Goal: Task Accomplishment & Management: Manage account settings

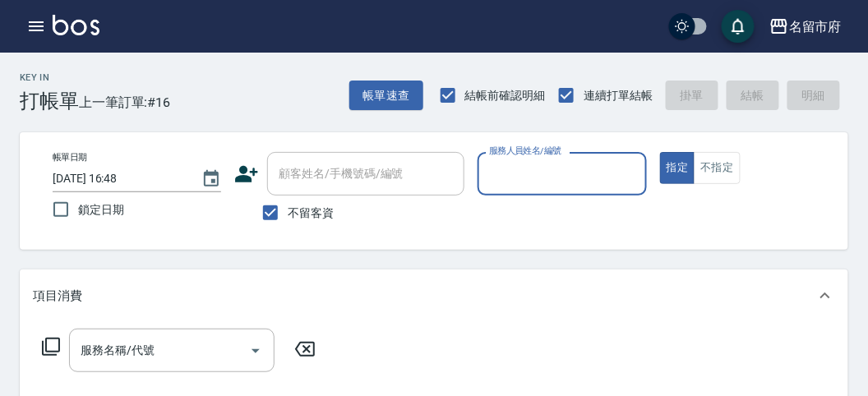
click at [507, 168] on input "服務人員姓名/編號" at bounding box center [562, 173] width 154 height 29
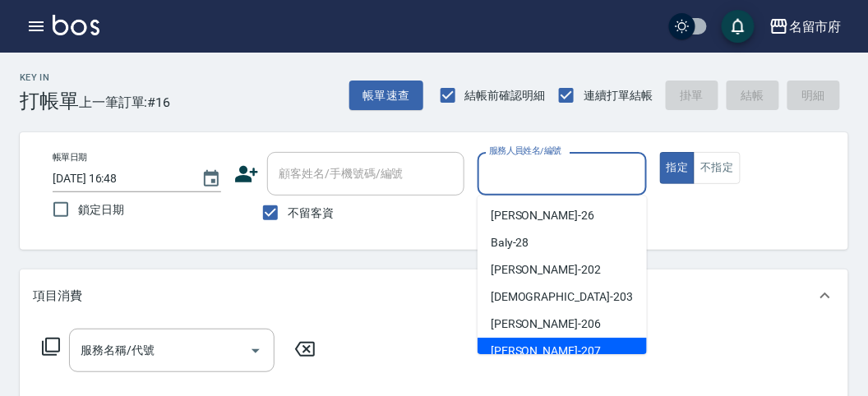
click at [523, 343] on span "[PERSON_NAME] -207" at bounding box center [545, 351] width 110 height 17
type input "[PERSON_NAME]-207"
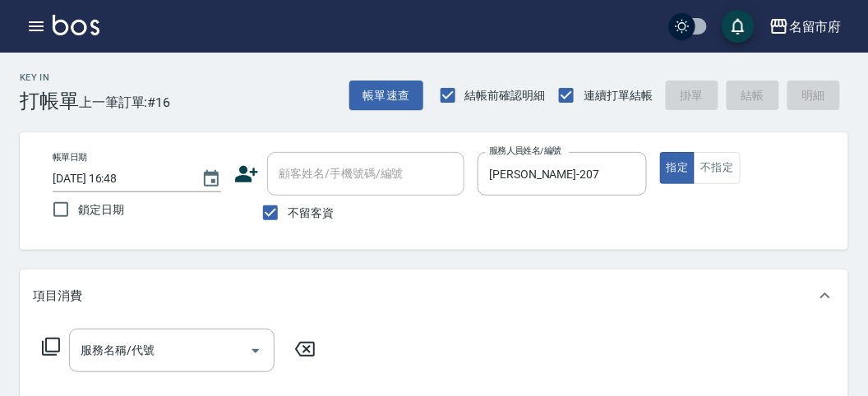
click at [56, 350] on icon at bounding box center [51, 347] width 20 height 20
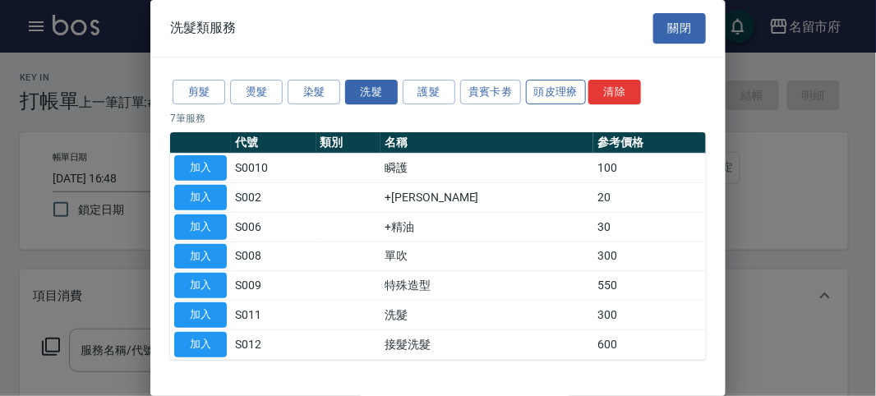
click at [567, 89] on button "頭皮理療" at bounding box center [556, 92] width 61 height 25
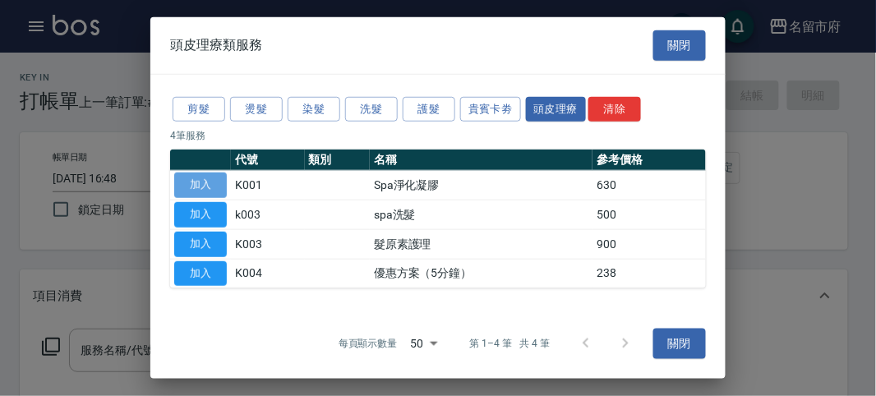
click at [213, 186] on button "加入" at bounding box center [200, 185] width 53 height 25
type input "Spa淨化凝膠(K001)"
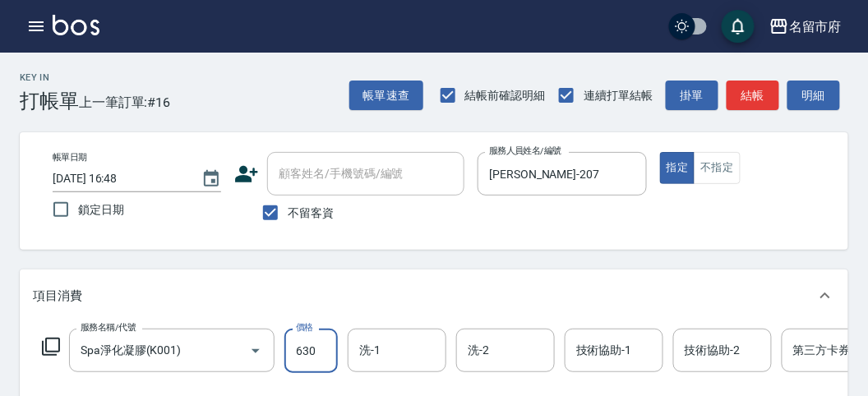
click at [315, 343] on input "630" at bounding box center [310, 351] width 53 height 44
type input "650"
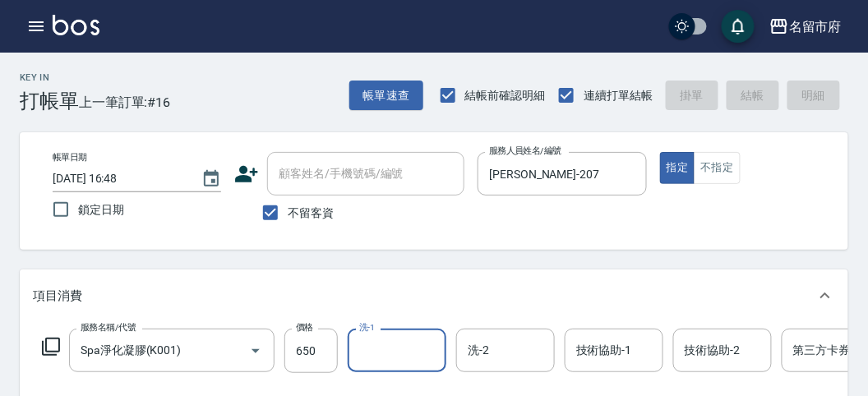
type input "[DATE] 17:43"
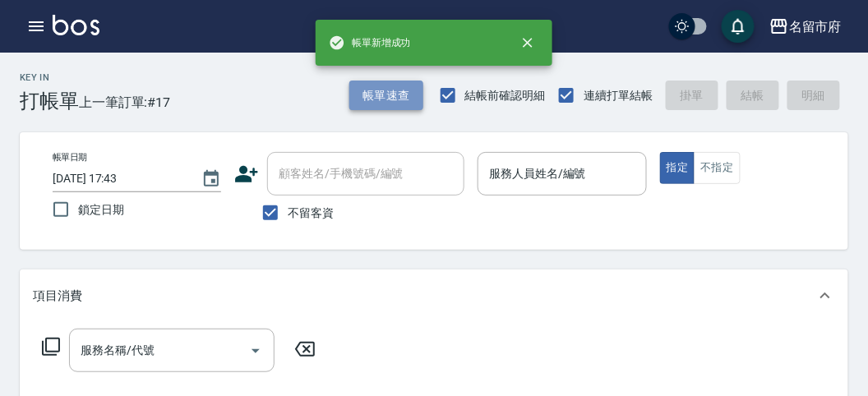
click at [364, 98] on button "帳單速查" at bounding box center [386, 96] width 74 height 30
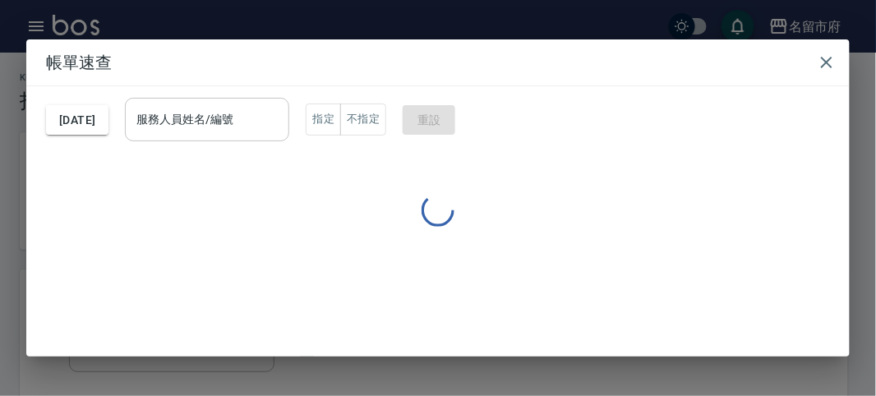
click at [246, 131] on input "服務人員姓名/編號" at bounding box center [207, 119] width 150 height 29
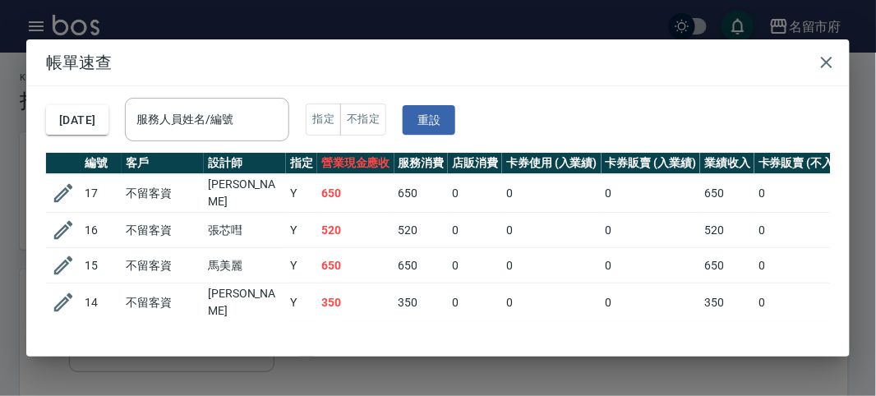
click at [238, 300] on td "[PERSON_NAME]" at bounding box center [245, 302] width 82 height 39
click at [246, 107] on div "服務人員姓名/編號" at bounding box center [207, 120] width 164 height 44
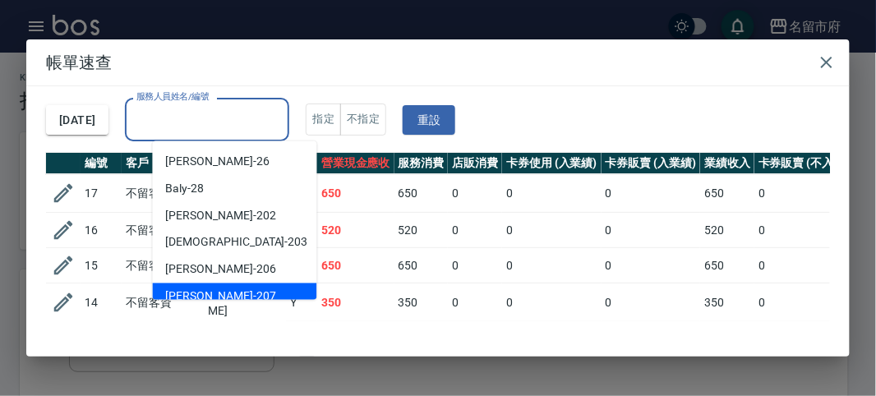
click at [207, 288] on span "[PERSON_NAME] -207" at bounding box center [221, 296] width 110 height 17
type input "[PERSON_NAME]-207"
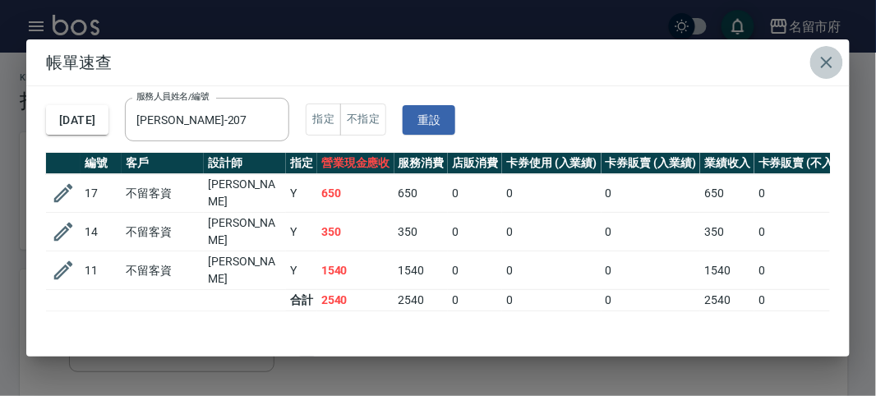
click at [824, 66] on icon "button" at bounding box center [827, 63] width 20 height 20
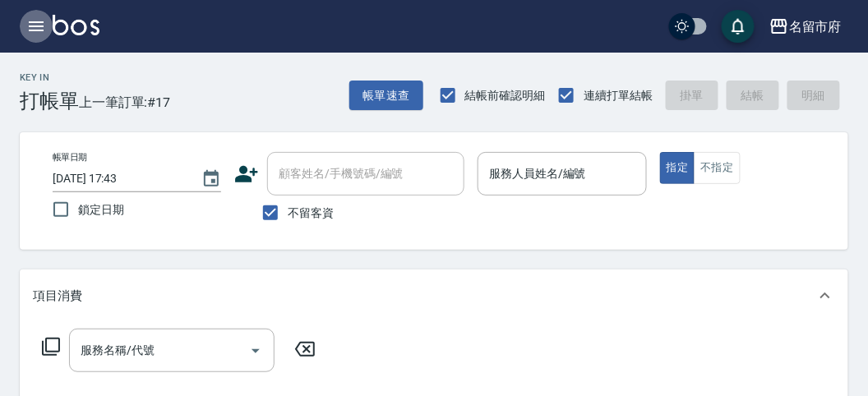
click at [29, 21] on icon "button" at bounding box center [36, 26] width 20 height 20
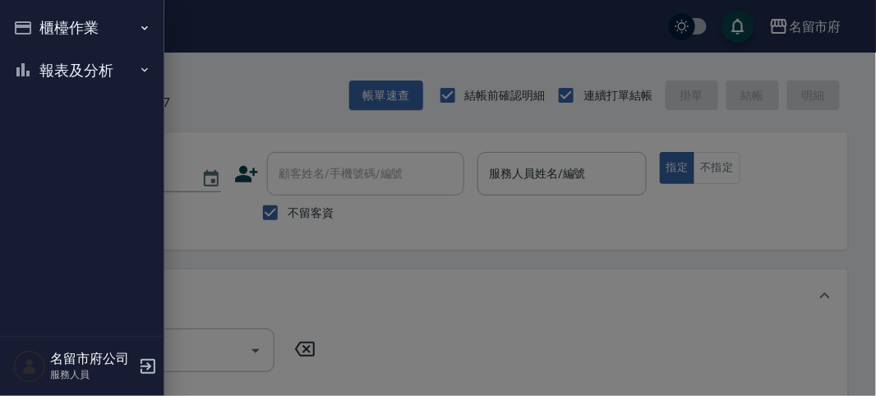
click at [34, 103] on nav "櫃檯作業 打帳單 帳單列表 現金收支登錄 高階收支登錄 材料自購登錄 每日結帳 報表及分析 報表目錄 店家日報表 互助排行榜 互助點數明細 設計師日報表 設計…" at bounding box center [82, 168] width 164 height 336
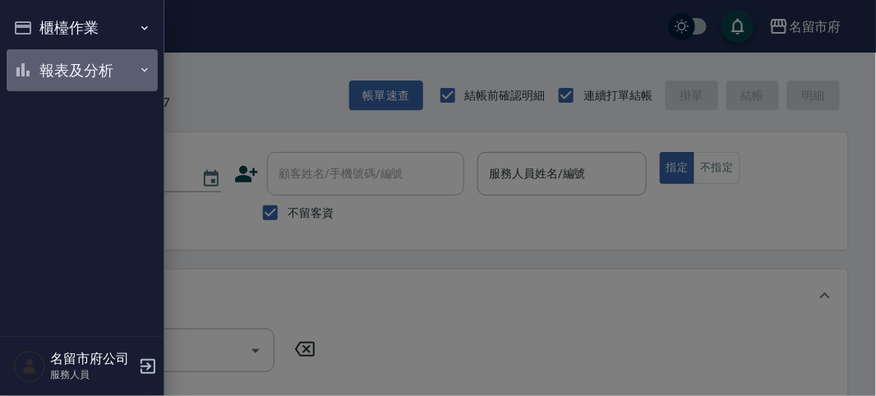
click at [53, 80] on button "報表及分析" at bounding box center [82, 70] width 151 height 43
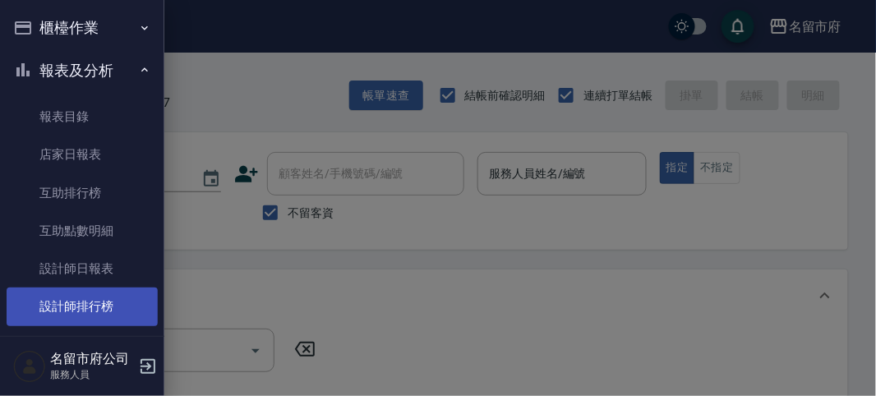
scroll to position [53, 0]
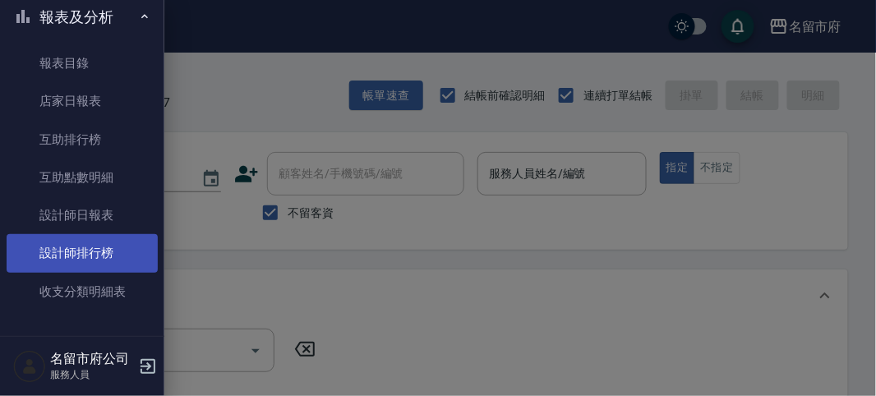
click at [121, 256] on link "設計師排行榜" at bounding box center [82, 253] width 151 height 38
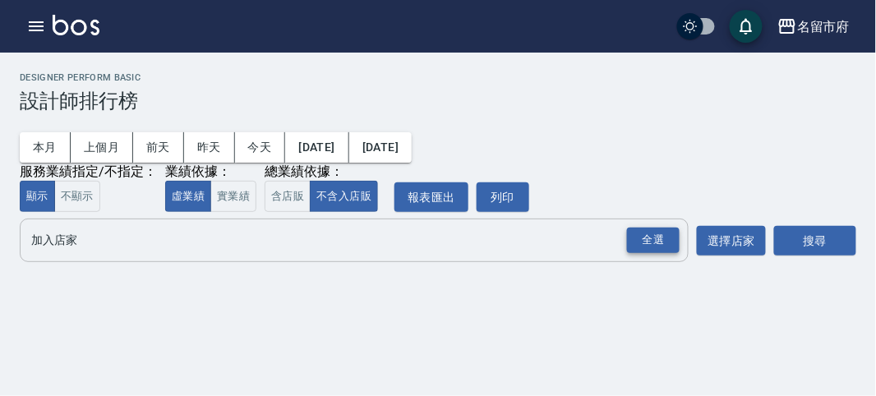
click at [657, 236] on div "全選" at bounding box center [653, 240] width 53 height 25
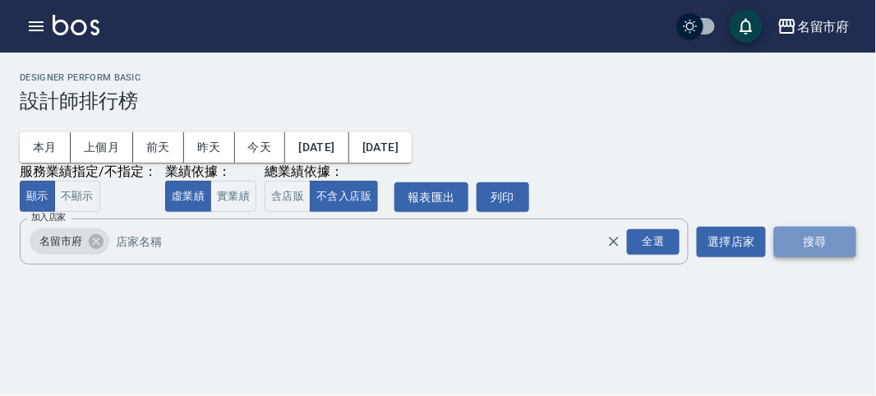
click at [797, 233] on button "搜尋" at bounding box center [815, 242] width 82 height 30
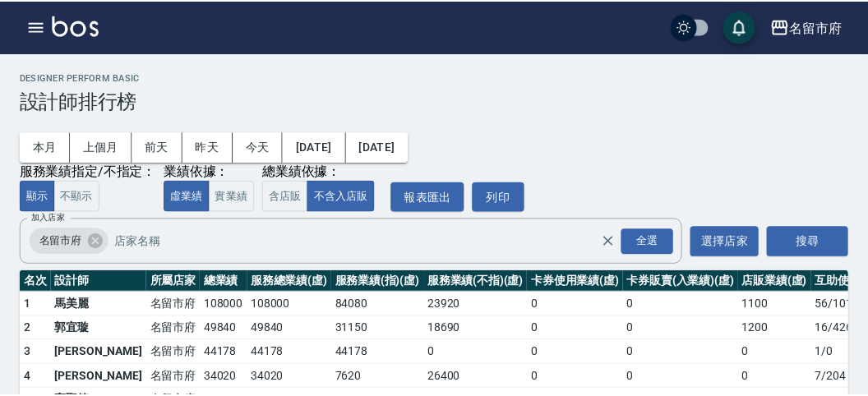
scroll to position [144, 0]
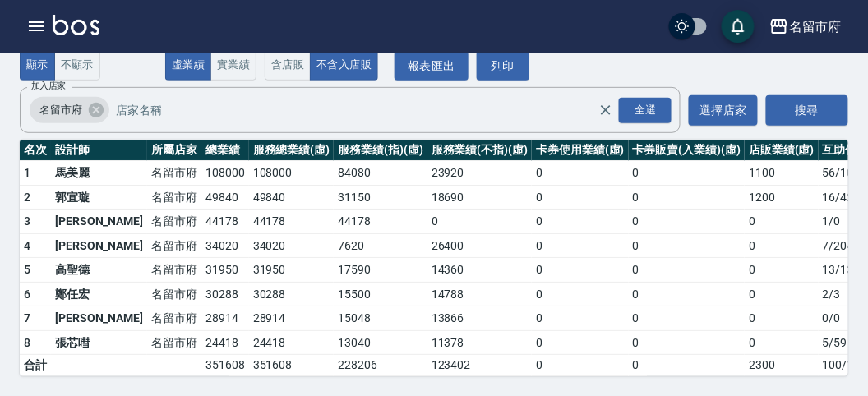
click at [91, 35] on link at bounding box center [76, 27] width 47 height 24
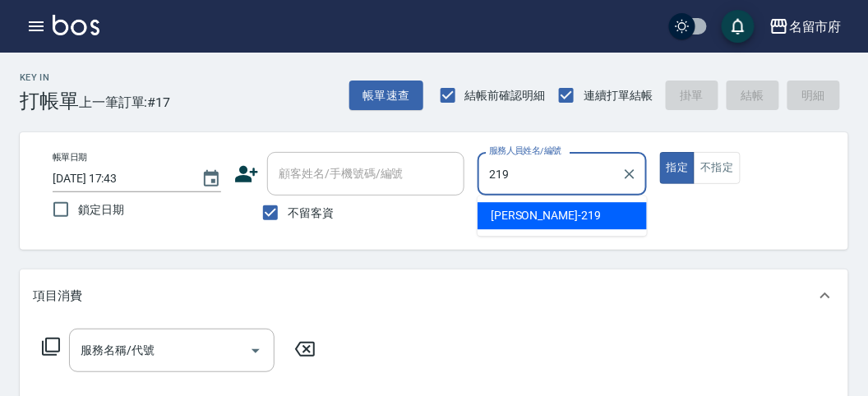
type input "[PERSON_NAME]-219"
type button "true"
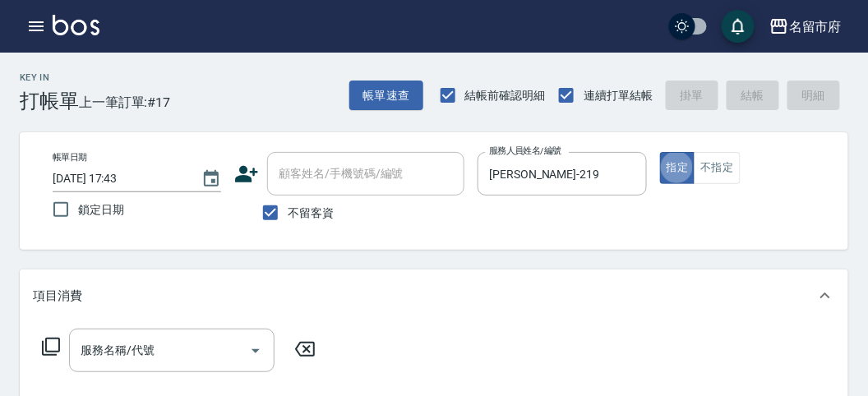
scroll to position [91, 0]
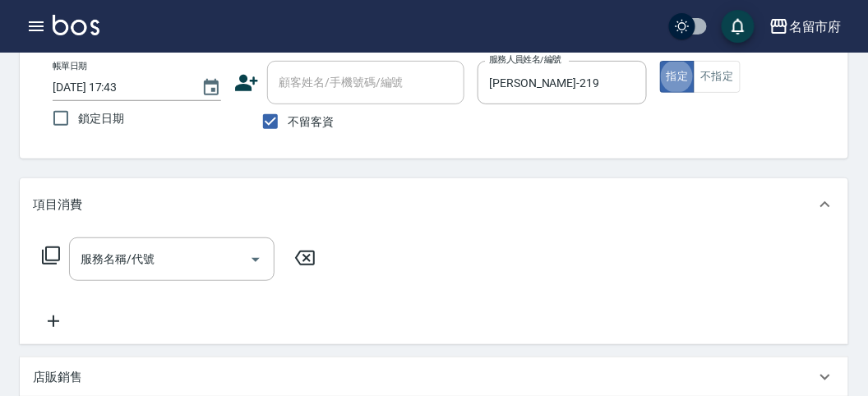
click at [55, 258] on icon at bounding box center [51, 256] width 20 height 20
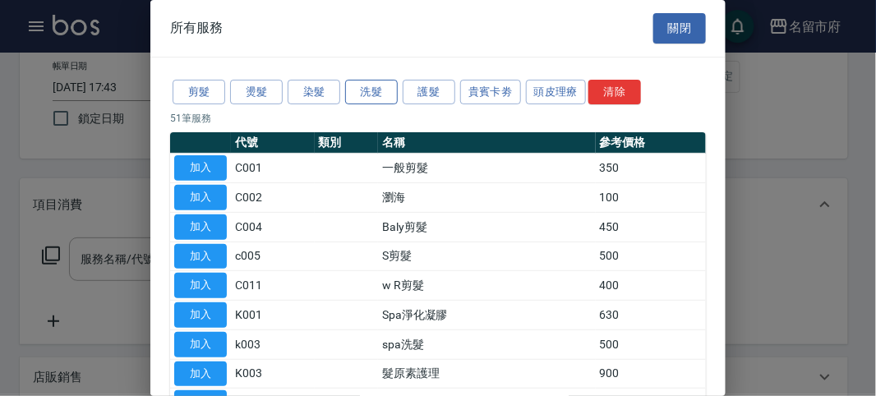
click at [355, 85] on button "洗髮" at bounding box center [371, 92] width 53 height 25
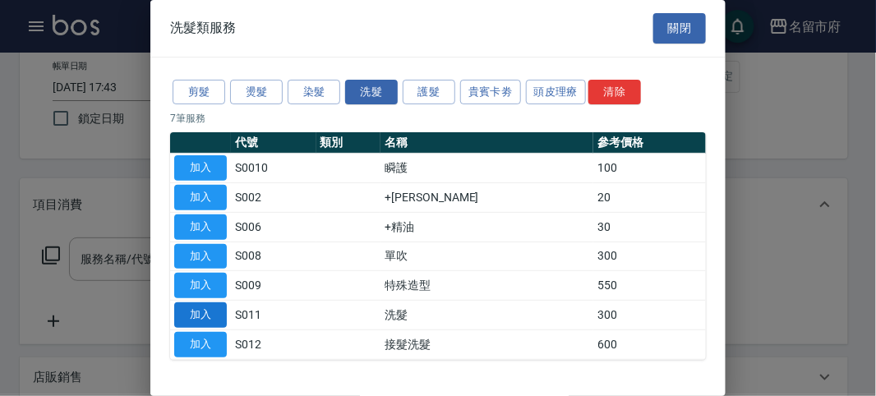
click at [219, 306] on button "加入" at bounding box center [200, 314] width 53 height 25
type input "洗髮(S011)"
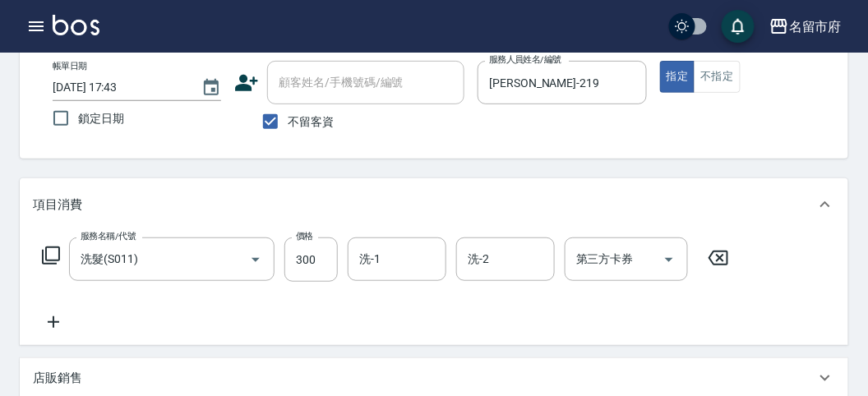
click at [44, 256] on icon at bounding box center [51, 256] width 20 height 20
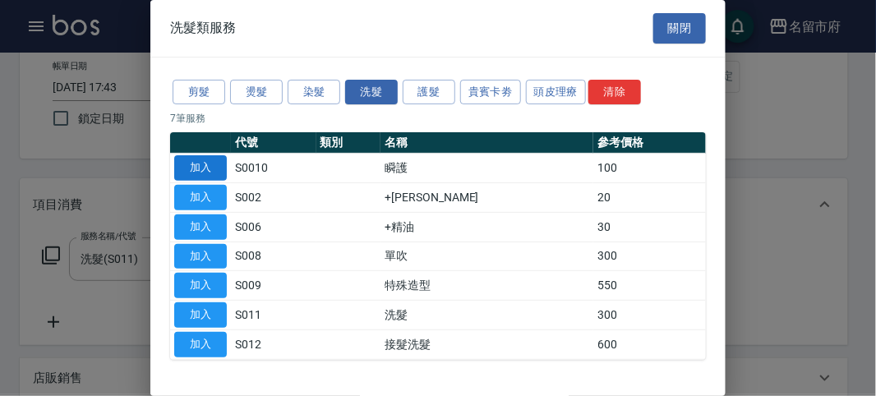
click at [205, 173] on button "加入" at bounding box center [200, 167] width 53 height 25
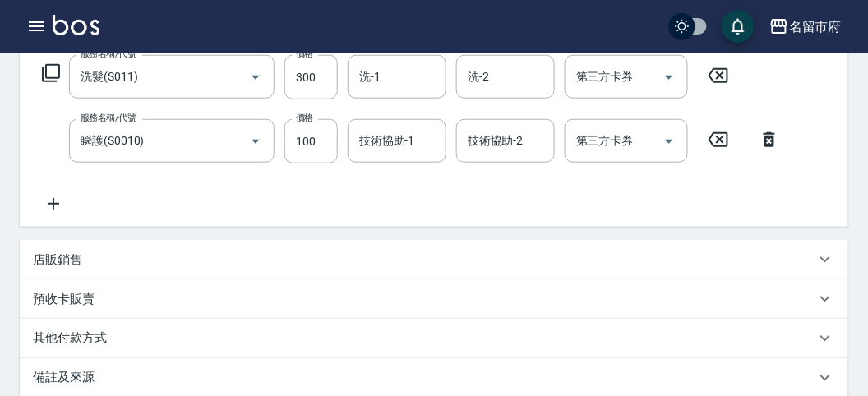
scroll to position [456, 0]
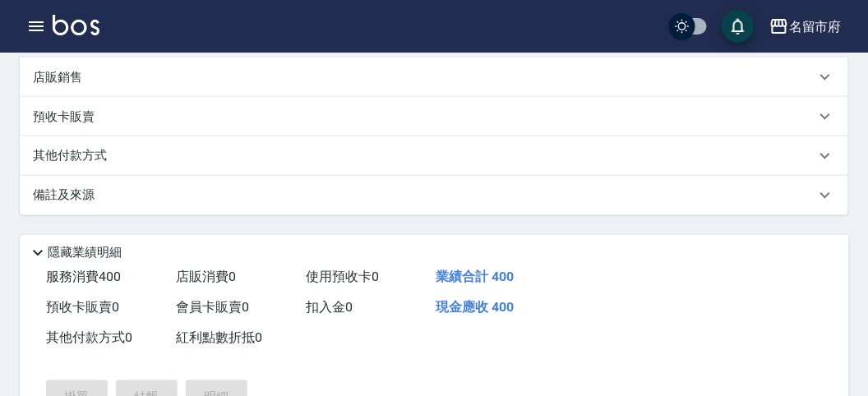
type input "[DATE] 17:48"
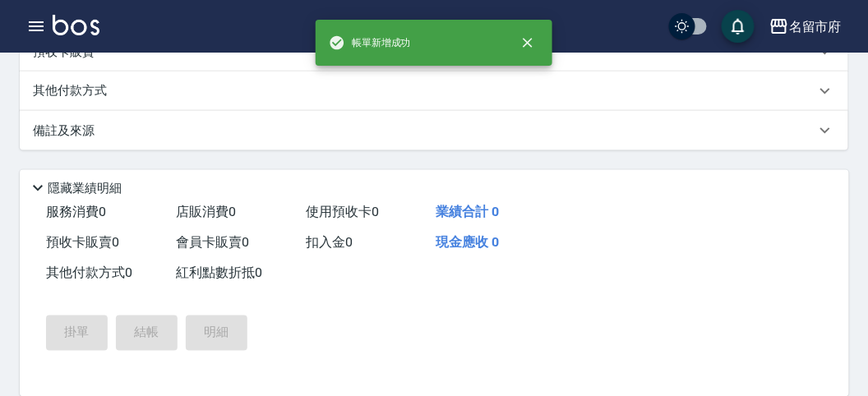
scroll to position [0, 0]
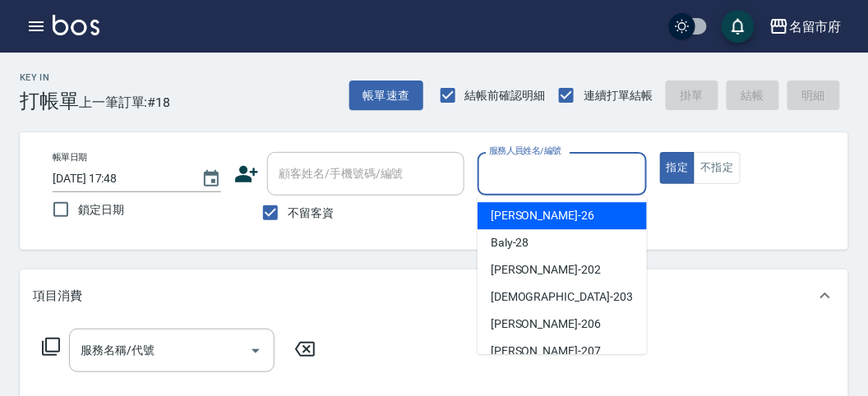
click at [585, 177] on input "服務人員姓名/編號" at bounding box center [562, 173] width 154 height 29
click at [551, 214] on div "[PERSON_NAME] -26" at bounding box center [561, 215] width 169 height 27
type input "[PERSON_NAME]-26"
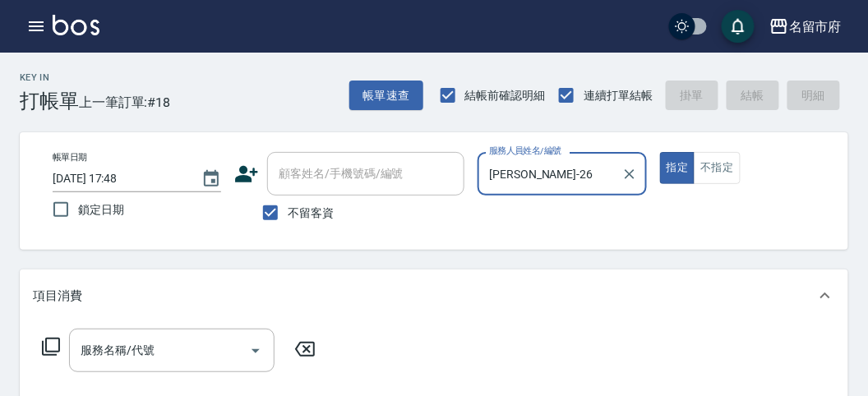
click at [49, 355] on icon at bounding box center [51, 347] width 18 height 18
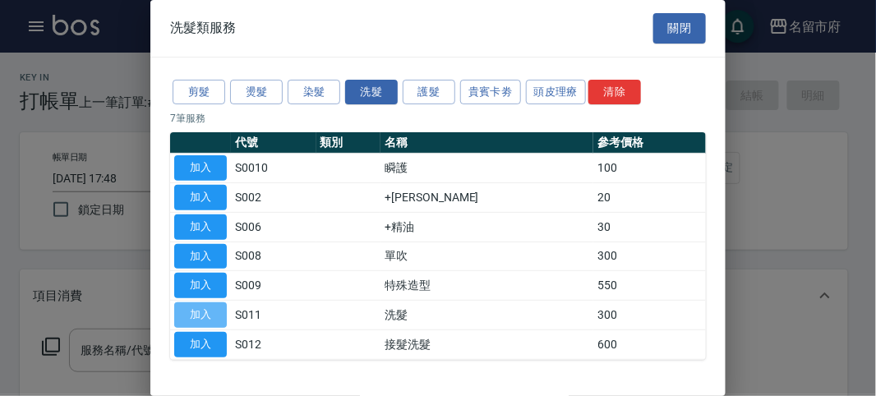
drag, startPoint x: 189, startPoint y: 311, endPoint x: 197, endPoint y: 306, distance: 9.2
click at [191, 310] on button "加入" at bounding box center [200, 314] width 53 height 25
type input "洗髮(S011)"
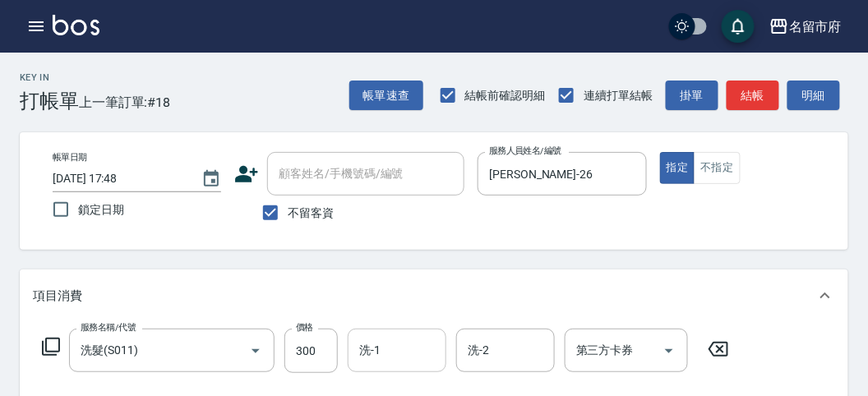
click at [404, 349] on input "洗-1" at bounding box center [397, 350] width 84 height 29
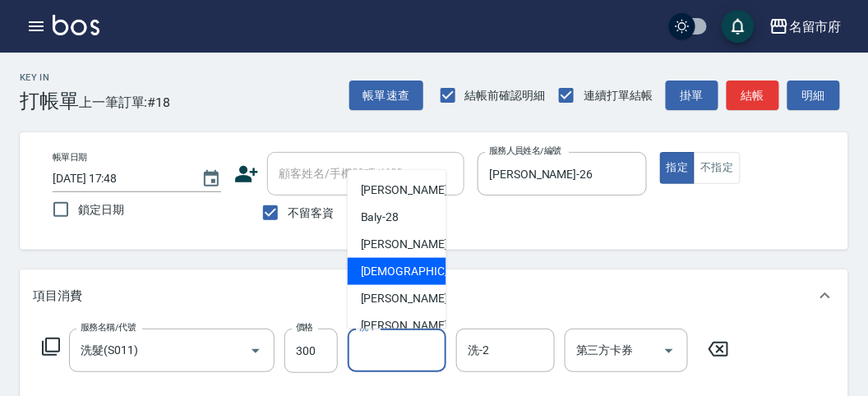
scroll to position [179, 0]
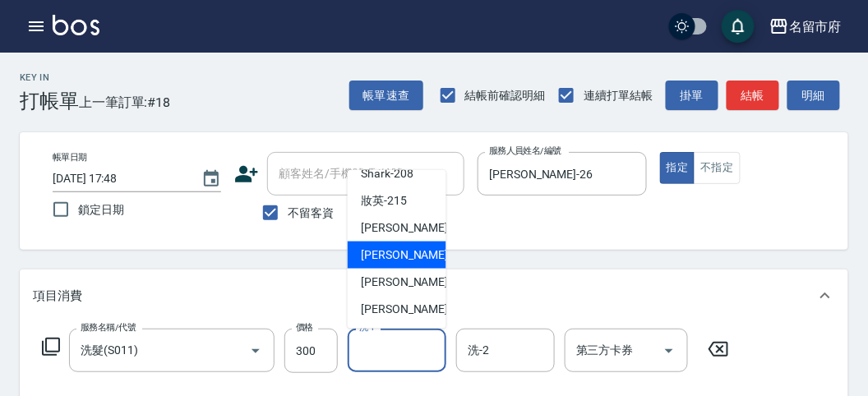
click at [389, 257] on span "Min Min -218" at bounding box center [416, 254] width 110 height 17
type input "Min Min-218"
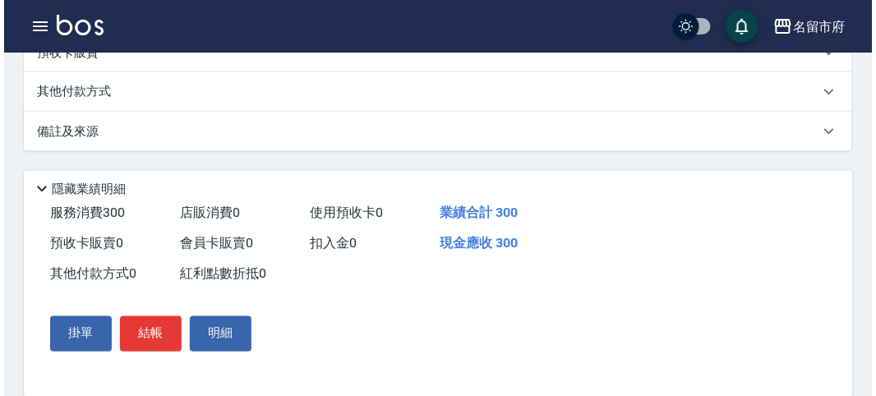
scroll to position [481, 0]
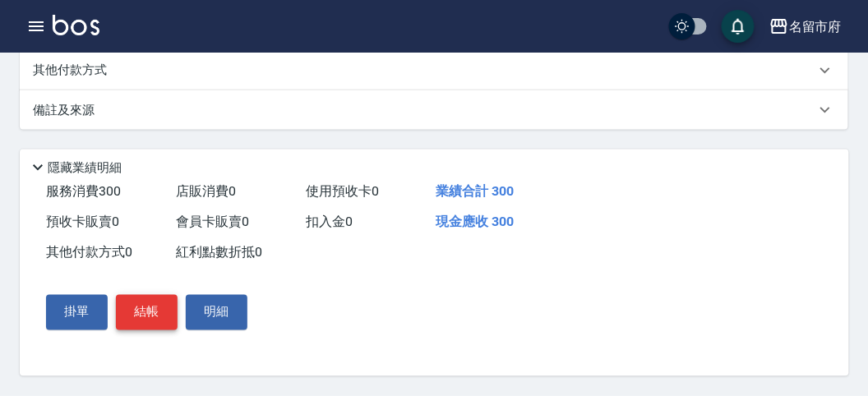
click at [150, 315] on button "結帳" at bounding box center [147, 312] width 62 height 35
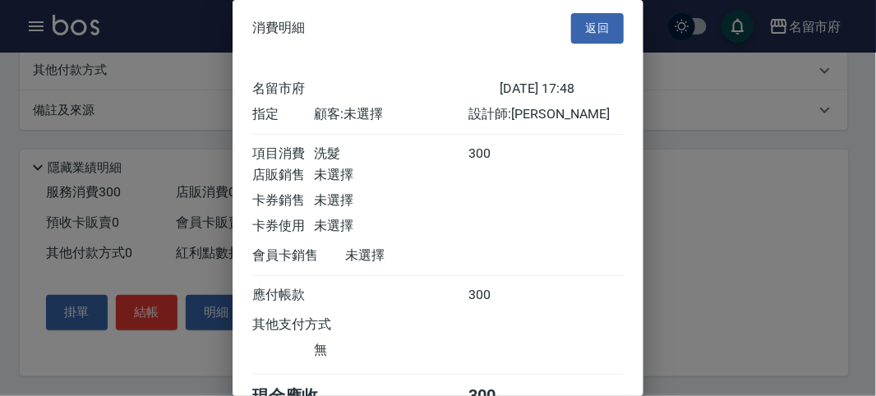
scroll to position [91, 0]
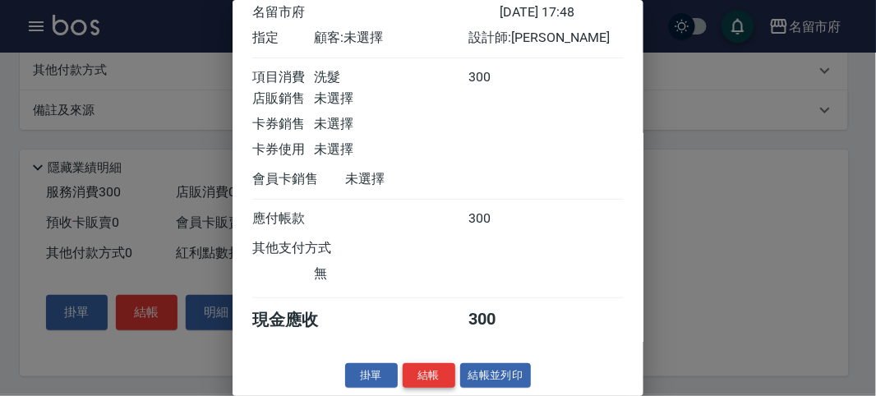
click at [443, 371] on button "結帳" at bounding box center [429, 375] width 53 height 25
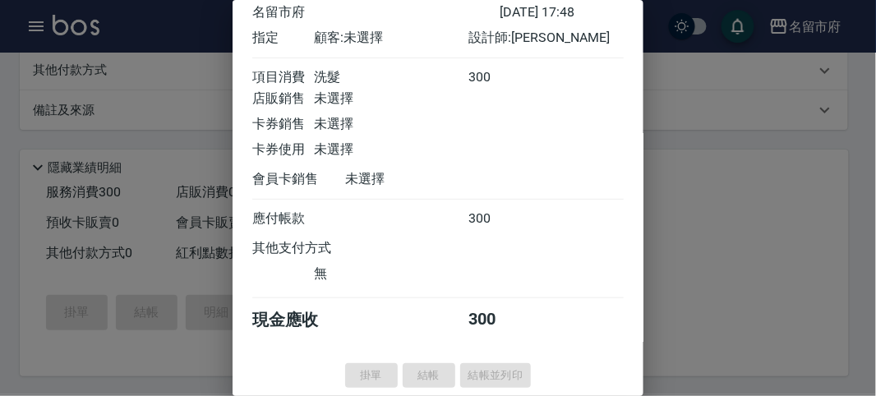
type input "[DATE] 17:50"
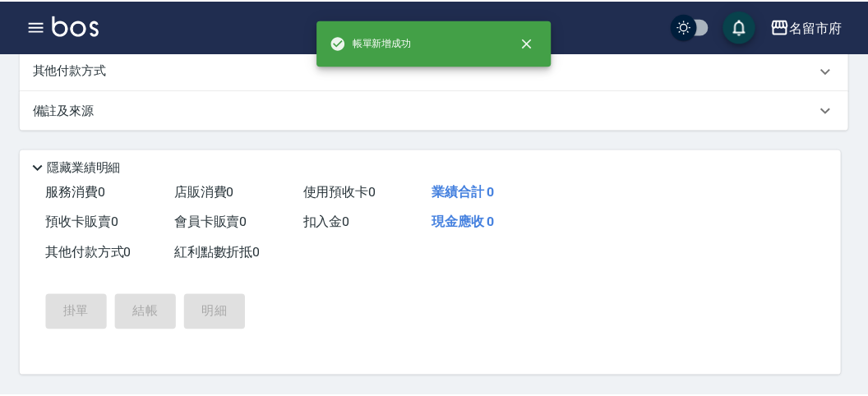
scroll to position [0, 0]
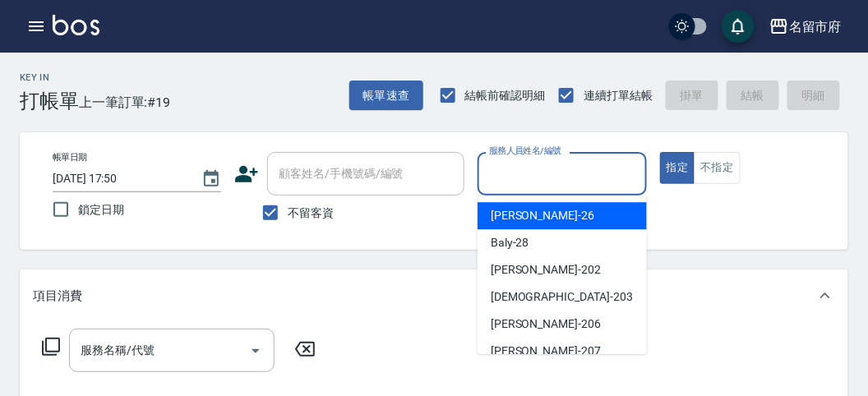
click at [489, 177] on input "服務人員姓名/編號" at bounding box center [562, 173] width 154 height 29
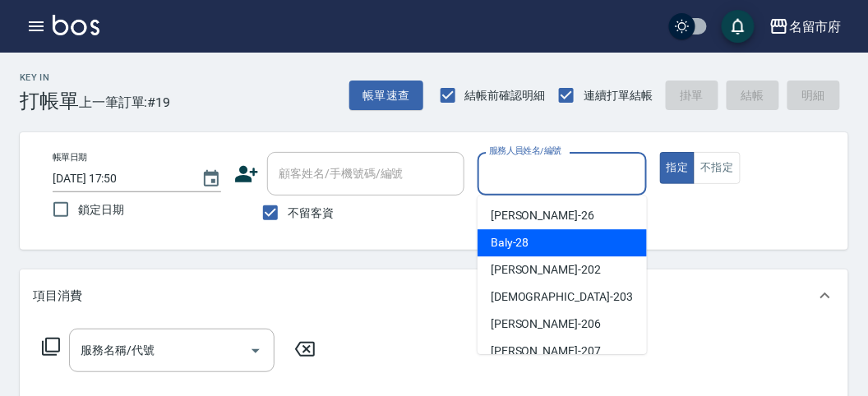
click at [562, 242] on div "Baly -28" at bounding box center [561, 242] width 169 height 27
type input "Baly-28"
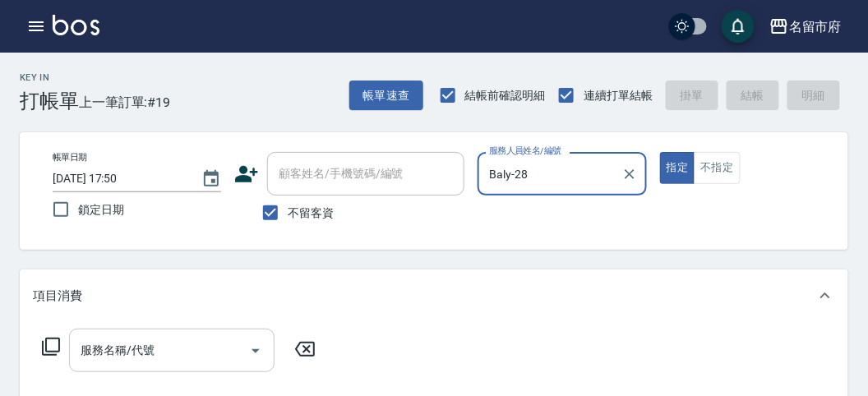
click at [104, 371] on div "服務名稱/代號" at bounding box center [171, 351] width 205 height 44
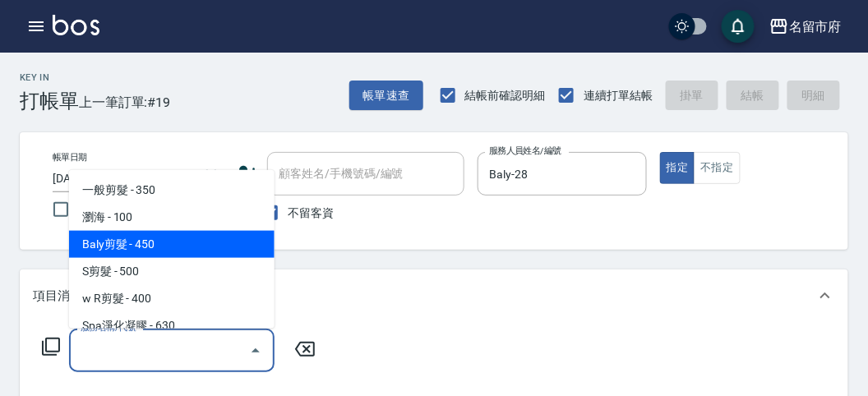
click at [203, 256] on span "Baly剪髮 - 450" at bounding box center [171, 244] width 205 height 27
type input "Baly剪髮(C004)"
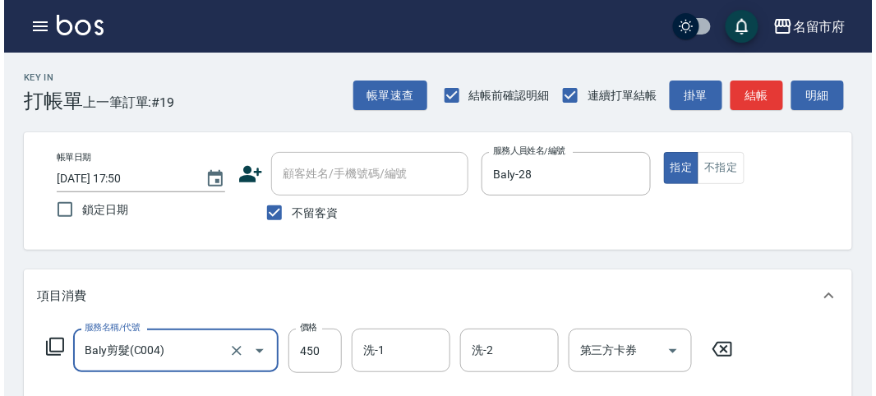
scroll to position [481, 0]
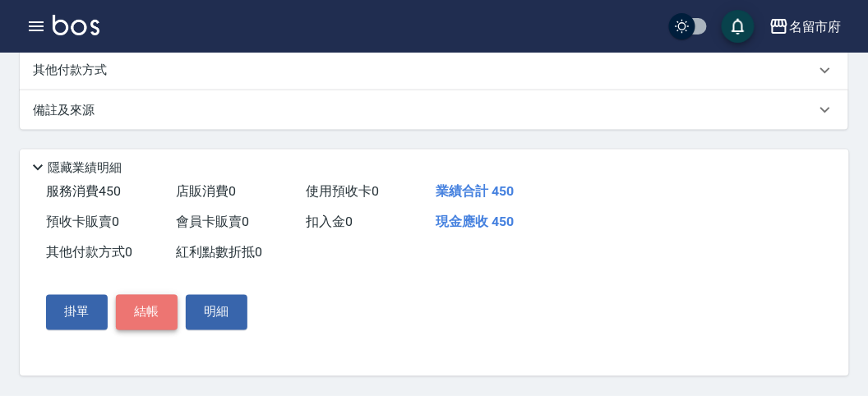
drag, startPoint x: 136, startPoint y: 312, endPoint x: 140, endPoint y: 302, distance: 11.4
click at [137, 308] on button "結帳" at bounding box center [147, 312] width 62 height 35
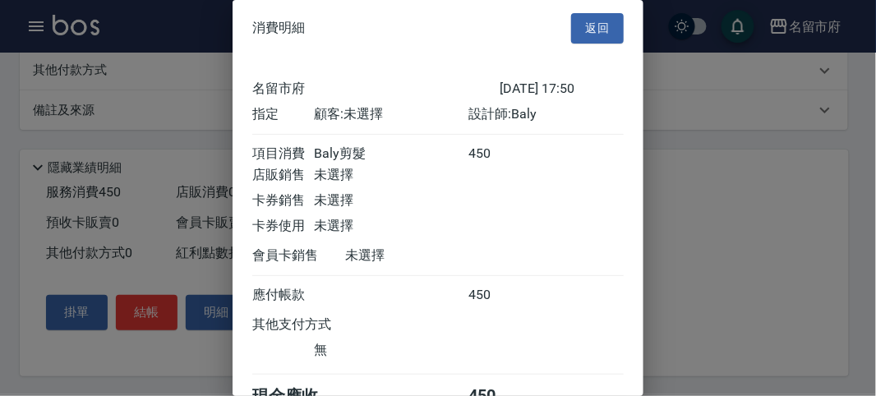
scroll to position [91, 0]
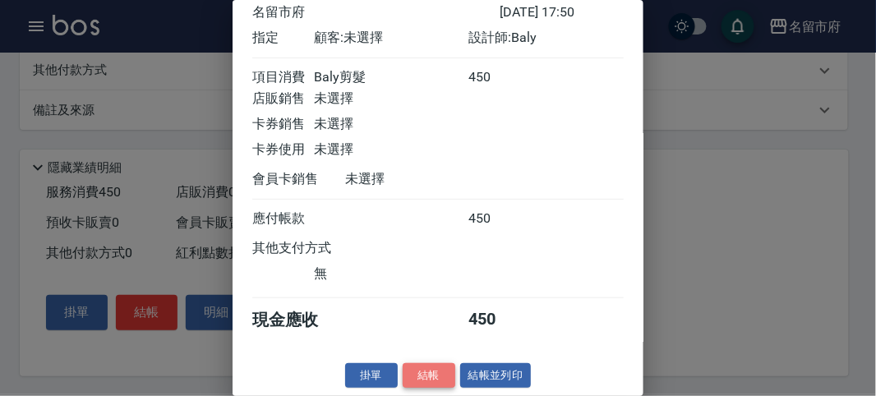
click at [426, 363] on button "結帳" at bounding box center [429, 375] width 53 height 25
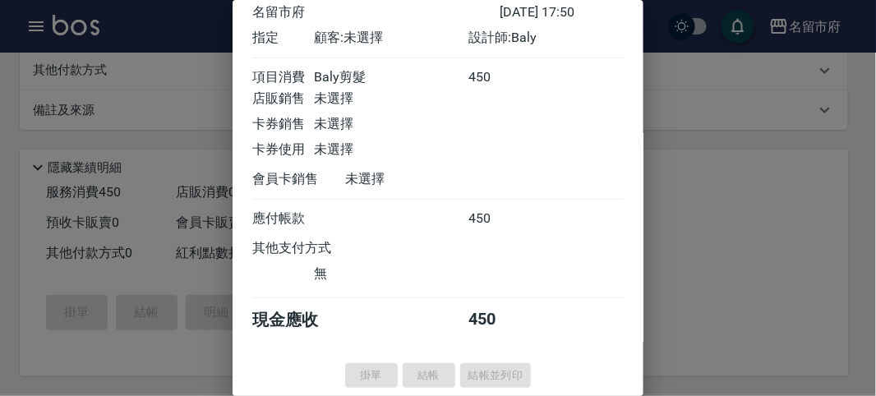
type input "[DATE] 18:07"
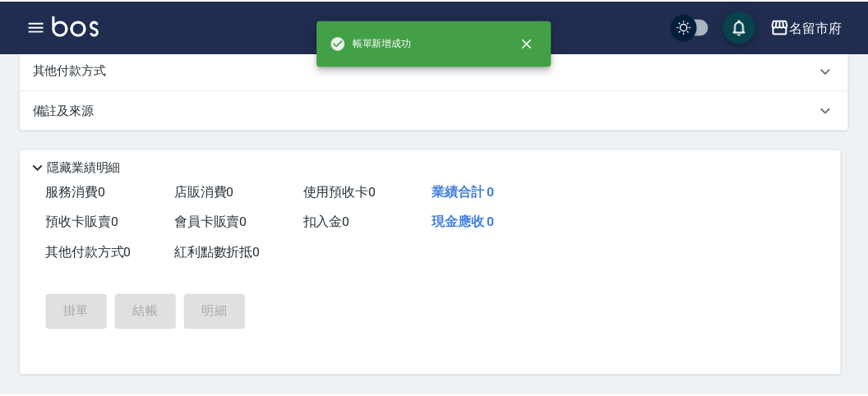
scroll to position [0, 0]
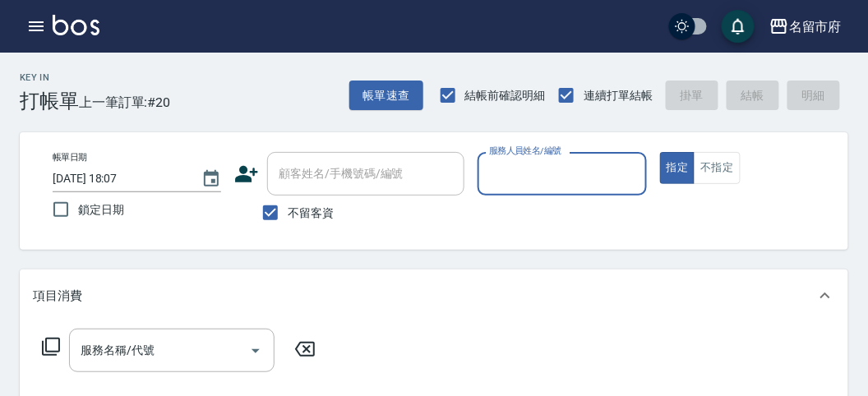
drag, startPoint x: 515, startPoint y: 174, endPoint x: 466, endPoint y: 272, distance: 109.5
click at [515, 174] on input "服務人員姓名/編號" at bounding box center [562, 173] width 154 height 29
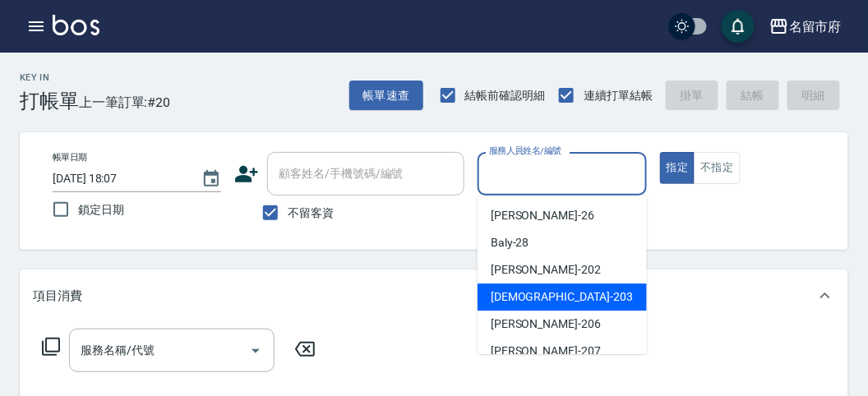
click at [525, 301] on span "聖德 -203" at bounding box center [561, 296] width 142 height 17
type input "聖德-203"
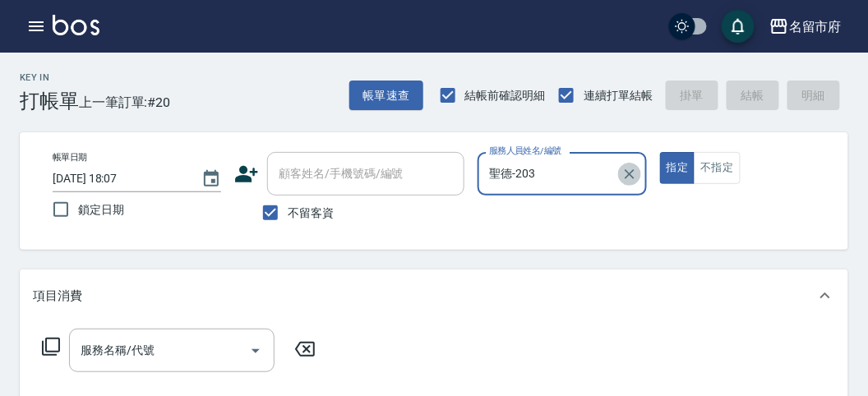
click at [625, 179] on icon "Clear" at bounding box center [629, 174] width 16 height 16
click at [35, 27] on icon "button" at bounding box center [36, 26] width 20 height 20
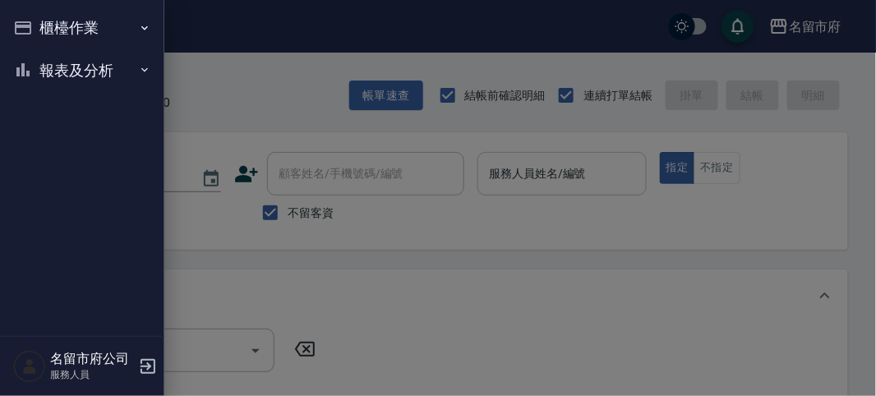
click at [45, 81] on button "報表及分析" at bounding box center [82, 70] width 151 height 43
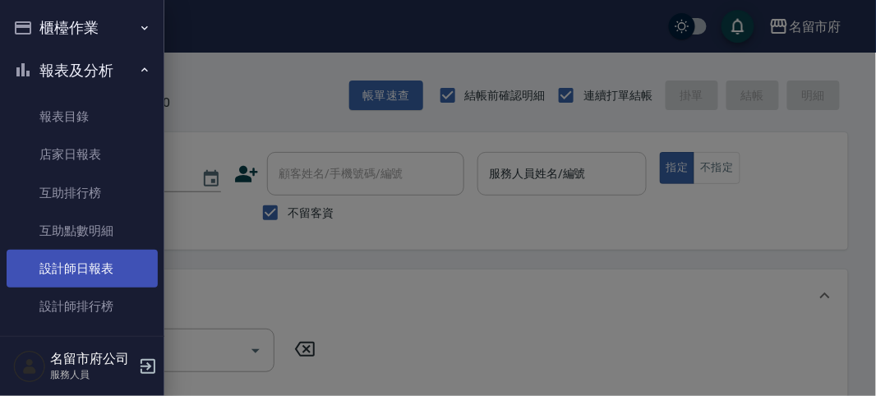
click at [59, 259] on link "設計師日報表" at bounding box center [82, 269] width 151 height 38
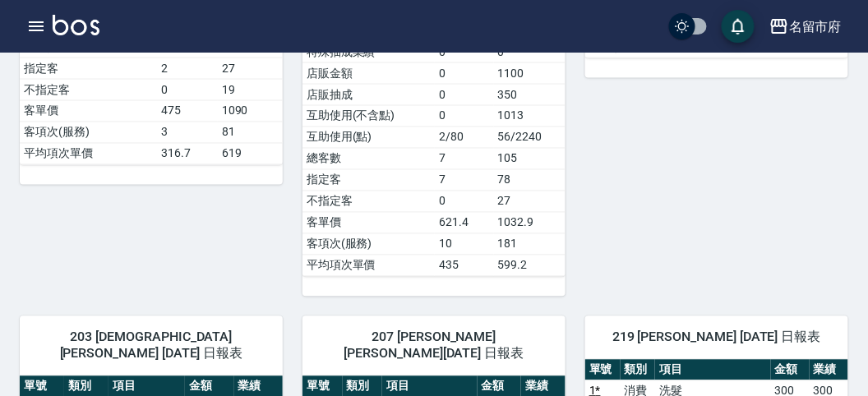
scroll to position [730, 0]
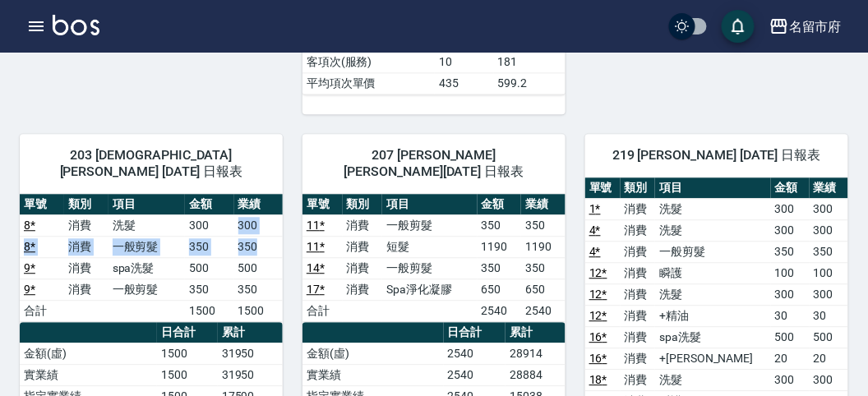
drag, startPoint x: 232, startPoint y: 198, endPoint x: 264, endPoint y: 217, distance: 37.2
click at [264, 217] on tbody "8 * 消費 洗髮 300 300 8 * 消費 一般剪髮 350 350 9 * 消費 spa洗髮 500 500 9 * 消費 一般剪髮 350 350 …" at bounding box center [151, 267] width 263 height 107
click at [264, 236] on td "350" at bounding box center [258, 246] width 48 height 21
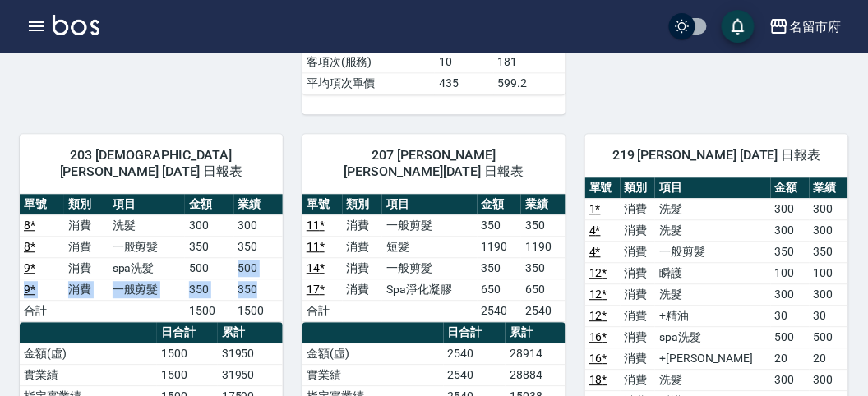
drag, startPoint x: 235, startPoint y: 230, endPoint x: 256, endPoint y: 251, distance: 29.6
click at [256, 251] on tbody "8 * 消費 洗髮 300 300 8 * 消費 一般剪髮 350 350 9 * 消費 spa洗髮 500 500 9 * 消費 一般剪髮 350 350 …" at bounding box center [151, 267] width 263 height 107
click at [256, 279] on td "350" at bounding box center [258, 289] width 48 height 21
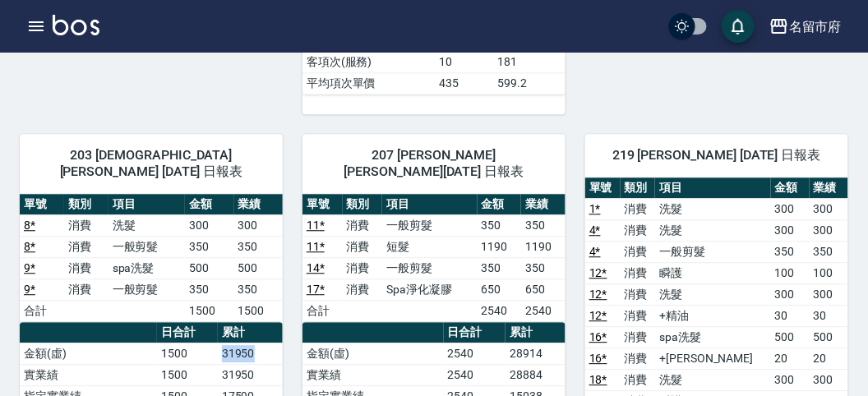
drag, startPoint x: 214, startPoint y: 323, endPoint x: 263, endPoint y: 324, distance: 48.5
click at [263, 343] on tr "金額(虛) 1500 31950" at bounding box center [151, 353] width 263 height 21
click at [263, 343] on td "31950" at bounding box center [250, 353] width 65 height 21
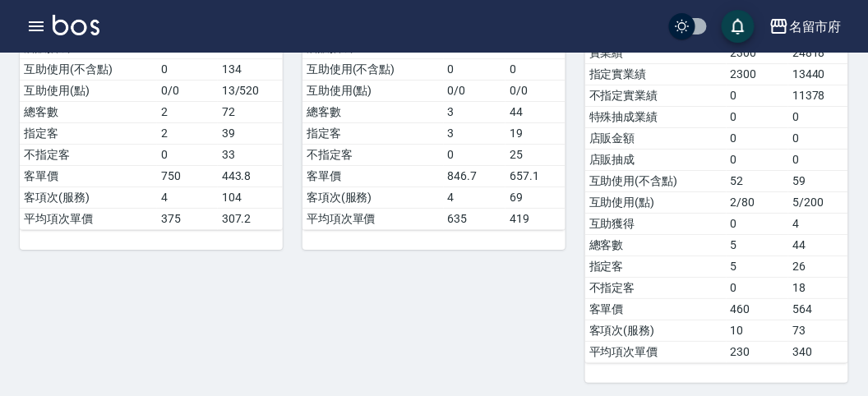
scroll to position [707, 0]
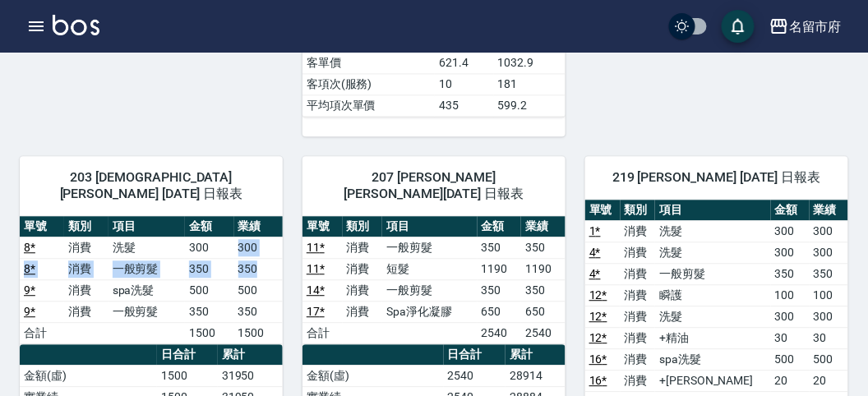
drag, startPoint x: 237, startPoint y: 216, endPoint x: 265, endPoint y: 232, distance: 32.7
click at [265, 237] on tbody "8 * 消費 洗髮 300 300 8 * 消費 一般剪髮 350 350 9 * 消費 spa洗髮 500 500 9 * 消費 一般剪髮 350 350 …" at bounding box center [151, 290] width 263 height 107
click at [265, 258] on td "350" at bounding box center [258, 268] width 48 height 21
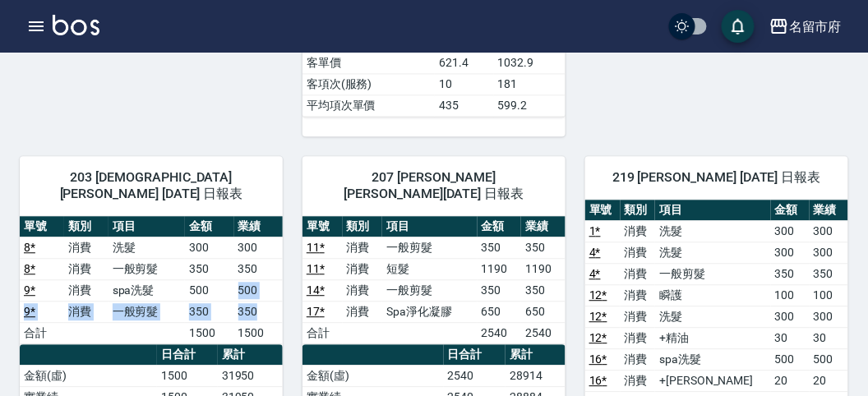
drag, startPoint x: 233, startPoint y: 260, endPoint x: 265, endPoint y: 280, distance: 37.6
click at [265, 280] on tbody "8 * 消費 洗髮 300 300 8 * 消費 一般剪髮 350 350 9 * 消費 spa洗髮 500 500 9 * 消費 一般剪髮 350 350 …" at bounding box center [151, 290] width 263 height 107
click at [265, 301] on td "350" at bounding box center [258, 311] width 48 height 21
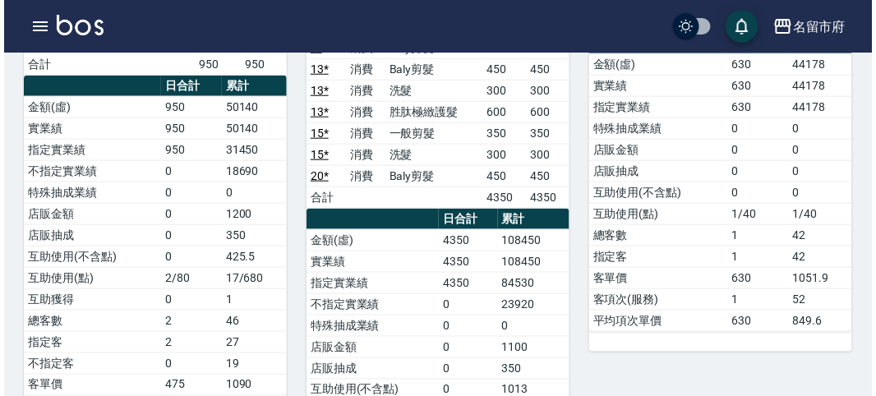
scroll to position [456, 0]
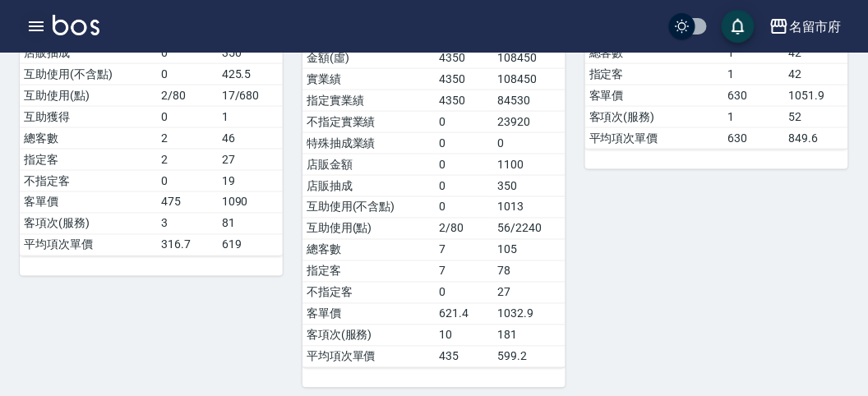
click at [39, 27] on icon "button" at bounding box center [36, 26] width 20 height 20
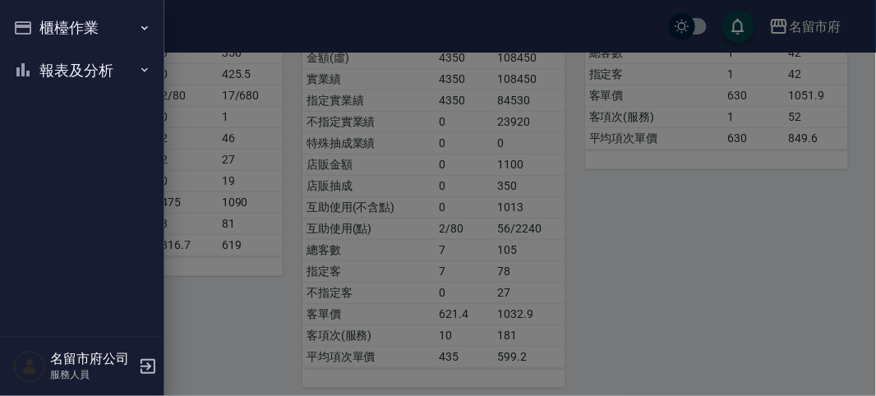
click at [39, 27] on button "櫃檯作業" at bounding box center [82, 28] width 151 height 43
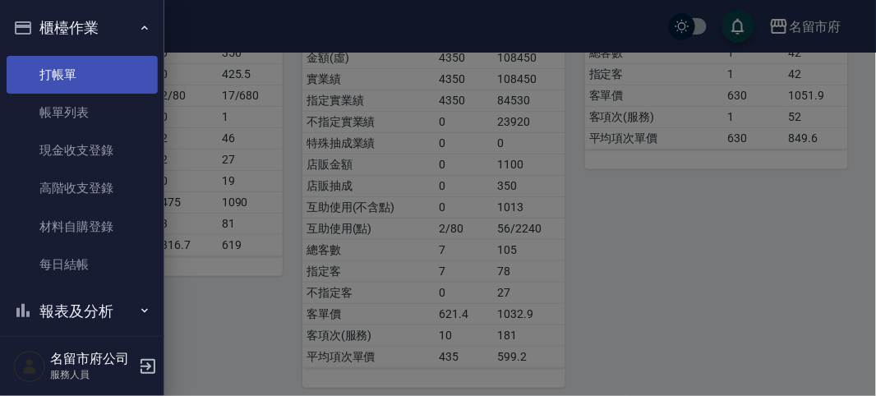
click at [44, 67] on link "打帳單" at bounding box center [82, 75] width 151 height 38
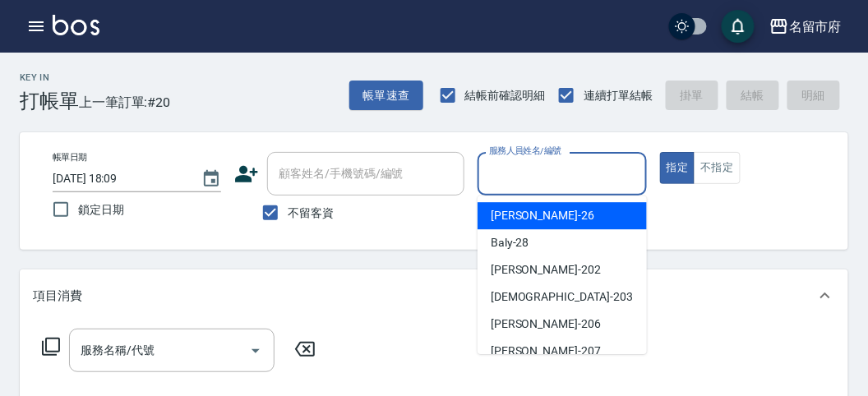
click at [542, 168] on input "服務人員姓名/編號" at bounding box center [562, 173] width 154 height 29
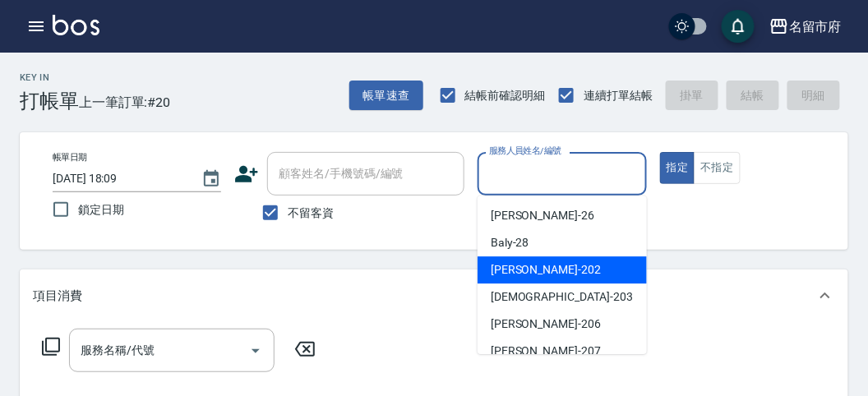
click at [555, 261] on div "[PERSON_NAME] -202" at bounding box center [561, 269] width 169 height 27
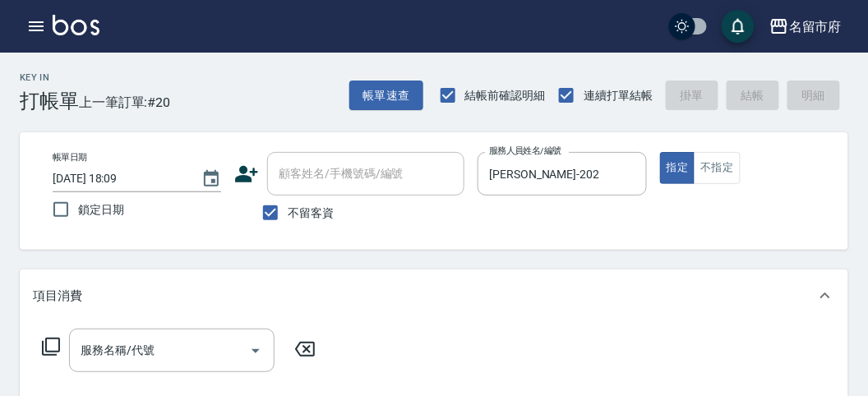
click at [49, 342] on icon at bounding box center [51, 347] width 20 height 20
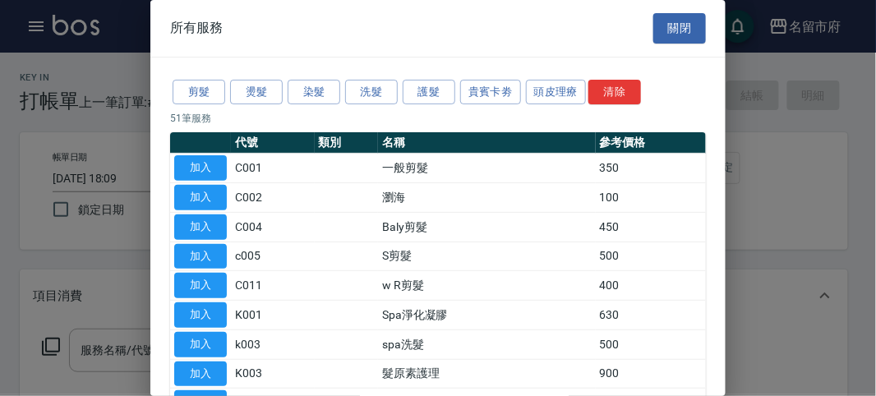
click at [34, 293] on div at bounding box center [438, 198] width 876 height 396
click at [670, 37] on button "關閉" at bounding box center [679, 28] width 53 height 30
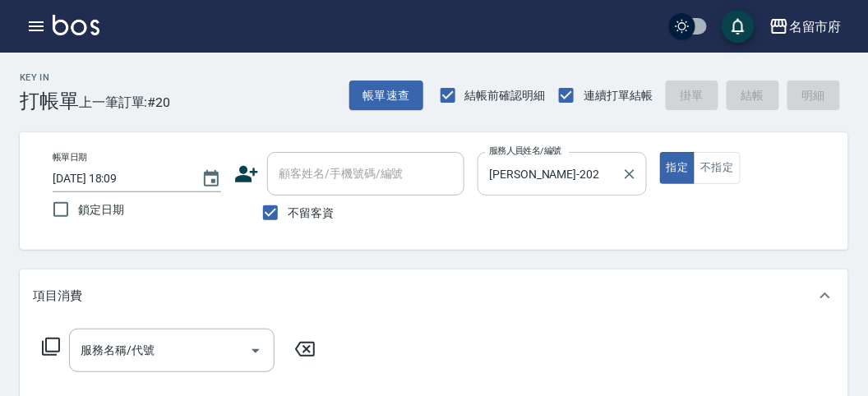
click at [559, 178] on input "[PERSON_NAME]-202" at bounding box center [549, 173] width 129 height 29
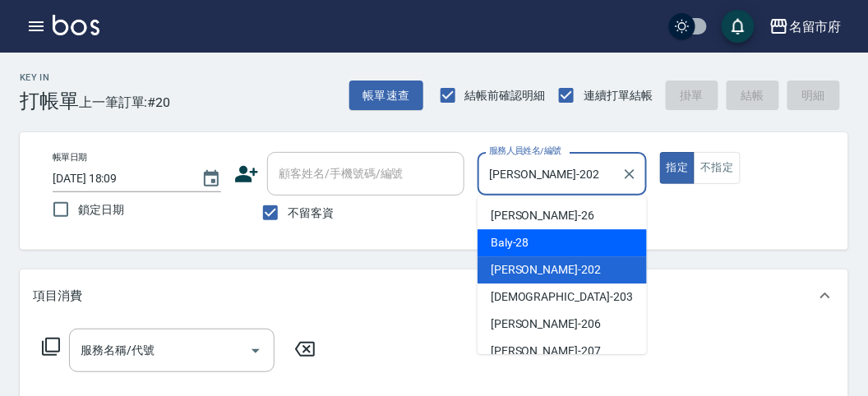
click at [570, 239] on div "Baly -28" at bounding box center [561, 242] width 169 height 27
type input "Baly-28"
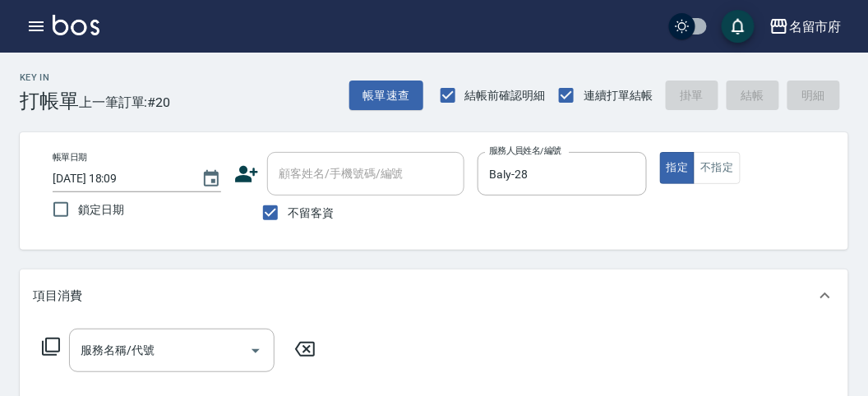
click at [48, 344] on icon at bounding box center [51, 347] width 20 height 20
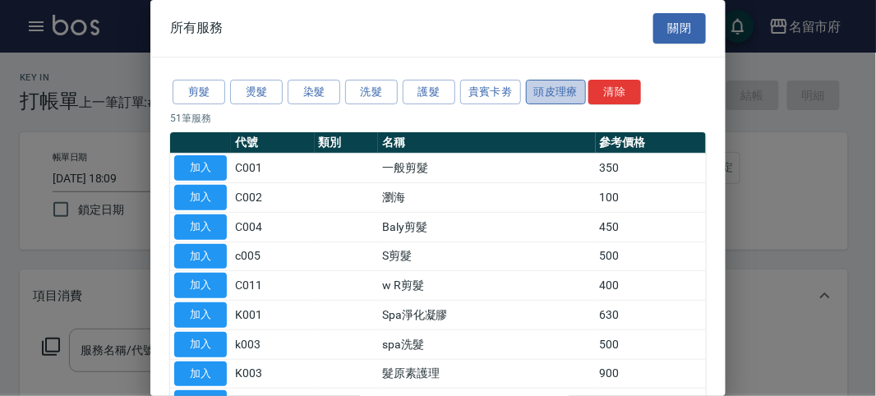
click at [567, 99] on button "頭皮理療" at bounding box center [556, 92] width 61 height 25
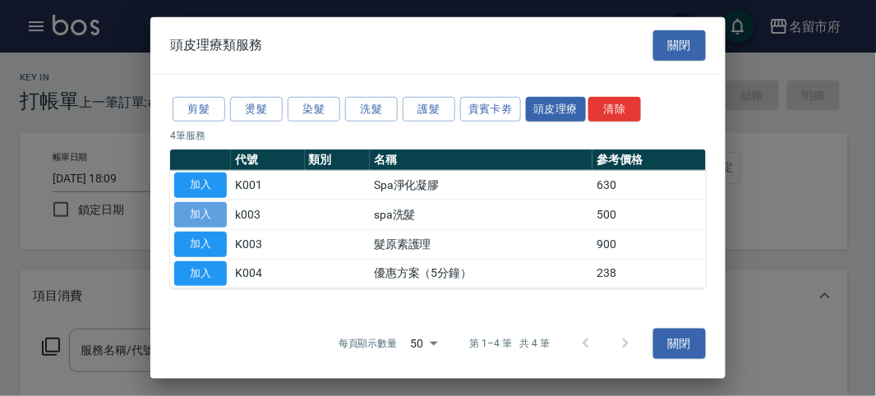
click at [204, 202] on button "加入" at bounding box center [200, 214] width 53 height 25
type input "spa洗髮(k003)"
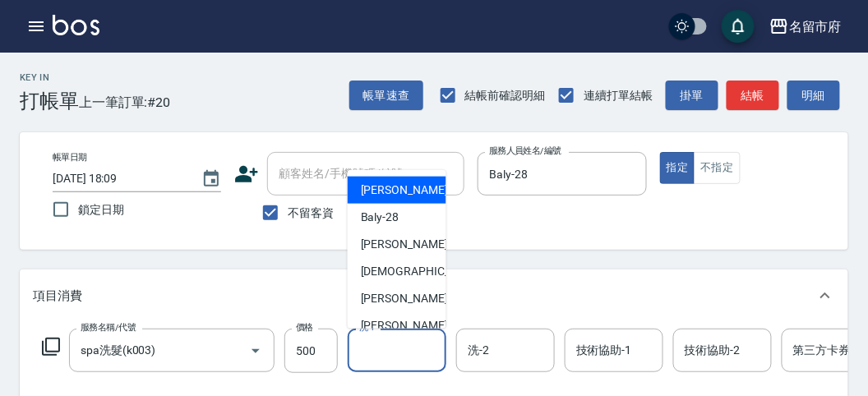
click at [399, 336] on input "洗-1" at bounding box center [397, 350] width 84 height 29
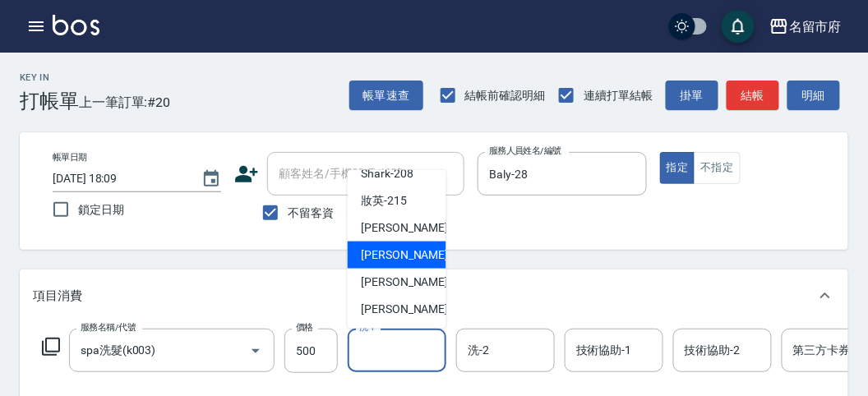
click at [416, 256] on span "Min Min -218" at bounding box center [416, 254] width 110 height 17
type input "Min Min-218"
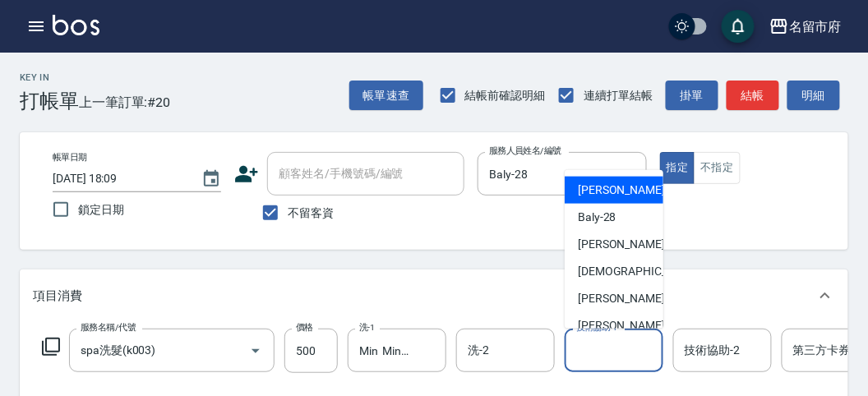
click at [638, 340] on input "技術協助-1" at bounding box center [614, 350] width 84 height 29
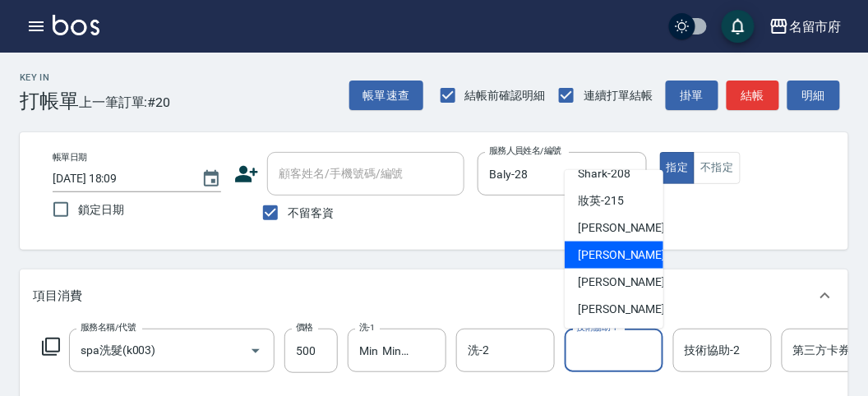
click at [624, 256] on span "Min Min -218" at bounding box center [633, 254] width 110 height 17
type input "Min Min-218"
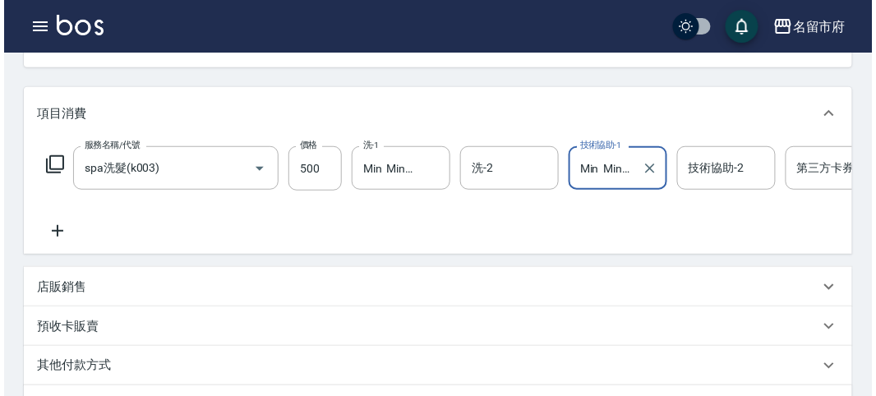
scroll to position [496, 0]
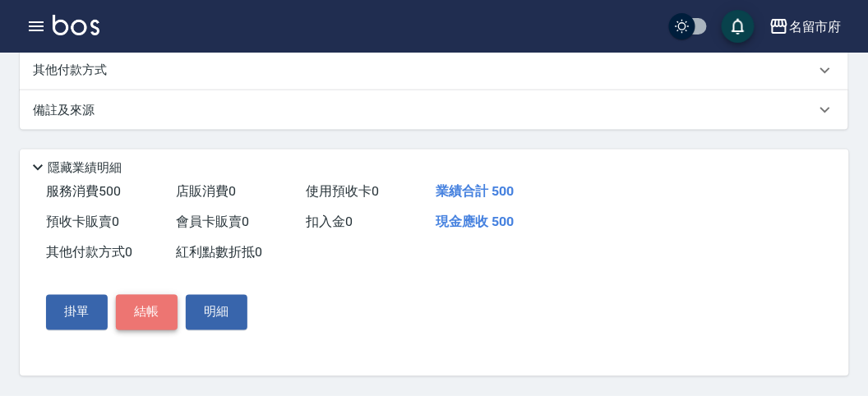
click at [162, 315] on button "結帳" at bounding box center [147, 312] width 62 height 35
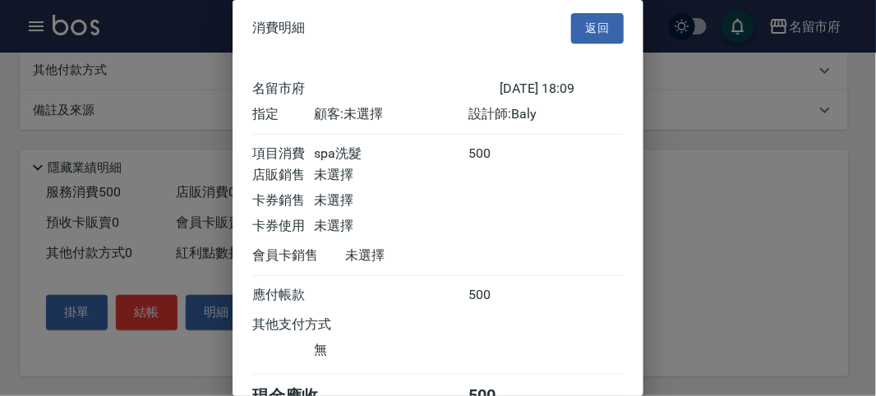
scroll to position [91, 0]
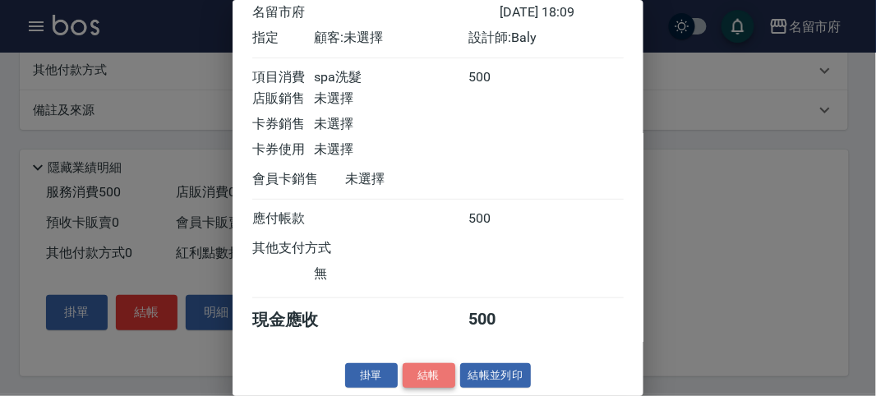
click at [429, 383] on button "結帳" at bounding box center [429, 375] width 53 height 25
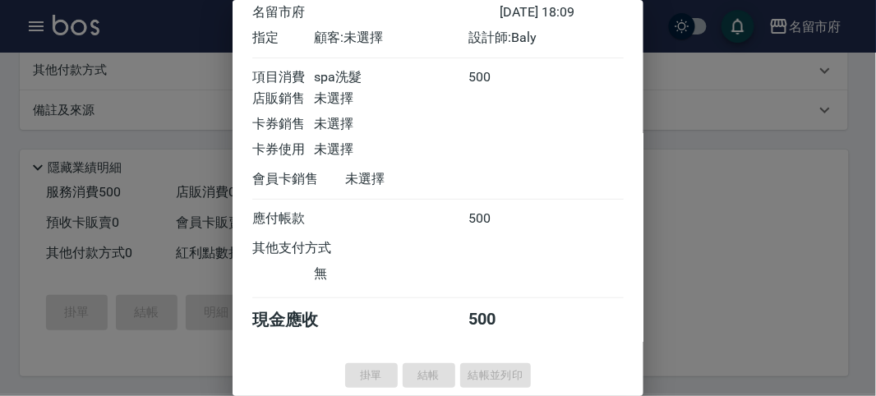
type input "[DATE] 18:27"
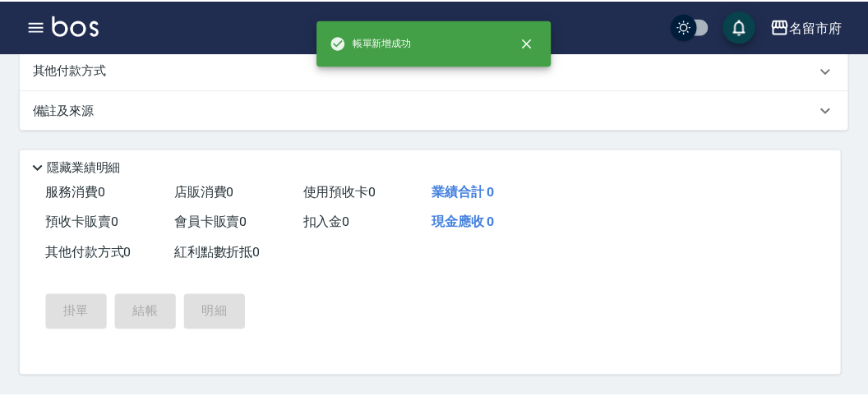
scroll to position [0, 0]
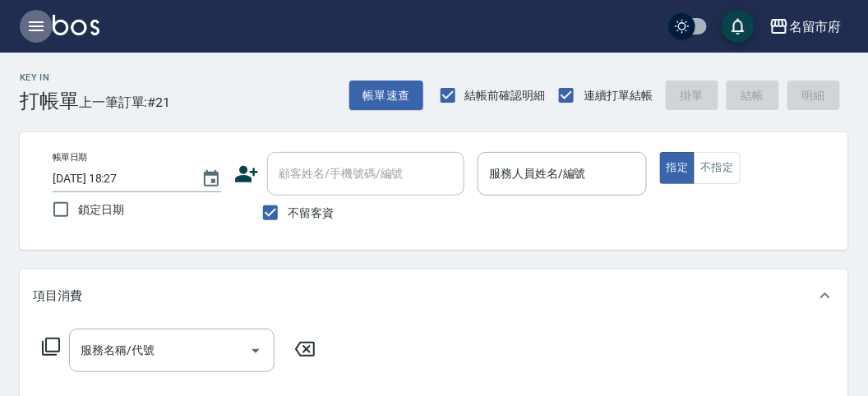
click at [41, 16] on icon "button" at bounding box center [36, 26] width 20 height 20
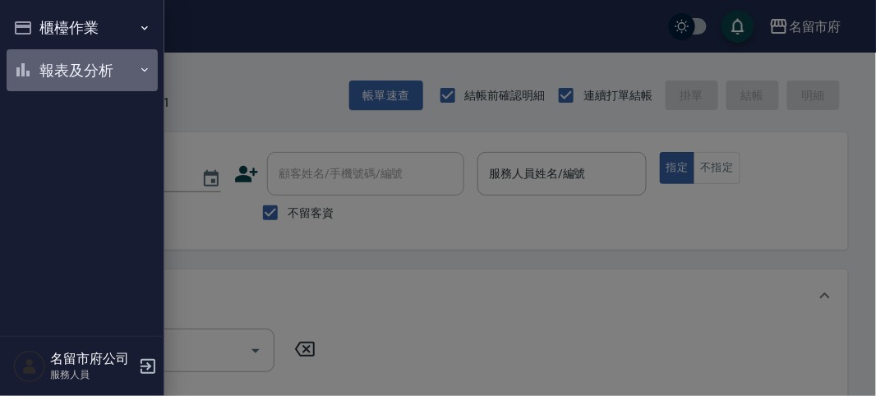
click at [60, 66] on button "報表及分析" at bounding box center [82, 70] width 151 height 43
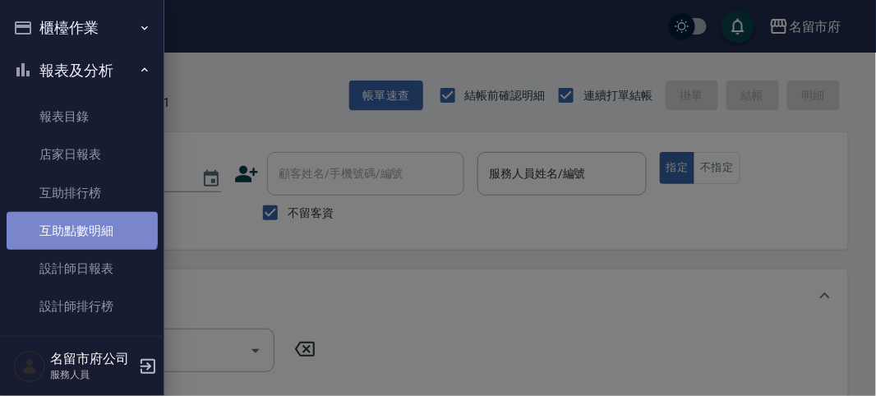
click at [81, 219] on link "互助點數明細" at bounding box center [82, 231] width 151 height 38
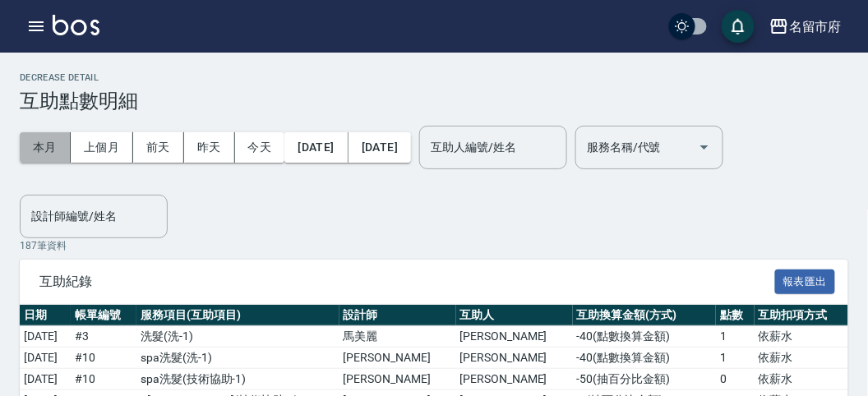
drag, startPoint x: 52, startPoint y: 137, endPoint x: 60, endPoint y: 164, distance: 28.3
click at [52, 138] on button "本月" at bounding box center [45, 147] width 51 height 30
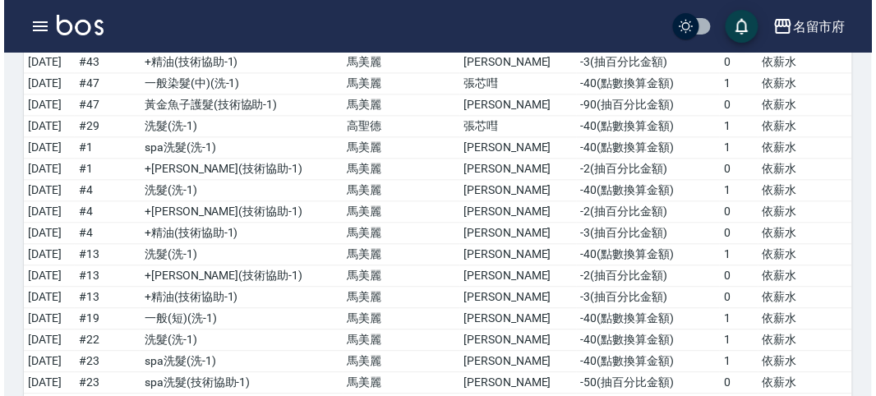
scroll to position [3915, 0]
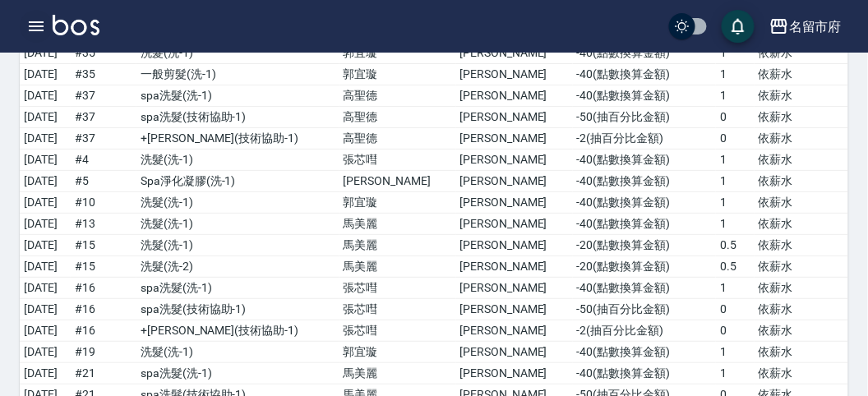
click at [35, 23] on icon "button" at bounding box center [36, 26] width 20 height 20
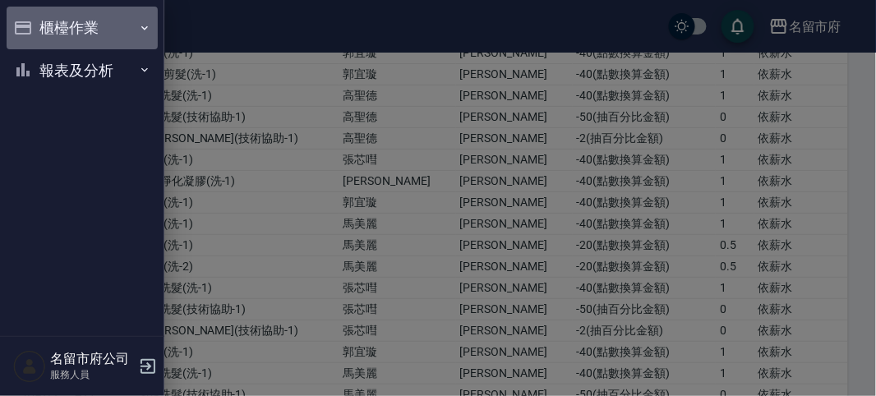
click at [125, 30] on button "櫃檯作業" at bounding box center [82, 28] width 151 height 43
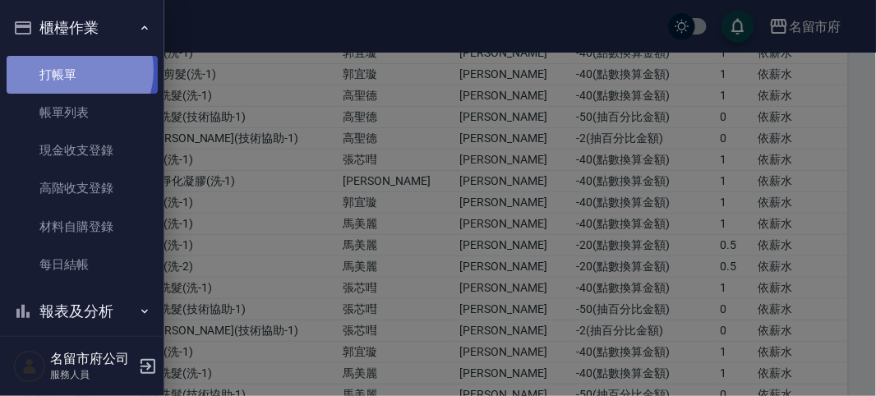
click at [72, 70] on link "打帳單" at bounding box center [82, 75] width 151 height 38
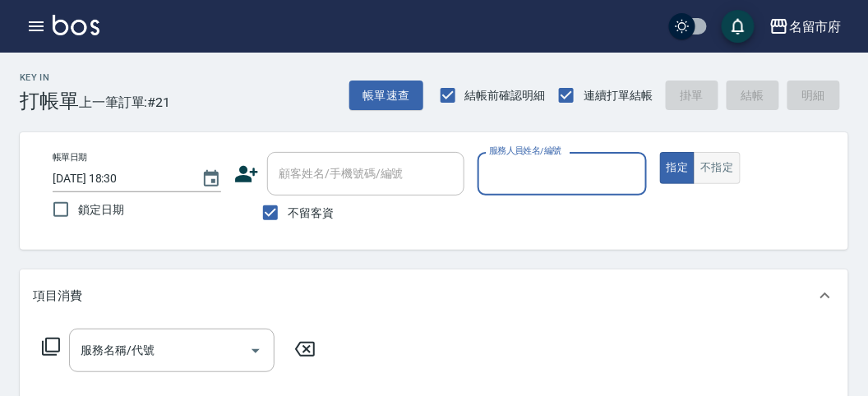
click at [701, 169] on button "不指定" at bounding box center [716, 168] width 46 height 32
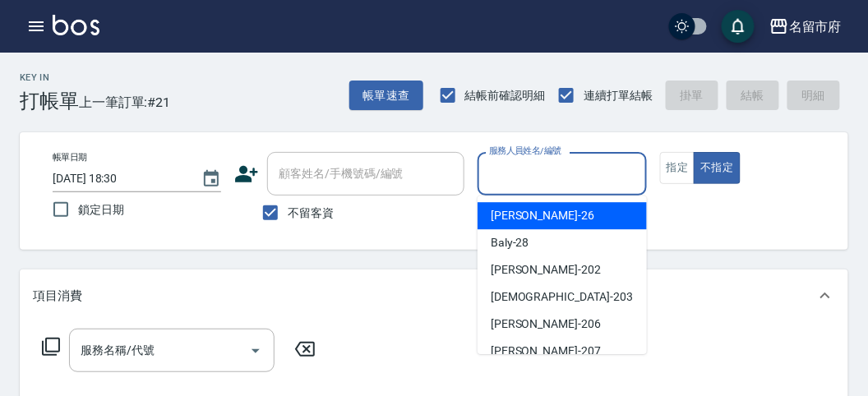
click at [548, 180] on input "服務人員姓名/編號" at bounding box center [562, 173] width 154 height 29
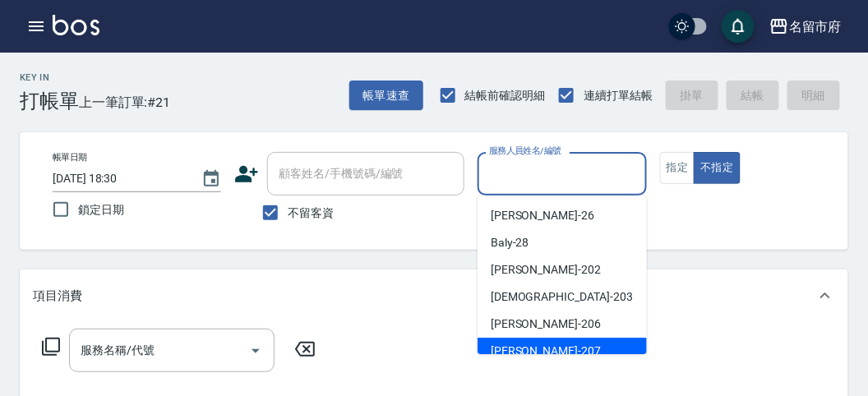
click at [520, 341] on div "[PERSON_NAME] -207" at bounding box center [561, 351] width 169 height 27
type input "[PERSON_NAME]-207"
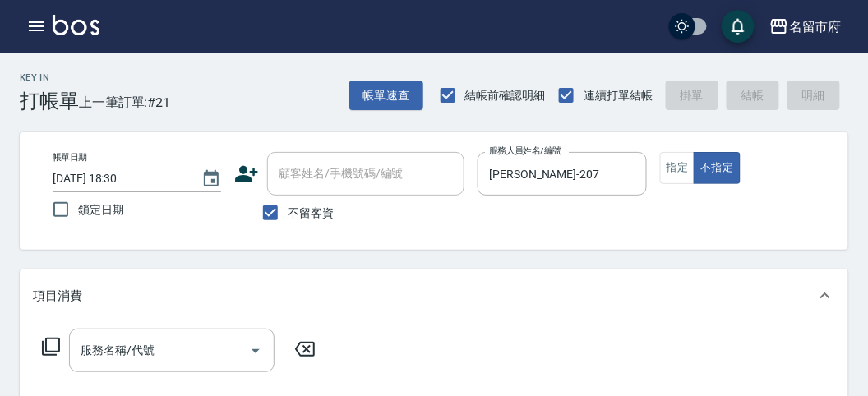
click at [44, 347] on icon at bounding box center [51, 347] width 20 height 20
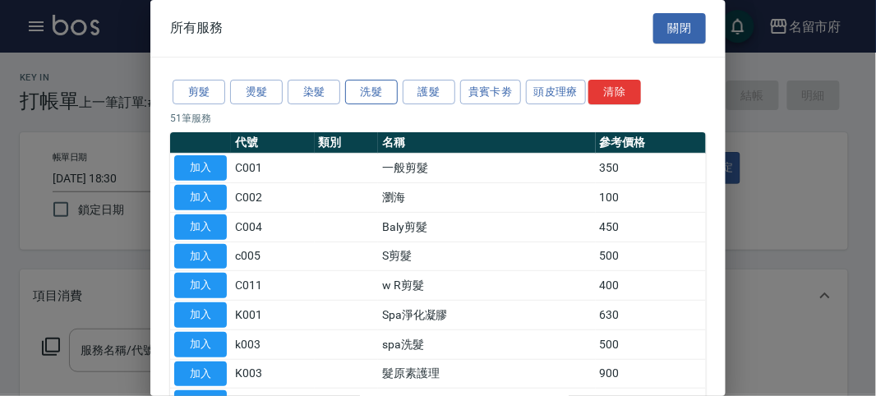
click at [347, 89] on button "洗髮" at bounding box center [371, 92] width 53 height 25
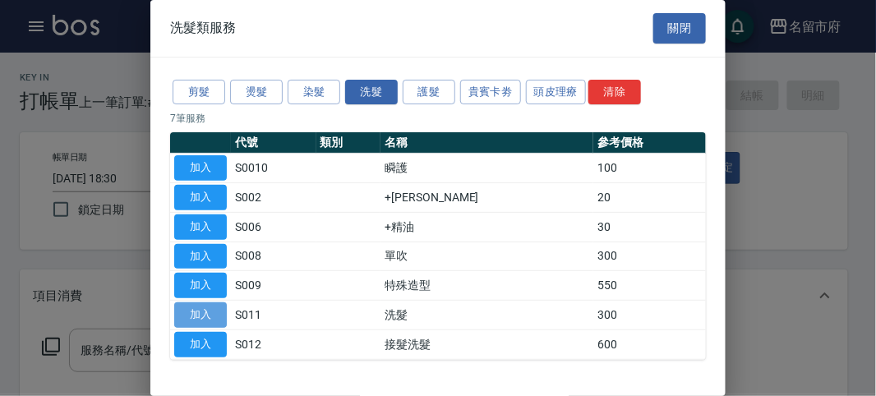
click at [203, 321] on button "加入" at bounding box center [200, 314] width 53 height 25
type input "洗髮(S011)"
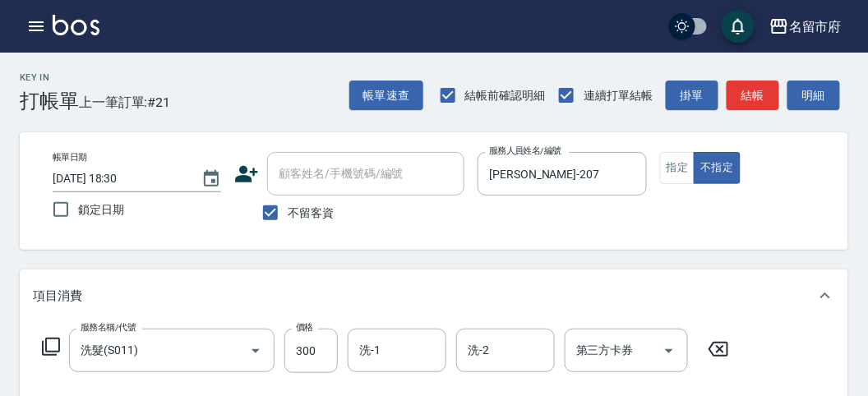
click at [53, 355] on icon at bounding box center [51, 347] width 18 height 18
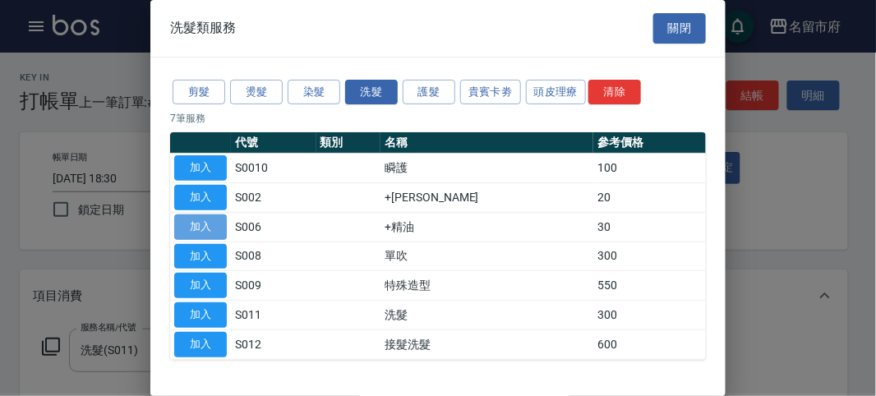
click at [221, 228] on button "加入" at bounding box center [200, 226] width 53 height 25
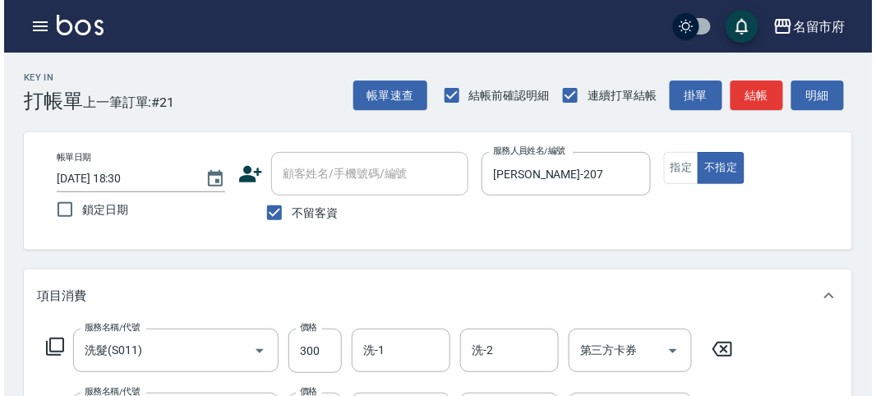
scroll to position [545, 0]
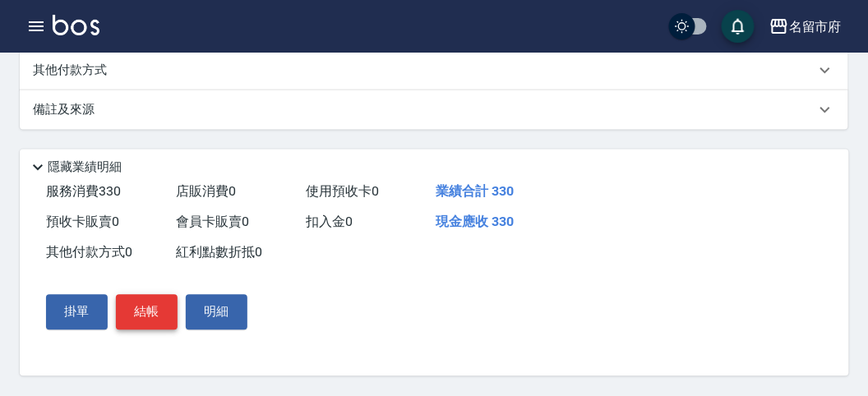
click at [157, 307] on button "結帳" at bounding box center [147, 312] width 62 height 35
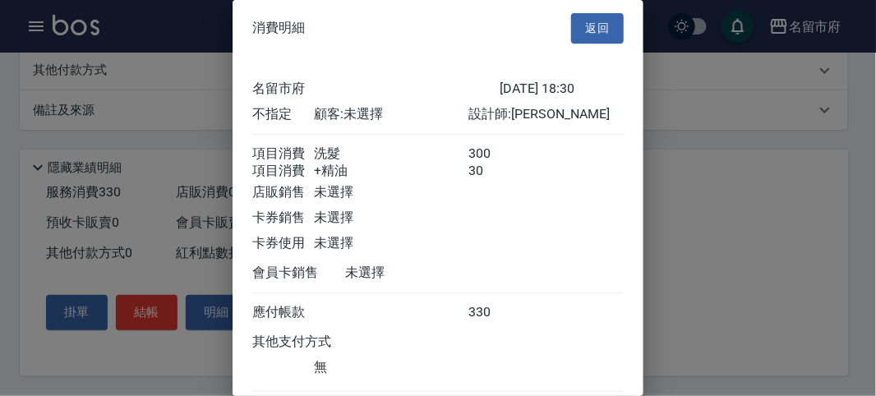
scroll to position [109, 0]
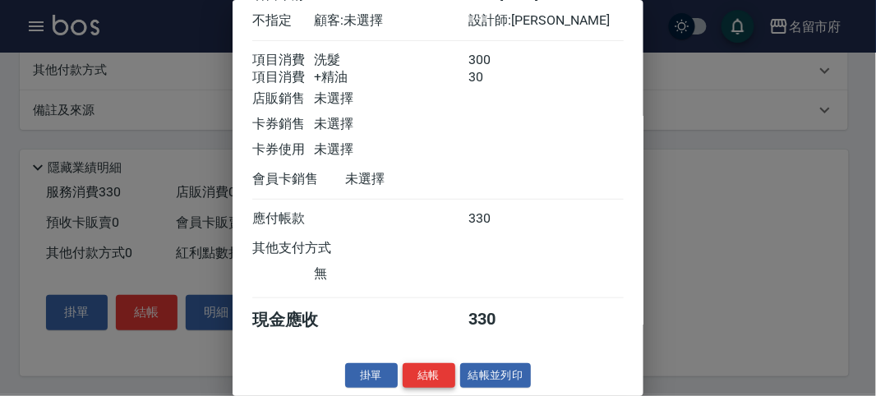
click at [426, 373] on button "結帳" at bounding box center [429, 375] width 53 height 25
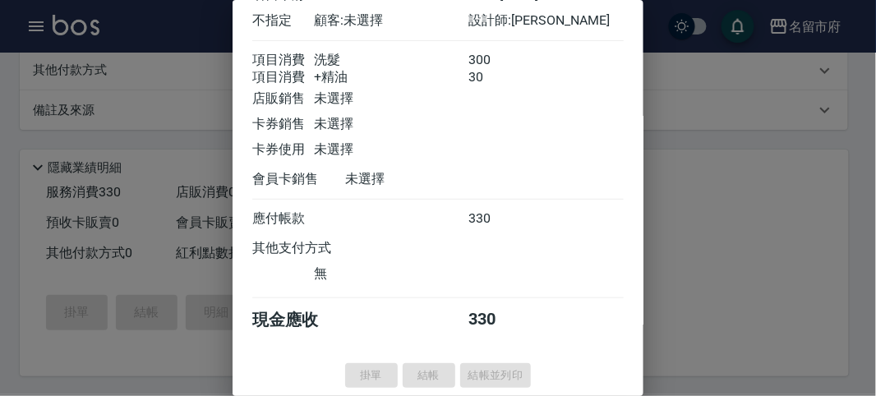
type input "[DATE] 18:43"
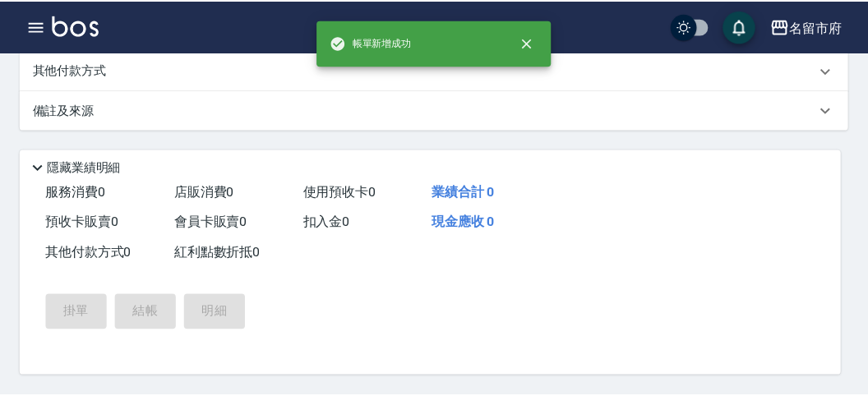
scroll to position [0, 0]
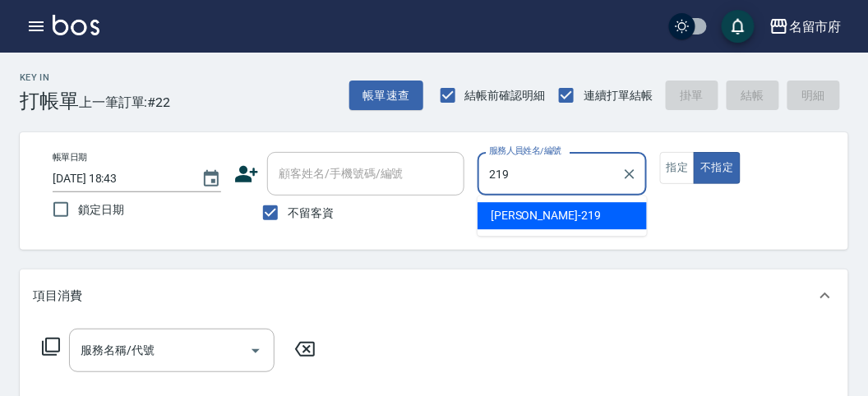
click at [524, 228] on div "[PERSON_NAME] -219" at bounding box center [561, 215] width 169 height 27
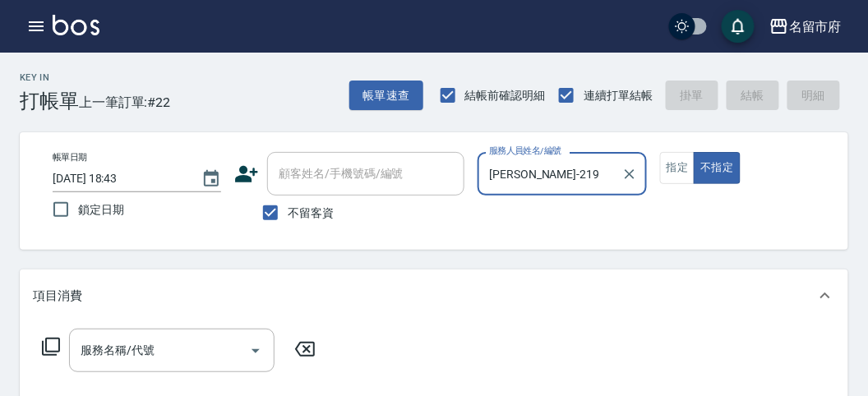
type input "[PERSON_NAME]-219"
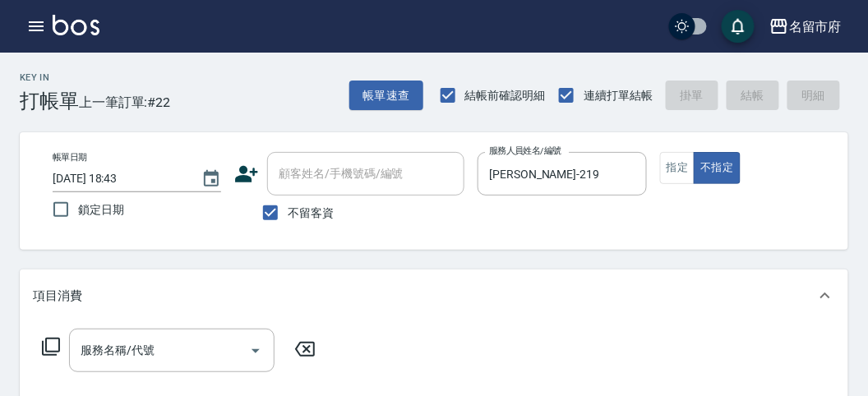
click at [23, 358] on div "服務名稱/代號 服務名稱/代號" at bounding box center [434, 378] width 828 height 113
click at [47, 323] on div "項目消費 服務名稱/代號 服務名稱/代號" at bounding box center [434, 352] width 828 height 166
click at [48, 325] on div "服務名稱/代號 服務名稱/代號" at bounding box center [434, 378] width 828 height 113
click at [48, 329] on div "服務名稱/代號 服務名稱/代號" at bounding box center [179, 351] width 292 height 44
click at [48, 338] on icon at bounding box center [51, 347] width 18 height 18
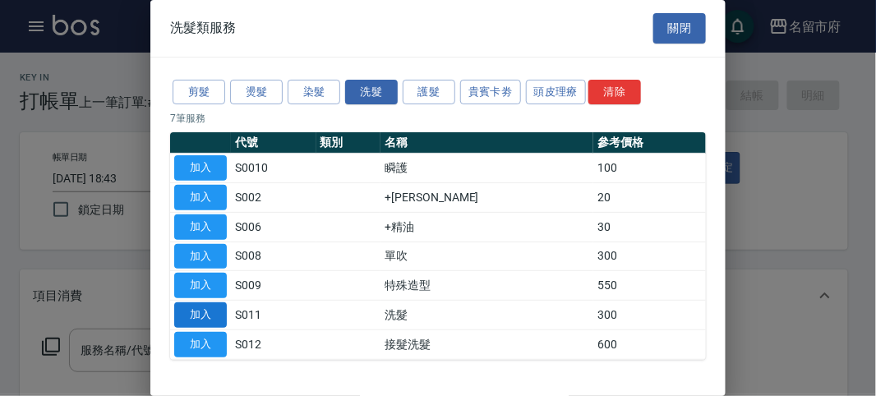
click at [198, 304] on button "加入" at bounding box center [200, 314] width 53 height 25
type input "洗髮(S011)"
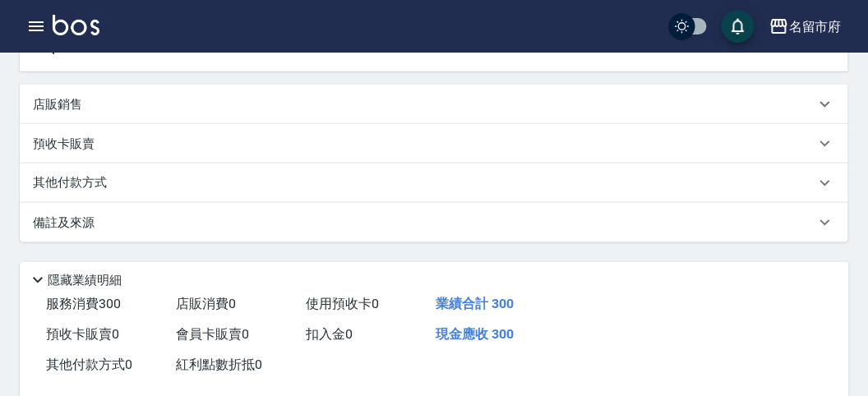
scroll to position [481, 0]
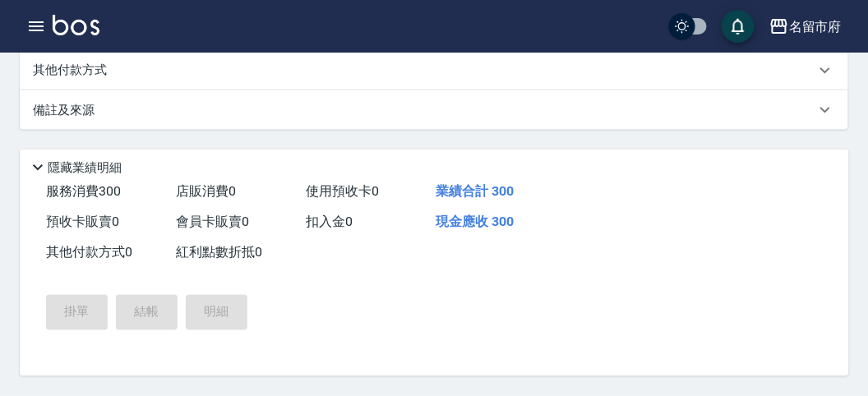
type input "[DATE] 18:49"
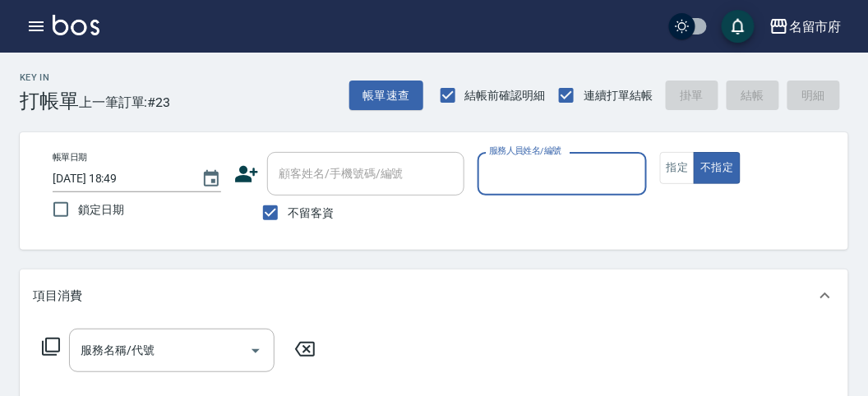
click at [532, 166] on input "服務人員姓名/編號" at bounding box center [562, 173] width 154 height 29
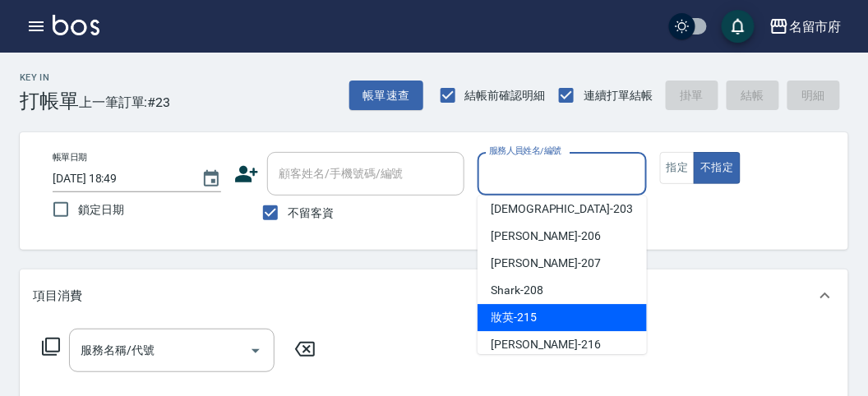
scroll to position [179, 0]
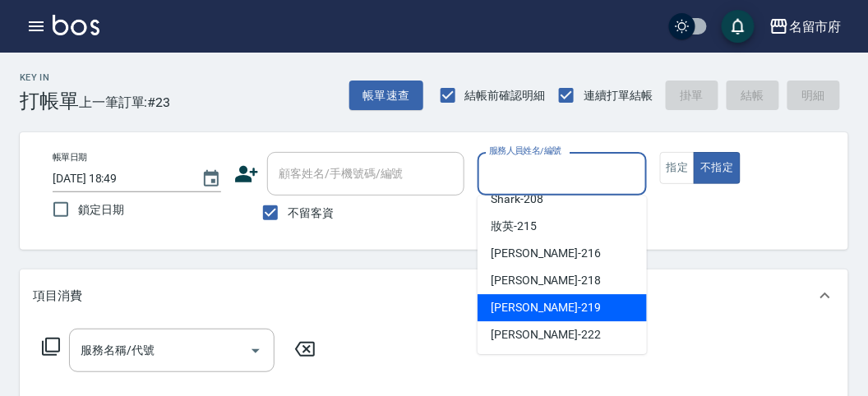
click at [575, 297] on div "[PERSON_NAME] -219" at bounding box center [561, 307] width 169 height 27
type input "[PERSON_NAME]-219"
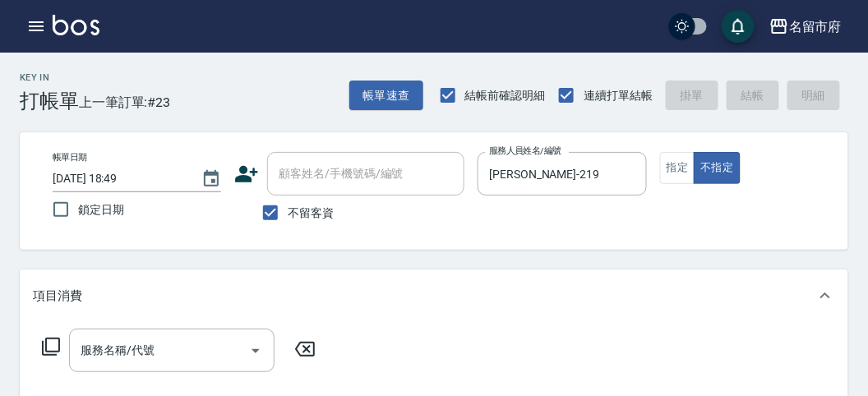
click at [53, 343] on icon at bounding box center [51, 347] width 20 height 20
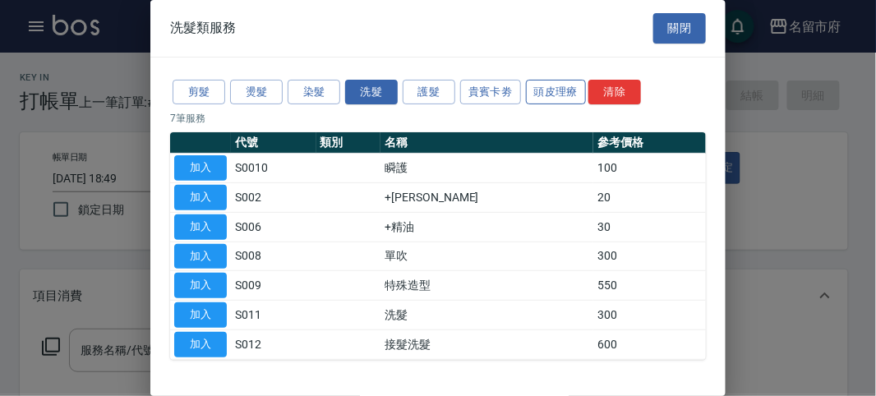
click at [550, 85] on button "頭皮理療" at bounding box center [556, 92] width 61 height 25
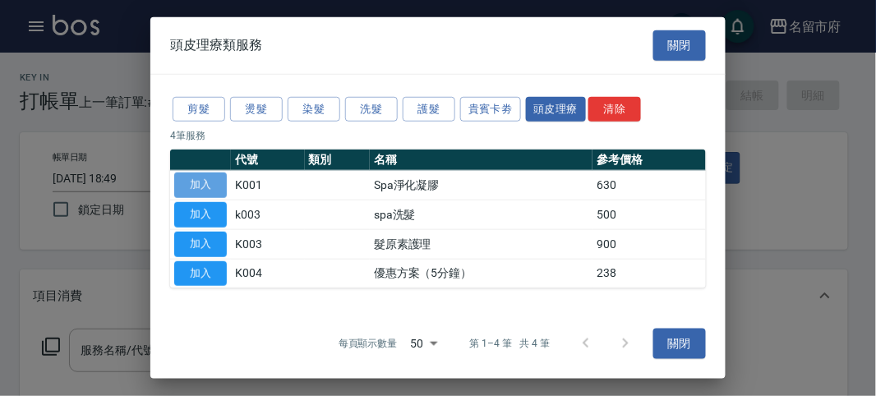
click at [214, 177] on button "加入" at bounding box center [200, 185] width 53 height 25
type input "Spa淨化凝膠(K001)"
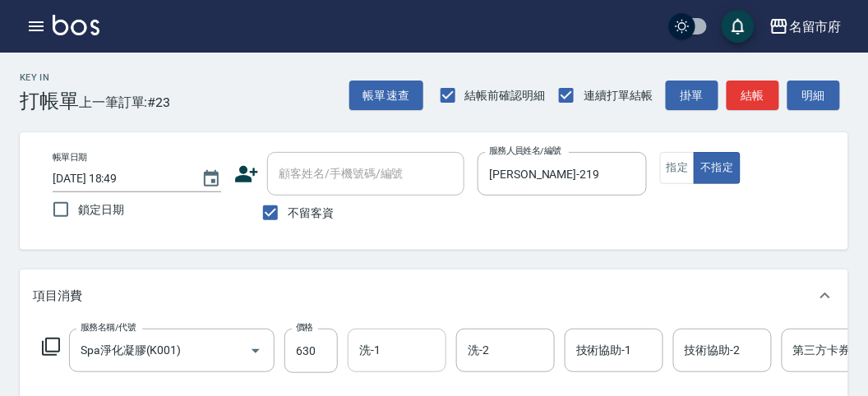
click at [377, 367] on div "洗-1" at bounding box center [397, 351] width 99 height 44
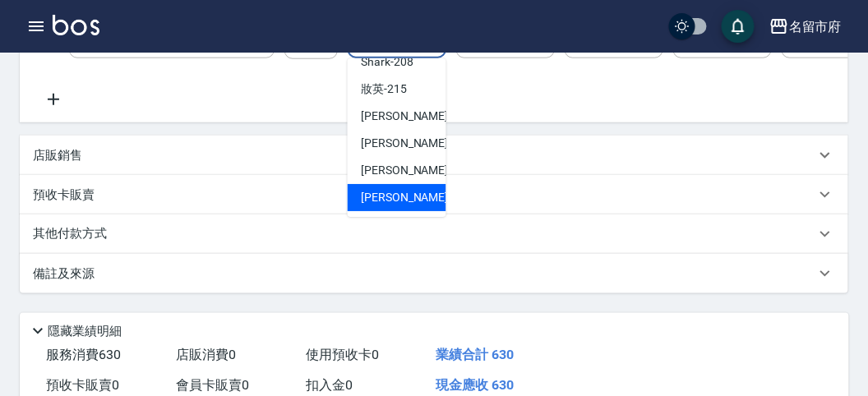
click at [426, 191] on div "[PERSON_NAME] -222" at bounding box center [397, 197] width 99 height 27
type input "[PERSON_NAME]-222"
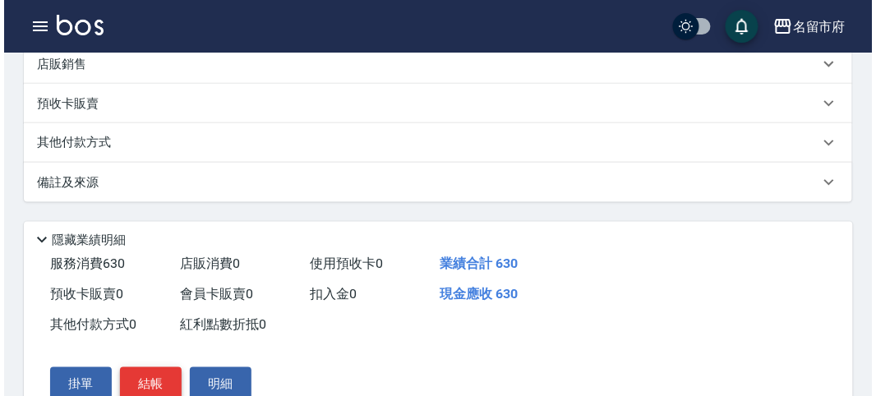
scroll to position [496, 0]
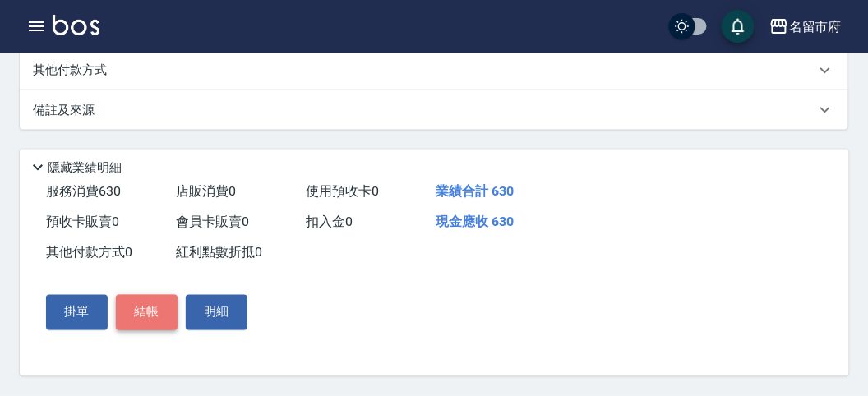
click at [143, 311] on button "結帳" at bounding box center [147, 312] width 62 height 35
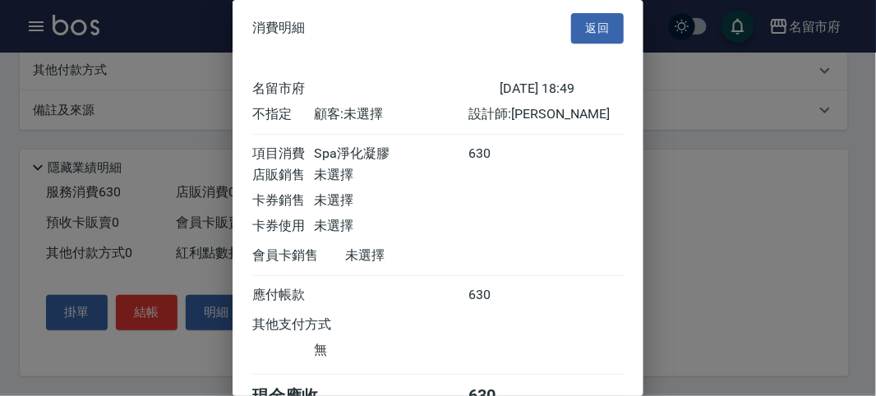
scroll to position [91, 0]
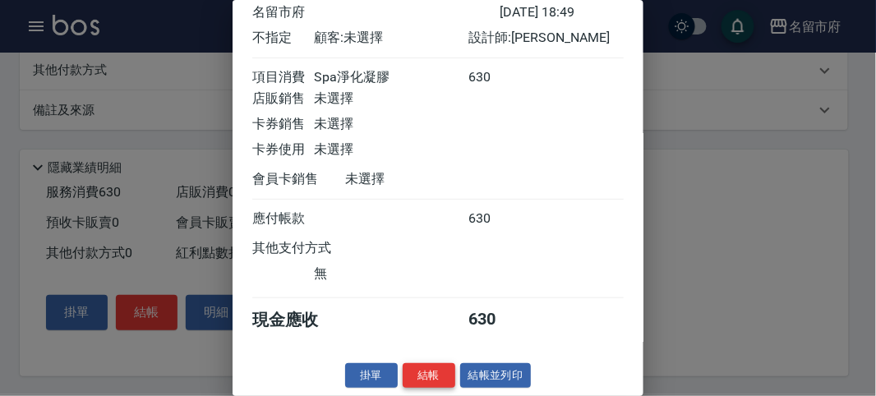
click at [436, 382] on button "結帳" at bounding box center [429, 375] width 53 height 25
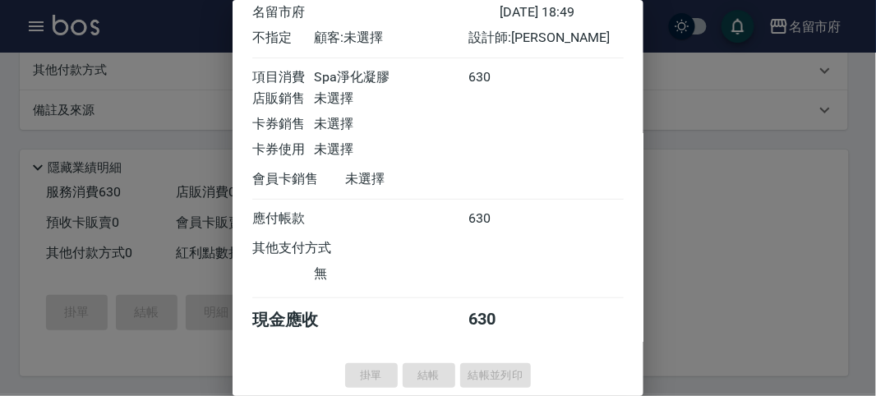
type input "[DATE] 19:02"
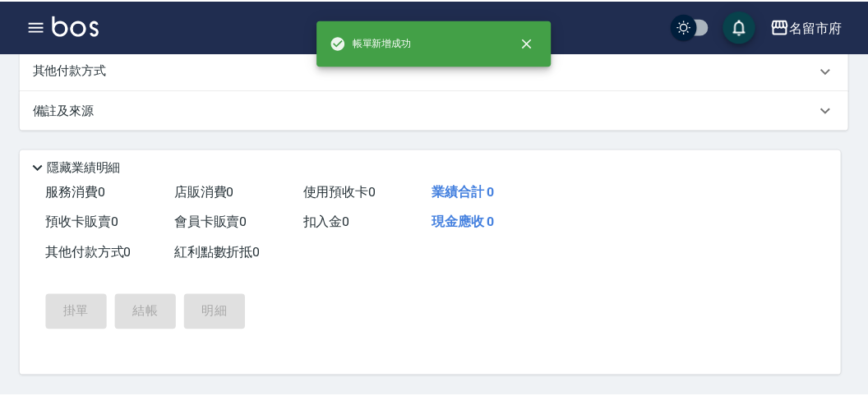
scroll to position [0, 0]
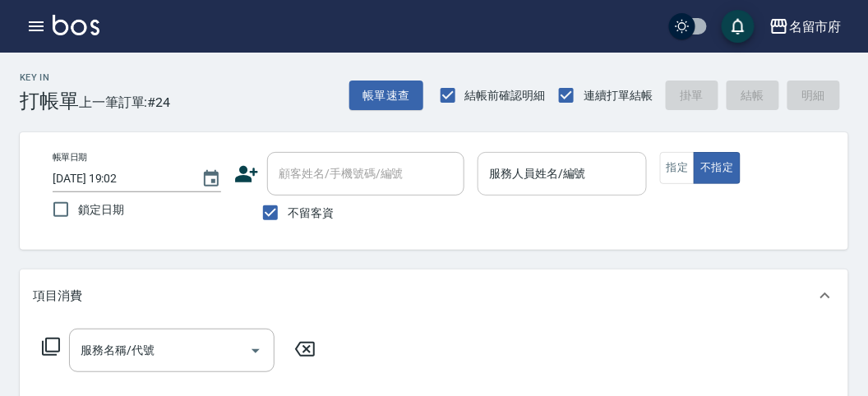
click at [523, 165] on div "服務人員姓名/編號 服務人員姓名/編號" at bounding box center [561, 174] width 168 height 44
click at [33, 18] on icon "button" at bounding box center [36, 26] width 20 height 20
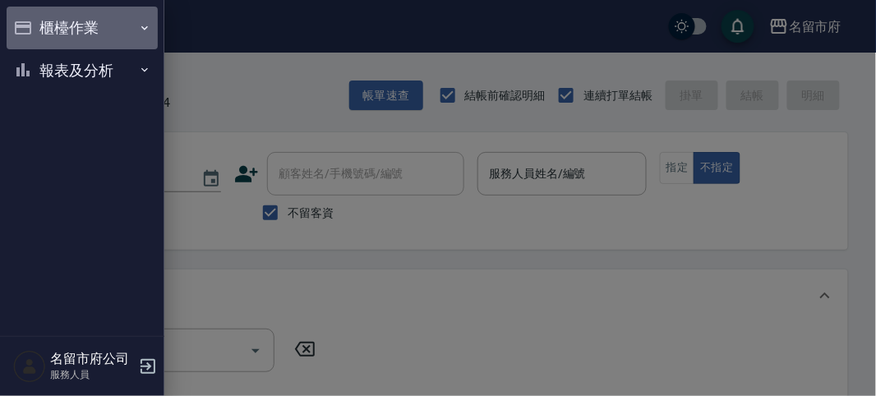
click at [90, 44] on button "櫃檯作業" at bounding box center [82, 28] width 151 height 43
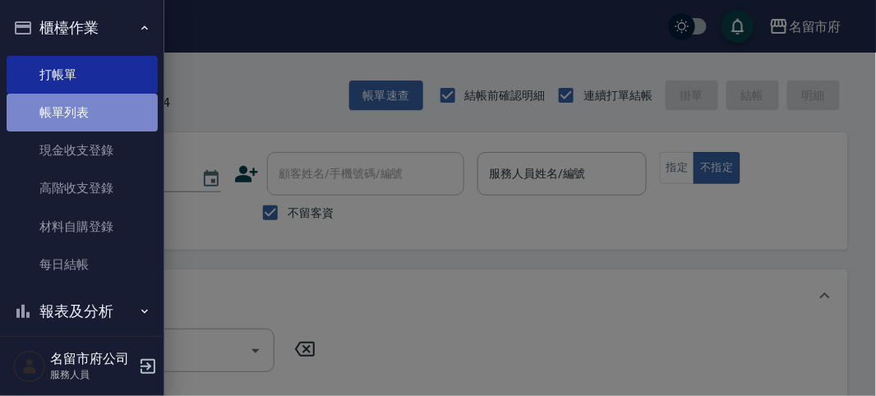
click at [101, 116] on link "帳單列表" at bounding box center [82, 113] width 151 height 38
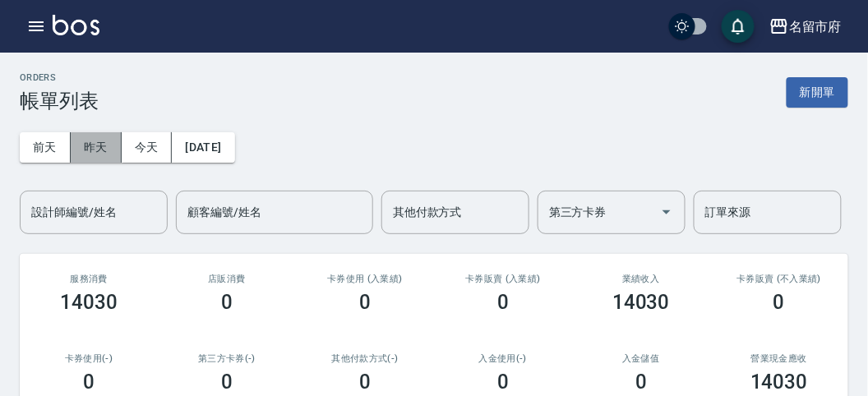
click at [87, 145] on button "昨天" at bounding box center [96, 147] width 51 height 30
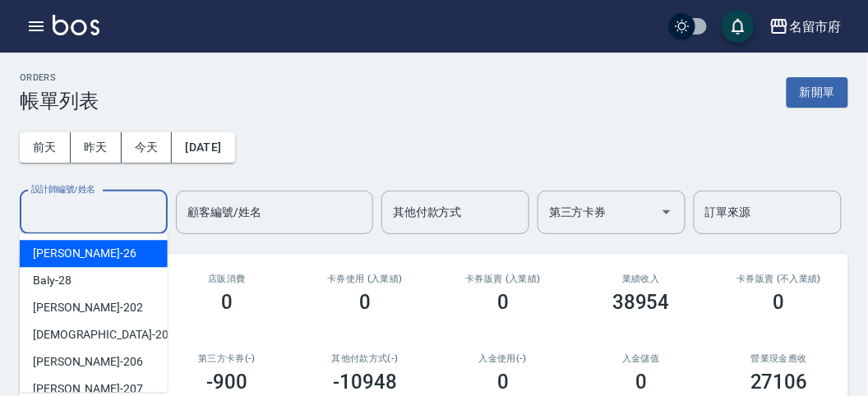
click at [84, 217] on input "設計師編號/姓名" at bounding box center [93, 212] width 133 height 29
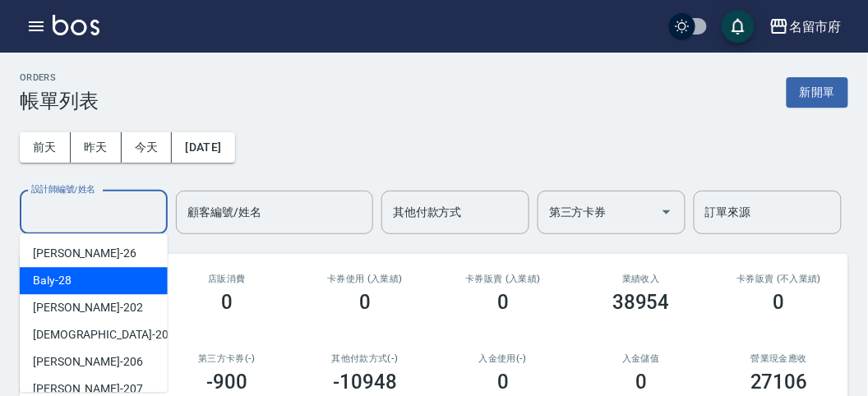
click at [91, 276] on div "Baly -28" at bounding box center [94, 280] width 148 height 27
type input "Baly-28"
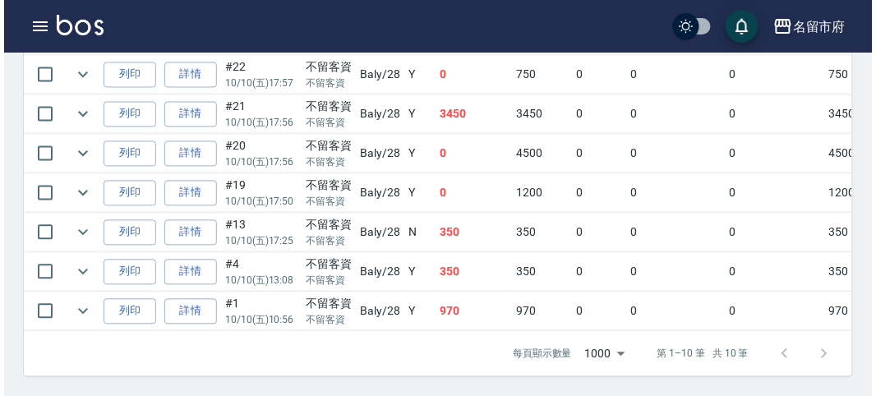
scroll to position [342, 0]
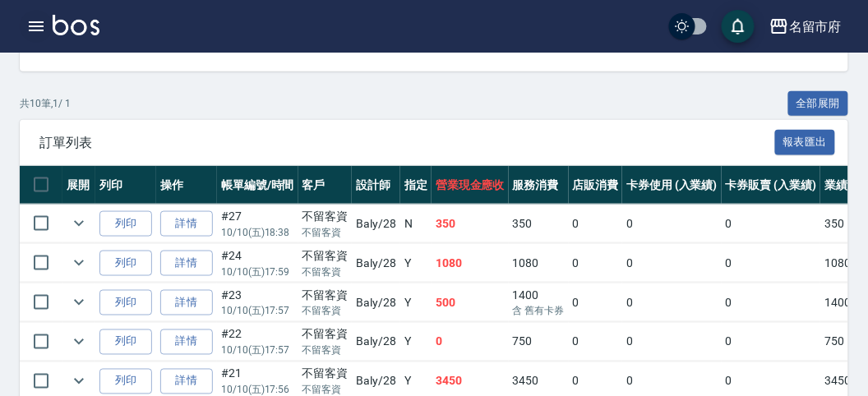
click at [33, 23] on icon "button" at bounding box center [36, 26] width 20 height 20
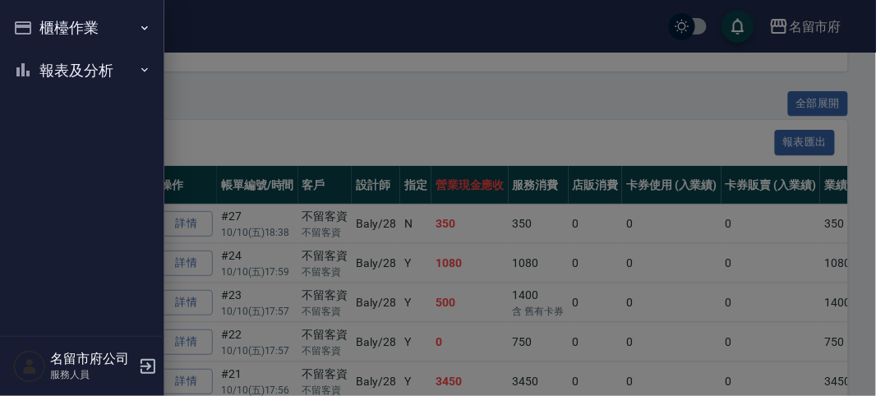
click at [34, 24] on nav "櫃檯作業 打帳單 帳單列表 現金收支登錄 高階收支登錄 材料自購登錄 每日結帳 報表及分析 報表目錄 店家日報表 互助排行榜 互助點數明細 設計師日報表 設計…" at bounding box center [82, 168] width 164 height 336
click at [72, 39] on button "櫃檯作業" at bounding box center [82, 28] width 151 height 43
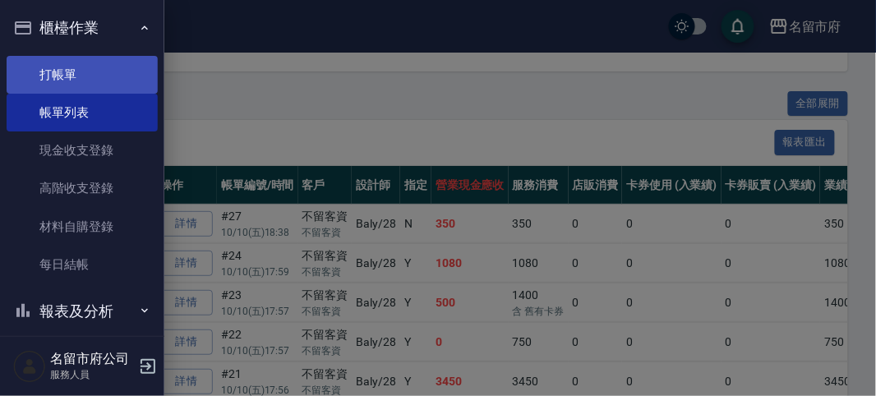
click at [81, 67] on link "打帳單" at bounding box center [82, 75] width 151 height 38
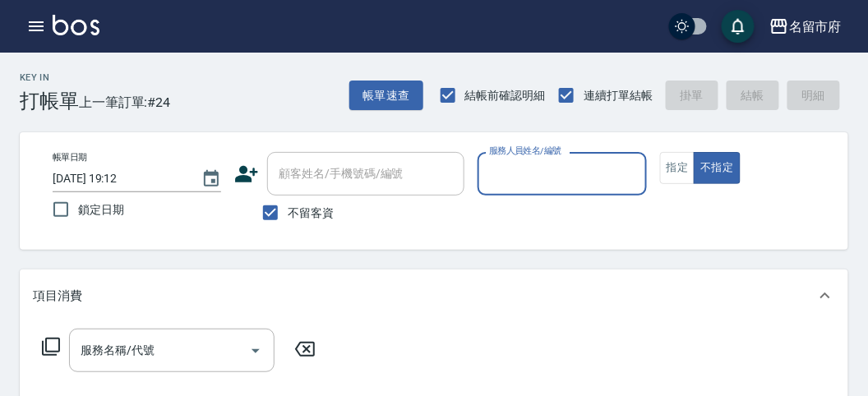
click at [519, 174] on input "服務人員姓名/編號" at bounding box center [562, 173] width 154 height 29
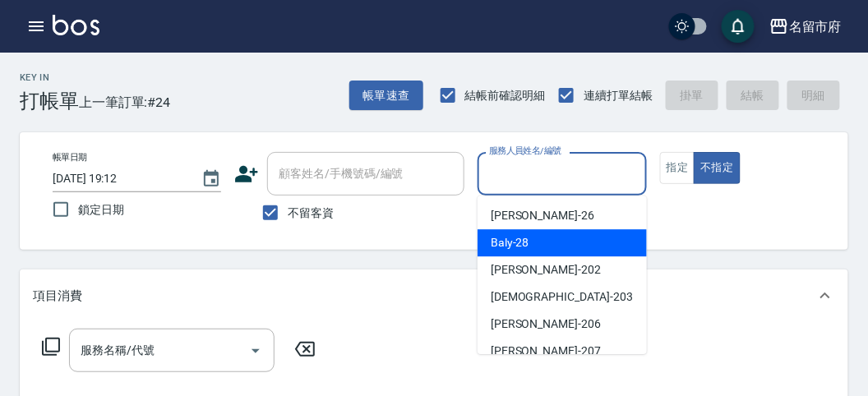
click at [517, 240] on span "Baly -28" at bounding box center [509, 242] width 39 height 17
type input "Baly-28"
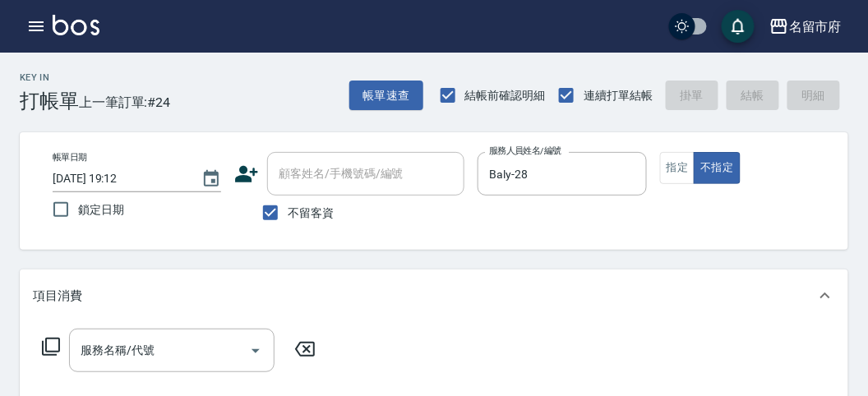
click at [58, 339] on icon at bounding box center [51, 347] width 20 height 20
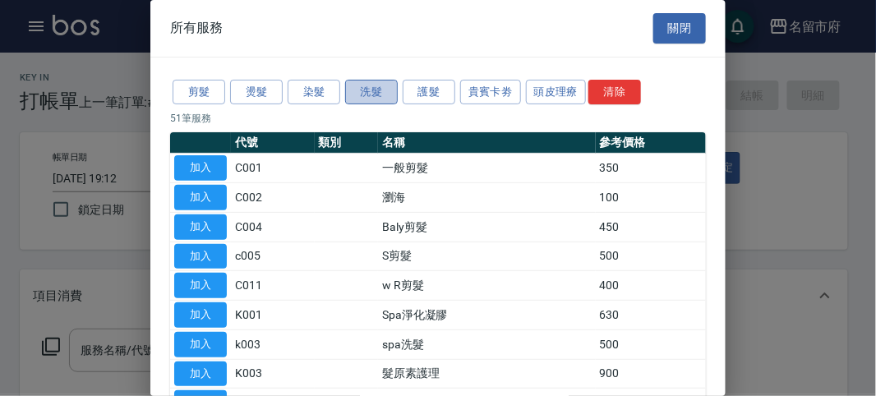
click at [373, 90] on button "洗髮" at bounding box center [371, 92] width 53 height 25
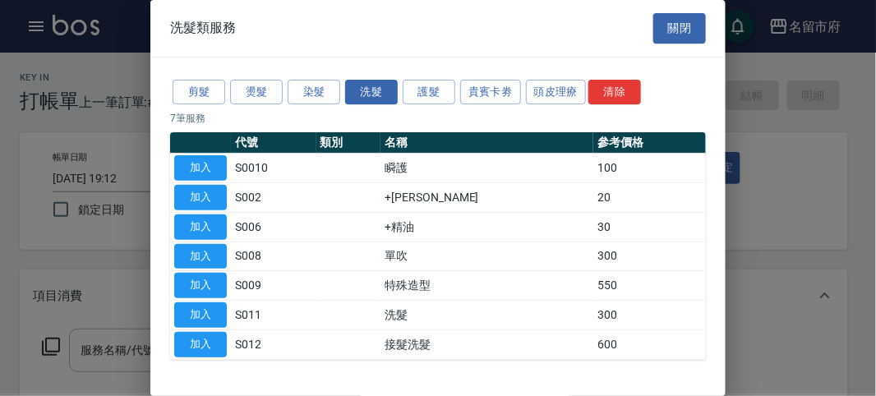
drag, startPoint x: 207, startPoint y: 306, endPoint x: 192, endPoint y: 318, distance: 19.2
click at [207, 306] on button "加入" at bounding box center [200, 314] width 53 height 25
type input "洗髮(S011)"
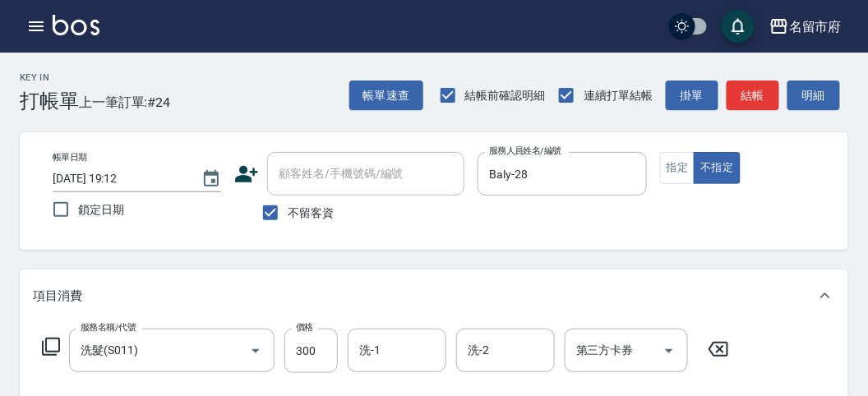
click at [48, 335] on div "服務名稱/代號 洗髮(S011) 服務名稱/代號 價格 300 價格 洗-1 洗-1 洗-2 洗-2 第三方卡券 第三方卡券" at bounding box center [386, 351] width 706 height 44
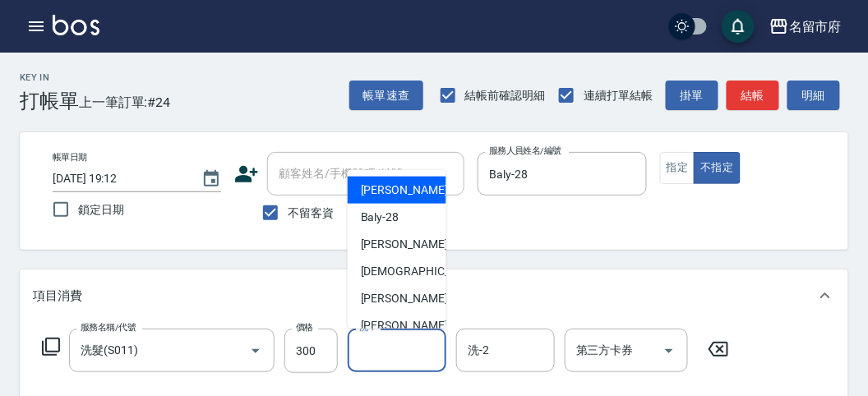
click at [404, 355] on input "洗-1" at bounding box center [397, 350] width 84 height 29
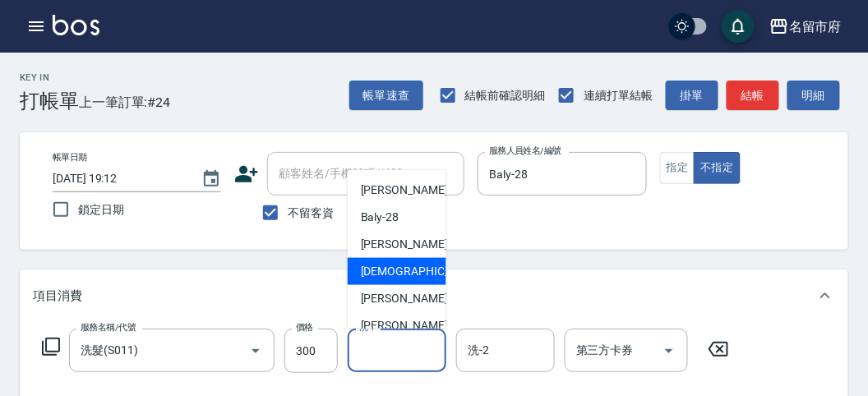
scroll to position [179, 0]
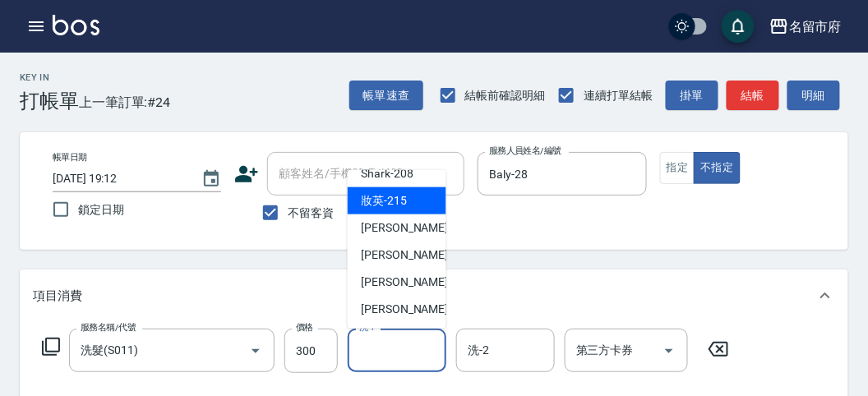
click at [392, 200] on span "妝英 -215" at bounding box center [384, 200] width 46 height 17
type input "妝英-215"
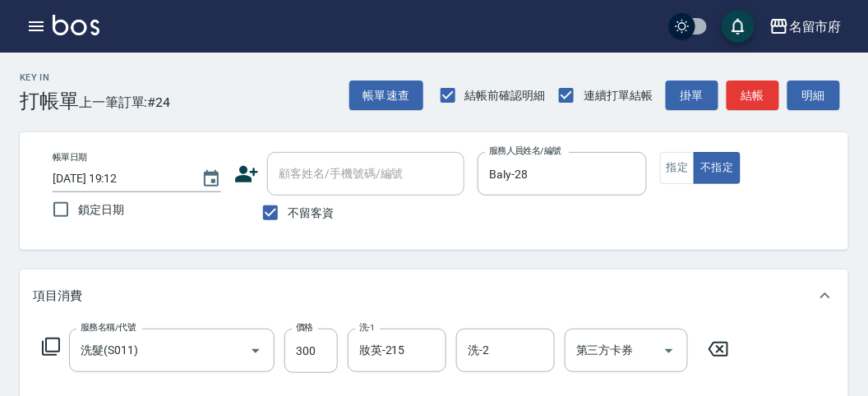
click at [47, 345] on icon at bounding box center [51, 347] width 20 height 20
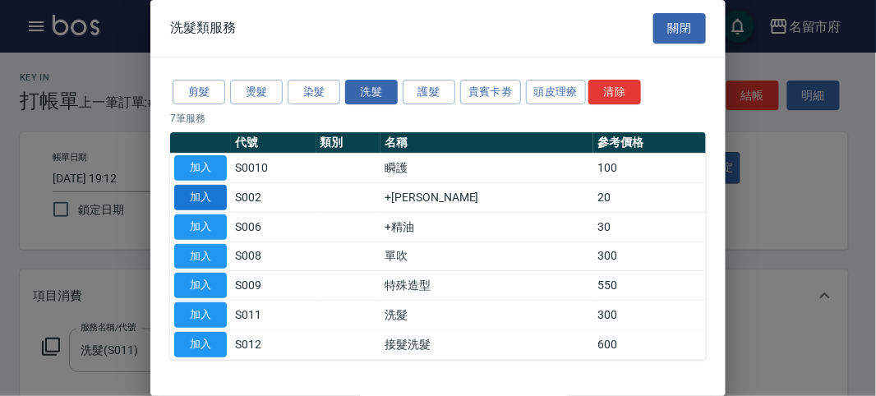
click at [197, 194] on button "加入" at bounding box center [200, 197] width 53 height 25
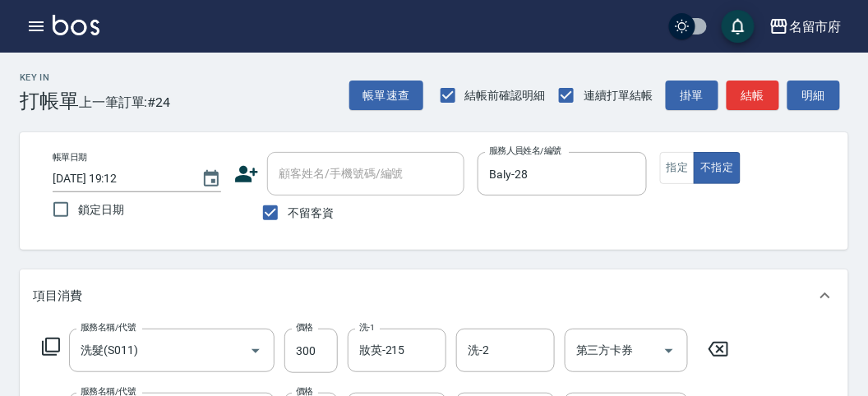
scroll to position [91, 0]
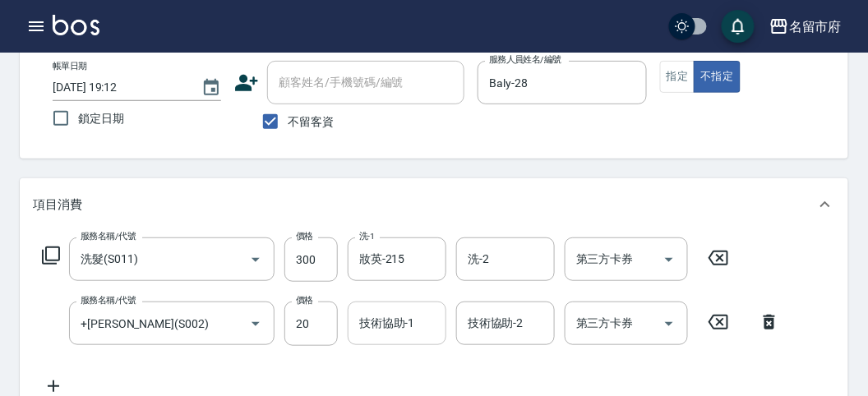
click at [380, 325] on input "技術協助-1" at bounding box center [397, 323] width 84 height 29
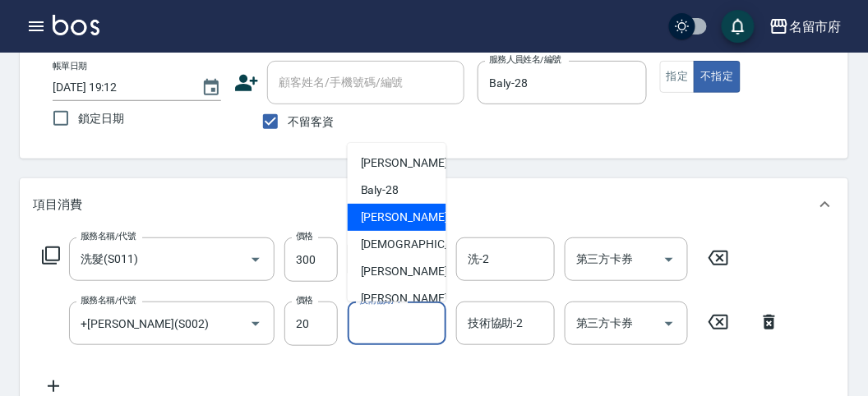
scroll to position [179, 0]
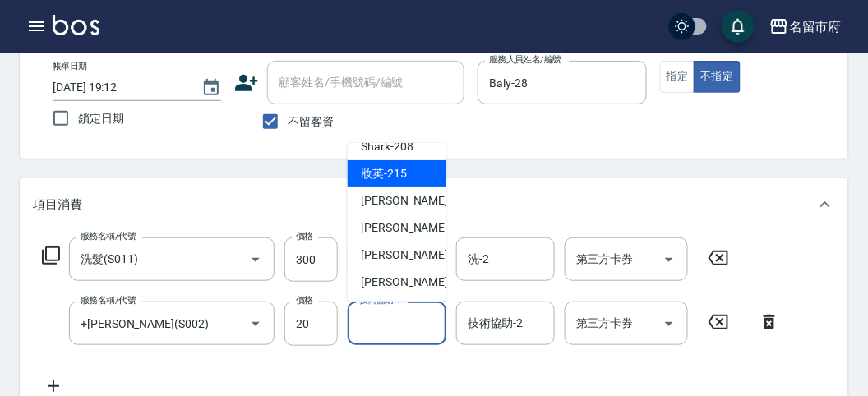
click at [387, 177] on span "妝英 -215" at bounding box center [384, 173] width 46 height 17
type input "妝英-215"
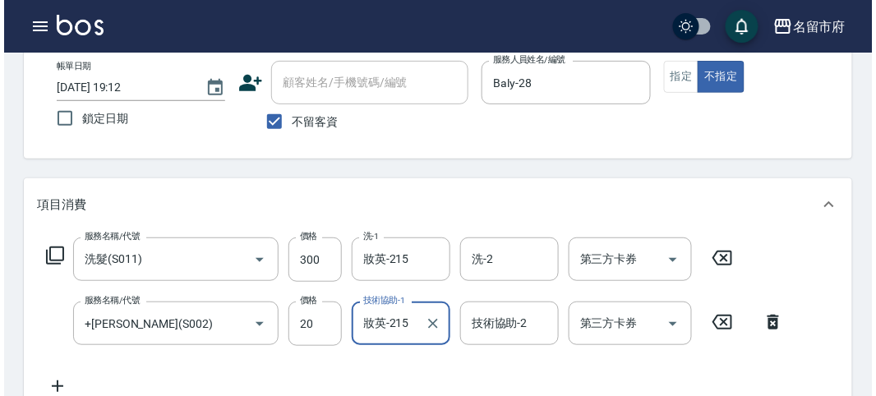
scroll to position [545, 0]
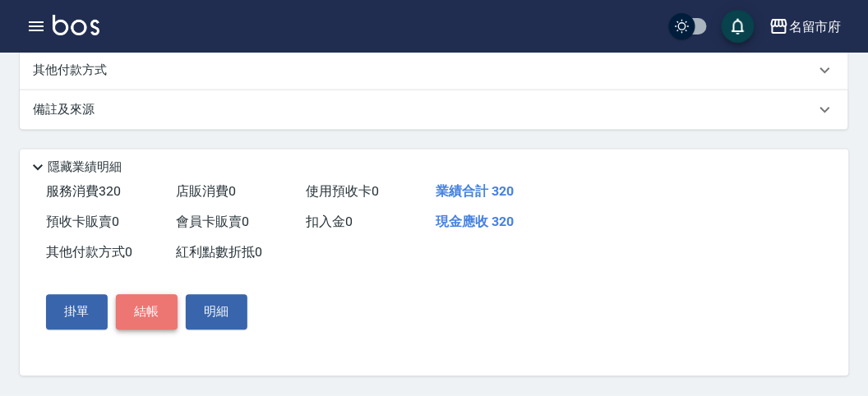
click at [130, 316] on button "結帳" at bounding box center [147, 312] width 62 height 35
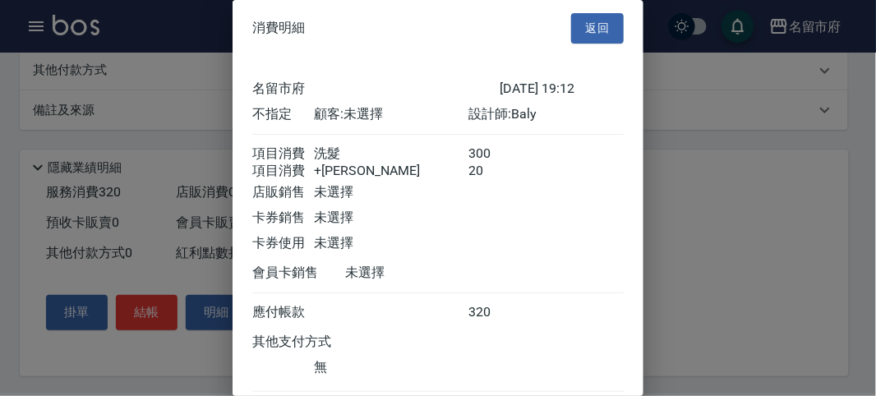
scroll to position [109, 0]
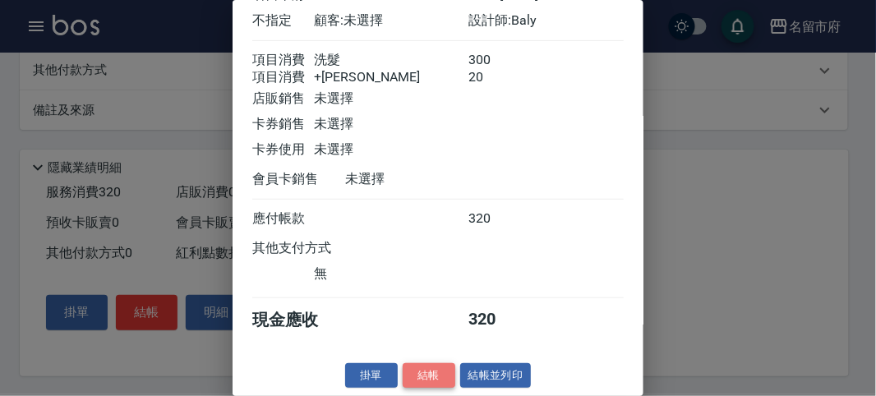
click at [433, 379] on button "結帳" at bounding box center [429, 375] width 53 height 25
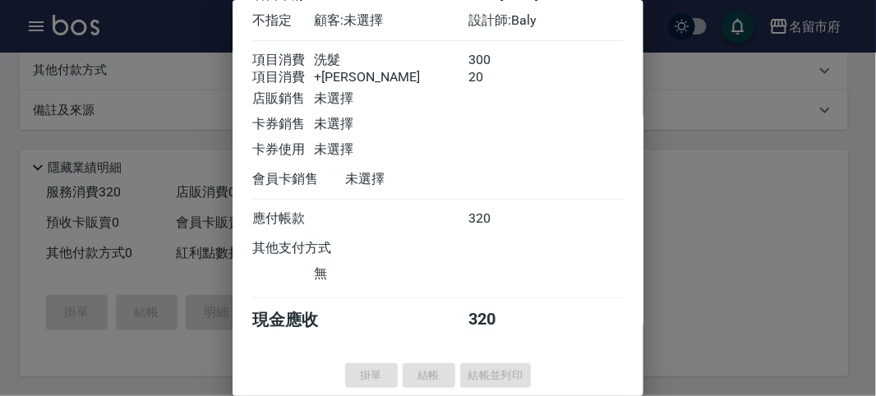
type input "[DATE] 19:13"
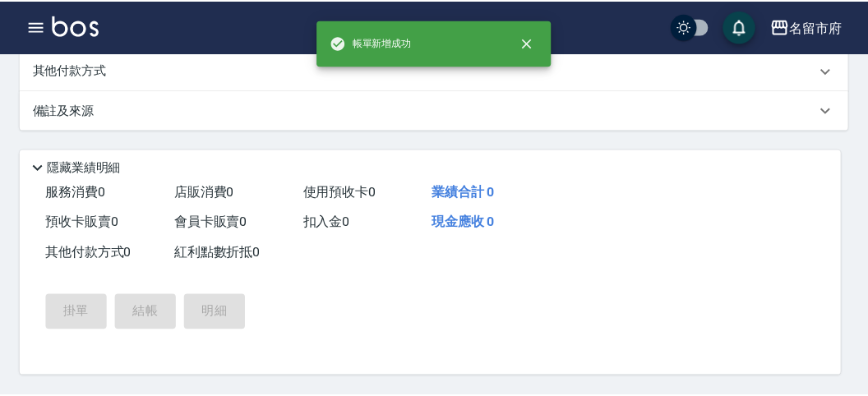
scroll to position [0, 0]
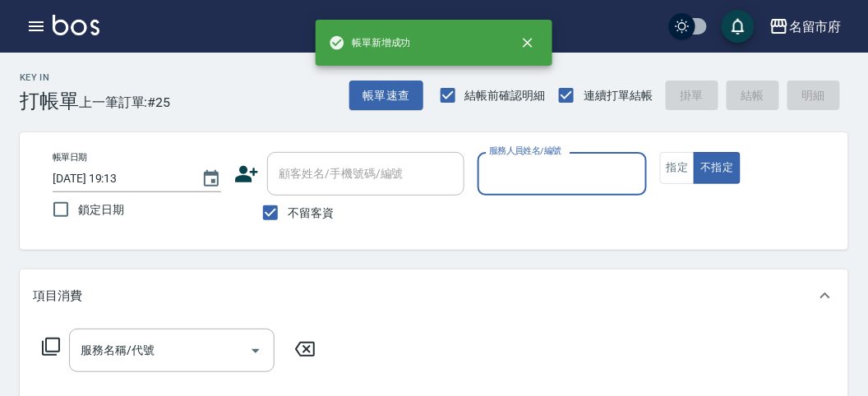
click at [543, 176] on input "服務人員姓名/編號" at bounding box center [562, 173] width 154 height 29
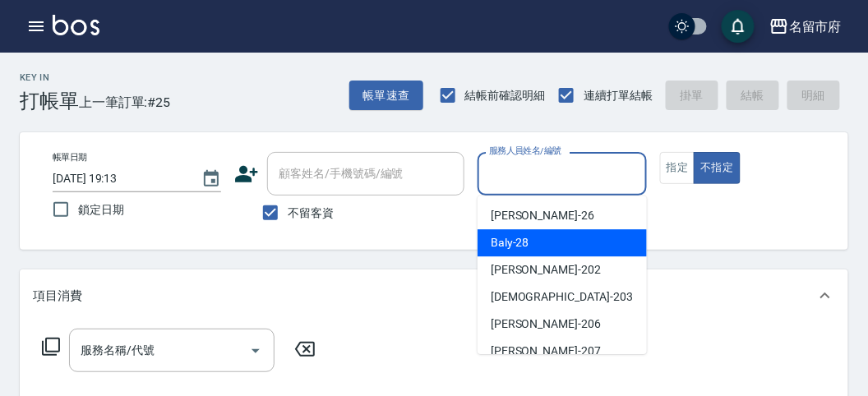
click at [518, 246] on span "Baly -28" at bounding box center [509, 242] width 39 height 17
type input "Baly-28"
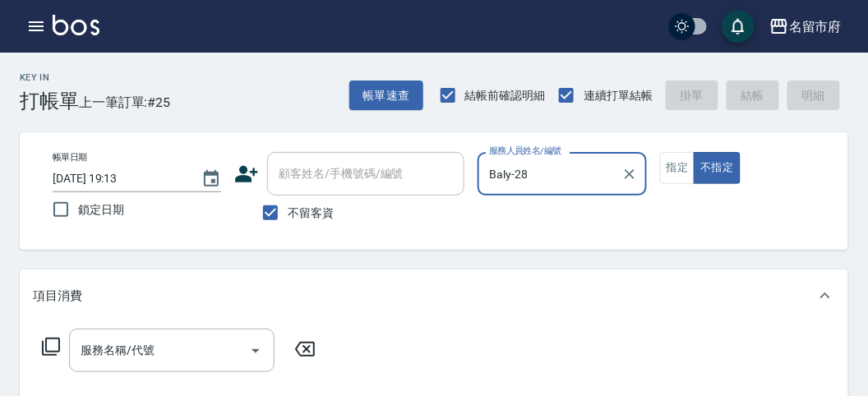
click at [52, 343] on icon at bounding box center [51, 347] width 20 height 20
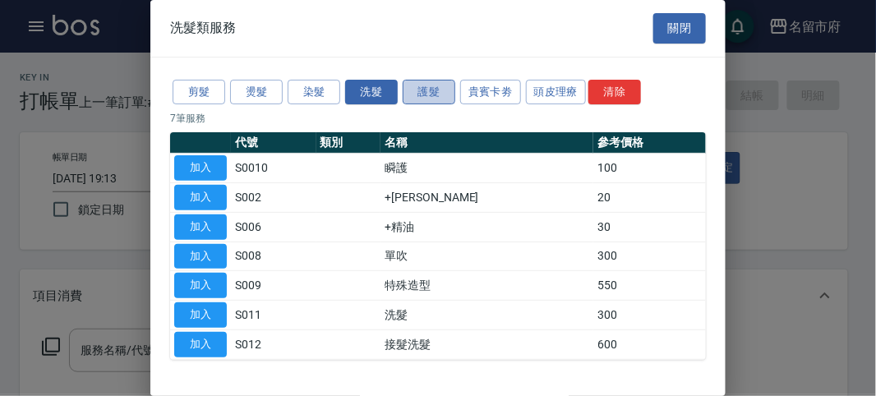
click at [441, 91] on button "護髮" at bounding box center [429, 92] width 53 height 25
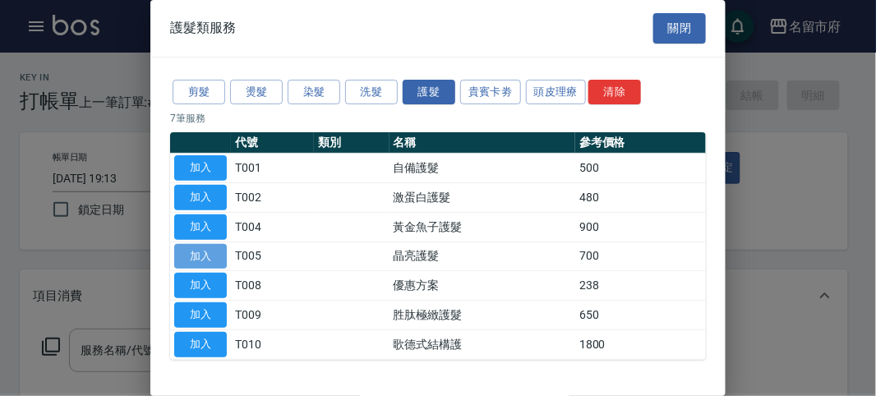
click at [203, 254] on button "加入" at bounding box center [200, 256] width 53 height 25
type input "晶亮護髮(T005)"
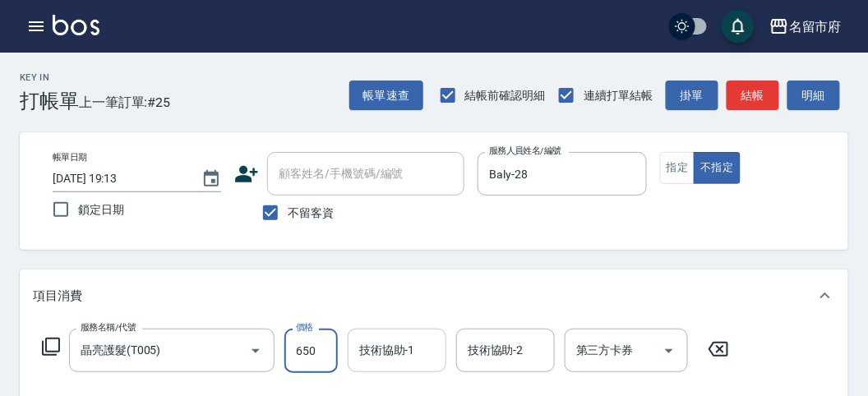
type input "650"
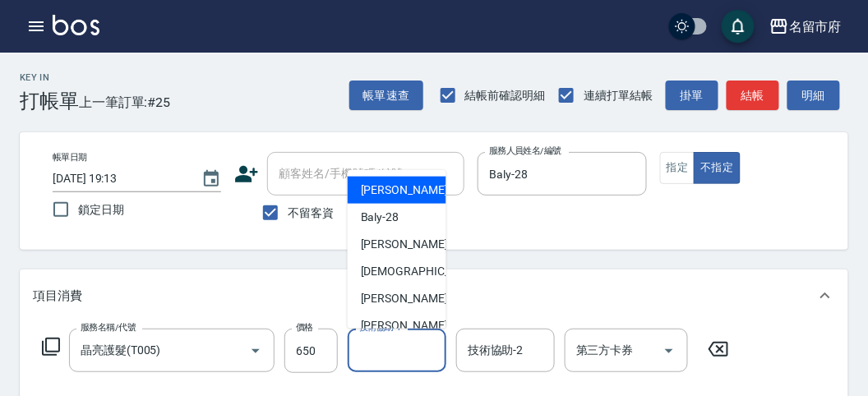
drag, startPoint x: 375, startPoint y: 355, endPoint x: 376, endPoint y: 343, distance: 12.4
click at [376, 355] on input "技術協助-1" at bounding box center [397, 350] width 84 height 29
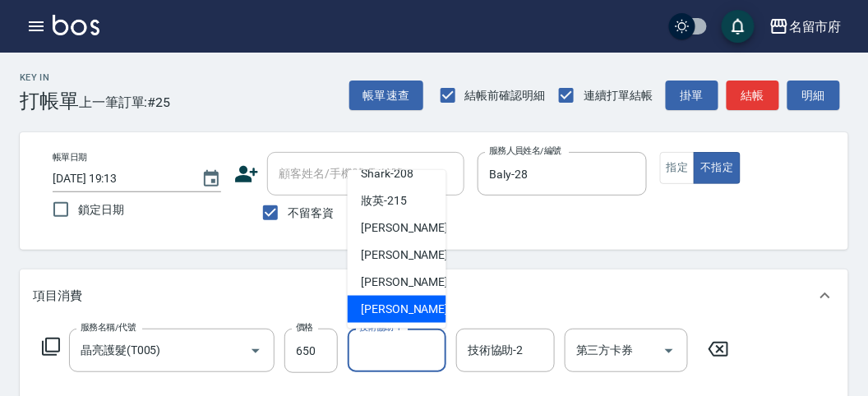
click at [401, 304] on span "[PERSON_NAME] -222" at bounding box center [416, 309] width 110 height 17
type input "[PERSON_NAME]-222"
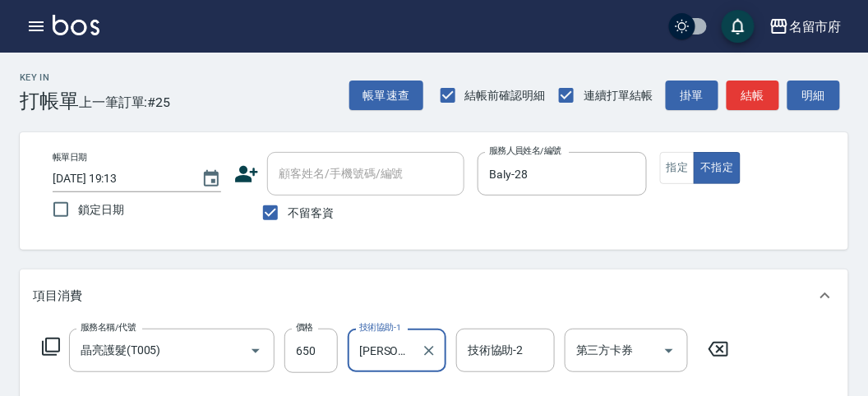
click at [52, 350] on icon at bounding box center [51, 347] width 20 height 20
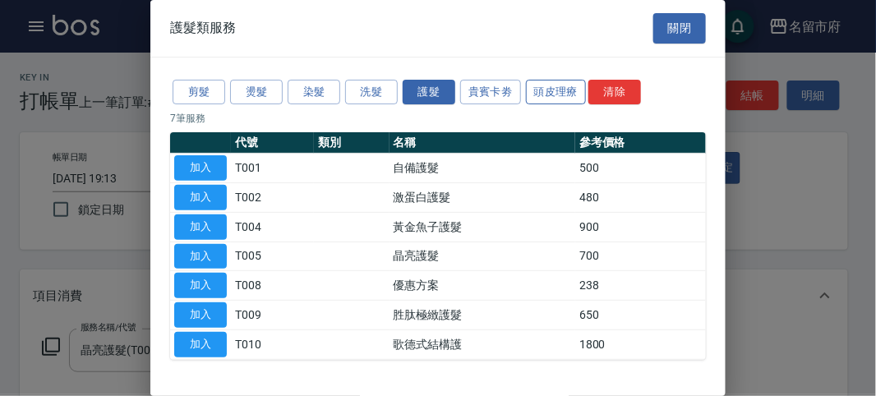
click at [549, 90] on button "頭皮理療" at bounding box center [556, 92] width 61 height 25
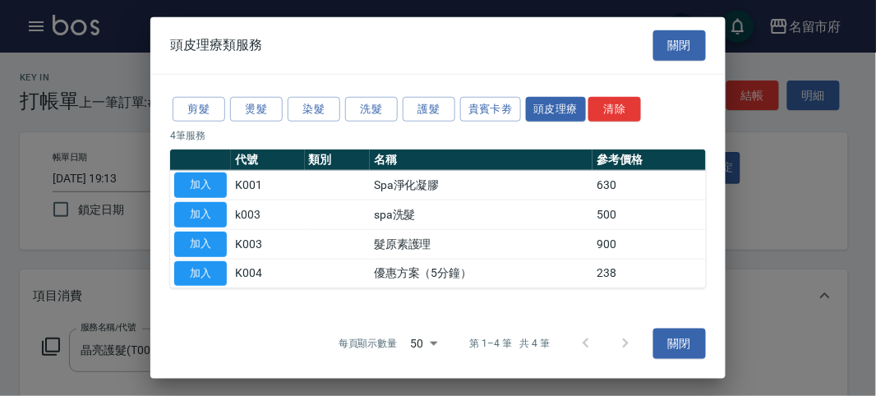
click at [194, 214] on button "加入" at bounding box center [200, 214] width 53 height 25
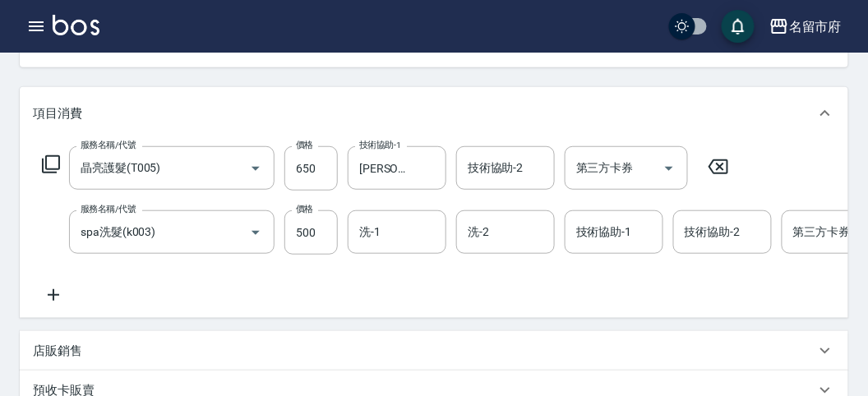
scroll to position [274, 0]
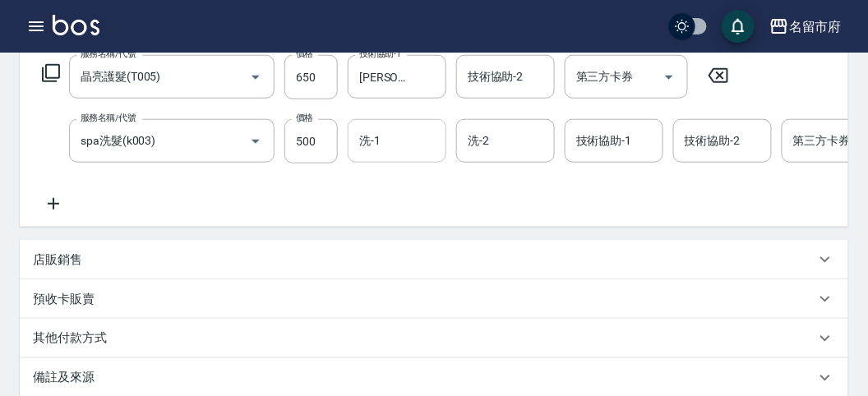
click at [375, 135] on input "洗-1" at bounding box center [397, 141] width 84 height 29
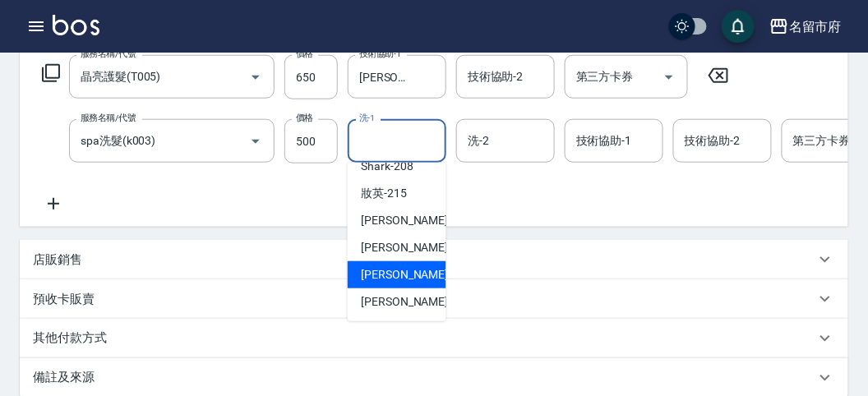
scroll to position [0, 171]
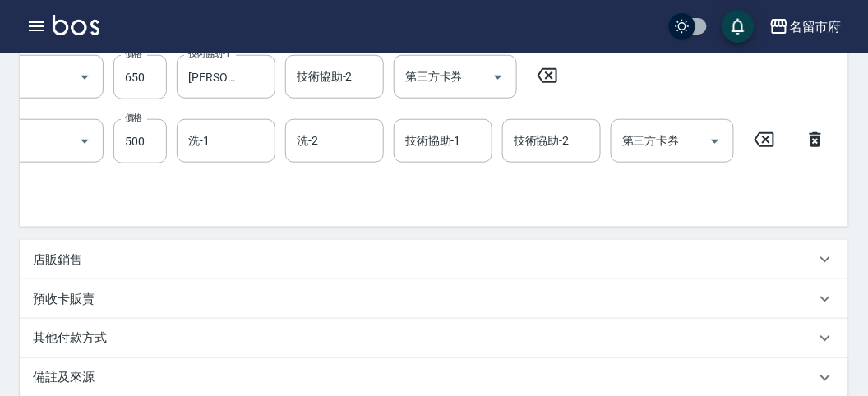
drag, startPoint x: 814, startPoint y: 137, endPoint x: 576, endPoint y: 133, distance: 238.3
click at [814, 137] on icon at bounding box center [815, 139] width 12 height 15
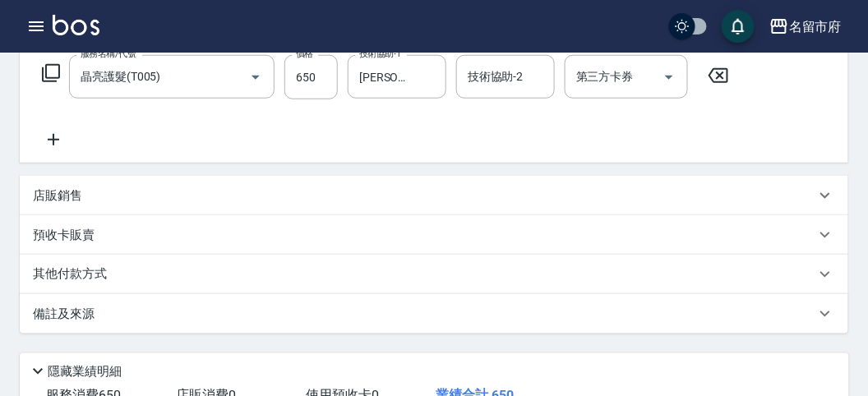
click at [56, 64] on icon at bounding box center [51, 73] width 18 height 18
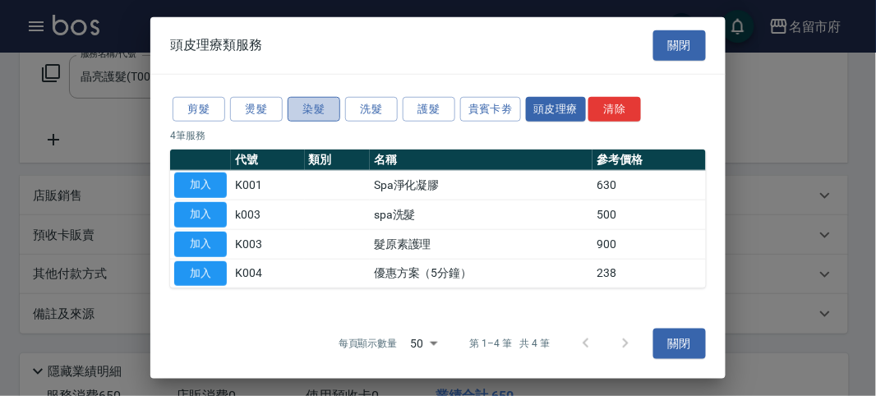
click at [315, 104] on button "染髮" at bounding box center [314, 108] width 53 height 25
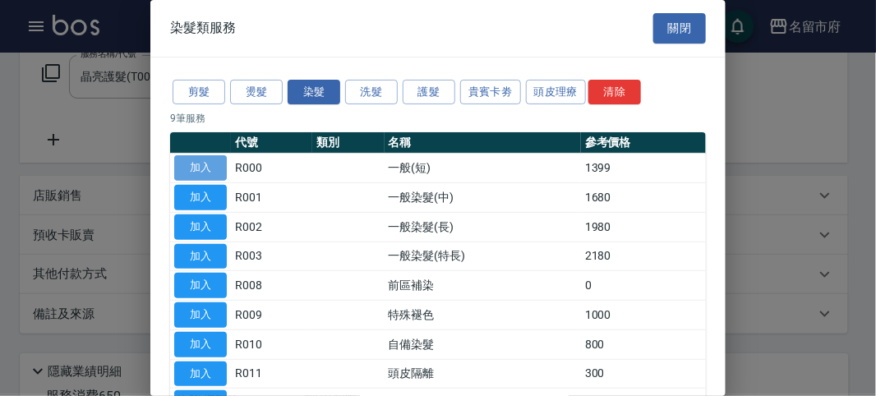
click at [209, 168] on button "加入" at bounding box center [200, 167] width 53 height 25
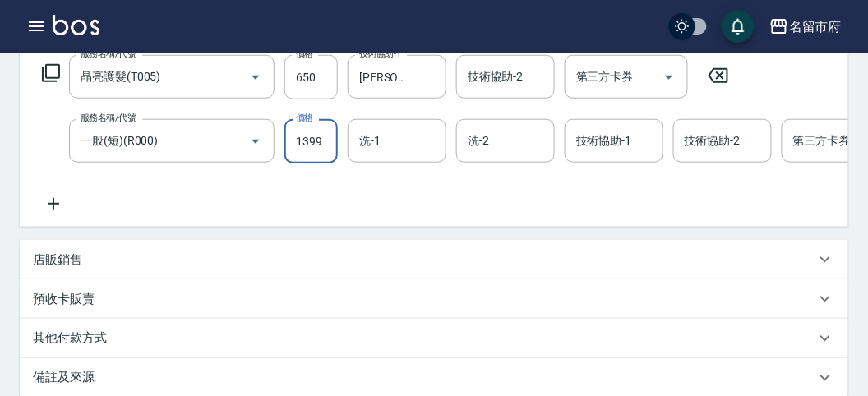
click at [323, 153] on input "1399" at bounding box center [310, 141] width 53 height 44
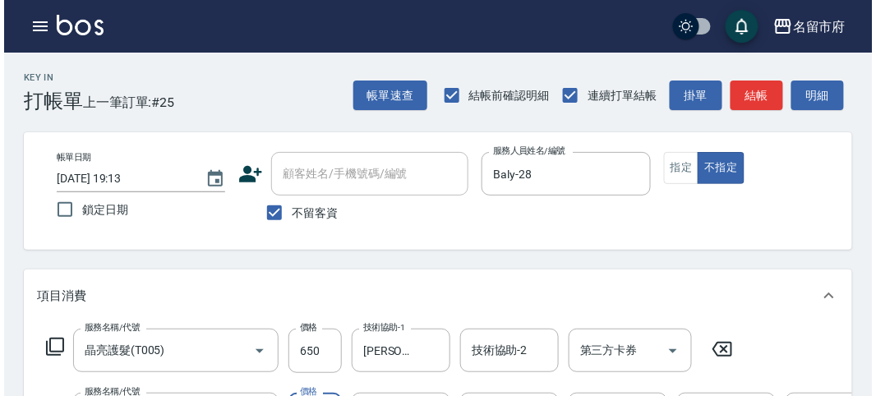
scroll to position [91, 0]
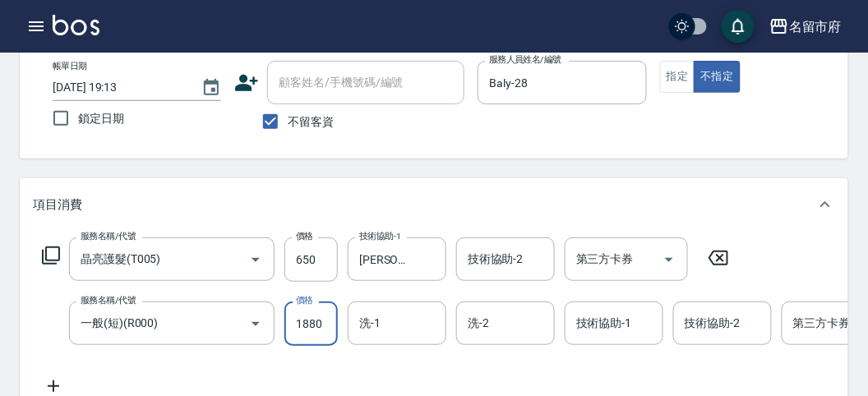
click at [327, 323] on input "1880" at bounding box center [310, 324] width 53 height 44
type input "1900"
click at [48, 255] on icon at bounding box center [51, 256] width 20 height 20
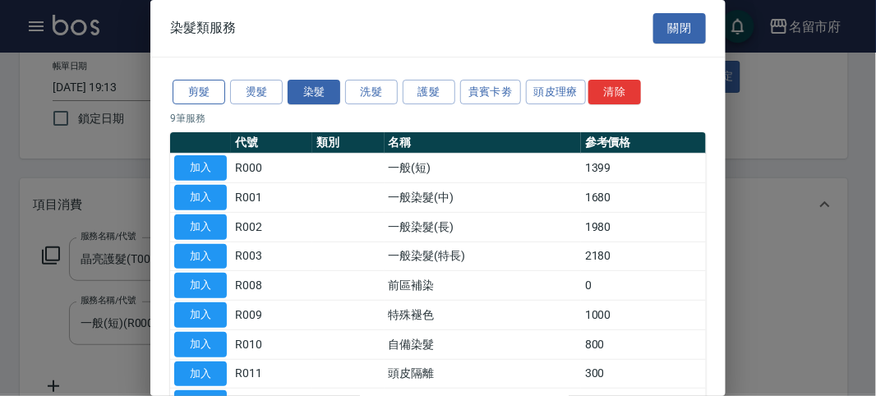
click at [204, 90] on button "剪髮" at bounding box center [199, 92] width 53 height 25
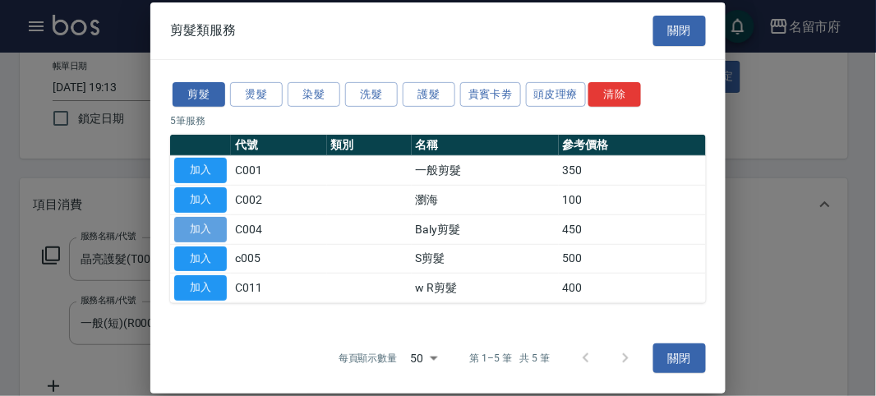
click at [211, 234] on button "加入" at bounding box center [200, 229] width 53 height 25
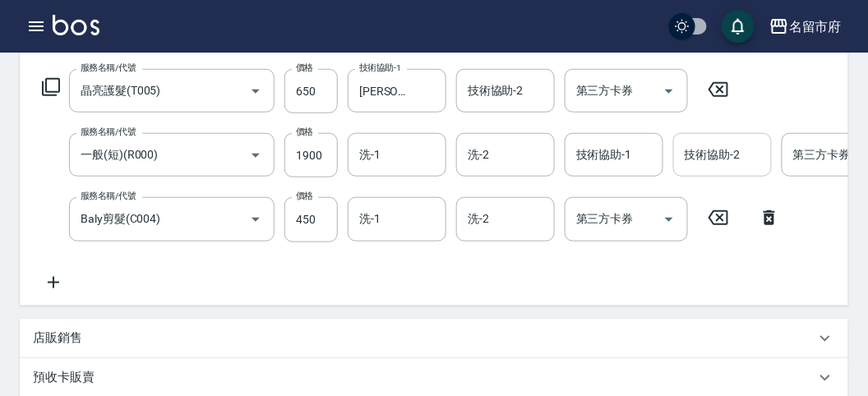
scroll to position [168, 0]
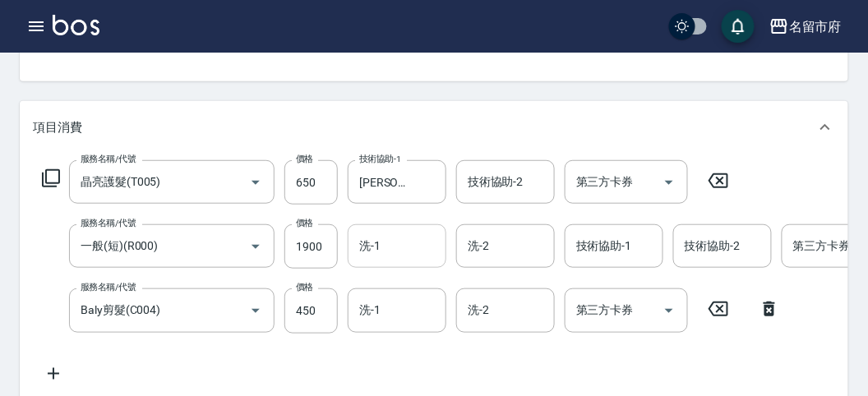
drag, startPoint x: 383, startPoint y: 248, endPoint x: 391, endPoint y: 242, distance: 10.5
click at [388, 246] on input "洗-1" at bounding box center [397, 246] width 84 height 29
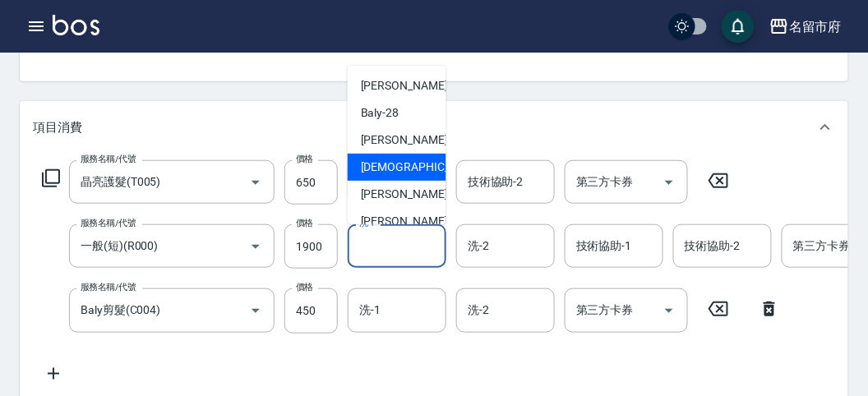
scroll to position [179, 0]
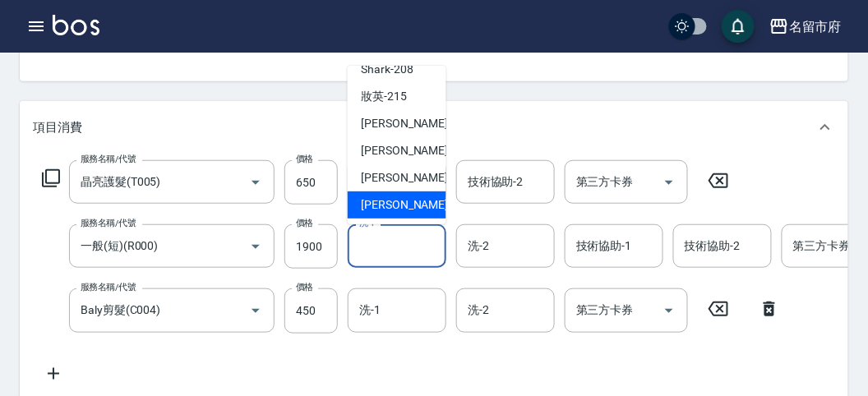
click at [397, 209] on span "[PERSON_NAME] -222" at bounding box center [416, 204] width 110 height 17
type input "[PERSON_NAME]-222"
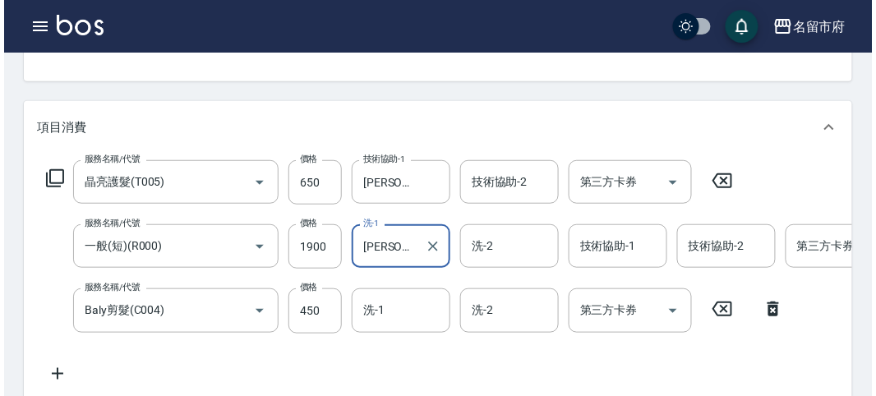
scroll to position [624, 0]
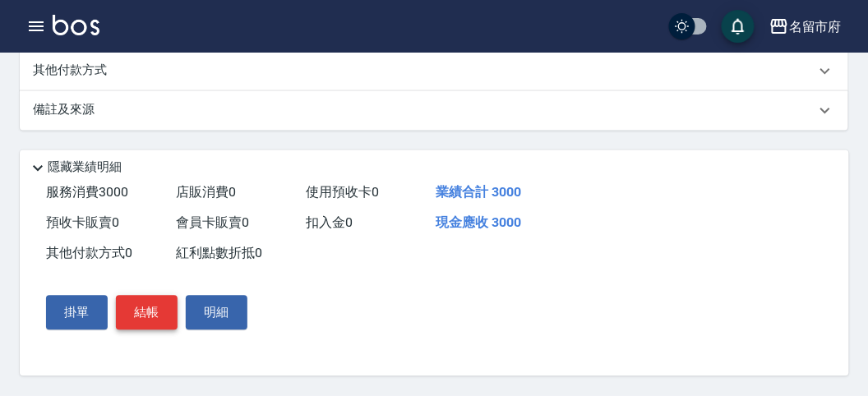
click at [158, 309] on button "結帳" at bounding box center [147, 313] width 62 height 35
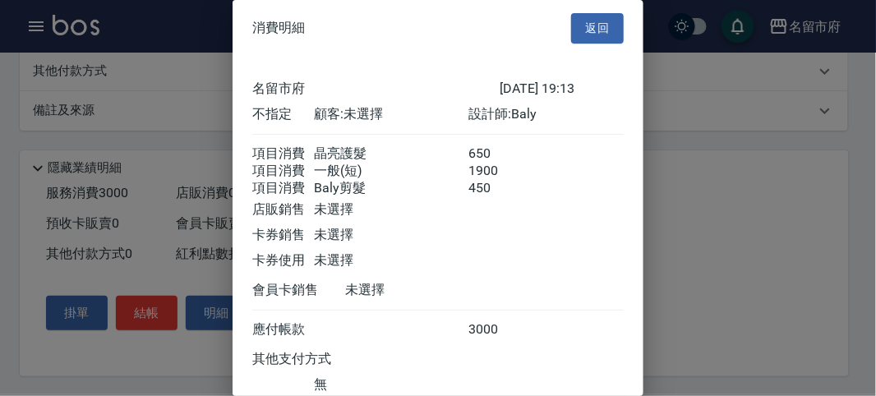
scroll to position [128, 0]
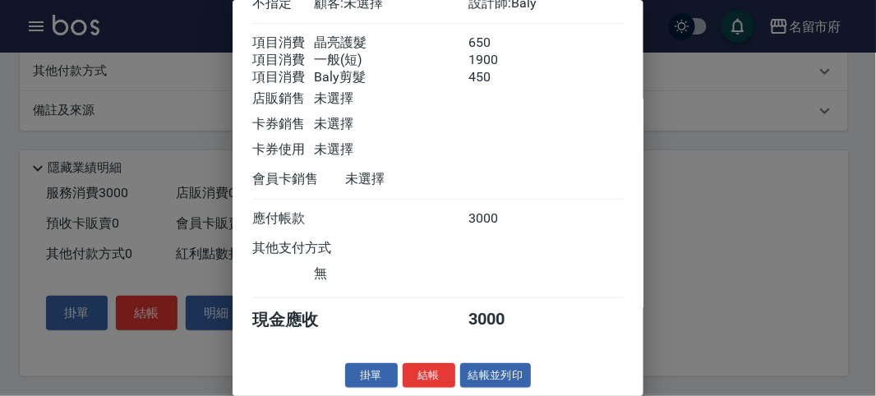
click at [433, 371] on button "結帳" at bounding box center [429, 375] width 53 height 25
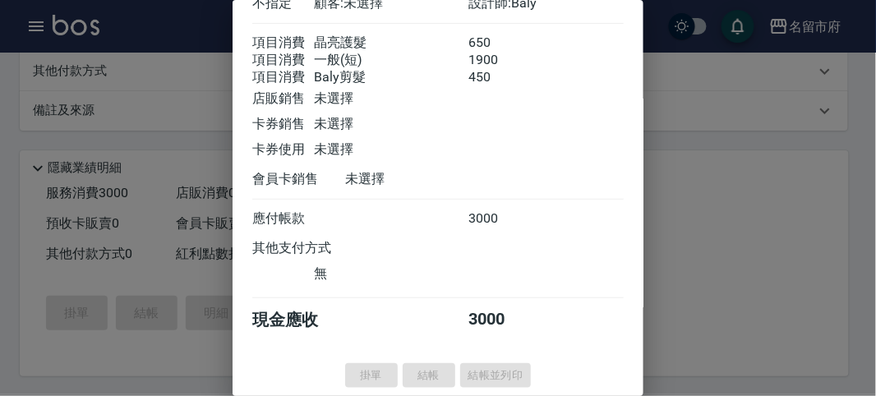
type input "[DATE] 19:15"
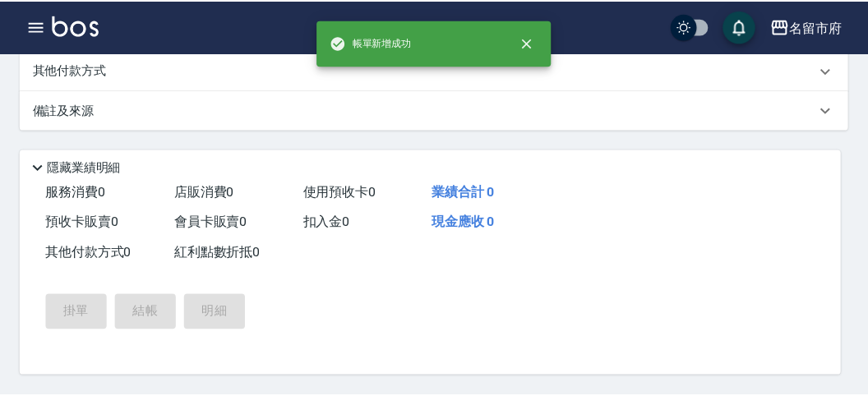
scroll to position [0, 0]
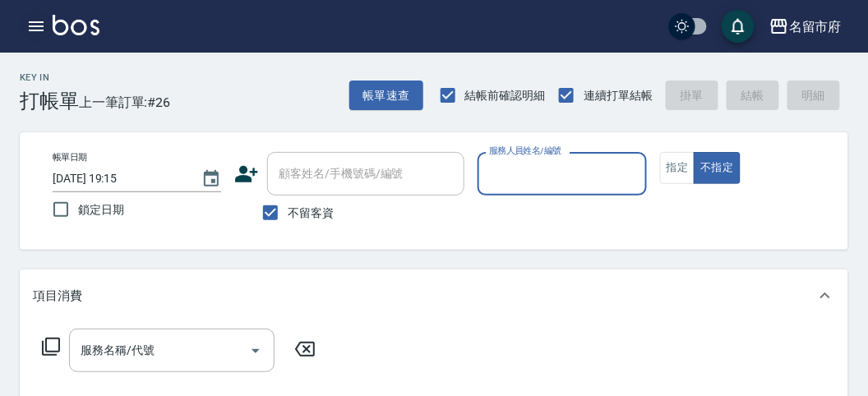
click at [34, 31] on icon "button" at bounding box center [36, 26] width 20 height 20
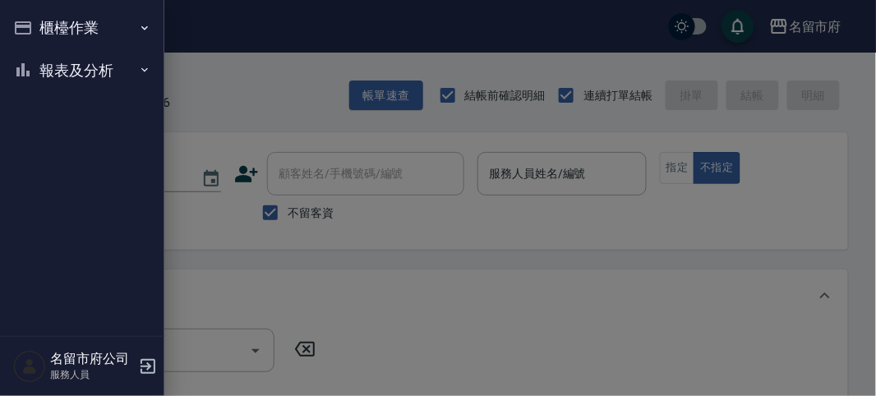
click at [34, 31] on button "櫃檯作業" at bounding box center [82, 28] width 151 height 43
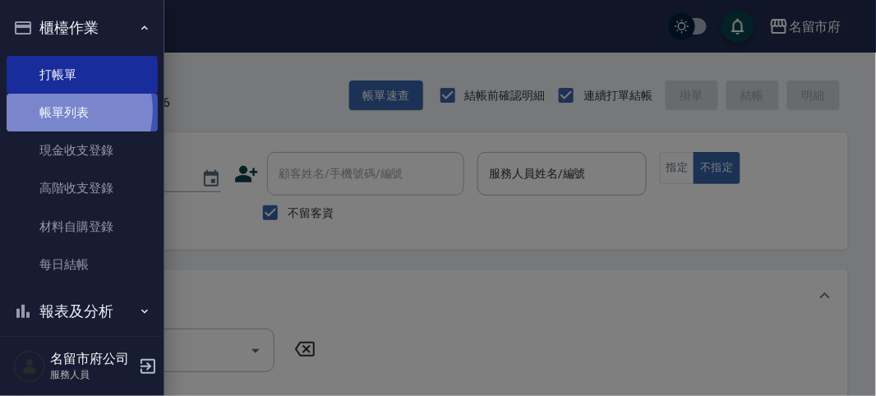
click at [61, 110] on link "帳單列表" at bounding box center [82, 113] width 151 height 38
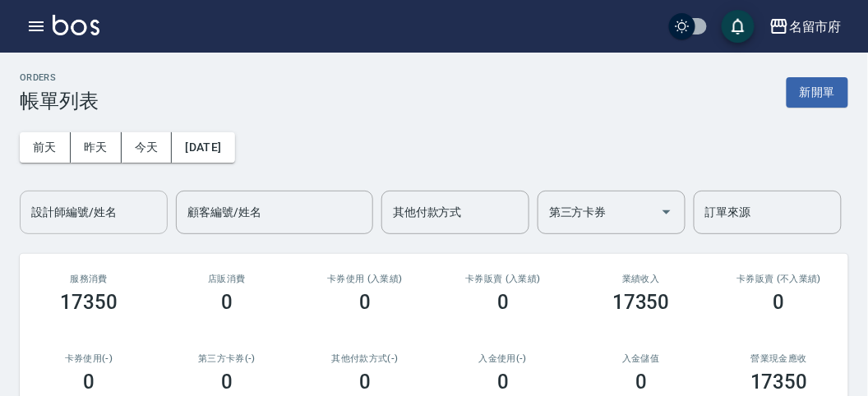
click at [130, 215] on input "設計師編號/姓名" at bounding box center [93, 212] width 133 height 29
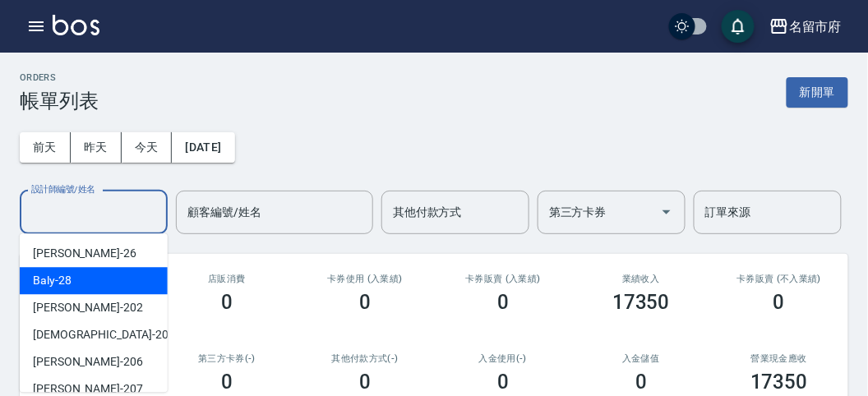
click at [99, 279] on div "Baly -28" at bounding box center [94, 280] width 148 height 27
type input "Baly-28"
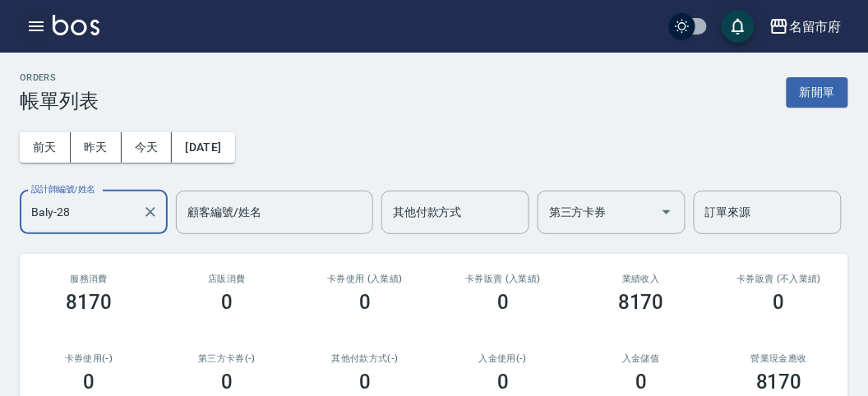
click at [31, 21] on icon "button" at bounding box center [36, 26] width 20 height 20
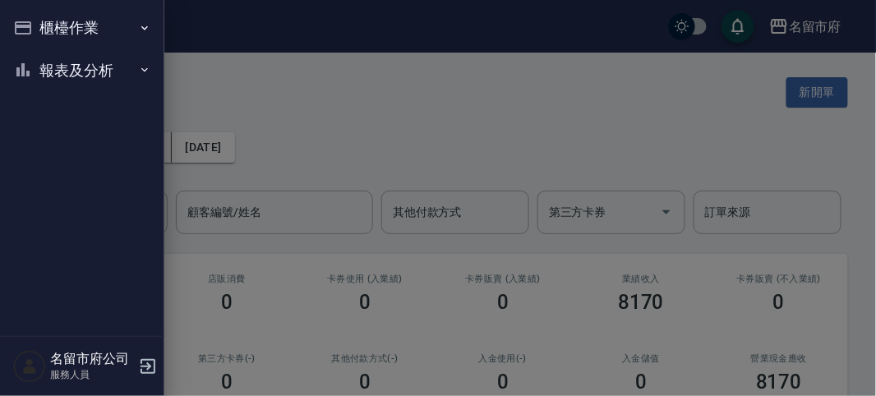
click at [39, 70] on button "報表及分析" at bounding box center [82, 70] width 151 height 43
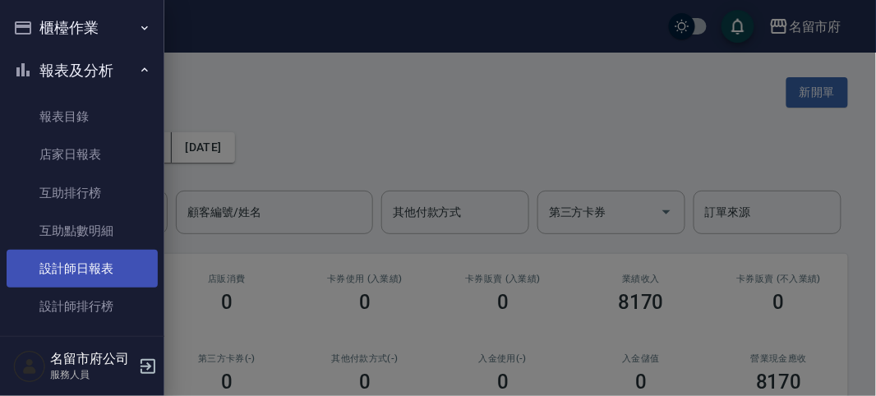
click at [88, 282] on link "設計師日報表" at bounding box center [82, 269] width 151 height 38
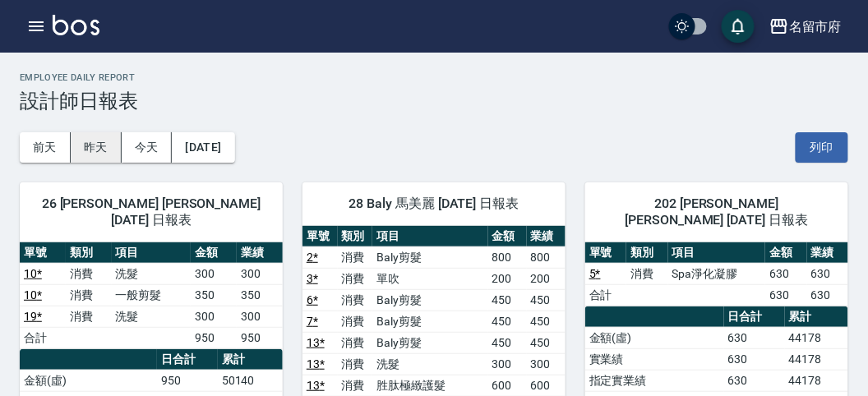
click at [71, 139] on button "昨天" at bounding box center [96, 147] width 51 height 30
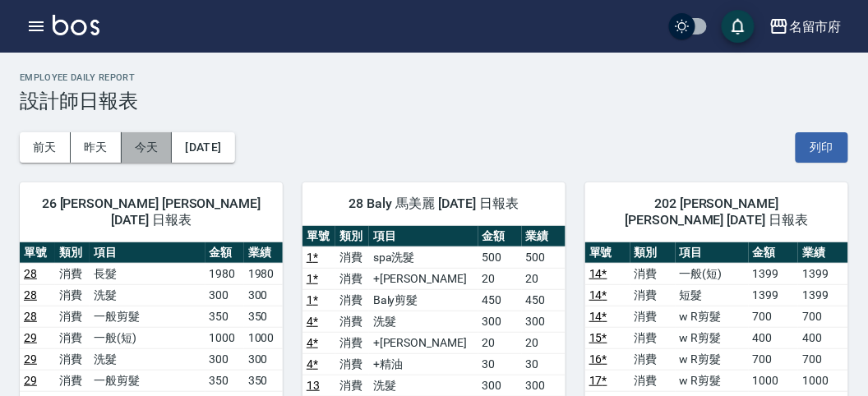
click at [157, 147] on button "今天" at bounding box center [147, 147] width 51 height 30
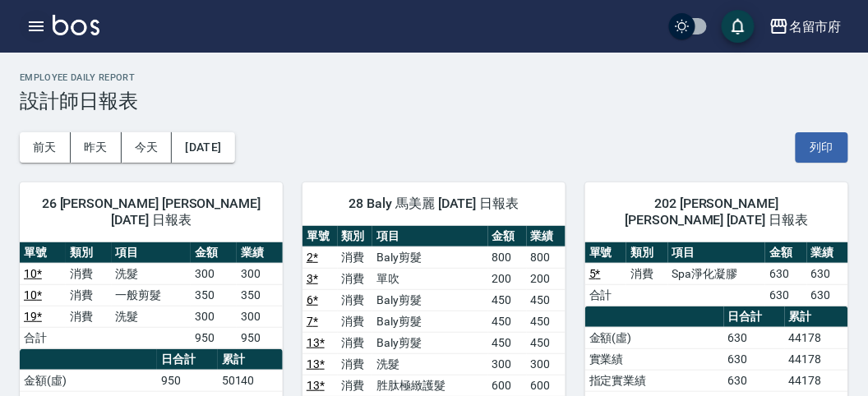
click at [37, 25] on icon "button" at bounding box center [36, 26] width 15 height 10
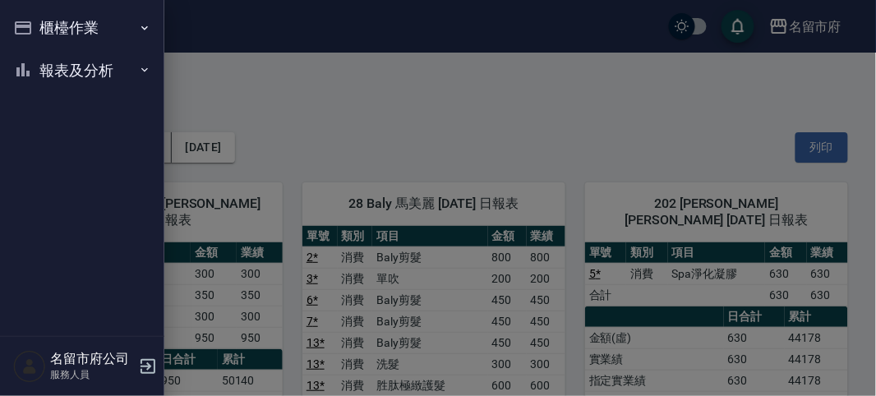
click at [37, 25] on div "櫃檯作業 打帳單 帳單列表 現金收支登錄 高階收支登錄 材料自購登錄 每日結帳 報表及分析 報表目錄 店家日報表 互助排行榜 互助點數明細 設計師日報表 設計…" at bounding box center [82, 198] width 164 height 396
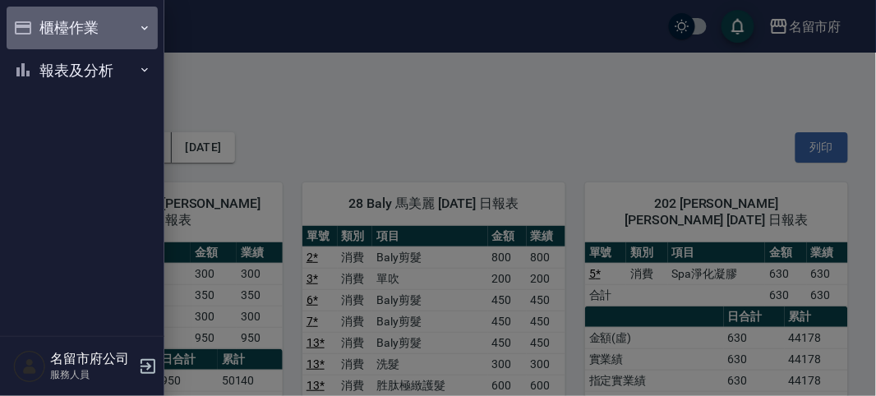
click at [37, 25] on button "櫃檯作業" at bounding box center [82, 28] width 151 height 43
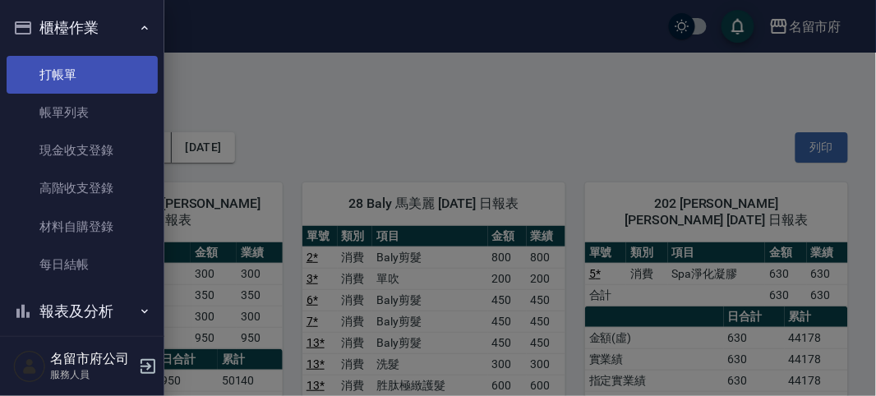
click at [58, 71] on link "打帳單" at bounding box center [82, 75] width 151 height 38
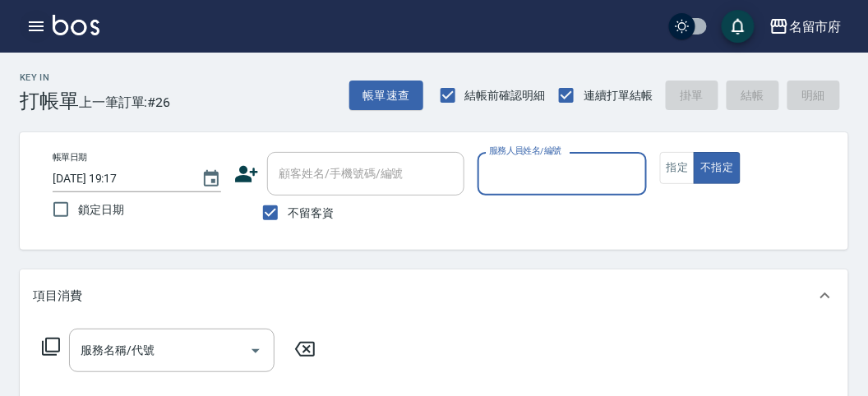
click at [25, 24] on button "button" at bounding box center [36, 26] width 33 height 33
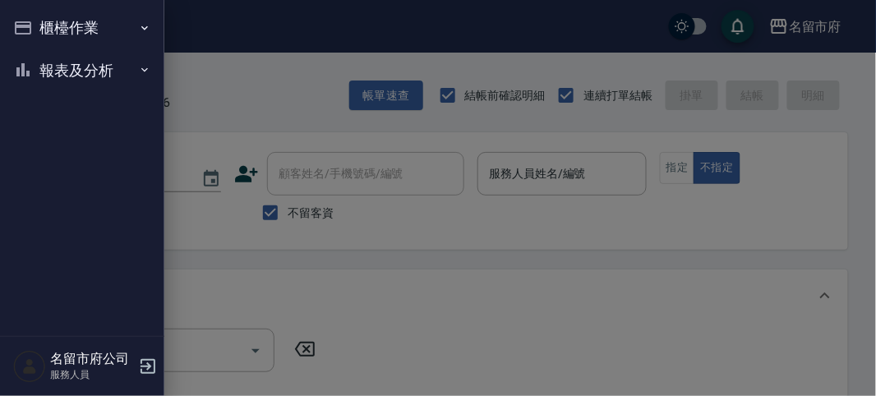
click at [79, 58] on button "報表及分析" at bounding box center [82, 70] width 151 height 43
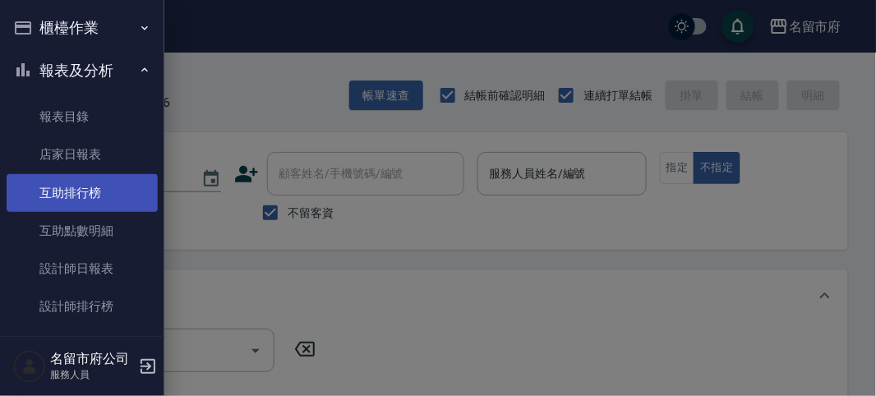
scroll to position [53, 0]
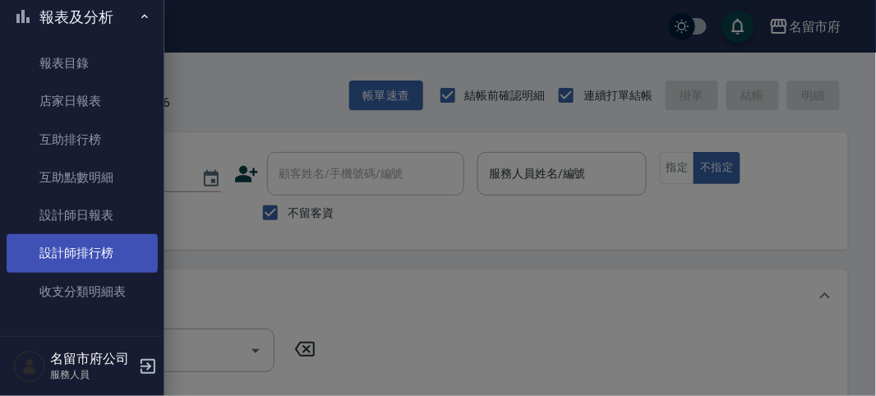
click at [113, 248] on link "設計師排行榜" at bounding box center [82, 253] width 151 height 38
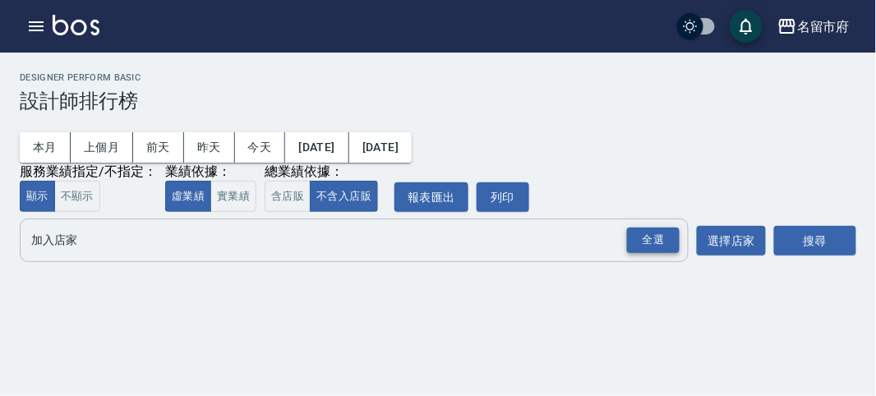
click at [655, 239] on div "全選" at bounding box center [653, 240] width 53 height 25
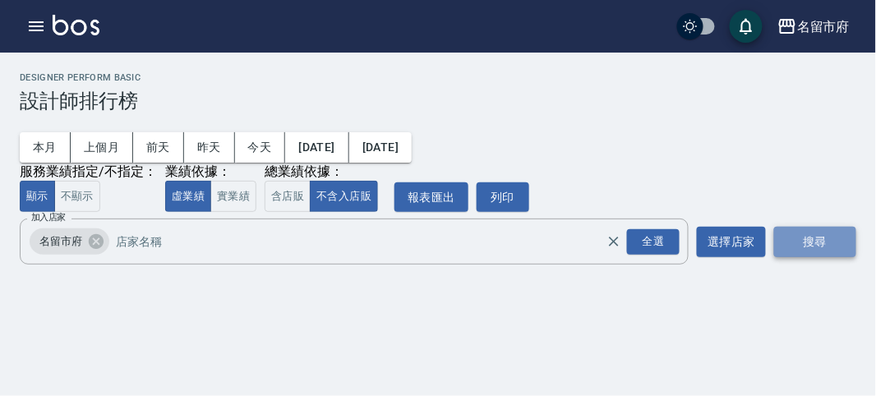
click at [836, 240] on button "搜尋" at bounding box center [815, 242] width 82 height 30
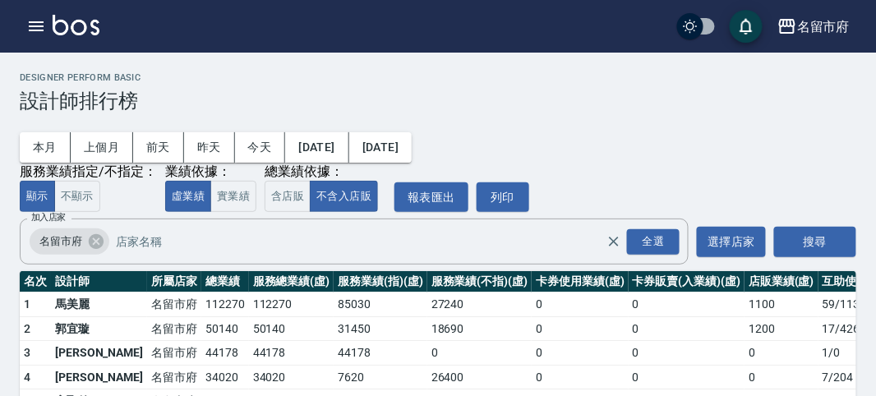
scroll to position [144, 0]
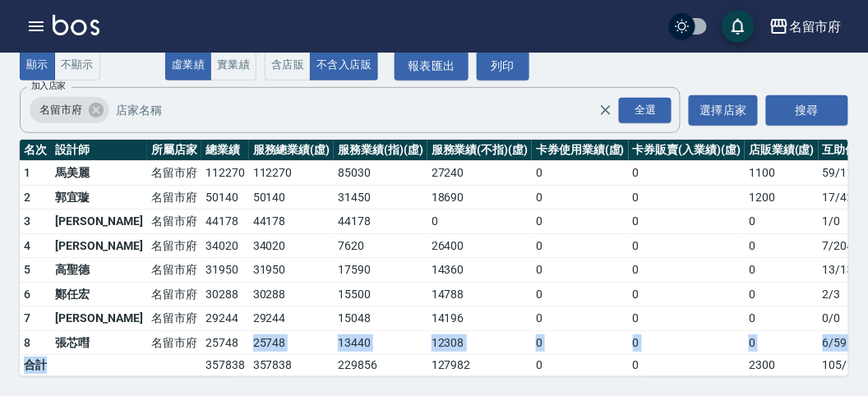
drag, startPoint x: 199, startPoint y: 326, endPoint x: 72, endPoint y: 348, distance: 128.5
click at [72, 348] on tbody "1 [GEOGRAPHIC_DATA] 112270 112270 85030 27240 0 0 1100 59 / 1130 2 [PERSON_NAME…" at bounding box center [475, 268] width 910 height 215
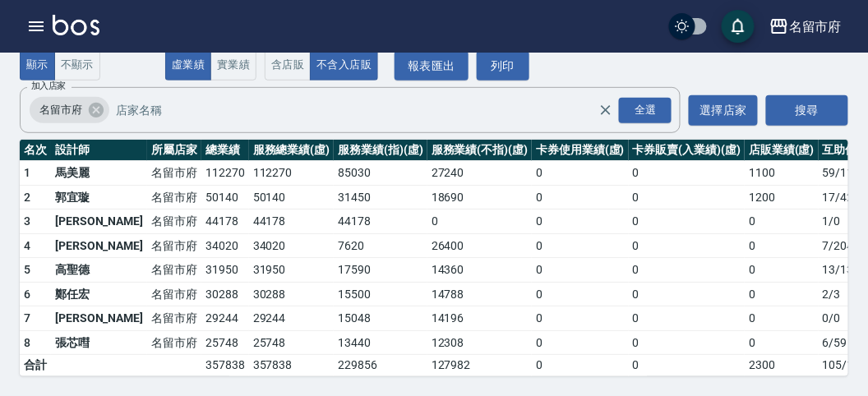
click at [338, 282] on td "15500" at bounding box center [381, 294] width 94 height 25
drag, startPoint x: 279, startPoint y: 309, endPoint x: 239, endPoint y: 314, distance: 40.6
click at [246, 314] on tr "7 [PERSON_NAME][GEOGRAPHIC_DATA] 29244 29244 15048 14196 0 0 0 0 / 0" at bounding box center [475, 318] width 910 height 25
click at [249, 314] on td "29244" at bounding box center [291, 318] width 85 height 25
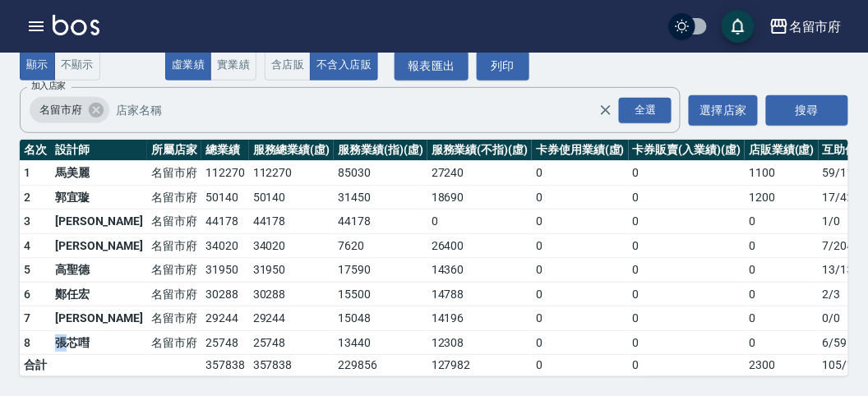
drag, startPoint x: 60, startPoint y: 324, endPoint x: 70, endPoint y: 324, distance: 9.9
click at [67, 330] on td "張芯嘒" at bounding box center [99, 342] width 96 height 25
click at [72, 330] on td "張芯嘒" at bounding box center [99, 342] width 96 height 25
drag, startPoint x: 137, startPoint y: 316, endPoint x: 146, endPoint y: 319, distance: 9.4
click at [147, 330] on td "名留市府" at bounding box center [174, 342] width 54 height 25
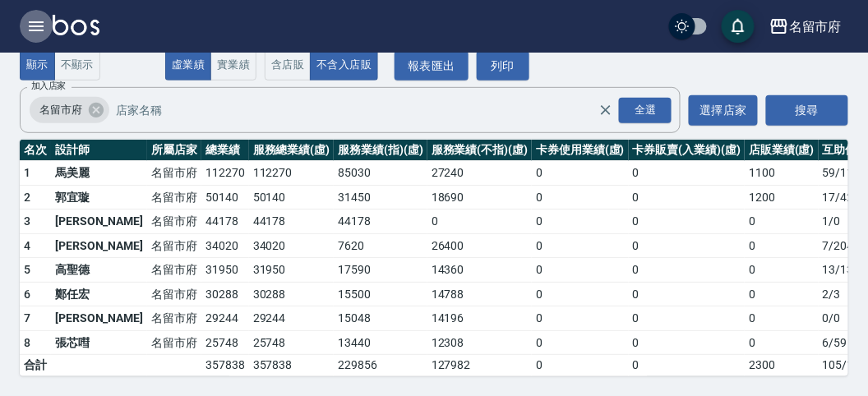
click at [35, 20] on icon "button" at bounding box center [36, 26] width 20 height 20
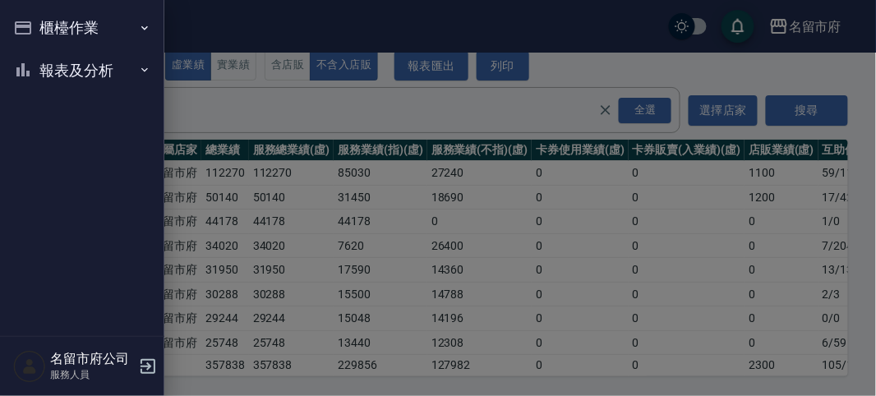
click at [57, 66] on button "報表及分析" at bounding box center [82, 70] width 151 height 43
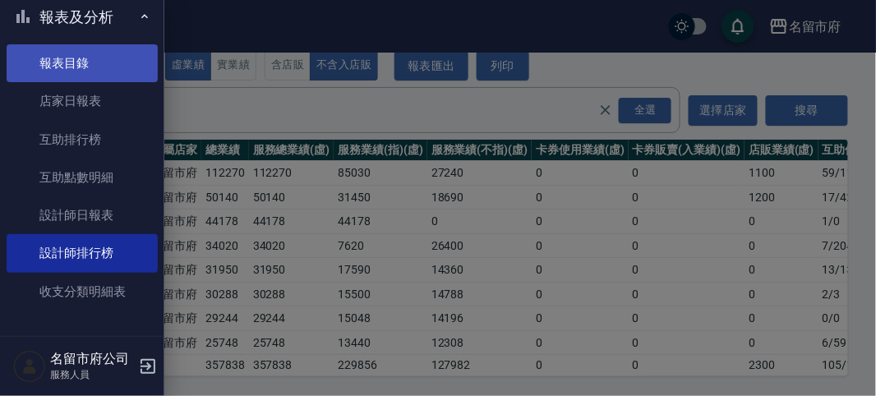
scroll to position [0, 0]
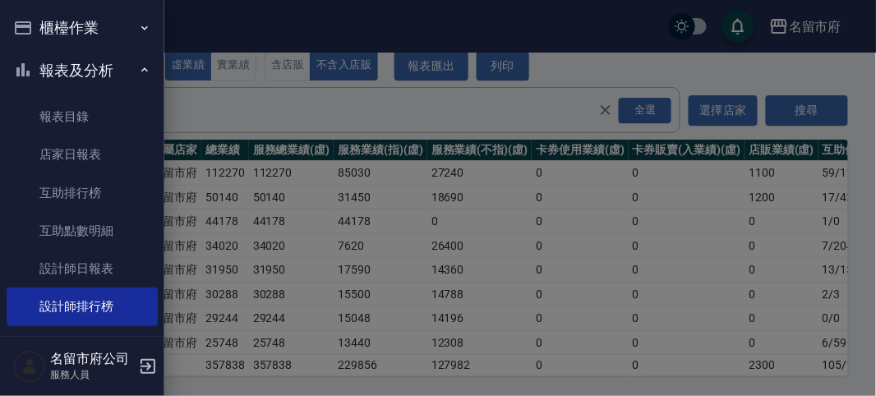
click at [115, 41] on button "櫃檯作業" at bounding box center [82, 28] width 151 height 43
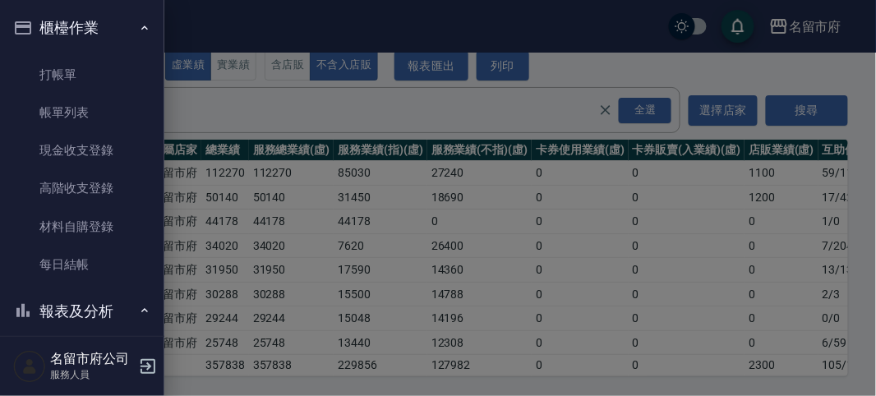
scroll to position [274, 0]
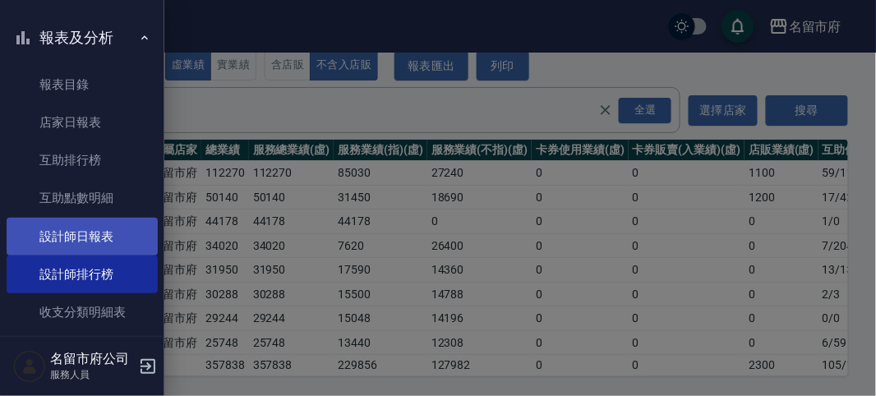
click at [76, 233] on link "設計師日報表" at bounding box center [82, 237] width 151 height 38
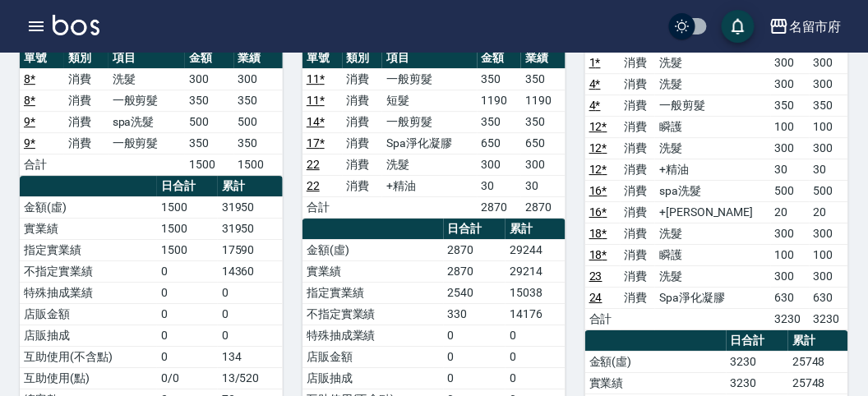
scroll to position [913, 0]
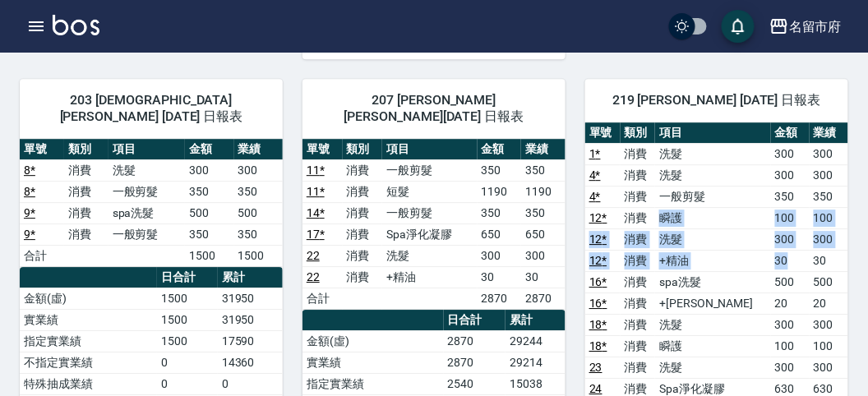
drag, startPoint x: 657, startPoint y: 219, endPoint x: 796, endPoint y: 264, distance: 146.0
click at [796, 264] on tbody "1 * 消費 洗髮 300 300 4 * 消費 洗髮 300 300 4 * 消費 一般剪髮 350 350 12 * 消費 瞬護 100 100 12 *…" at bounding box center [716, 282] width 263 height 278
click at [799, 263] on td "30" at bounding box center [790, 260] width 39 height 21
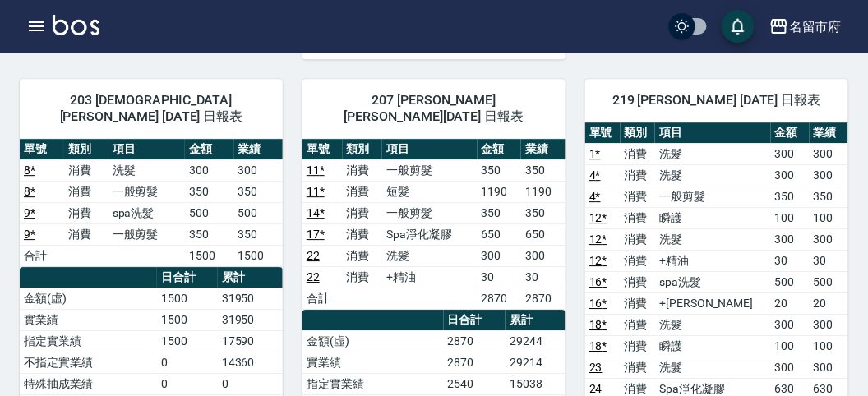
scroll to position [1004, 0]
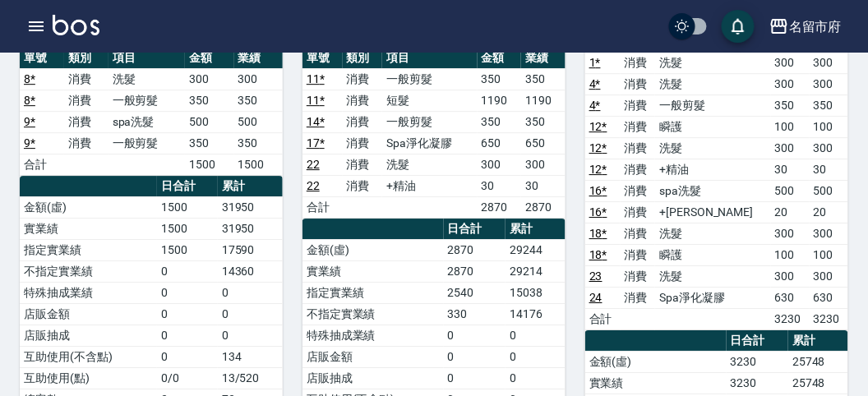
click at [64, 7] on div "名留市府 登出" at bounding box center [434, 26] width 868 height 53
click at [68, 16] on div "名留市府 登出" at bounding box center [434, 26] width 868 height 53
click at [70, 21] on img at bounding box center [76, 25] width 47 height 21
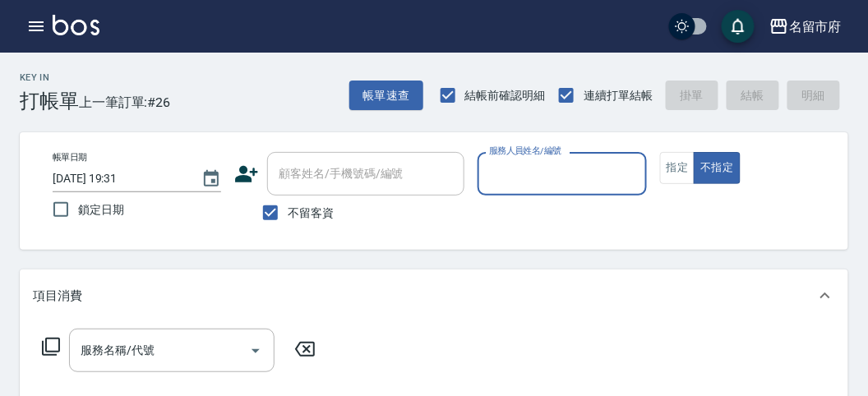
drag, startPoint x: 565, startPoint y: 189, endPoint x: 577, endPoint y: 189, distance: 11.5
click at [567, 189] on div "服務人員姓名/編號" at bounding box center [561, 174] width 168 height 44
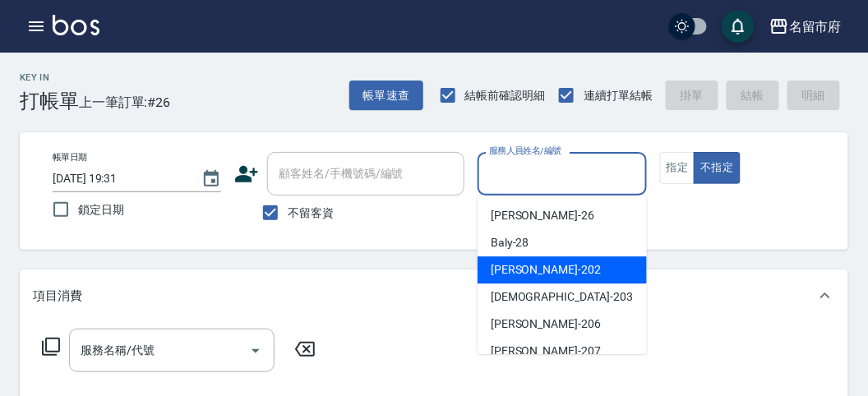
click at [596, 265] on div "[PERSON_NAME] -202" at bounding box center [561, 269] width 169 height 27
type input "[PERSON_NAME]-202"
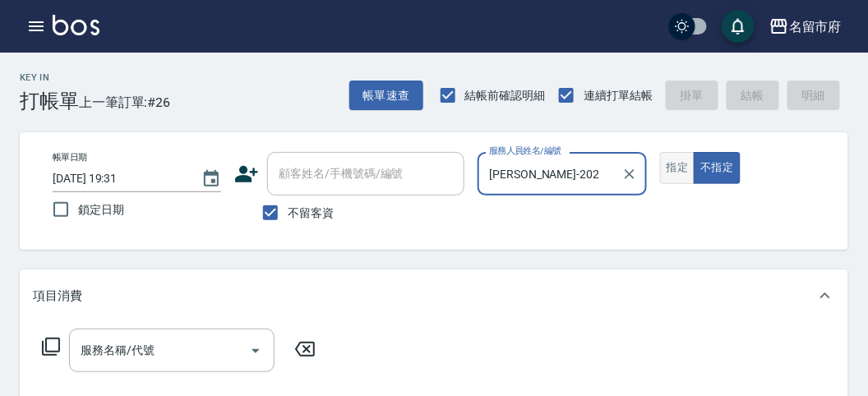
click at [674, 170] on button "指定" at bounding box center [677, 168] width 35 height 32
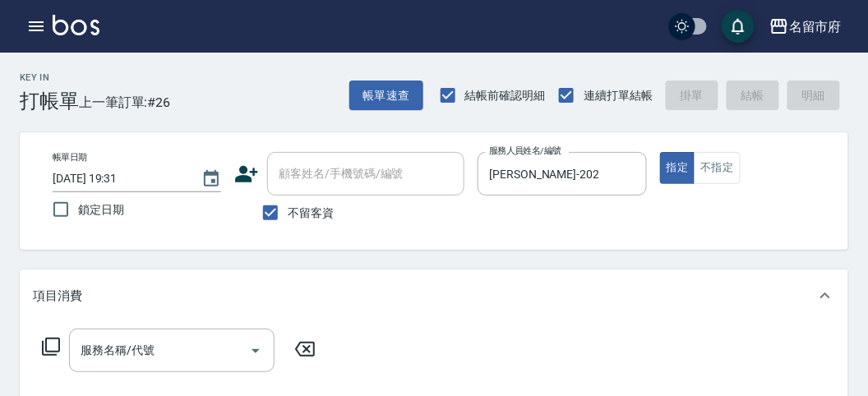
click at [53, 343] on icon at bounding box center [51, 347] width 20 height 20
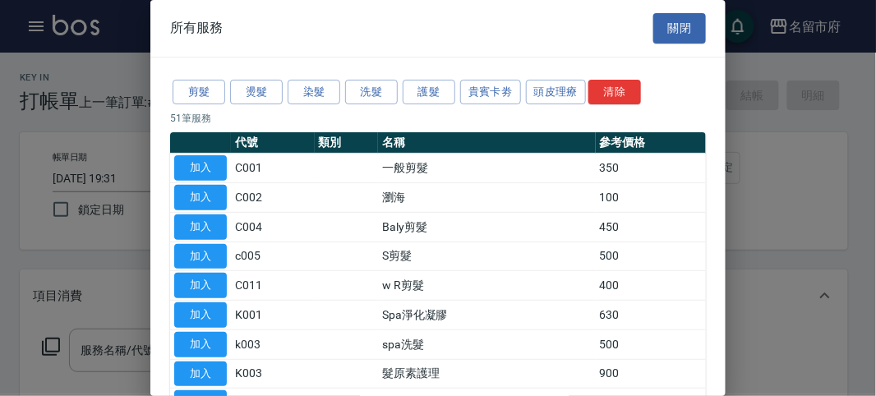
drag, startPoint x: 199, startPoint y: 86, endPoint x: 196, endPoint y: 104, distance: 18.4
click at [197, 87] on button "剪髮" at bounding box center [199, 92] width 53 height 25
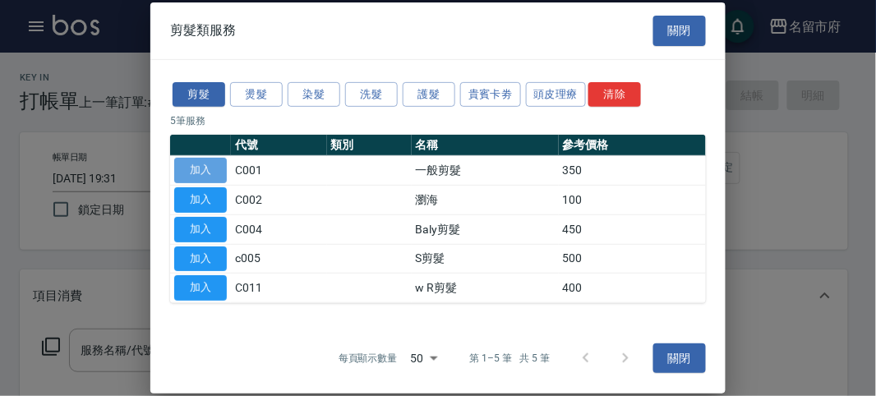
click at [211, 166] on button "加入" at bounding box center [200, 170] width 53 height 25
type input "一般剪髮(C001)"
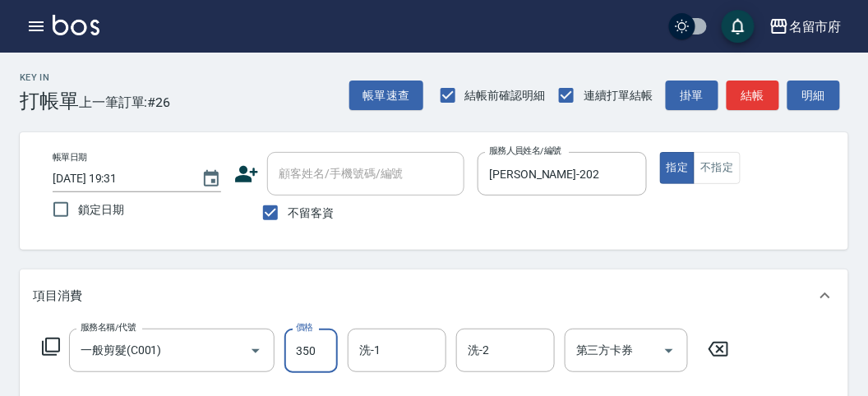
drag, startPoint x: 317, startPoint y: 345, endPoint x: 325, endPoint y: 338, distance: 10.5
click at [317, 345] on input "350" at bounding box center [310, 351] width 53 height 44
type input "1350"
click at [748, 101] on button "結帳" at bounding box center [752, 96] width 53 height 30
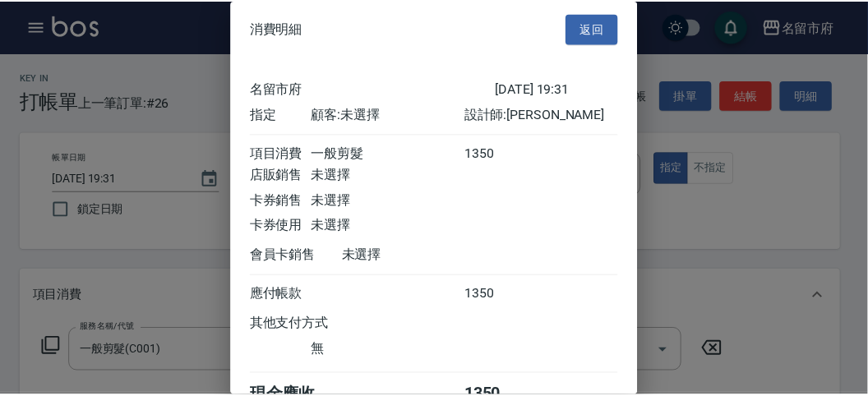
scroll to position [91, 0]
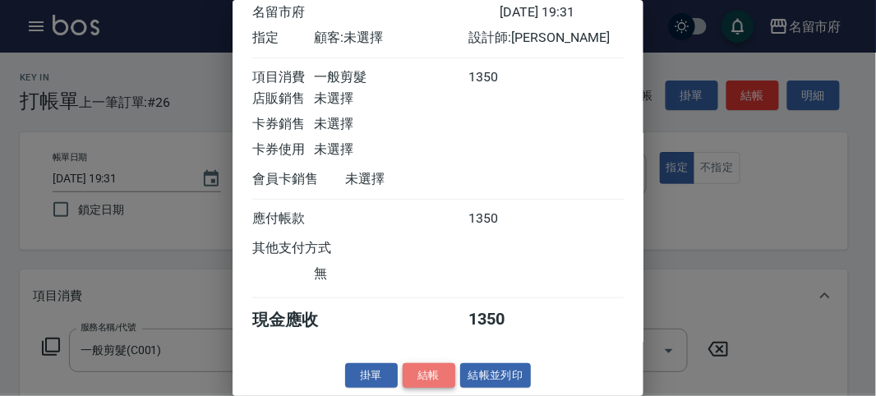
click at [404, 375] on button "結帳" at bounding box center [429, 375] width 53 height 25
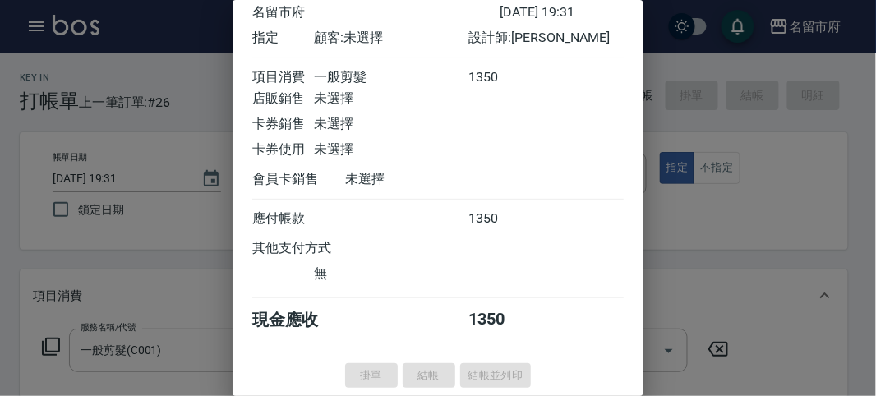
type input "[DATE] 19:43"
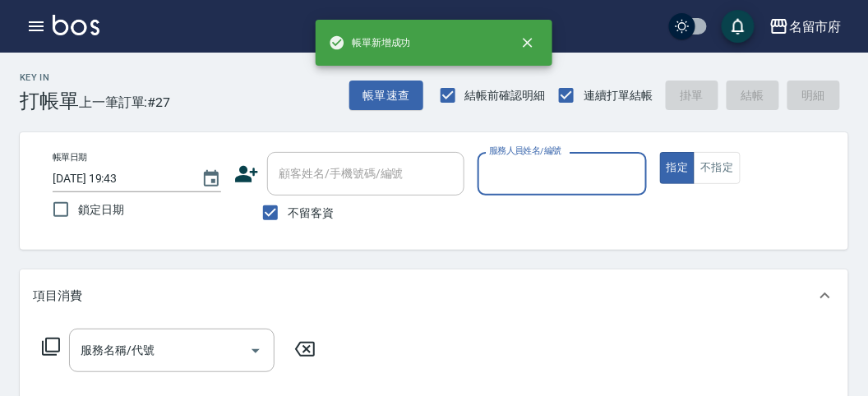
click at [548, 175] on input "服務人員姓名/編號" at bounding box center [562, 173] width 154 height 29
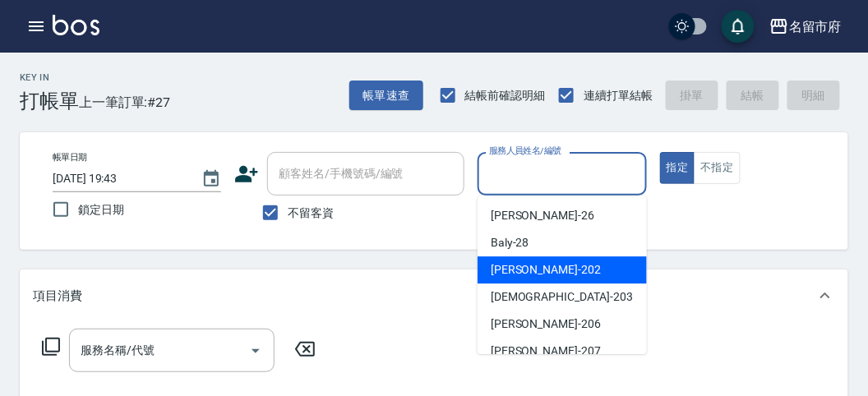
click at [544, 265] on div "[PERSON_NAME] -202" at bounding box center [561, 269] width 169 height 27
type input "[PERSON_NAME]-202"
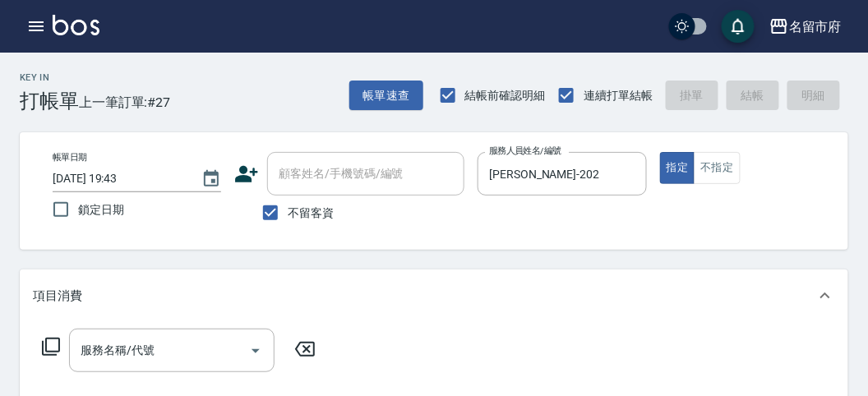
click at [51, 345] on icon at bounding box center [51, 347] width 20 height 20
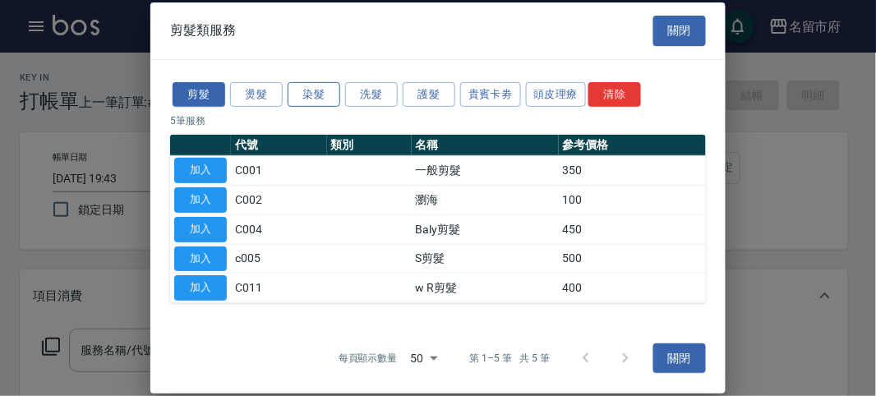
click at [314, 92] on button "染髮" at bounding box center [314, 93] width 53 height 25
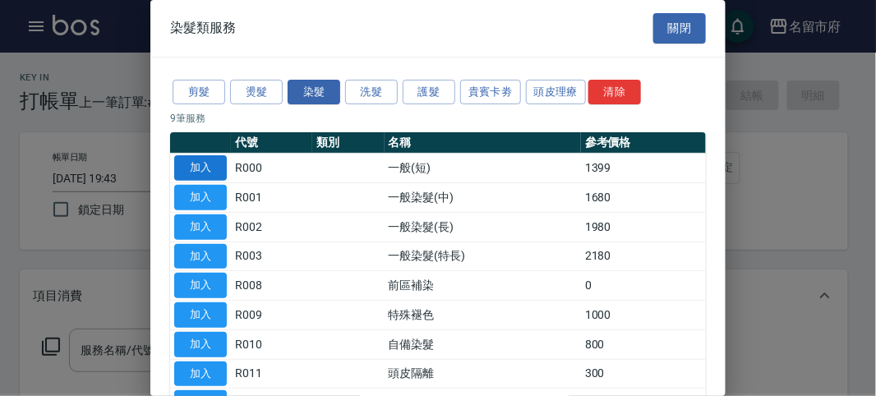
click at [210, 169] on button "加入" at bounding box center [200, 167] width 53 height 25
type input "一般(短)(R000)"
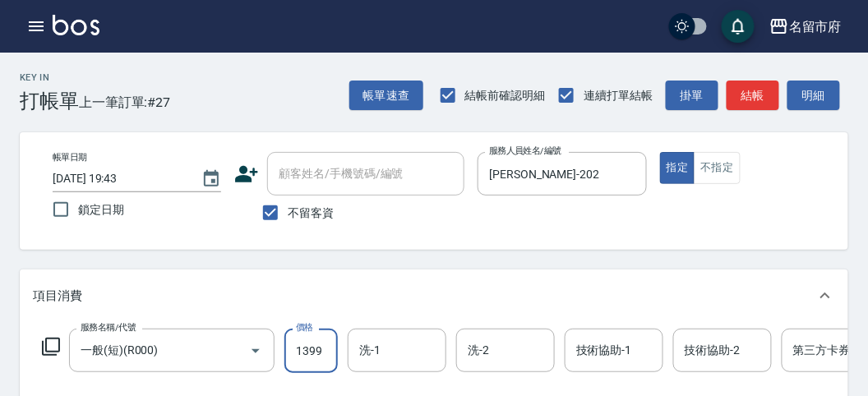
click at [317, 355] on input "1399" at bounding box center [310, 351] width 53 height 44
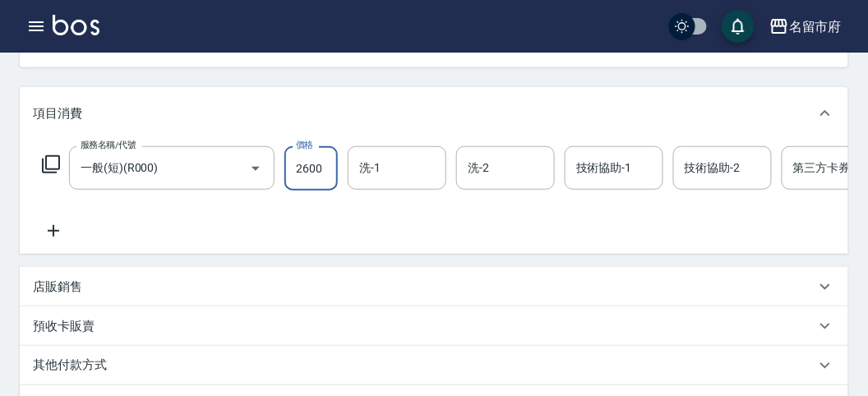
scroll to position [365, 0]
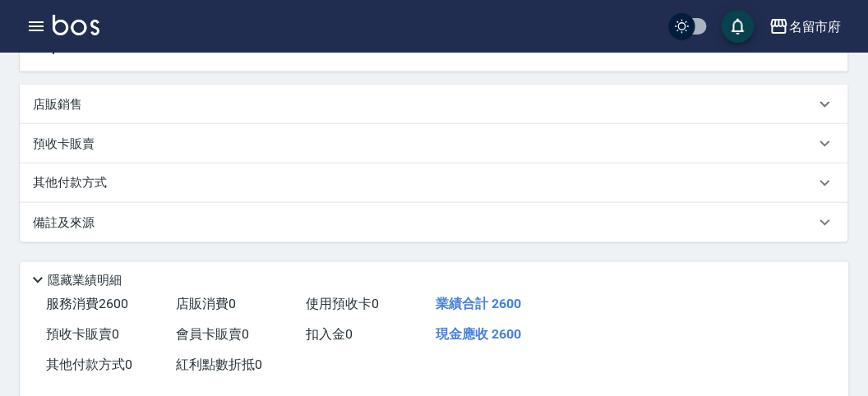
type input "2600"
click at [141, 192] on div "其他付款方式" at bounding box center [424, 183] width 782 height 18
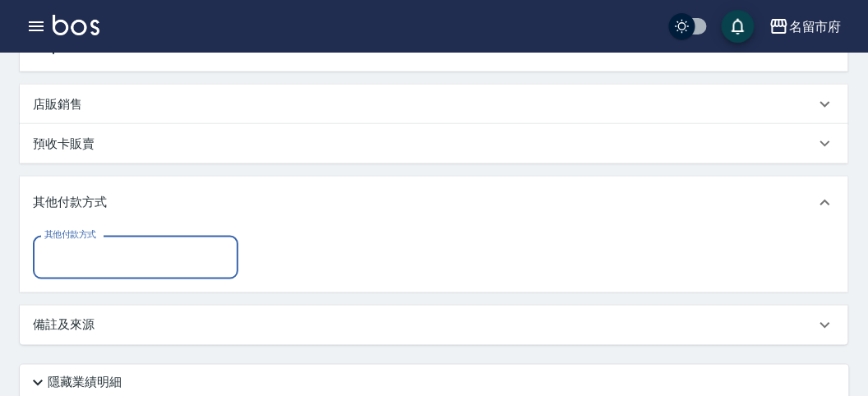
scroll to position [0, 0]
click at [136, 271] on input "其他付款方式" at bounding box center [135, 257] width 191 height 29
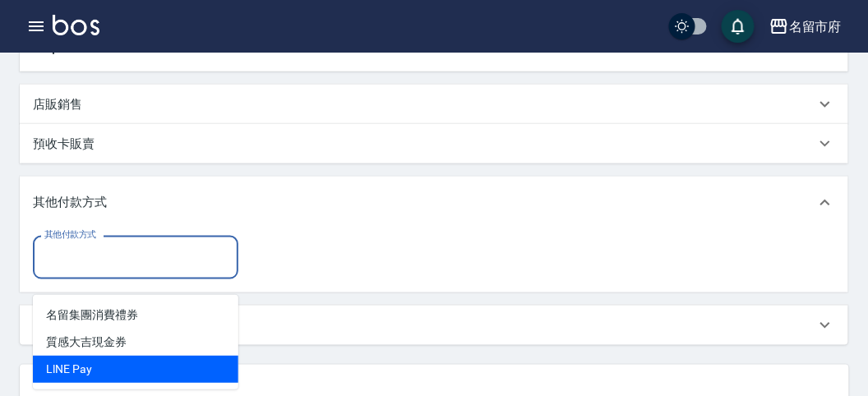
click at [126, 360] on span "LlNE Pay" at bounding box center [135, 369] width 205 height 27
type input "LlNE Pay"
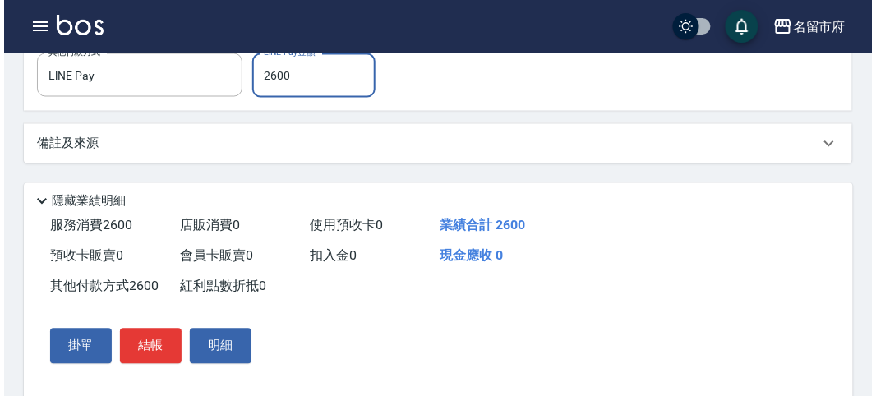
scroll to position [600, 0]
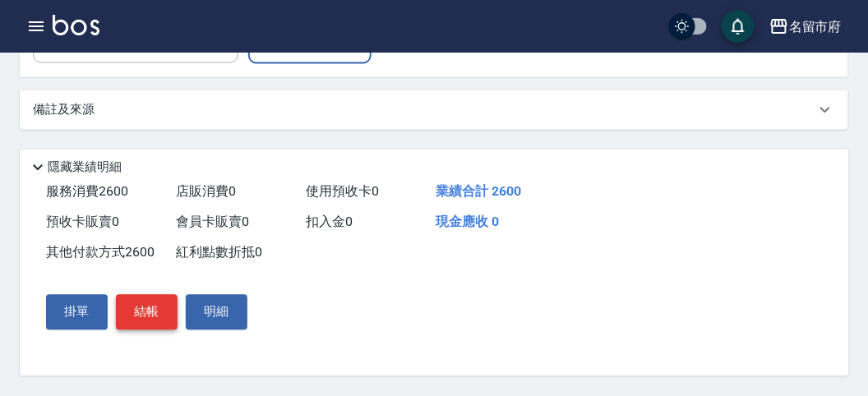
type input "2600"
click at [134, 315] on button "結帳" at bounding box center [147, 312] width 62 height 35
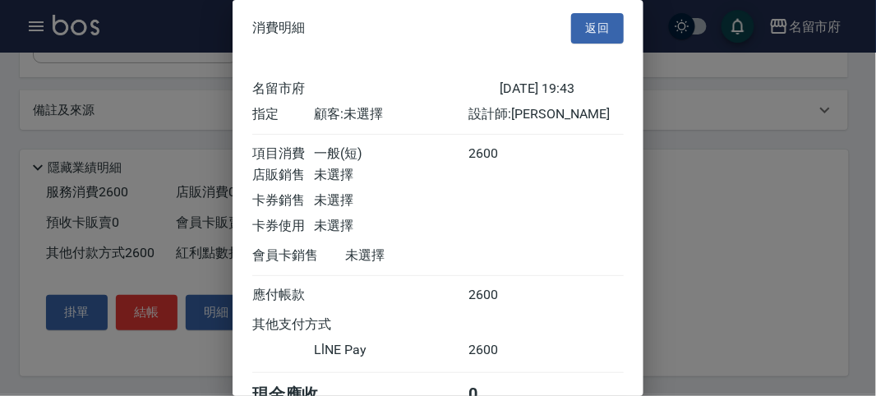
scroll to position [88, 0]
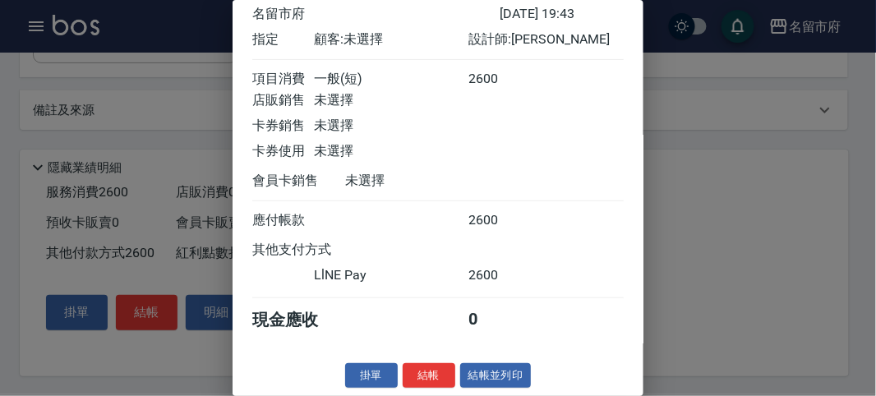
drag, startPoint x: 425, startPoint y: 382, endPoint x: 426, endPoint y: 341, distance: 41.1
click at [423, 374] on button "結帳" at bounding box center [429, 375] width 53 height 25
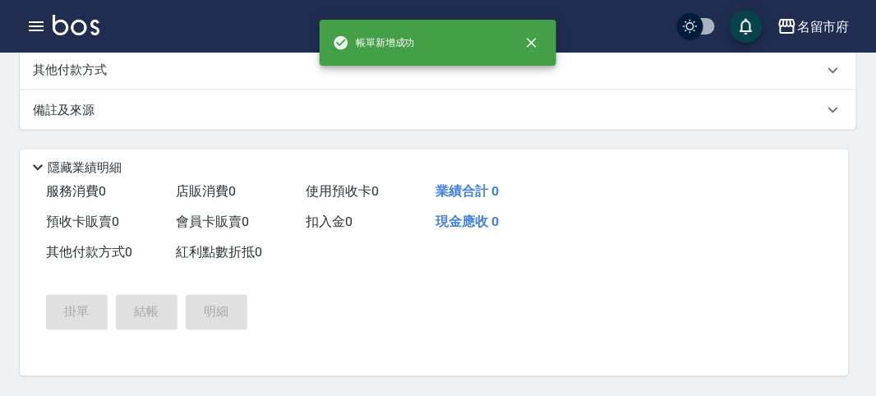
scroll to position [0, 0]
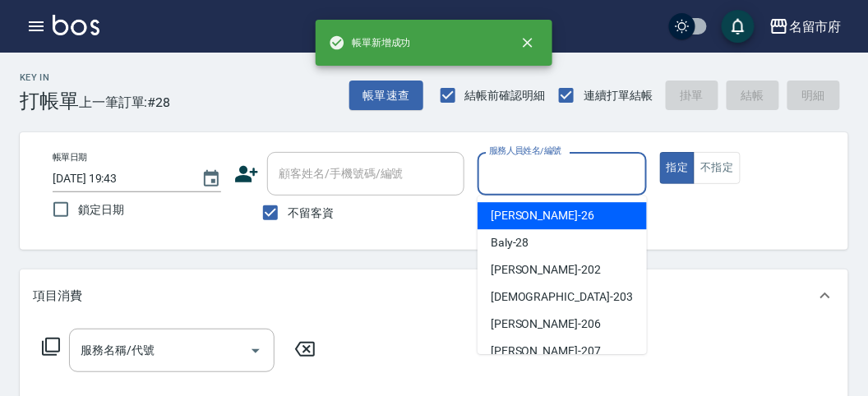
click at [548, 163] on input "服務人員姓名/編號" at bounding box center [562, 173] width 154 height 29
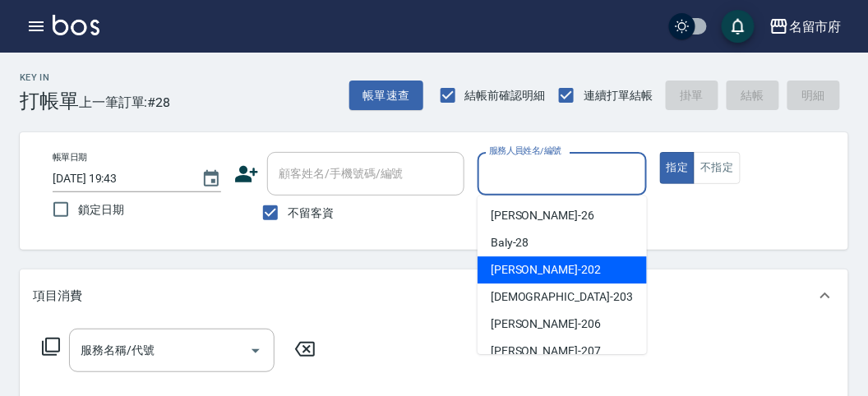
click at [539, 281] on div "[PERSON_NAME] -202" at bounding box center [561, 269] width 169 height 27
type input "[PERSON_NAME]-202"
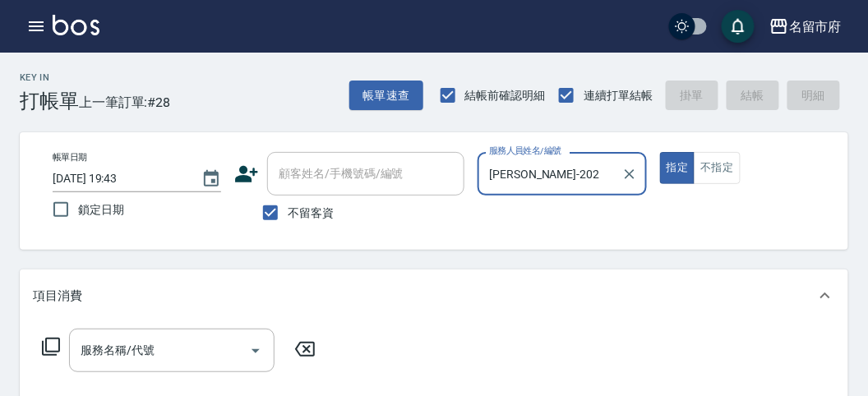
click at [49, 344] on icon at bounding box center [51, 347] width 20 height 20
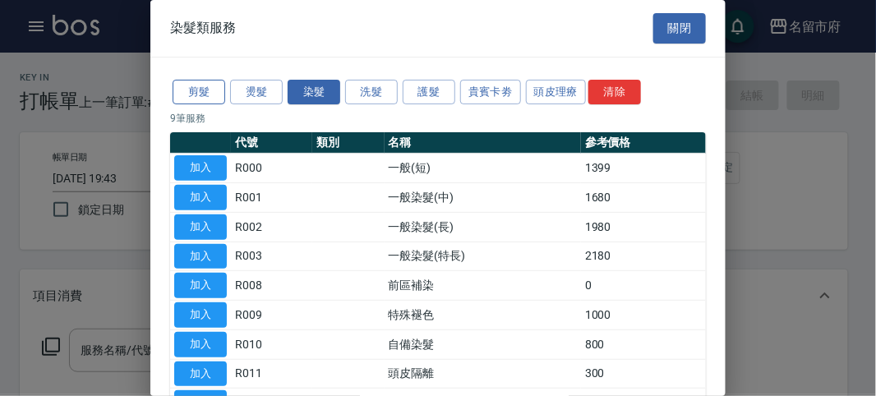
click at [196, 101] on button "剪髮" at bounding box center [199, 92] width 53 height 25
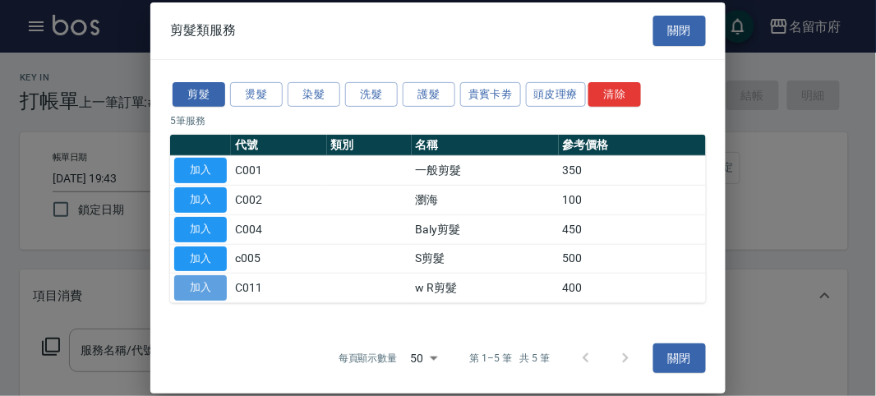
click at [209, 288] on button "加入" at bounding box center [200, 287] width 53 height 25
type input "w R剪髮(C011)"
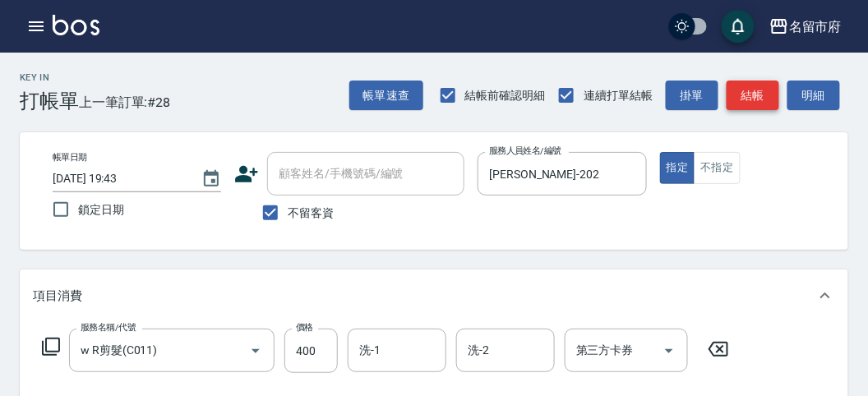
drag, startPoint x: 735, startPoint y: 95, endPoint x: 647, endPoint y: 164, distance: 111.8
click at [736, 96] on button "結帳" at bounding box center [752, 96] width 53 height 30
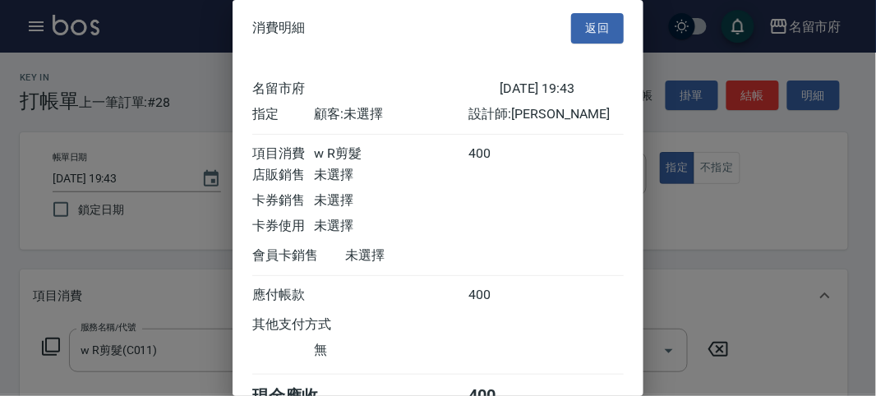
scroll to position [91, 0]
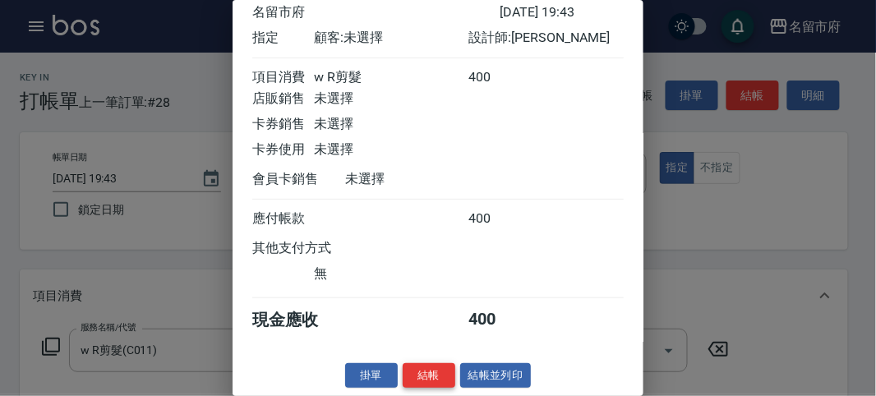
click at [440, 381] on button "結帳" at bounding box center [429, 375] width 53 height 25
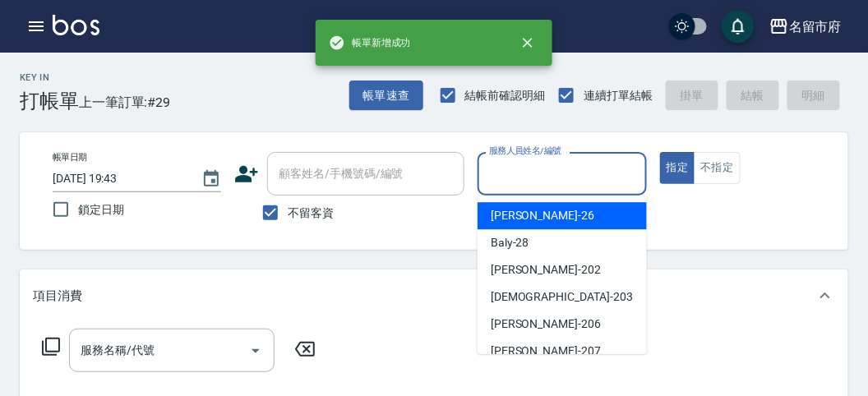
click at [522, 173] on input "服務人員姓名/編號" at bounding box center [562, 173] width 154 height 29
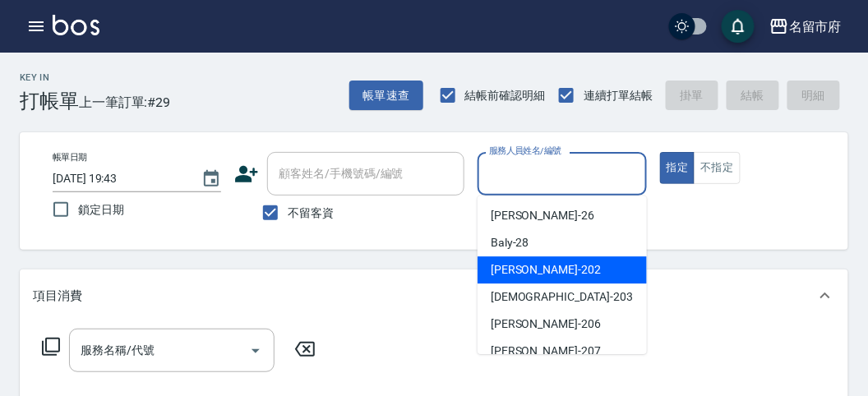
drag, startPoint x: 523, startPoint y: 264, endPoint x: 304, endPoint y: 326, distance: 227.3
click at [516, 266] on span "[PERSON_NAME] -202" at bounding box center [545, 269] width 110 height 17
type input "[PERSON_NAME]-202"
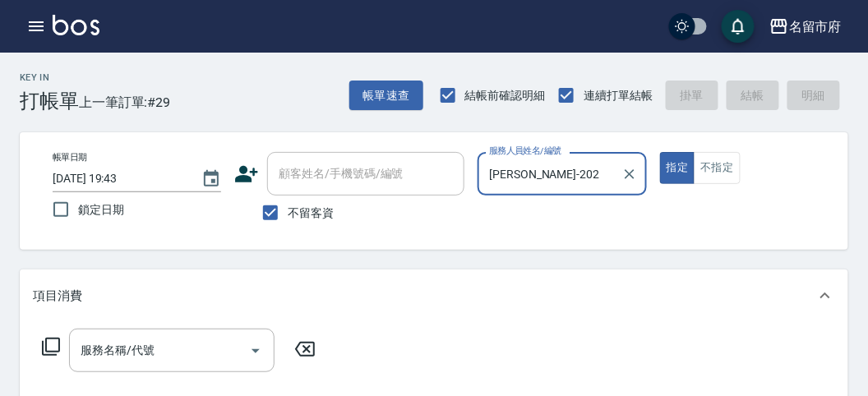
click at [50, 343] on icon at bounding box center [51, 347] width 20 height 20
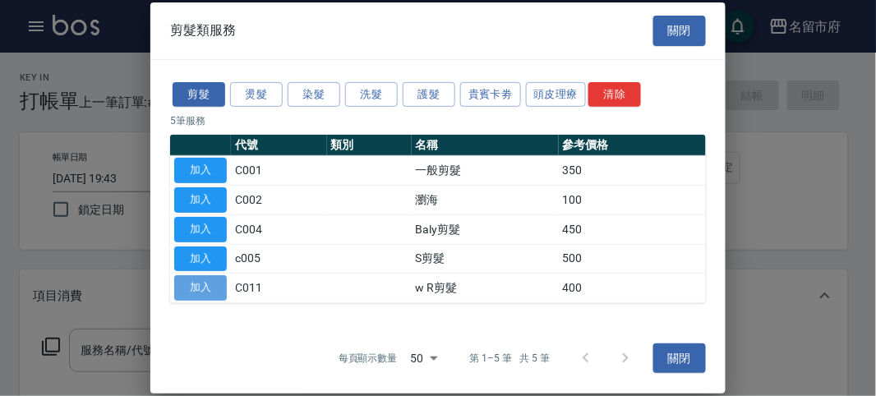
click at [198, 287] on button "加入" at bounding box center [200, 287] width 53 height 25
type input "w R剪髮(C011)"
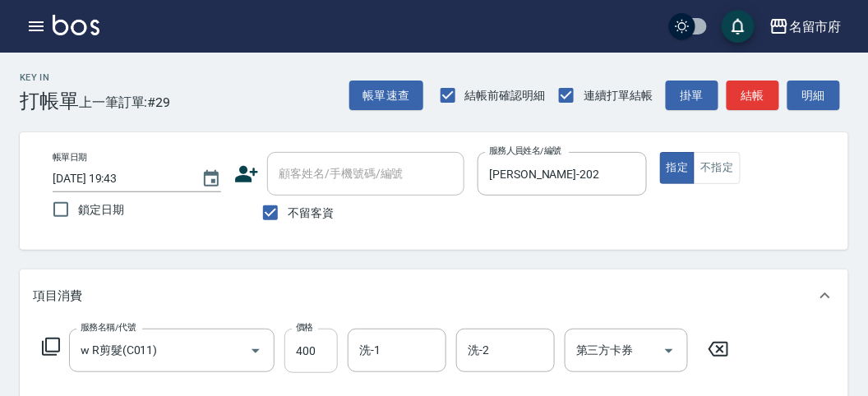
click at [321, 359] on input "400" at bounding box center [310, 351] width 53 height 44
type input "650"
drag, startPoint x: 753, startPoint y: 99, endPoint x: 692, endPoint y: 121, distance: 64.4
click at [751, 99] on button "結帳" at bounding box center [752, 96] width 53 height 30
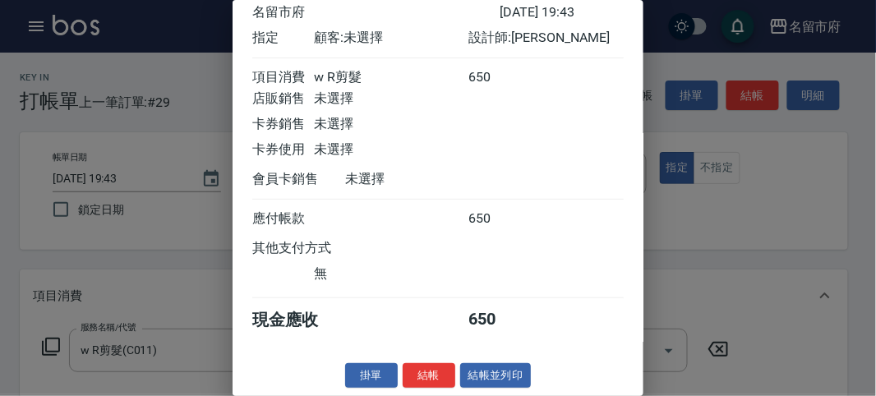
drag, startPoint x: 431, startPoint y: 375, endPoint x: 435, endPoint y: 364, distance: 12.0
click at [431, 375] on button "結帳" at bounding box center [429, 375] width 53 height 25
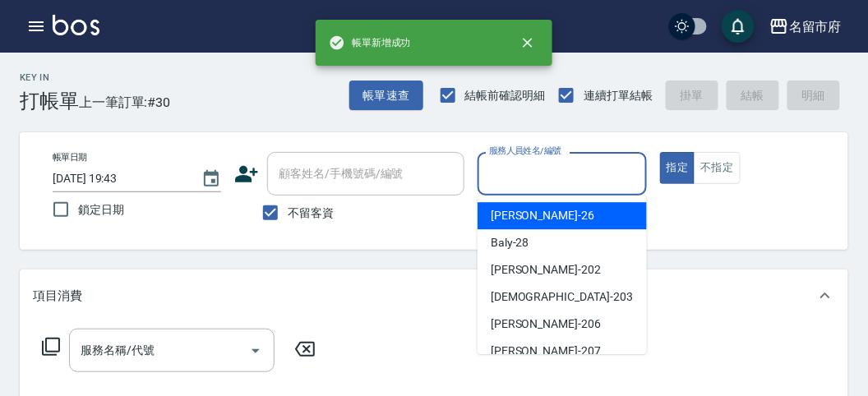
click at [506, 182] on input "服務人員姓名/編號" at bounding box center [562, 173] width 154 height 29
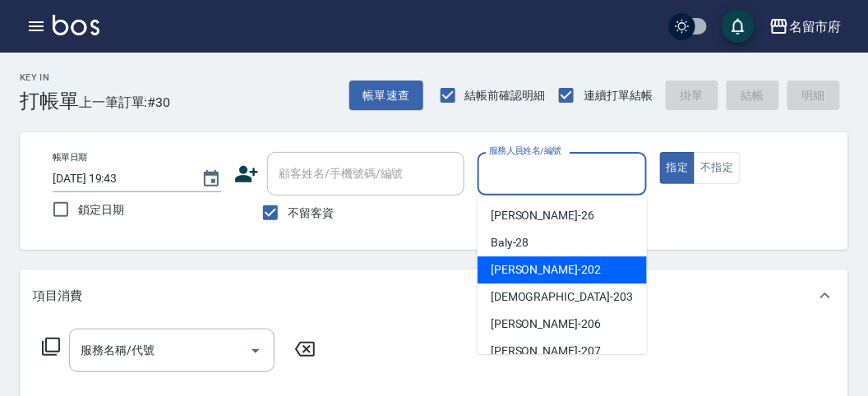
drag, startPoint x: 501, startPoint y: 264, endPoint x: 259, endPoint y: 303, distance: 245.5
click at [491, 269] on span "[PERSON_NAME] -202" at bounding box center [545, 269] width 110 height 17
type input "[PERSON_NAME]-202"
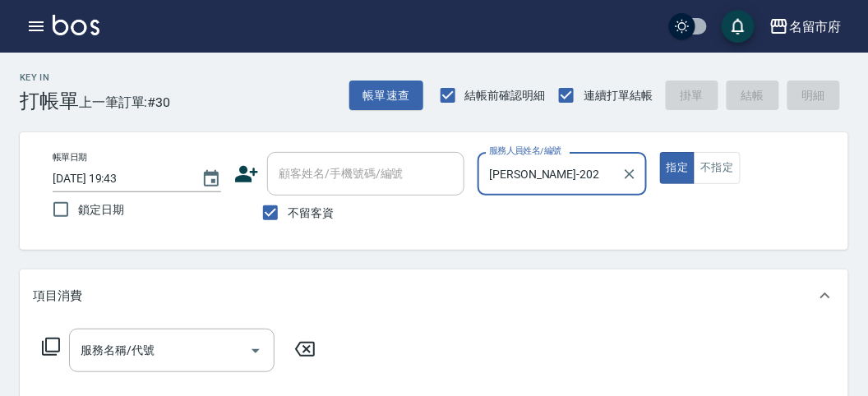
click at [53, 343] on icon at bounding box center [51, 347] width 20 height 20
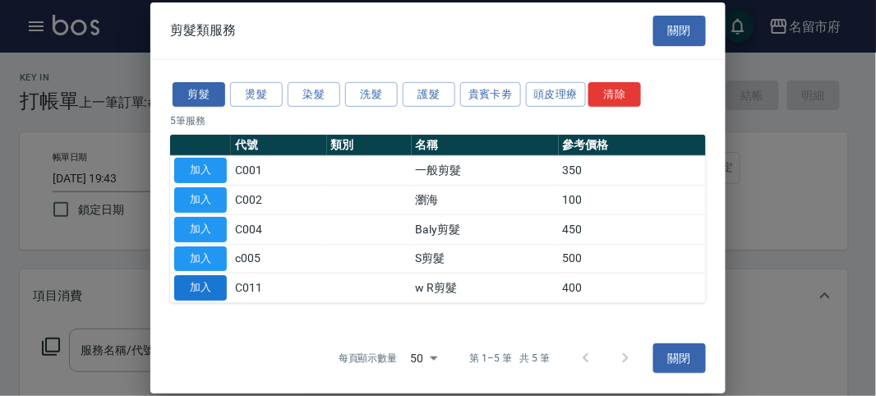
click at [196, 285] on button "加入" at bounding box center [200, 287] width 53 height 25
type input "w R剪髮(C011)"
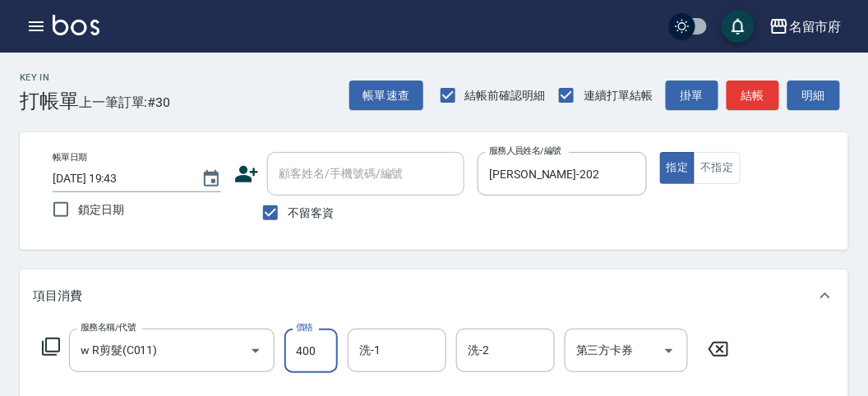
click at [321, 362] on input "400" at bounding box center [310, 351] width 53 height 44
type input "1100"
click at [776, 100] on button "結帳" at bounding box center [752, 96] width 53 height 30
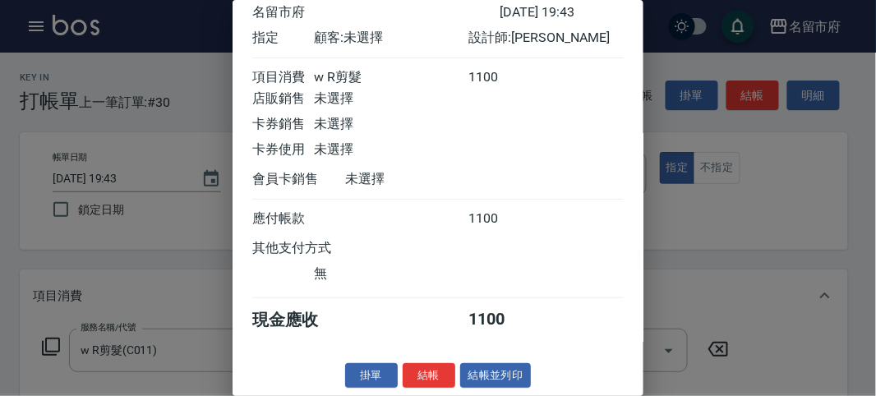
drag, startPoint x: 421, startPoint y: 372, endPoint x: 432, endPoint y: 361, distance: 15.1
click at [421, 372] on button "結帳" at bounding box center [429, 375] width 53 height 25
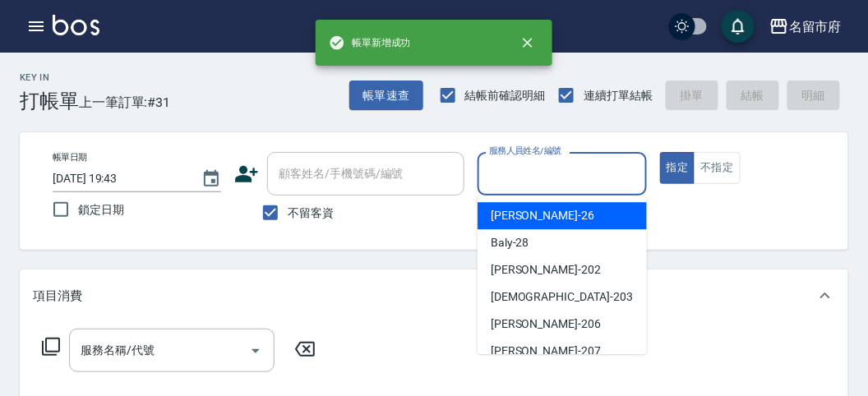
click at [518, 179] on input "服務人員姓名/編號" at bounding box center [562, 173] width 154 height 29
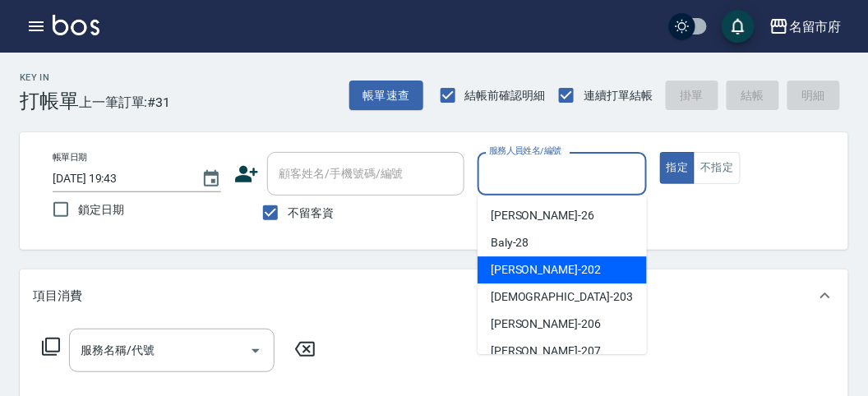
click at [520, 259] on div "[PERSON_NAME] -202" at bounding box center [561, 269] width 169 height 27
type input "[PERSON_NAME]-202"
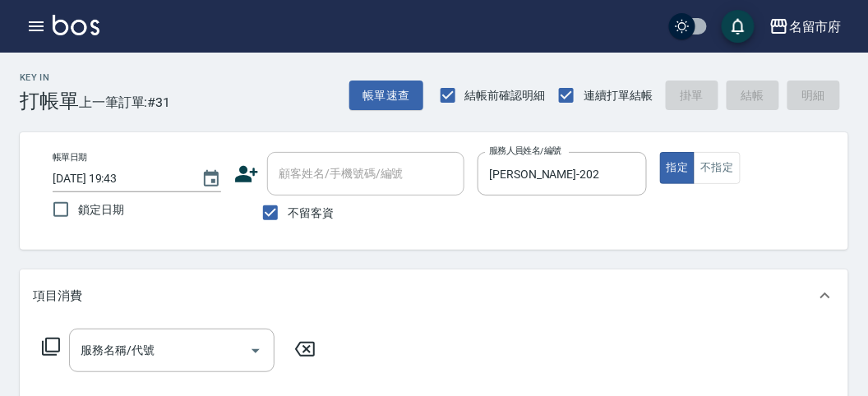
click at [48, 341] on icon at bounding box center [51, 347] width 20 height 20
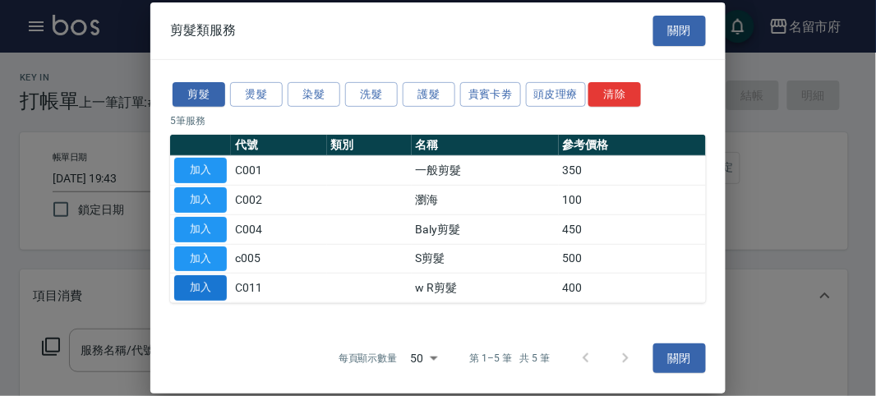
click at [206, 285] on button "加入" at bounding box center [200, 287] width 53 height 25
type input "w R剪髮(C011)"
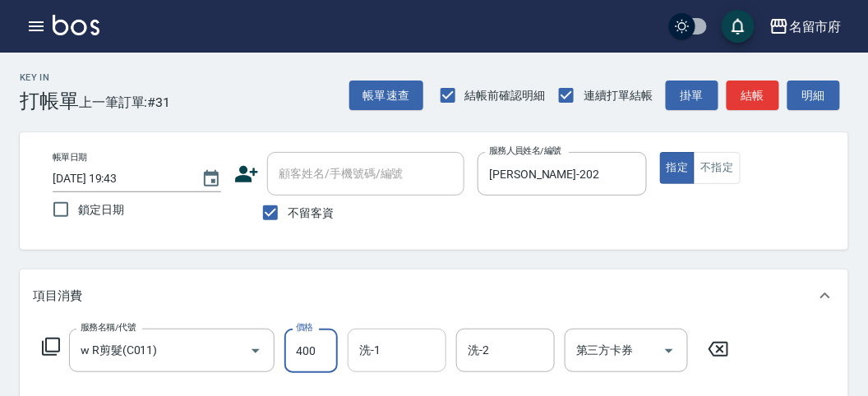
drag, startPoint x: 302, startPoint y: 345, endPoint x: 356, endPoint y: 359, distance: 55.2
click at [302, 347] on input "400" at bounding box center [310, 351] width 53 height 44
type input "700"
click at [744, 101] on button "結帳" at bounding box center [752, 96] width 53 height 30
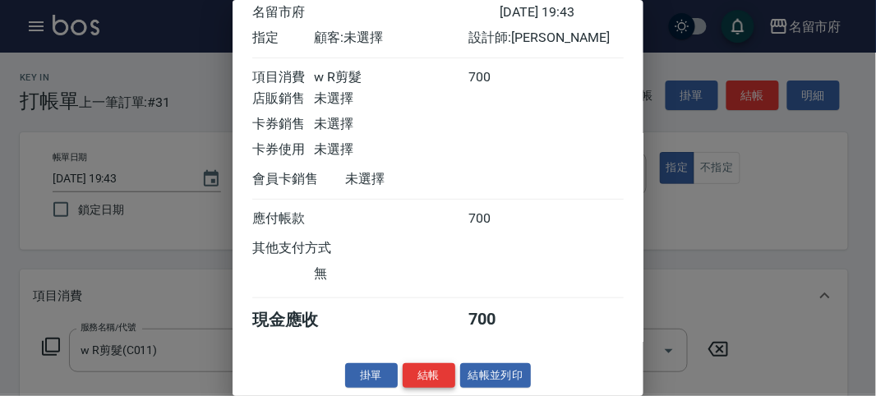
click at [432, 372] on button "結帳" at bounding box center [429, 375] width 53 height 25
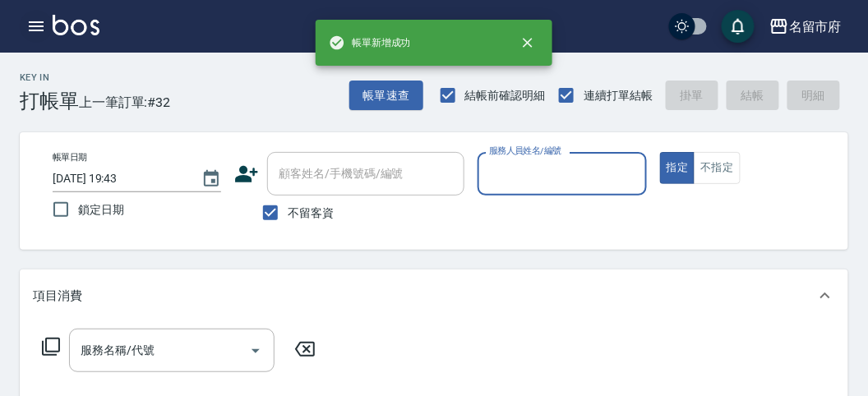
click at [25, 29] on button "button" at bounding box center [36, 26] width 33 height 33
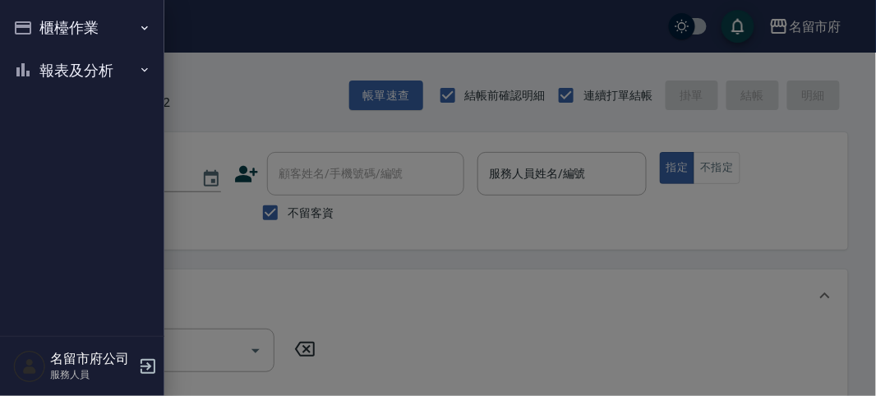
click at [30, 26] on icon "button" at bounding box center [23, 27] width 16 height 13
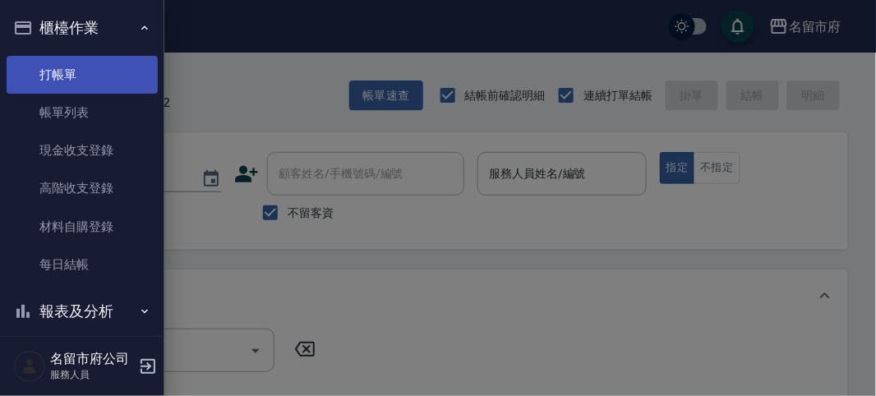
click at [68, 88] on link "打帳單" at bounding box center [82, 75] width 151 height 38
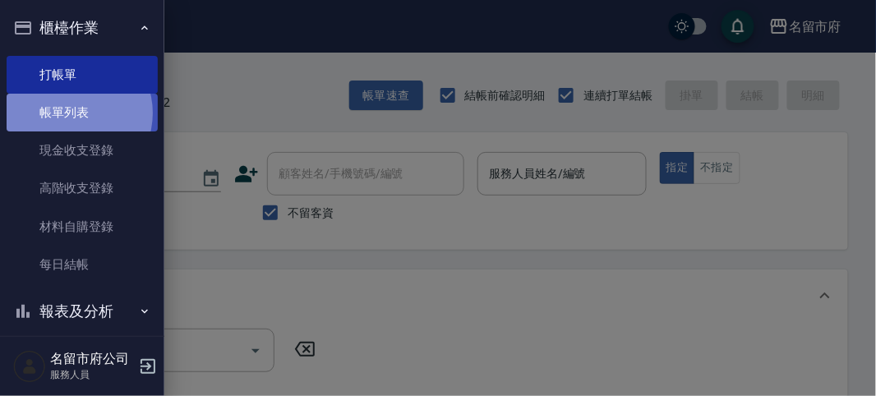
click at [74, 113] on link "帳單列表" at bounding box center [82, 113] width 151 height 38
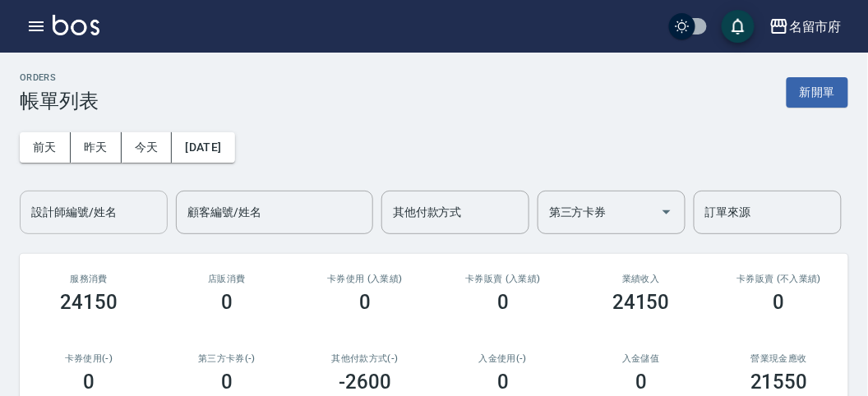
click at [101, 219] on input "設計師編號/姓名" at bounding box center [93, 212] width 133 height 29
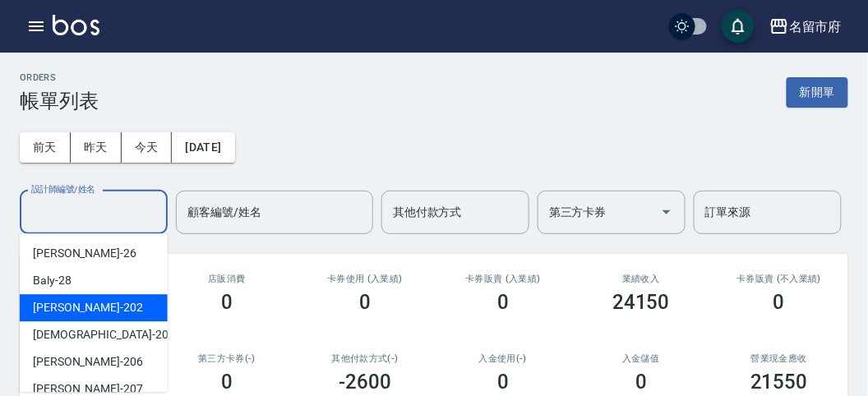
drag, startPoint x: 92, startPoint y: 302, endPoint x: 143, endPoint y: 283, distance: 54.3
click at [96, 297] on div "[PERSON_NAME] -202" at bounding box center [94, 307] width 148 height 27
type input "[PERSON_NAME]-202"
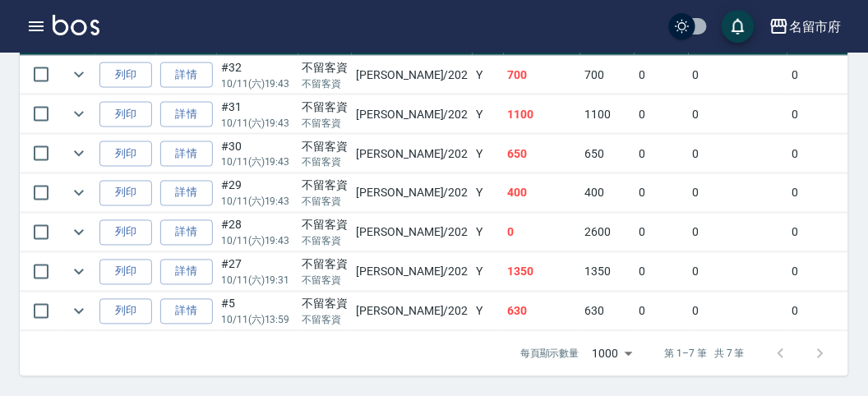
scroll to position [408, 0]
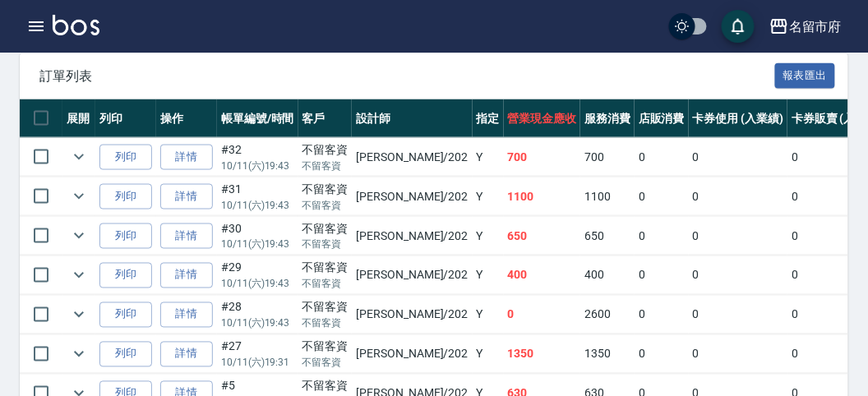
click at [19, 28] on div "名留市府 登出" at bounding box center [434, 26] width 868 height 53
click at [30, 21] on icon "button" at bounding box center [36, 26] width 15 height 10
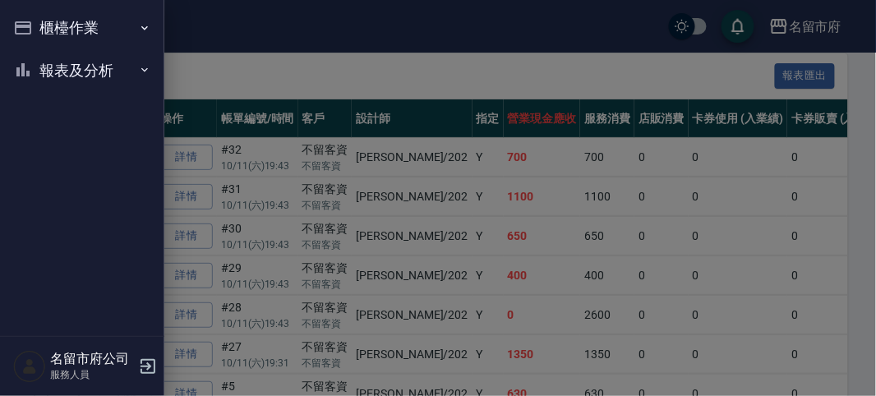
click at [42, 19] on button "櫃檯作業" at bounding box center [82, 28] width 151 height 43
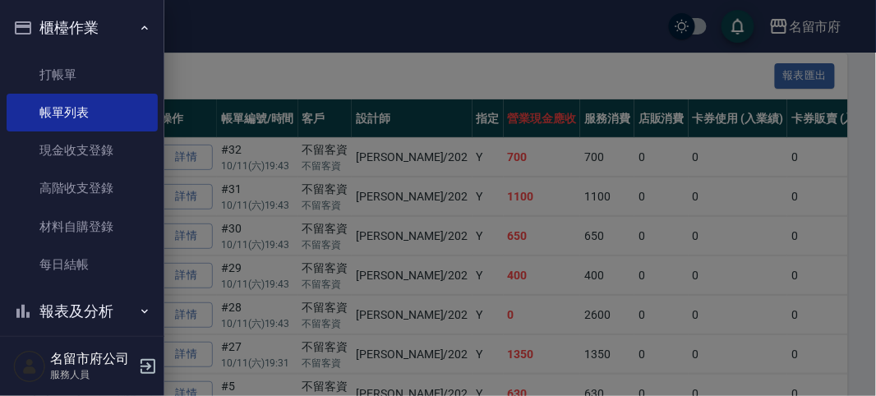
click at [174, 62] on div at bounding box center [438, 198] width 876 height 396
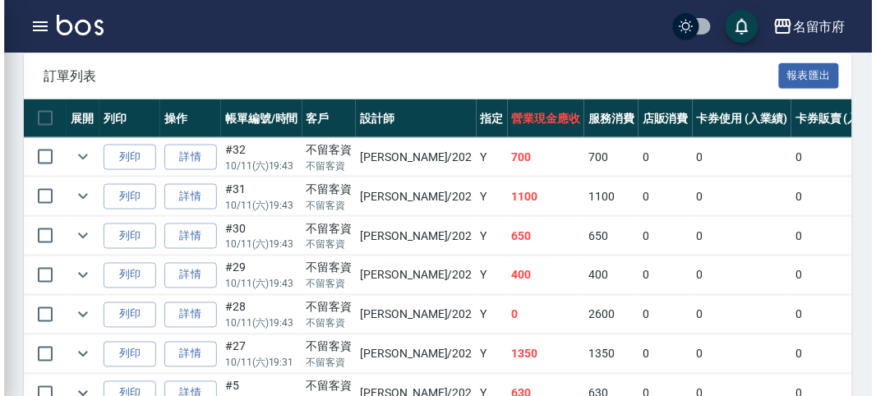
scroll to position [43, 0]
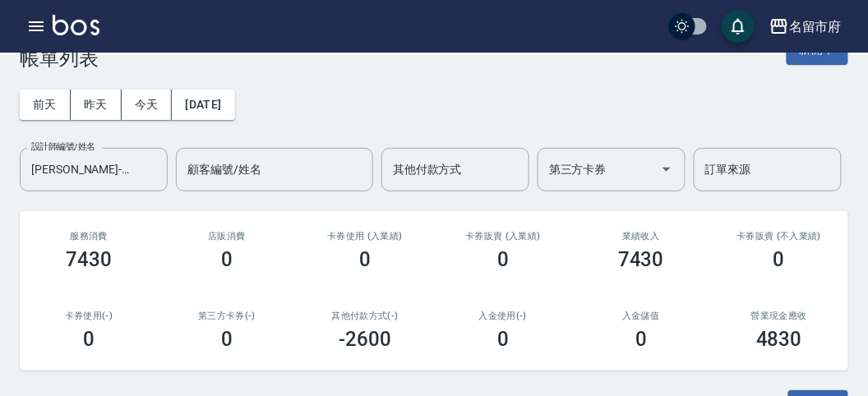
click at [41, 28] on icon "button" at bounding box center [36, 26] width 20 height 20
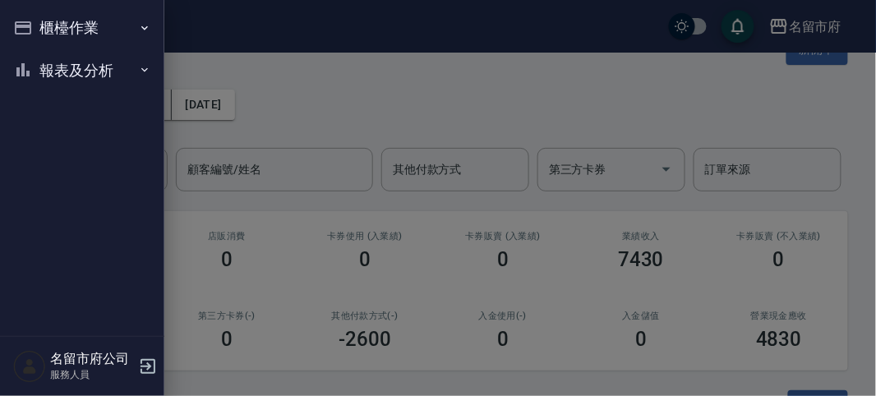
click at [41, 28] on button "櫃檯作業" at bounding box center [82, 28] width 151 height 43
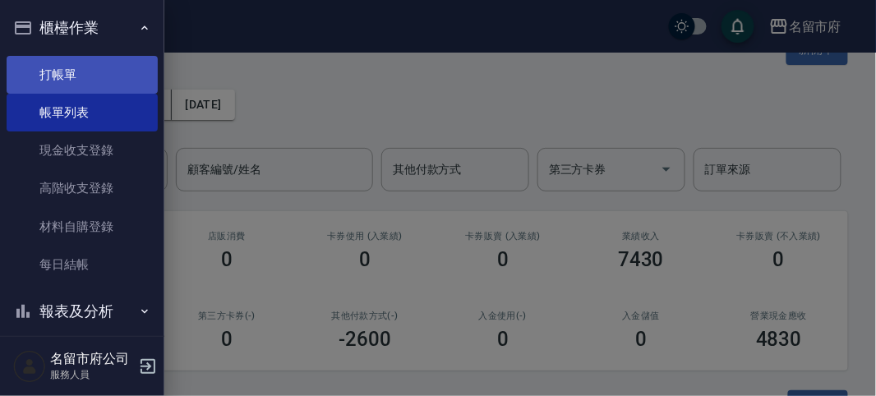
click at [56, 90] on link "打帳單" at bounding box center [82, 75] width 151 height 38
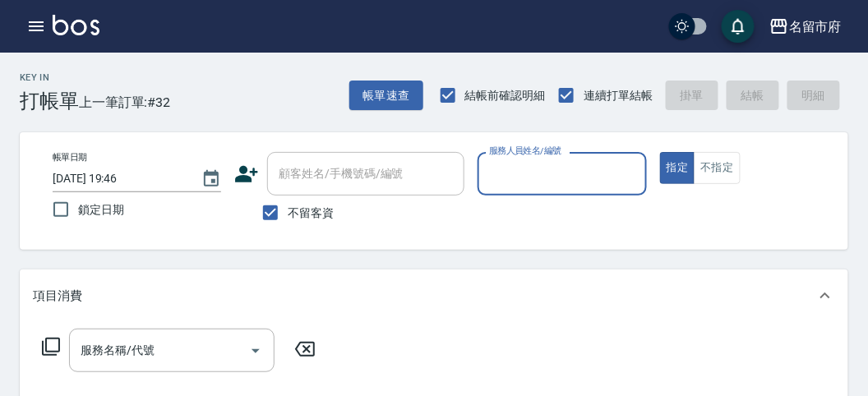
click at [539, 175] on input "服務人員姓名/編號" at bounding box center [562, 173] width 154 height 29
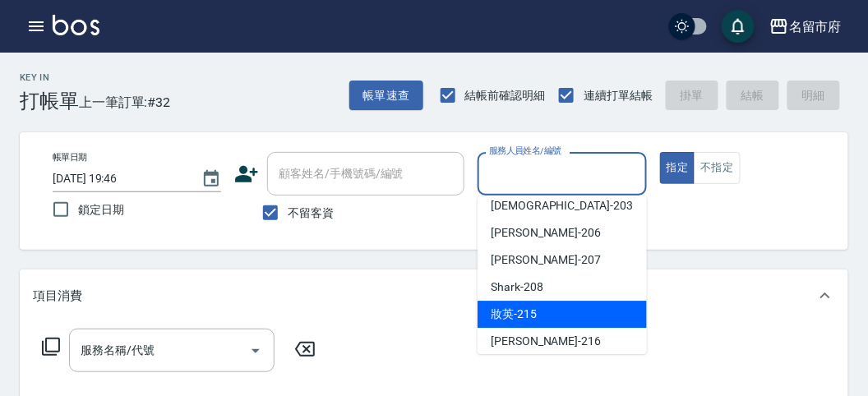
scroll to position [179, 0]
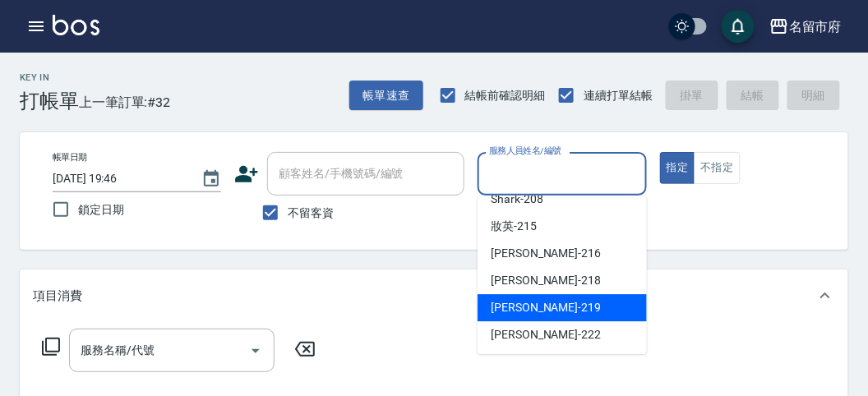
click at [550, 301] on span "[PERSON_NAME] -219" at bounding box center [545, 307] width 110 height 17
type input "[PERSON_NAME]-219"
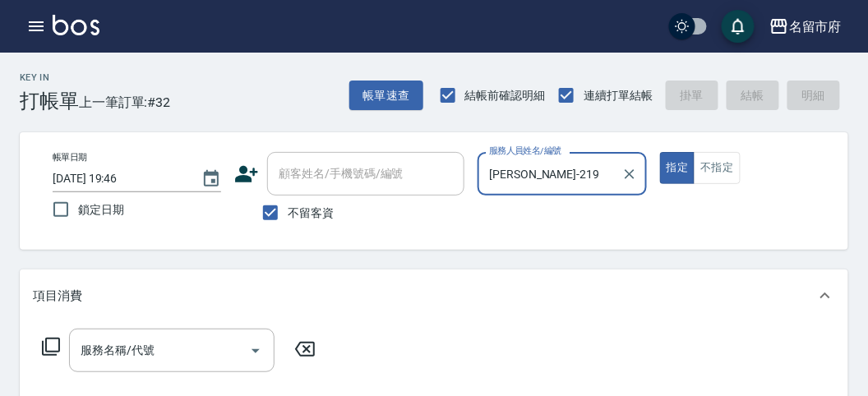
click at [46, 349] on icon at bounding box center [51, 347] width 18 height 18
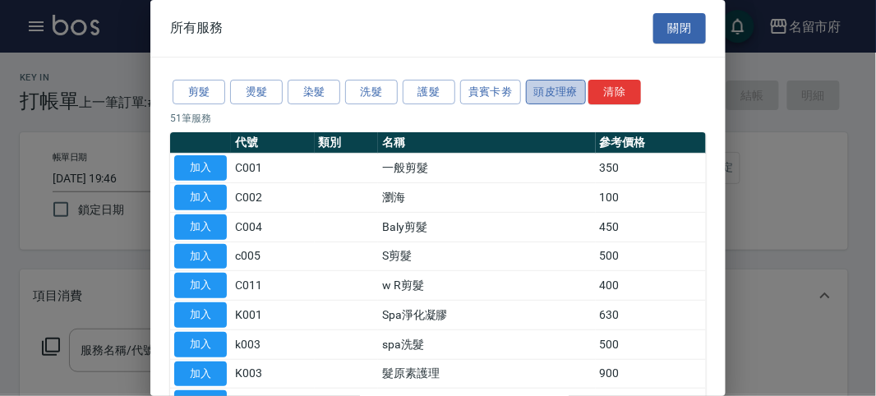
click at [546, 95] on button "頭皮理療" at bounding box center [556, 92] width 61 height 25
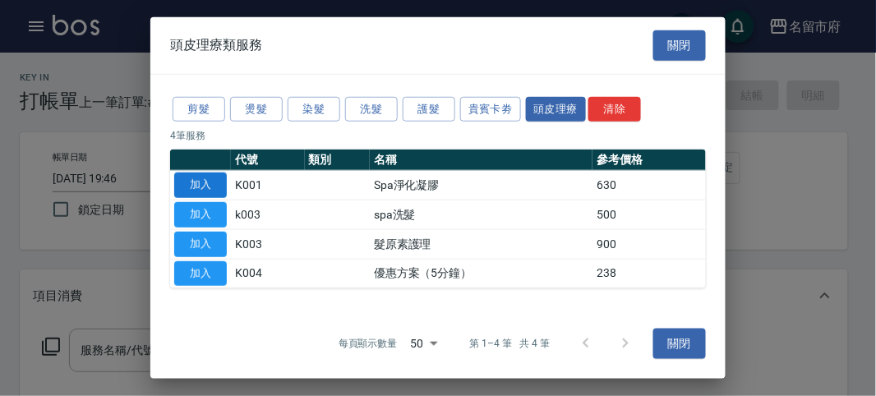
click at [200, 185] on button "加入" at bounding box center [200, 185] width 53 height 25
type input "Spa淨化凝膠(K001)"
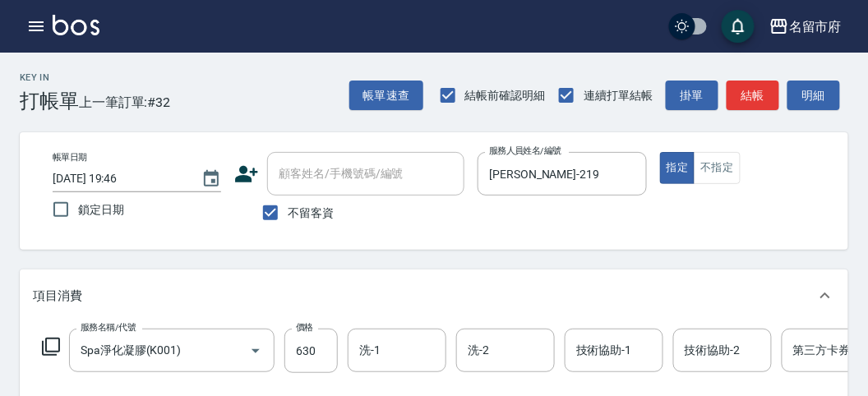
click at [51, 346] on icon at bounding box center [51, 347] width 20 height 20
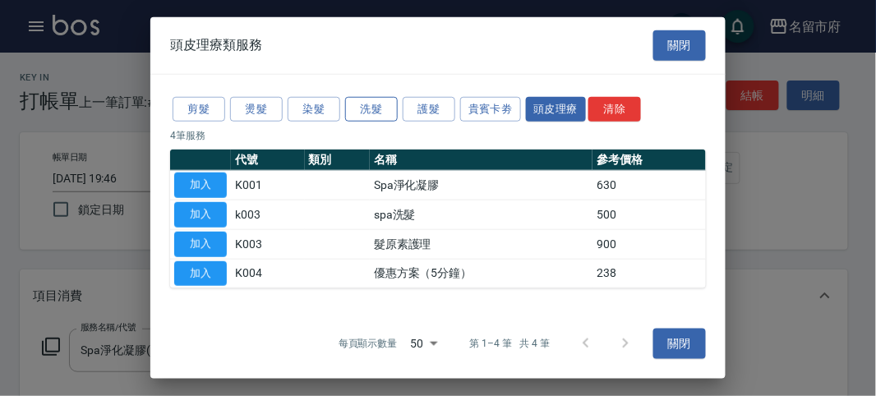
click at [369, 108] on button "洗髮" at bounding box center [371, 108] width 53 height 25
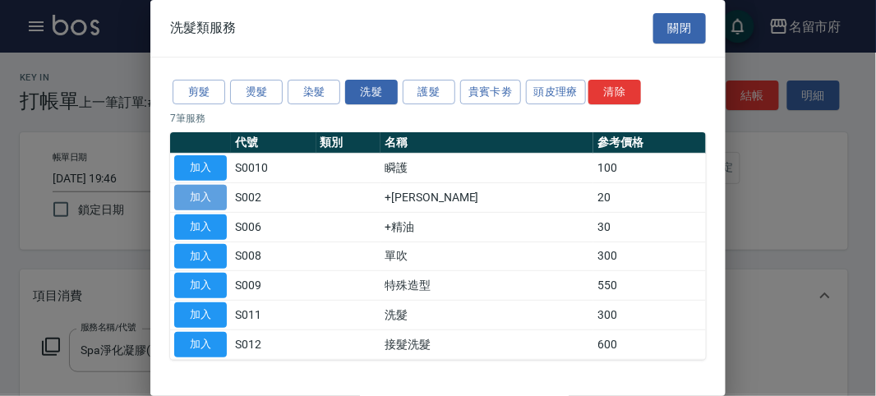
click at [205, 191] on button "加入" at bounding box center [200, 197] width 53 height 25
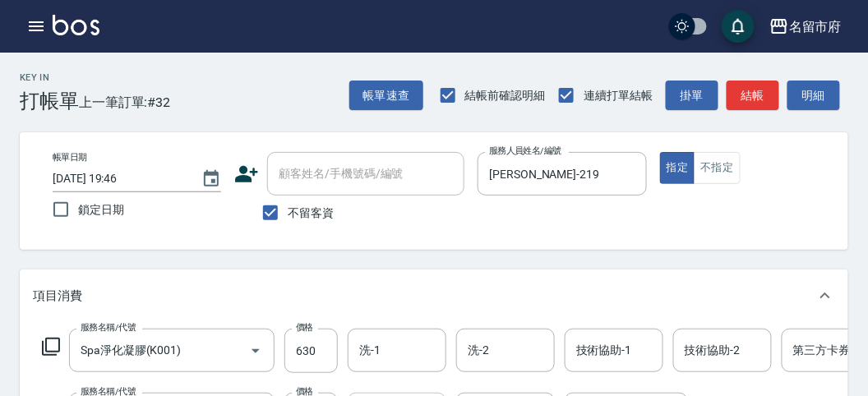
scroll to position [91, 0]
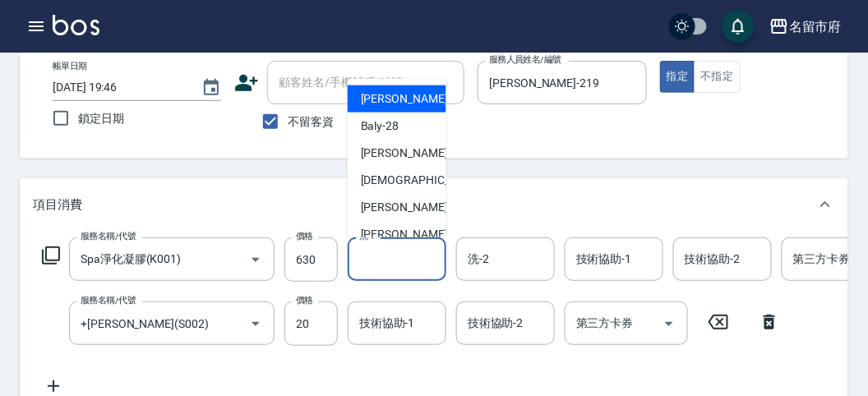
click at [411, 264] on input "洗-1" at bounding box center [397, 259] width 84 height 29
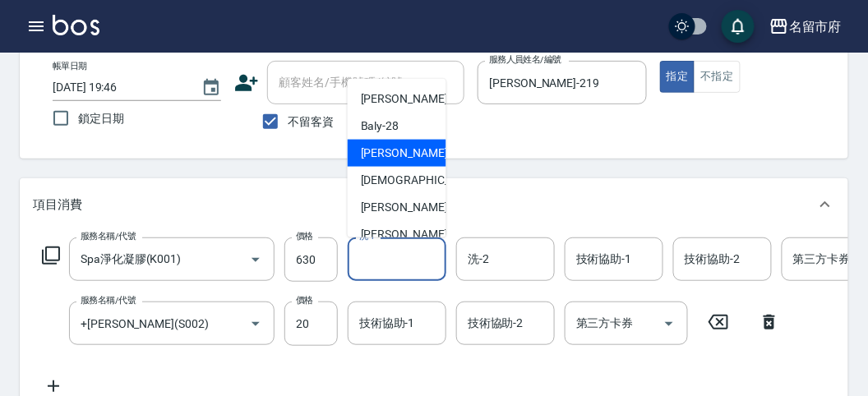
scroll to position [179, 0]
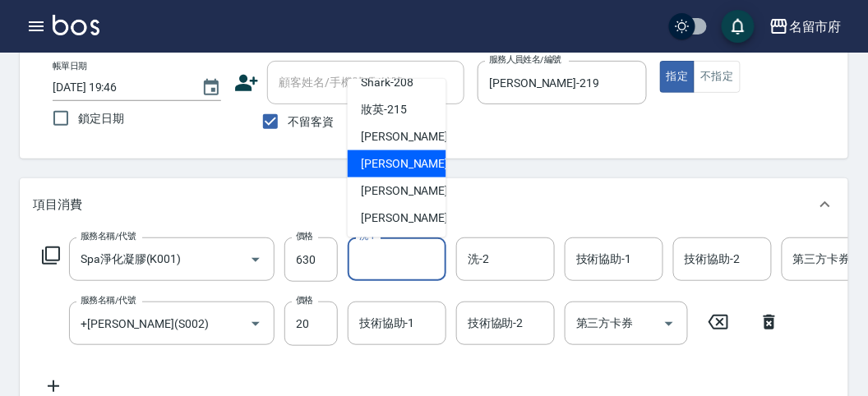
click at [407, 166] on span "Min Min -218" at bounding box center [416, 163] width 110 height 17
type input "Min Min-218"
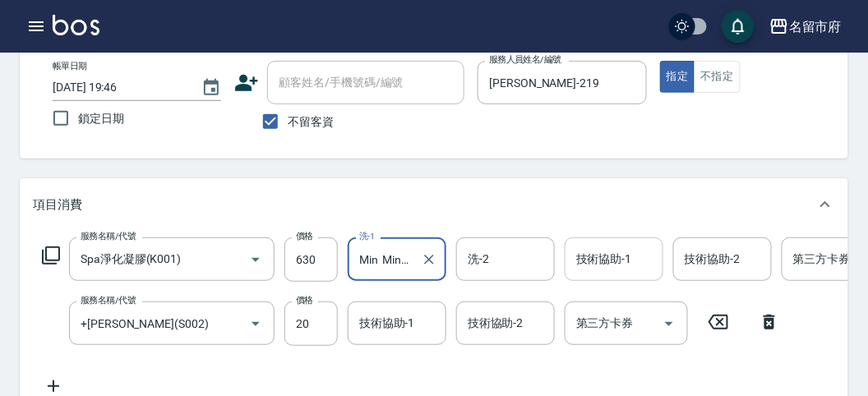
click at [621, 256] on input "技術協助-1" at bounding box center [614, 259] width 84 height 29
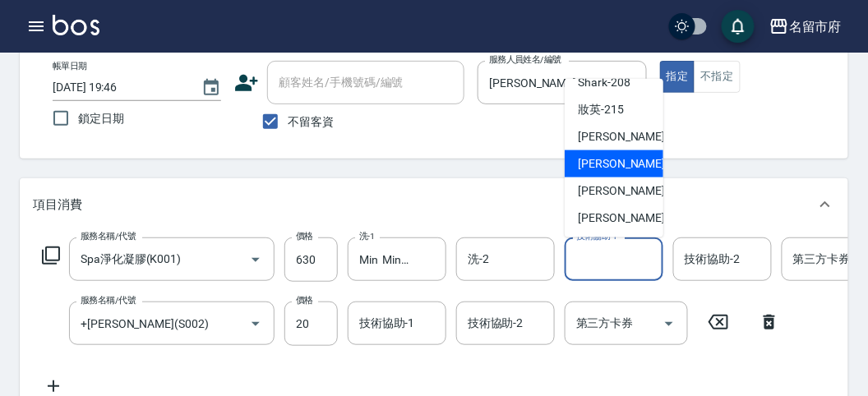
click at [590, 165] on span "Min Min -218" at bounding box center [633, 163] width 110 height 17
type input "Min Min-218"
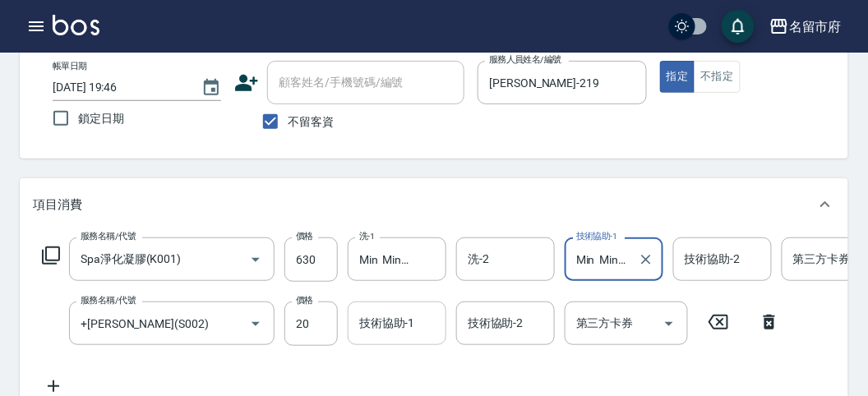
drag, startPoint x: 388, startPoint y: 340, endPoint x: 390, endPoint y: 302, distance: 38.7
click at [388, 338] on div "技術協助-1" at bounding box center [397, 324] width 99 height 44
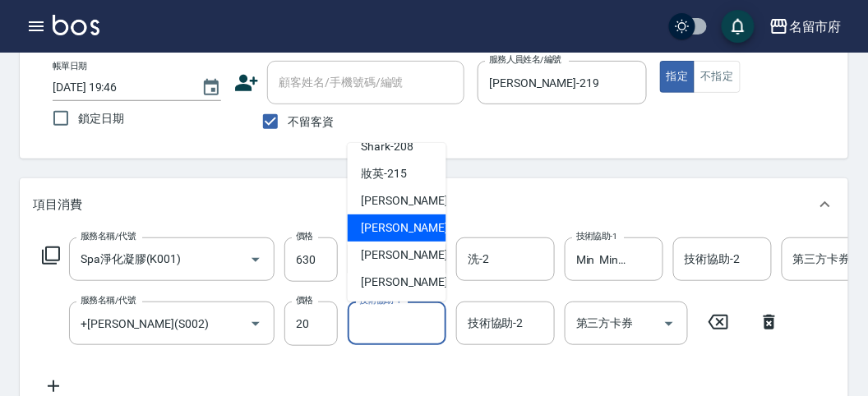
click at [419, 223] on span "Min Min -218" at bounding box center [416, 227] width 110 height 17
type input "Min Min-218"
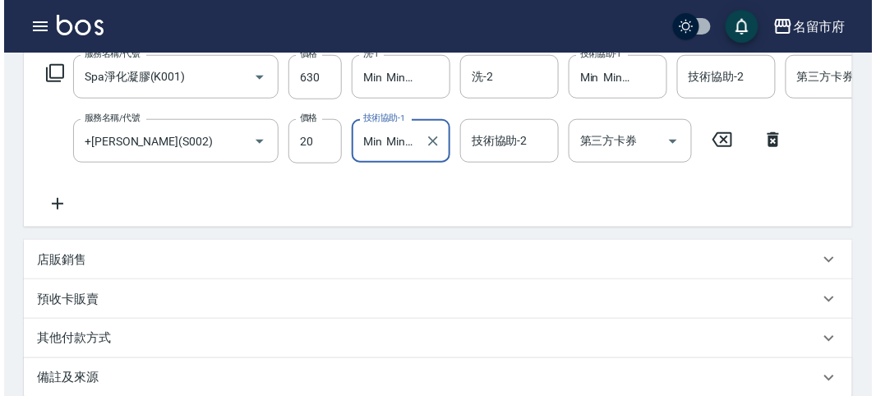
scroll to position [560, 0]
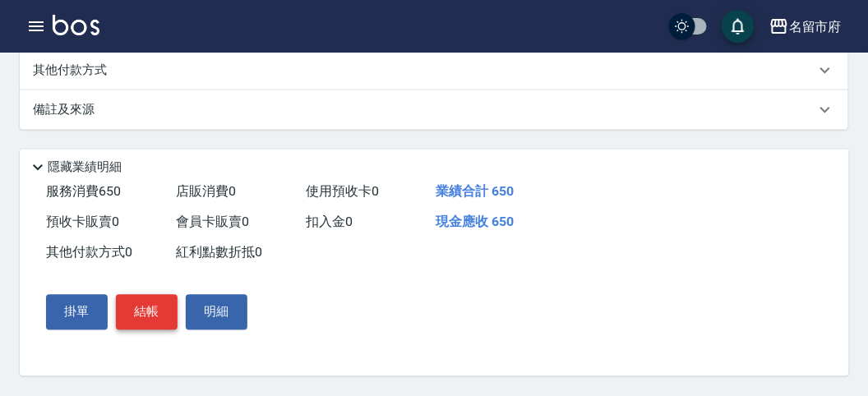
click at [154, 309] on button "結帳" at bounding box center [147, 312] width 62 height 35
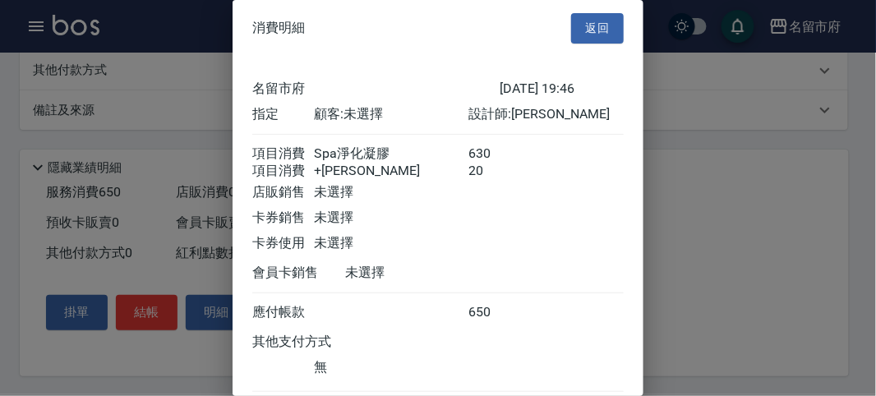
scroll to position [109, 0]
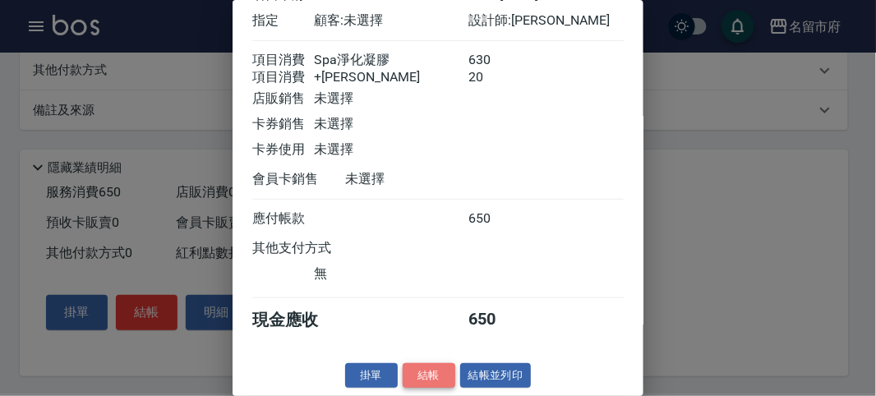
click at [434, 366] on button "結帳" at bounding box center [429, 375] width 53 height 25
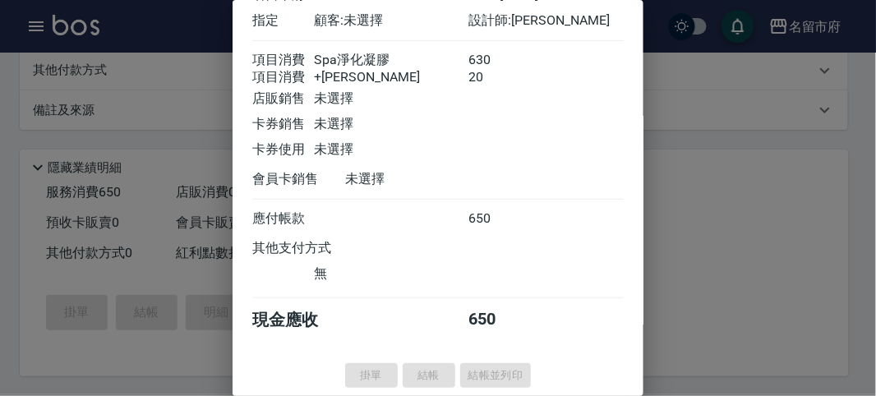
type input "[DATE] 19:55"
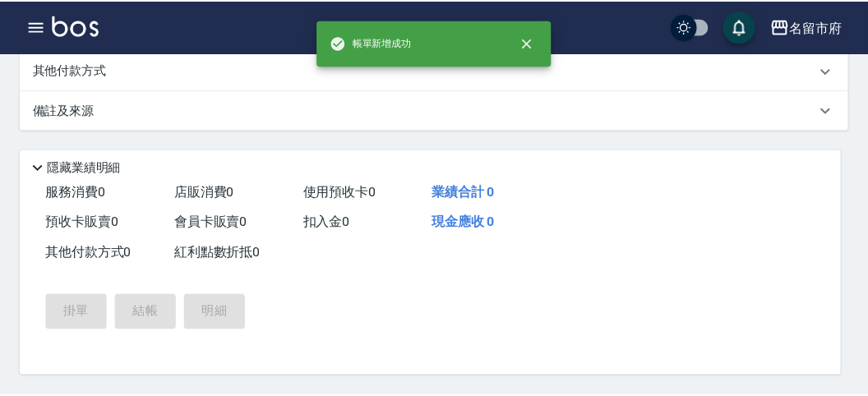
scroll to position [0, 0]
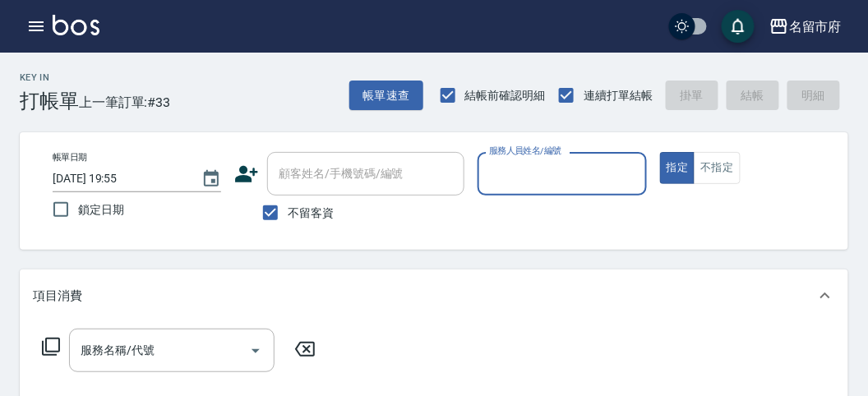
click at [605, 179] on input "服務人員姓名/編號" at bounding box center [562, 173] width 154 height 29
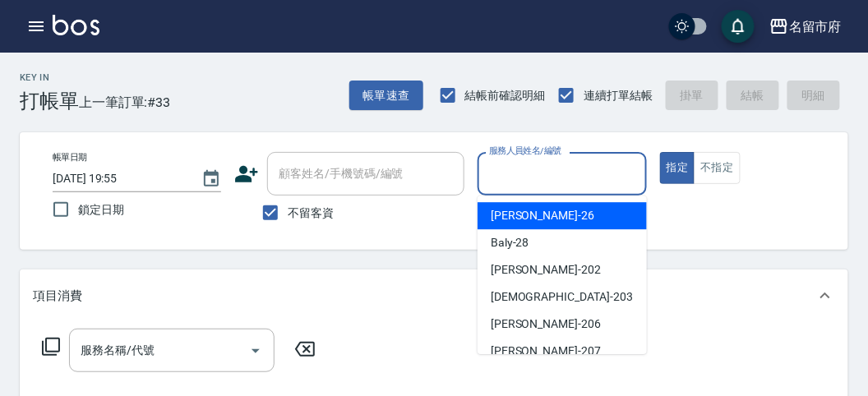
click at [550, 215] on div "[PERSON_NAME] -26" at bounding box center [561, 215] width 169 height 27
type input "[PERSON_NAME]-26"
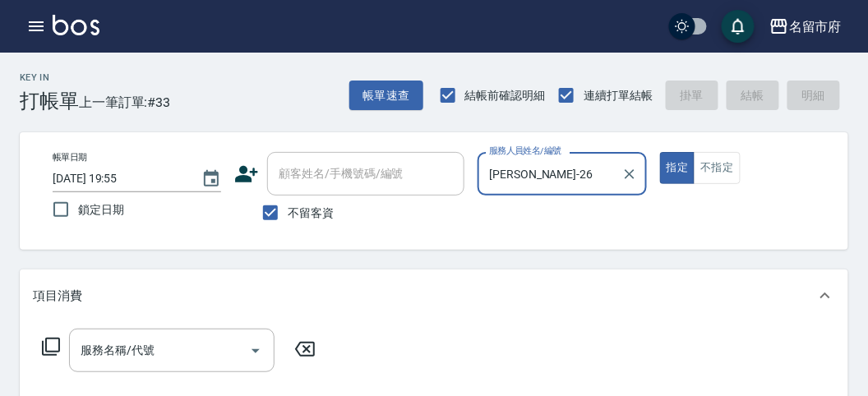
click at [53, 352] on icon at bounding box center [51, 347] width 18 height 18
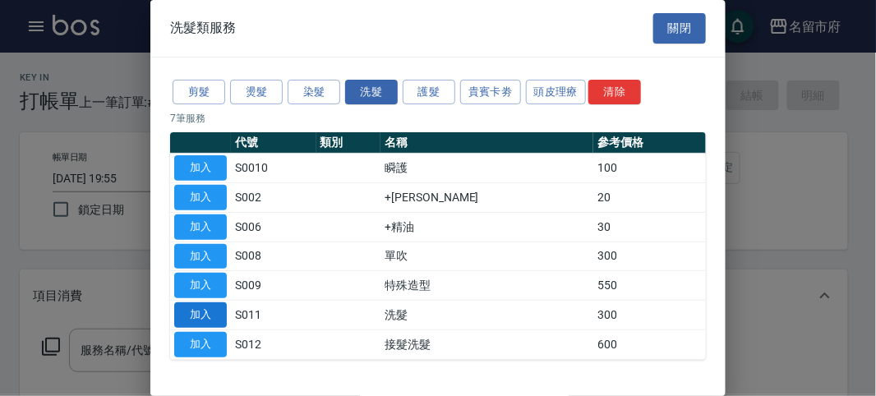
click at [219, 312] on button "加入" at bounding box center [200, 314] width 53 height 25
type input "洗髮(S011)"
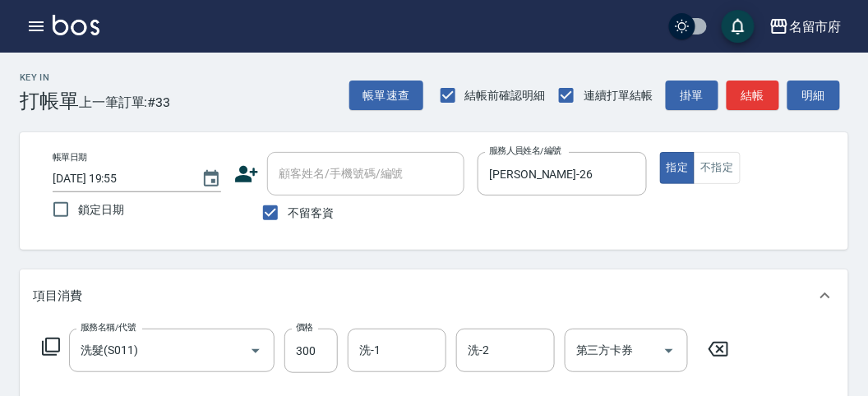
click at [53, 341] on icon at bounding box center [51, 347] width 20 height 20
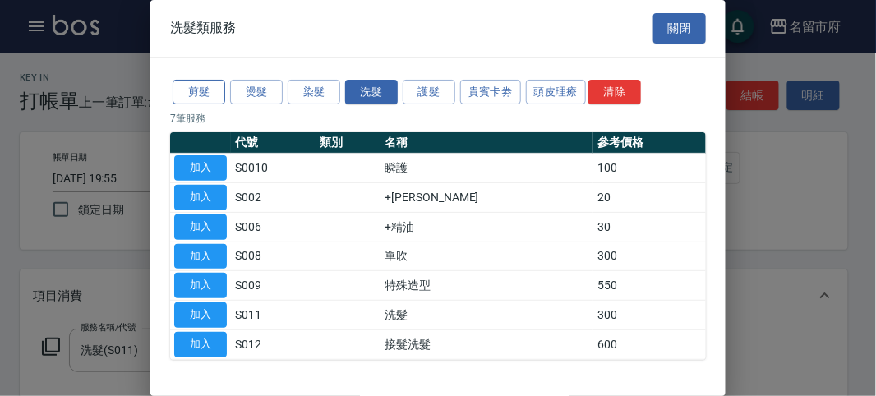
click at [191, 104] on button "剪髮" at bounding box center [199, 92] width 53 height 25
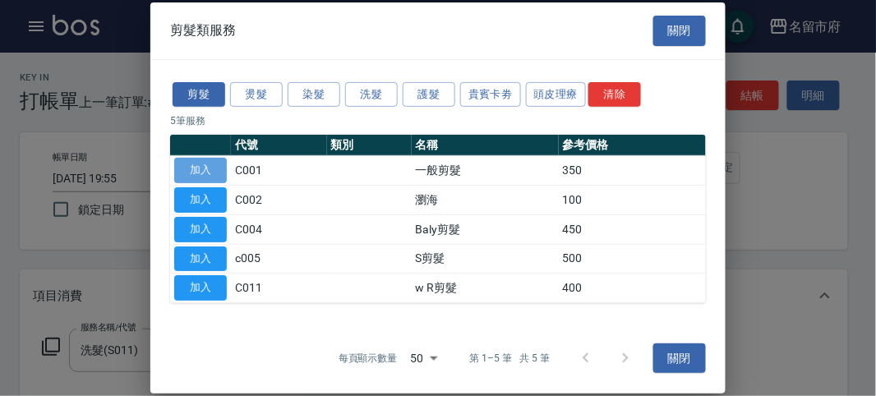
click at [212, 168] on button "加入" at bounding box center [200, 170] width 53 height 25
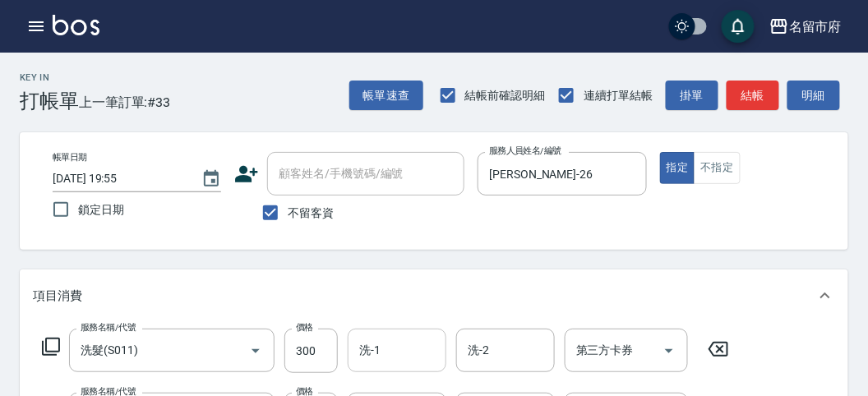
click at [409, 338] on input "洗-1" at bounding box center [397, 350] width 84 height 29
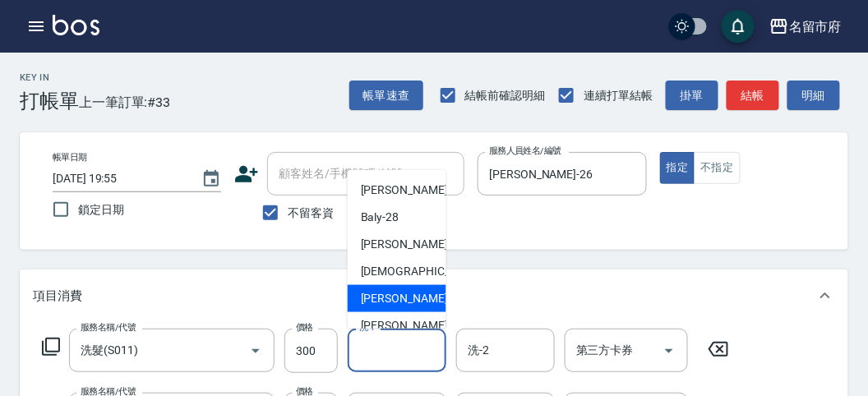
scroll to position [179, 0]
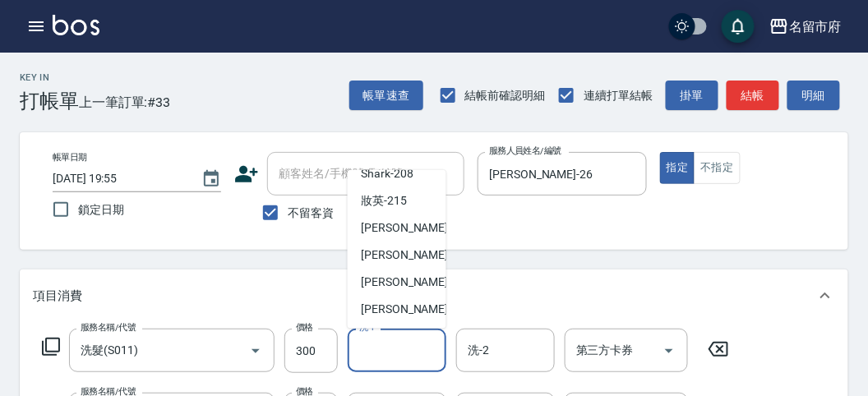
click at [400, 301] on span "[PERSON_NAME] -222" at bounding box center [416, 309] width 110 height 17
type input "[PERSON_NAME]-222"
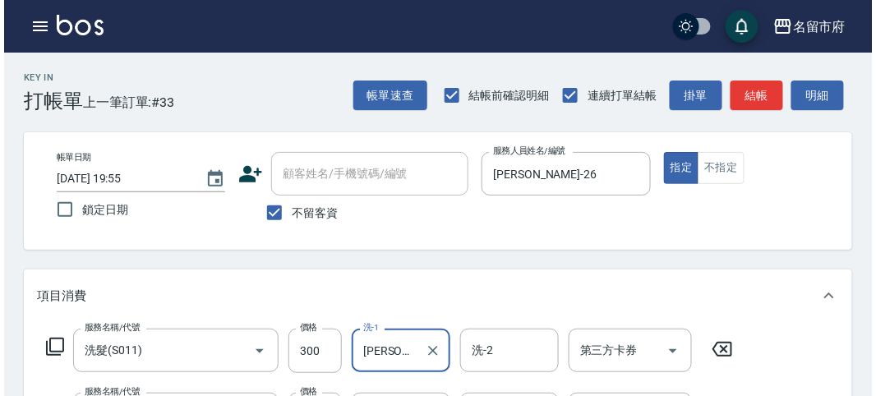
scroll to position [545, 0]
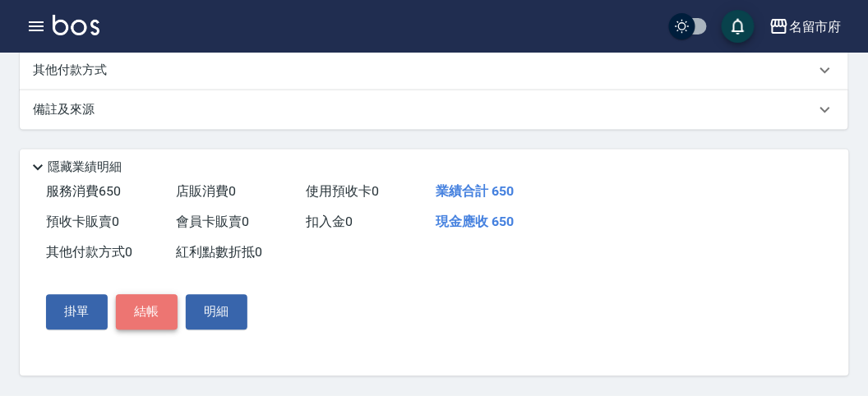
click at [163, 311] on button "結帳" at bounding box center [147, 312] width 62 height 35
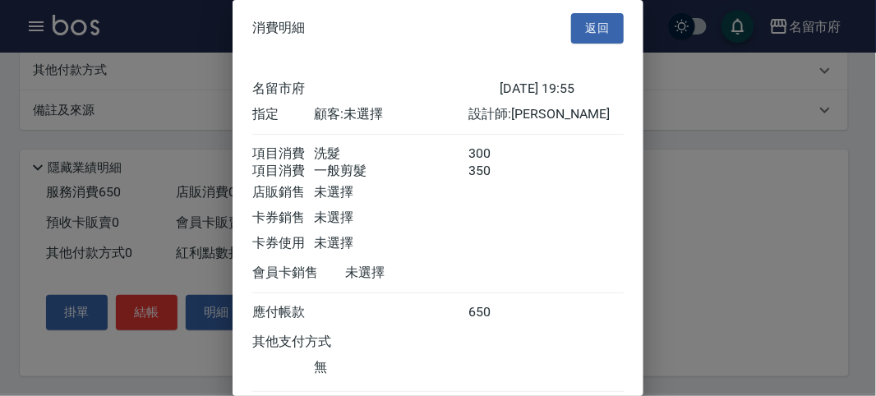
scroll to position [109, 0]
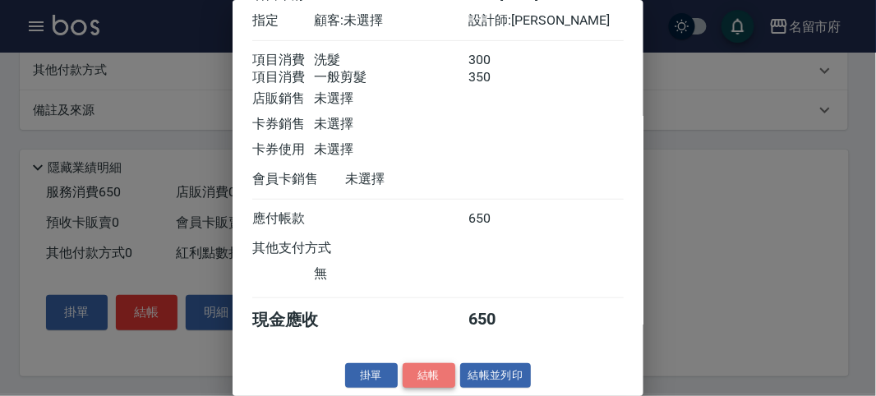
click at [421, 383] on button "結帳" at bounding box center [429, 375] width 53 height 25
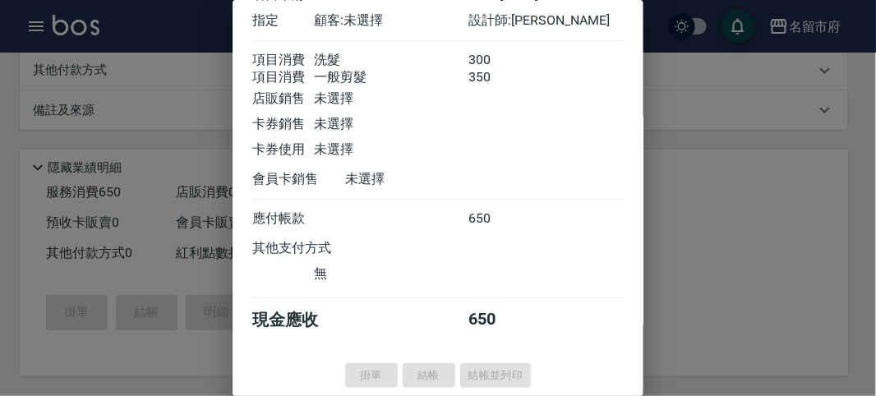
type input "[DATE] 20:01"
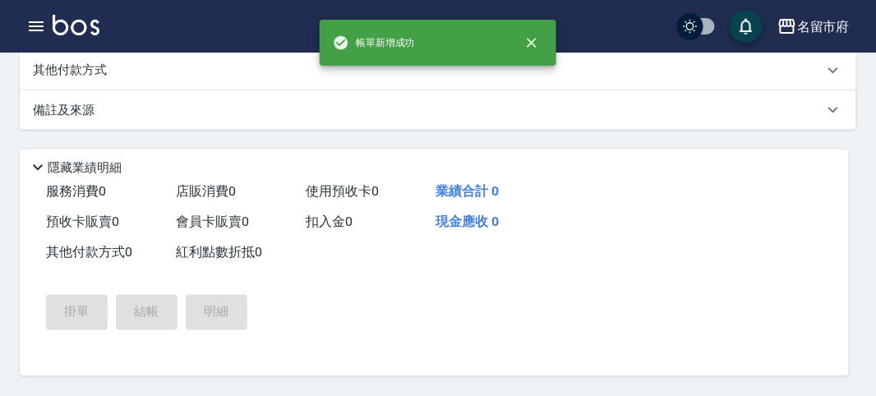
scroll to position [0, 0]
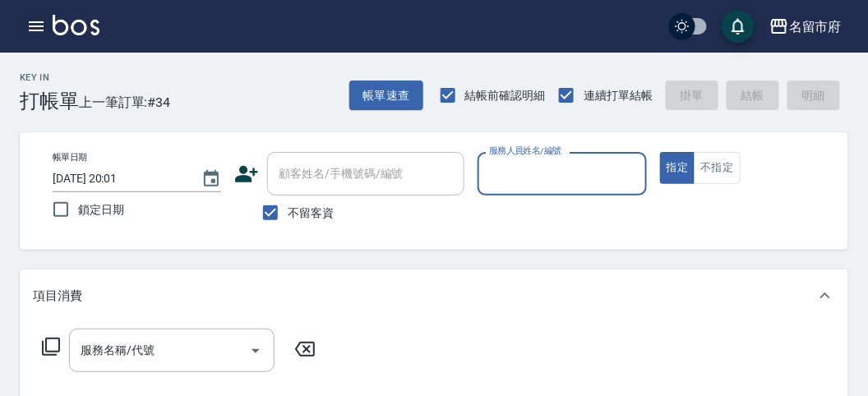
click at [46, 22] on button "button" at bounding box center [36, 26] width 33 height 33
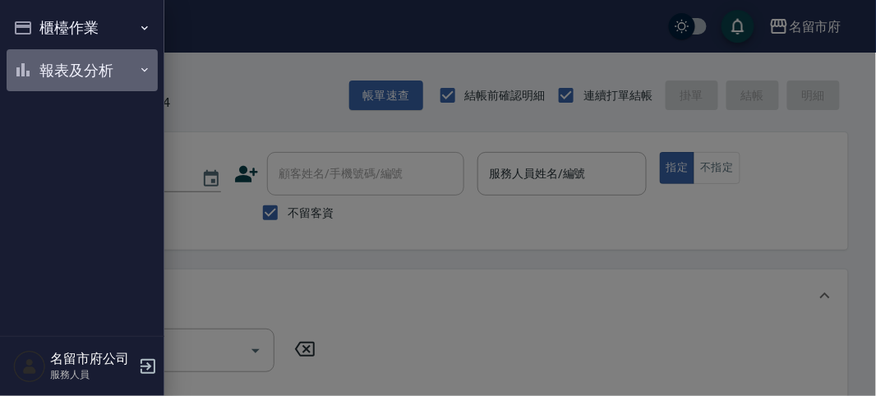
drag, startPoint x: 89, startPoint y: 71, endPoint x: 106, endPoint y: 87, distance: 23.3
click at [90, 72] on button "報表及分析" at bounding box center [82, 70] width 151 height 43
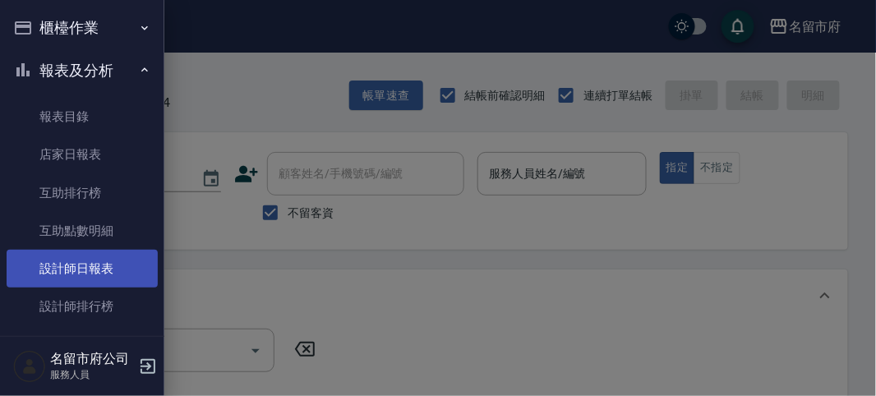
click at [112, 264] on link "設計師日報表" at bounding box center [82, 269] width 151 height 38
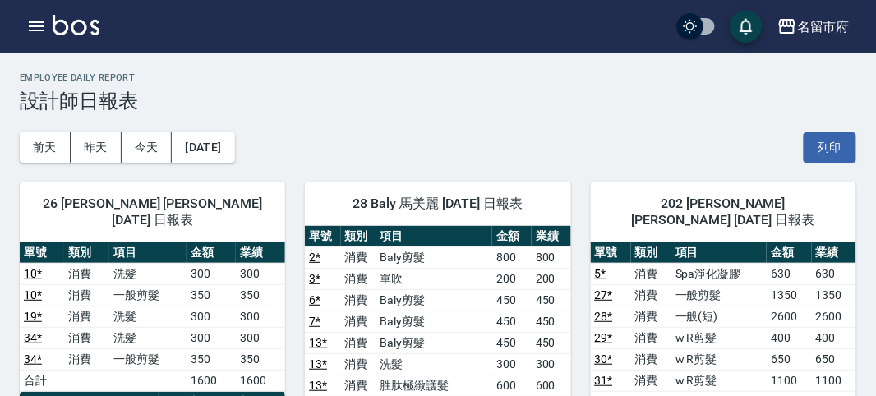
scroll to position [91, 0]
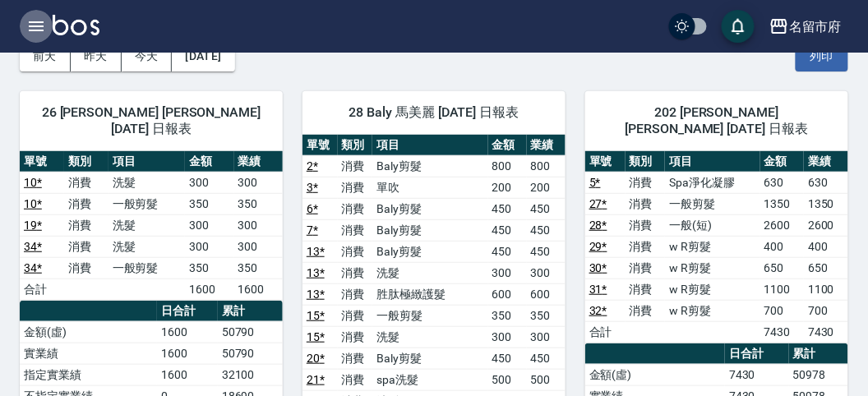
click at [27, 29] on icon "button" at bounding box center [36, 26] width 20 height 20
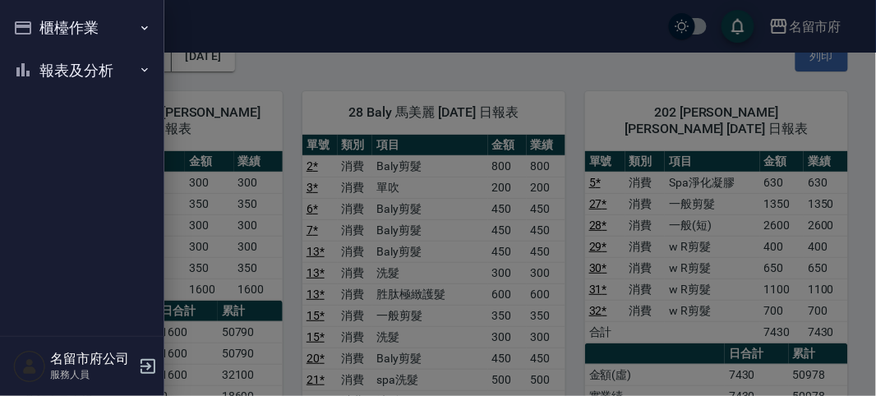
click at [35, 26] on button "櫃檯作業" at bounding box center [82, 28] width 151 height 43
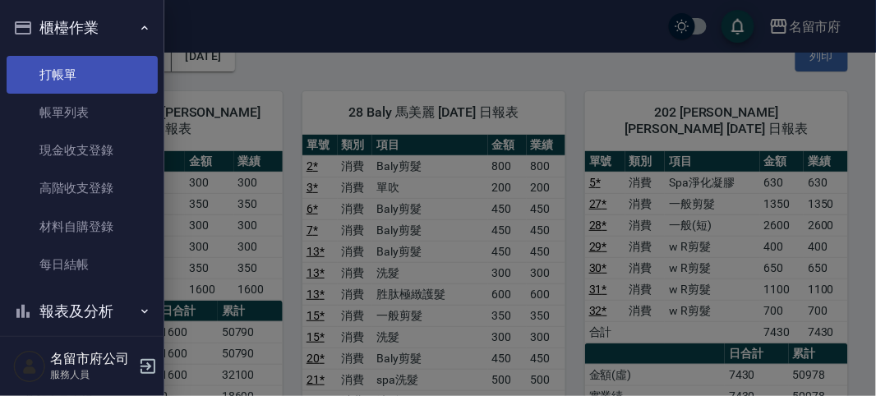
click at [89, 83] on link "打帳單" at bounding box center [82, 75] width 151 height 38
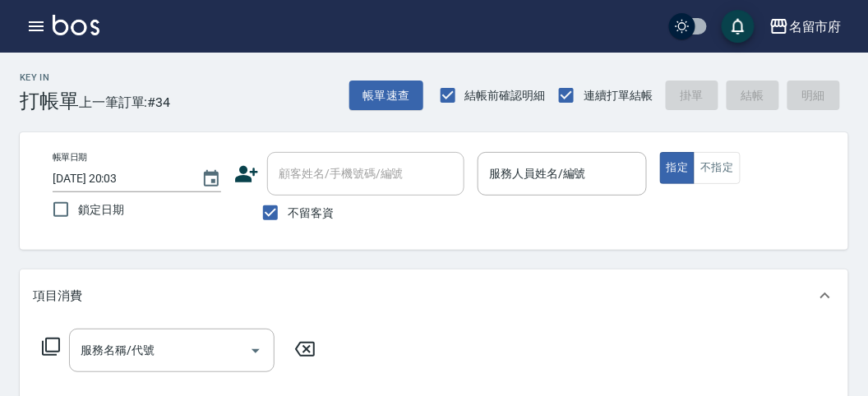
click at [417, 311] on div "項目消費" at bounding box center [434, 295] width 828 height 53
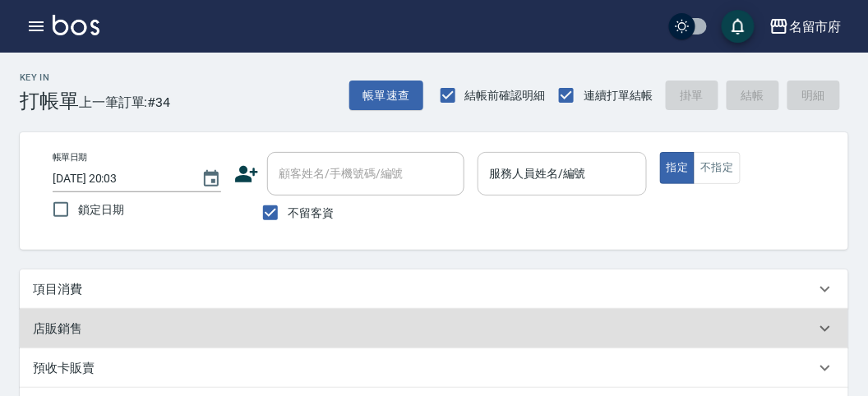
click at [541, 154] on div "服務人員姓名/編號" at bounding box center [561, 174] width 168 height 44
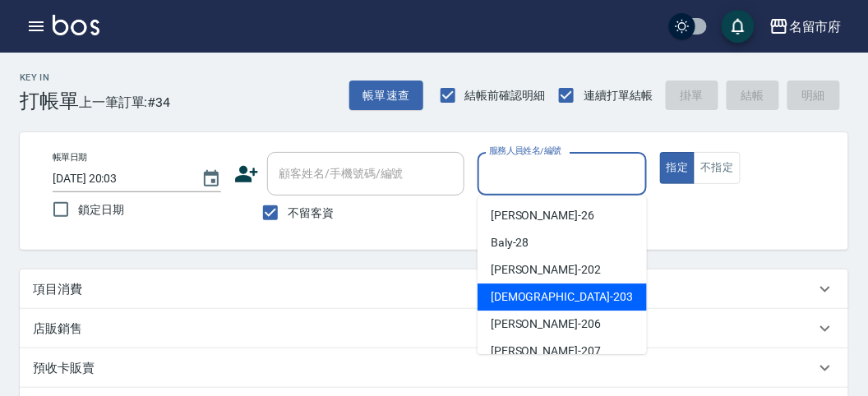
click at [498, 308] on div "聖德 -203" at bounding box center [561, 296] width 169 height 27
type input "聖德-203"
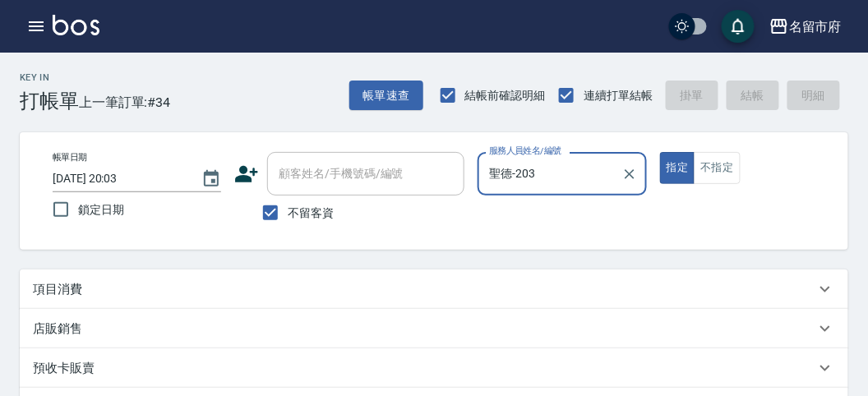
click at [70, 279] on div "項目消費" at bounding box center [434, 288] width 828 height 39
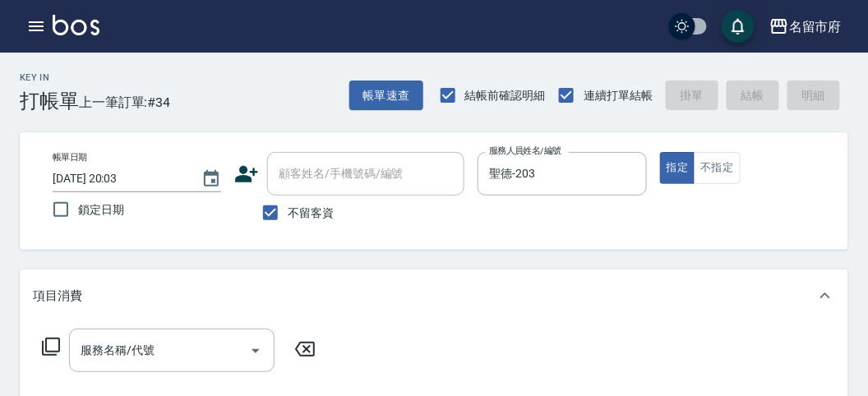
click at [46, 341] on icon at bounding box center [51, 347] width 18 height 18
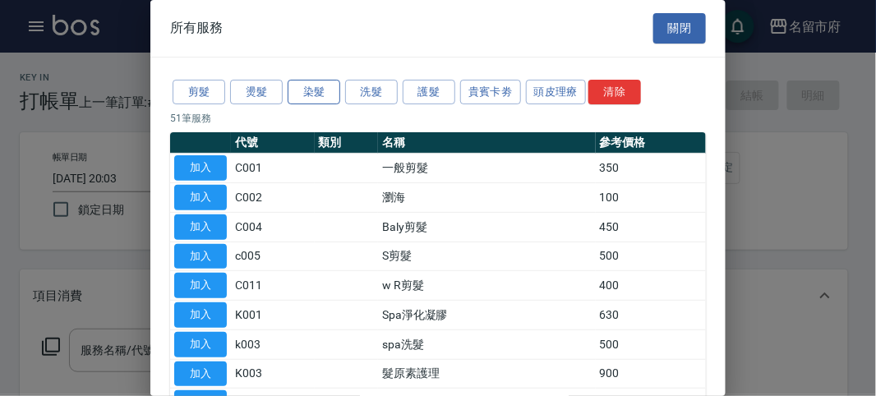
click at [315, 88] on button "染髮" at bounding box center [314, 92] width 53 height 25
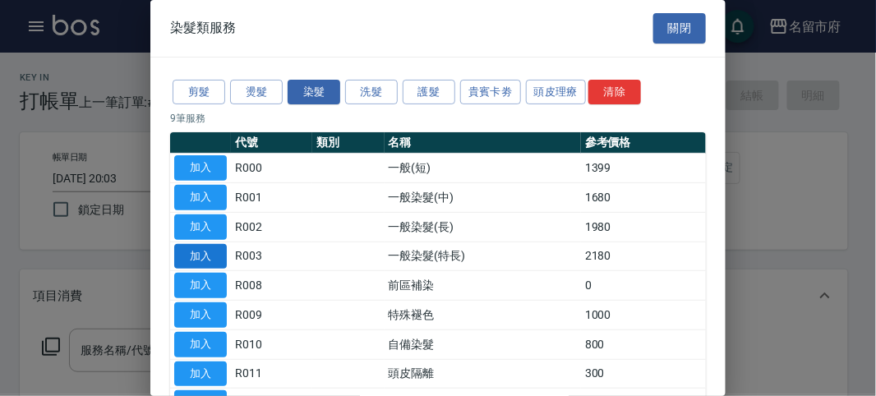
scroll to position [91, 0]
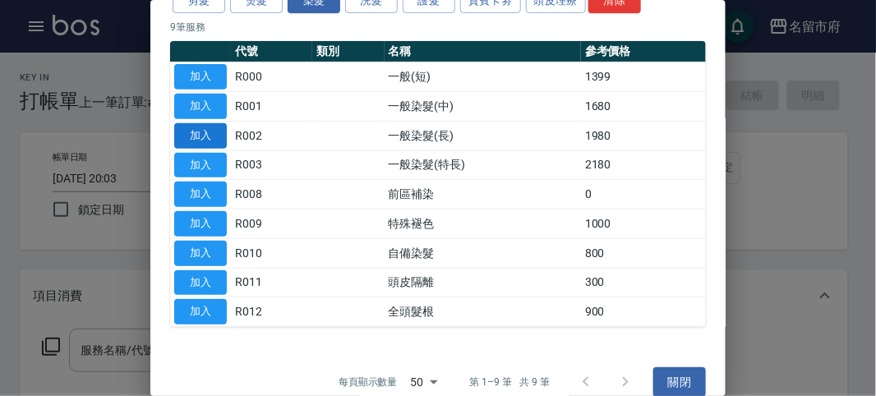
click at [198, 136] on button "加入" at bounding box center [200, 135] width 53 height 25
type input "一般染髮(長)(R002)"
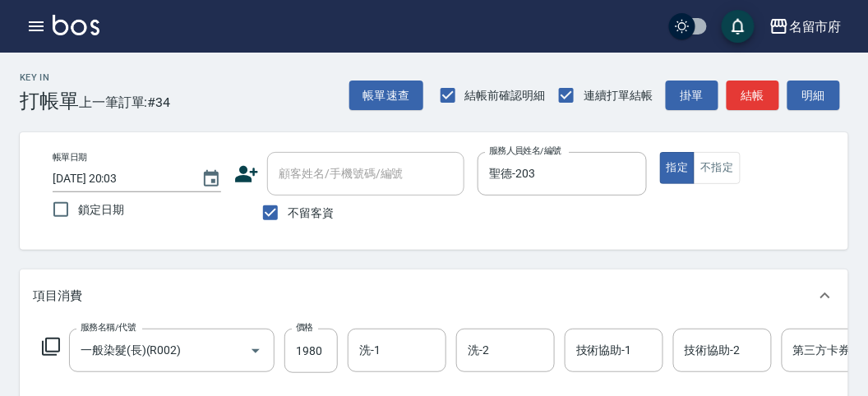
click at [54, 346] on icon at bounding box center [51, 347] width 20 height 20
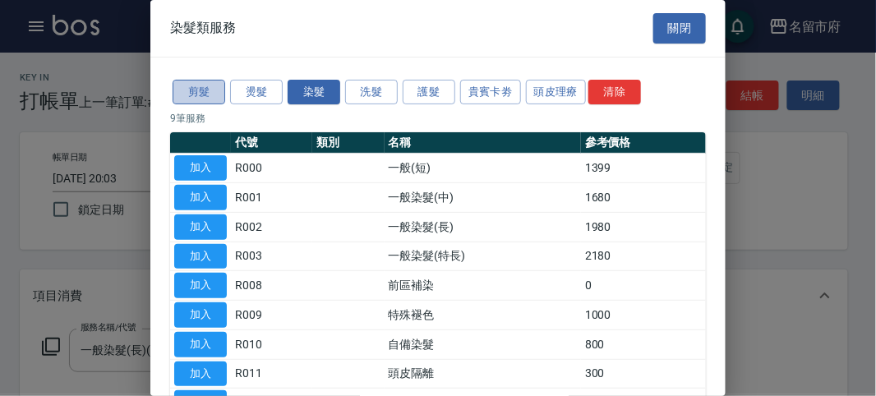
click at [201, 85] on button "剪髮" at bounding box center [199, 92] width 53 height 25
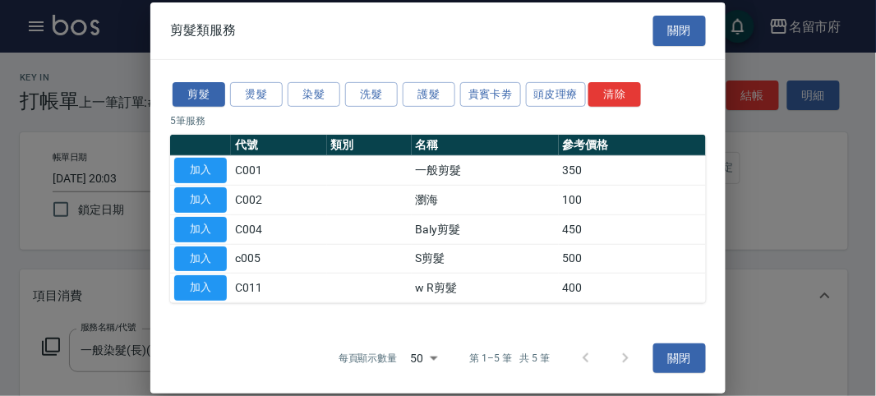
click at [203, 168] on button "加入" at bounding box center [200, 170] width 53 height 25
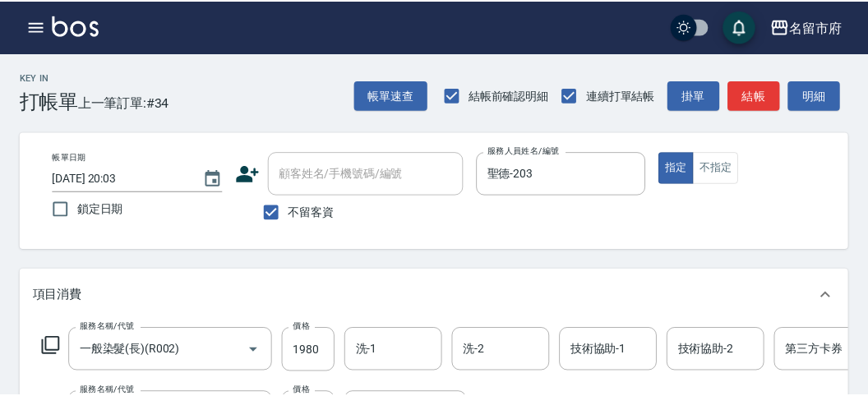
scroll to position [216, 0]
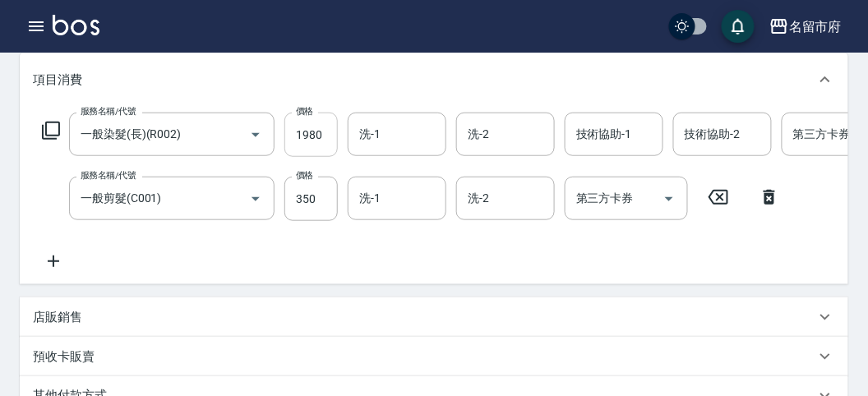
click at [302, 132] on input "1980" at bounding box center [310, 135] width 53 height 44
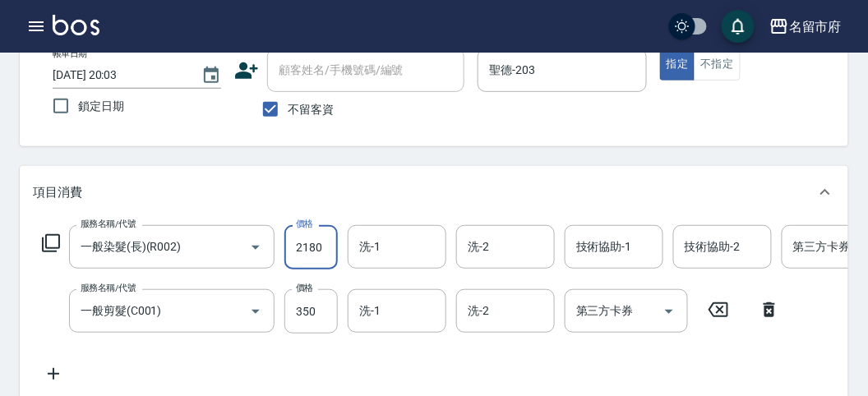
scroll to position [12, 0]
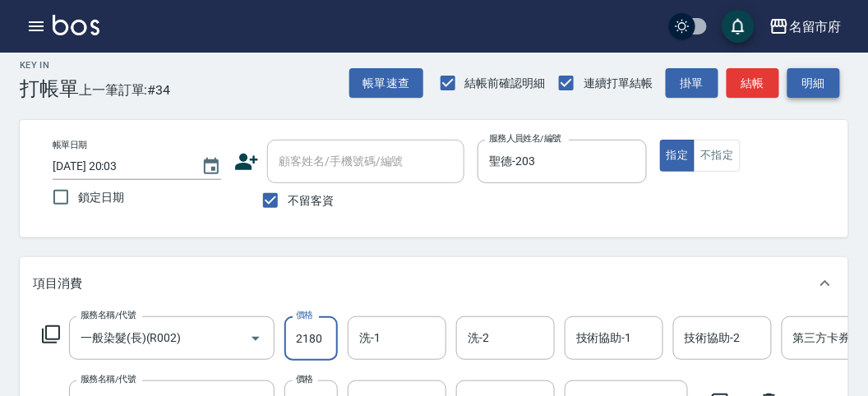
type input "2180"
click at [812, 92] on button "明細" at bounding box center [813, 83] width 53 height 30
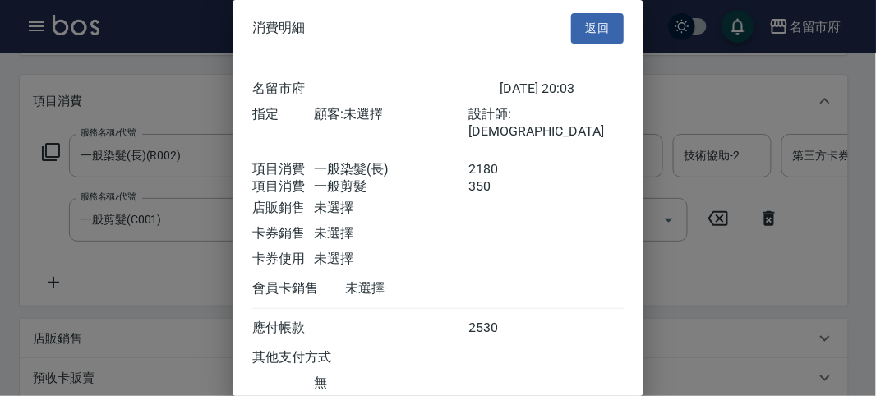
scroll to position [91, 0]
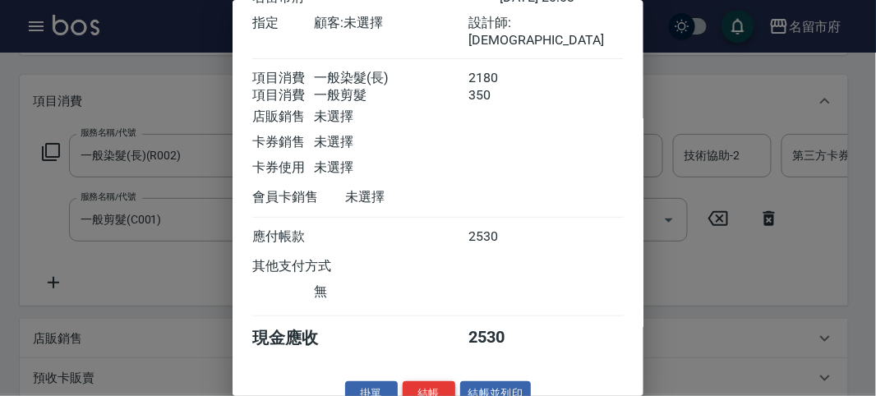
click at [440, 385] on button "結帳" at bounding box center [429, 393] width 53 height 25
type input "[DATE] 20:07"
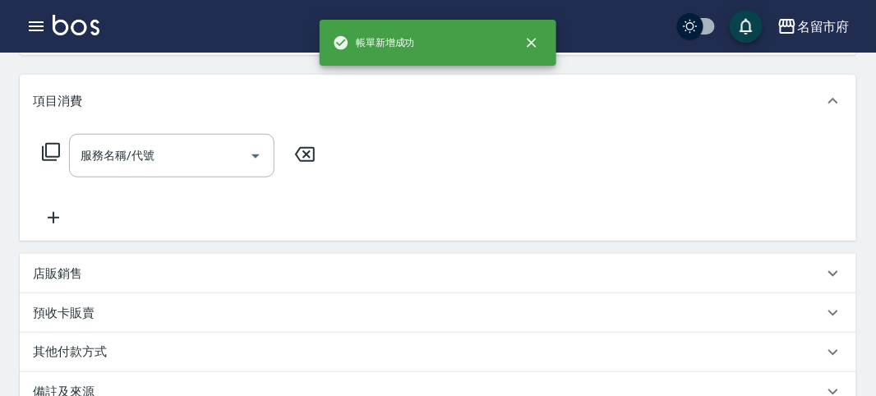
scroll to position [0, 0]
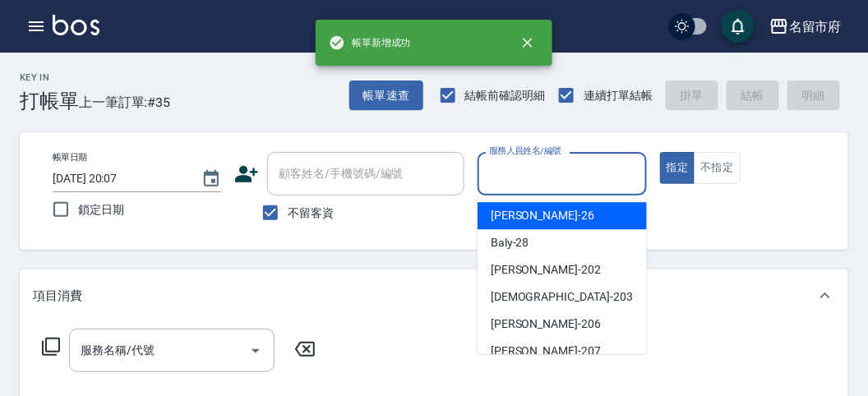
click at [533, 181] on input "服務人員姓名/編號" at bounding box center [562, 173] width 154 height 29
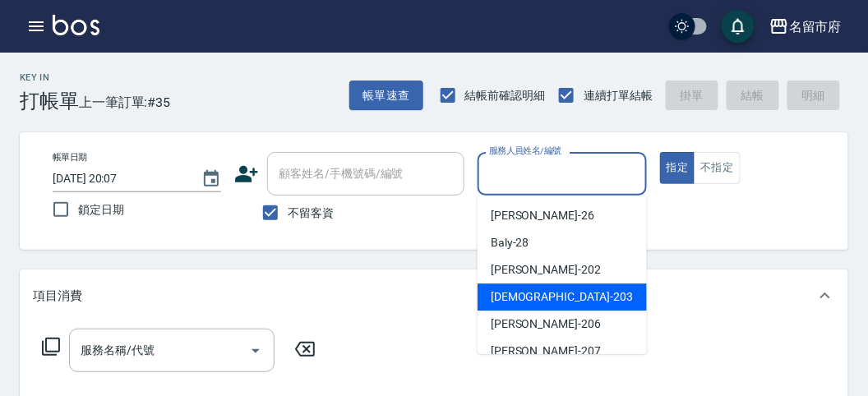
drag, startPoint x: 504, startPoint y: 300, endPoint x: 43, endPoint y: 311, distance: 461.0
click at [502, 298] on span "聖德 -203" at bounding box center [561, 296] width 142 height 17
type input "聖德-203"
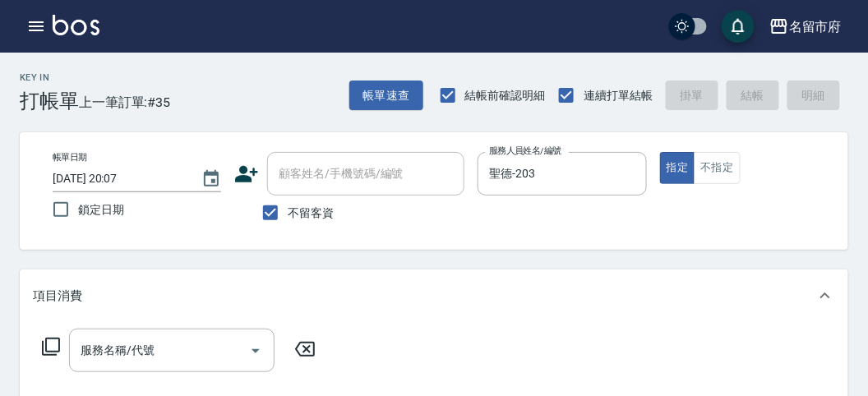
click at [63, 338] on div "服務名稱/代號 服務名稱/代號" at bounding box center [179, 351] width 292 height 44
click at [53, 343] on icon at bounding box center [51, 347] width 20 height 20
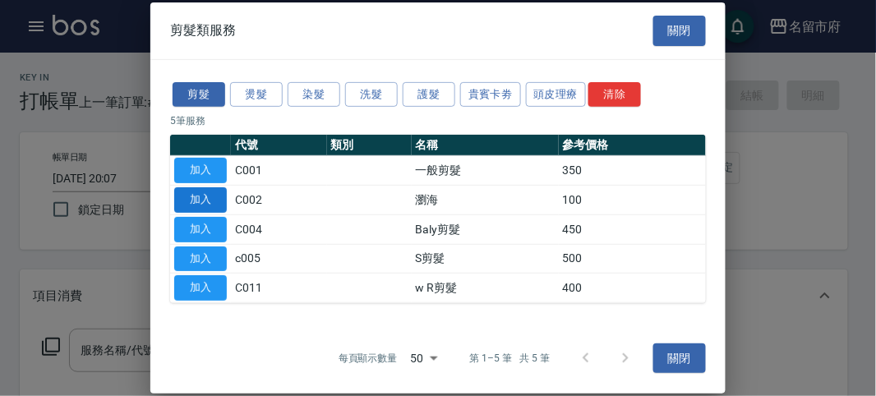
click at [201, 198] on button "加入" at bounding box center [200, 199] width 53 height 25
type input "瀏海(C002)"
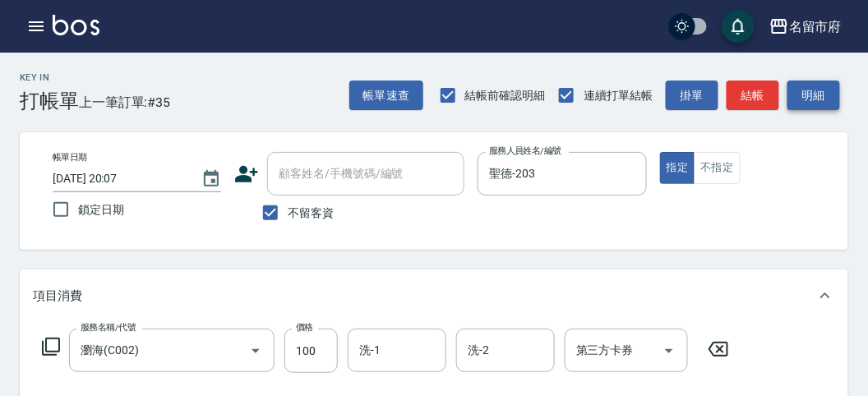
click at [806, 105] on button "明細" at bounding box center [813, 96] width 53 height 30
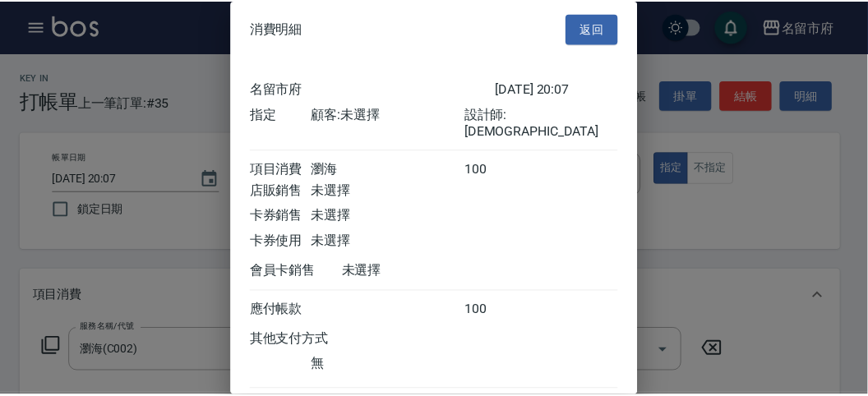
scroll to position [91, 0]
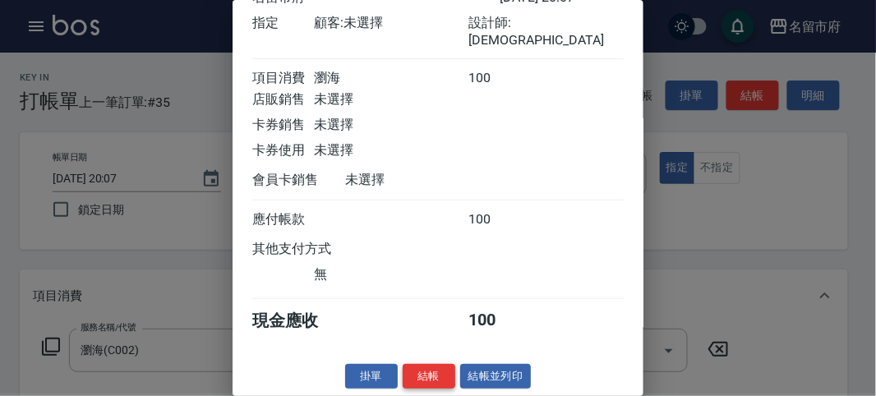
click at [423, 374] on button "結帳" at bounding box center [429, 376] width 53 height 25
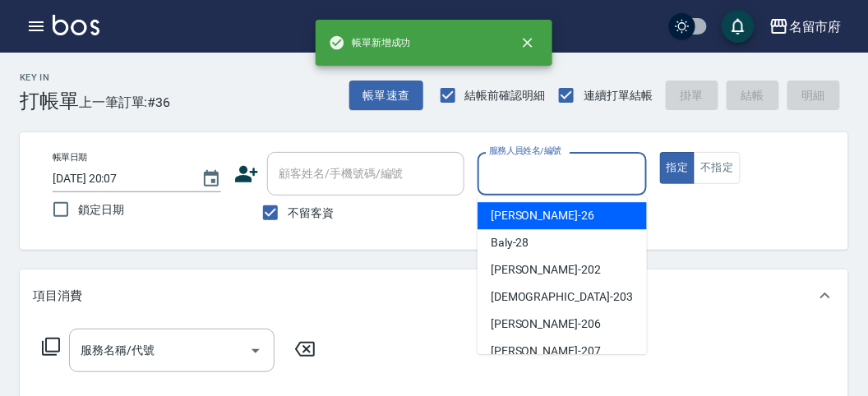
click at [522, 186] on input "服務人員姓名/編號" at bounding box center [562, 173] width 154 height 29
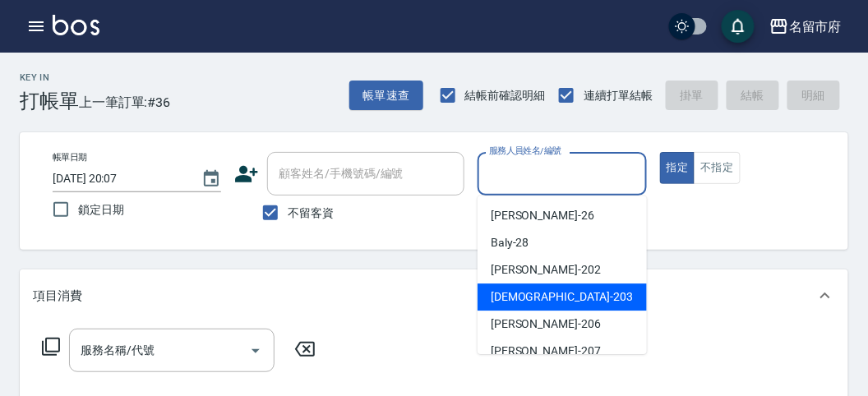
click at [494, 300] on span "聖德 -203" at bounding box center [561, 296] width 142 height 17
type input "聖德-203"
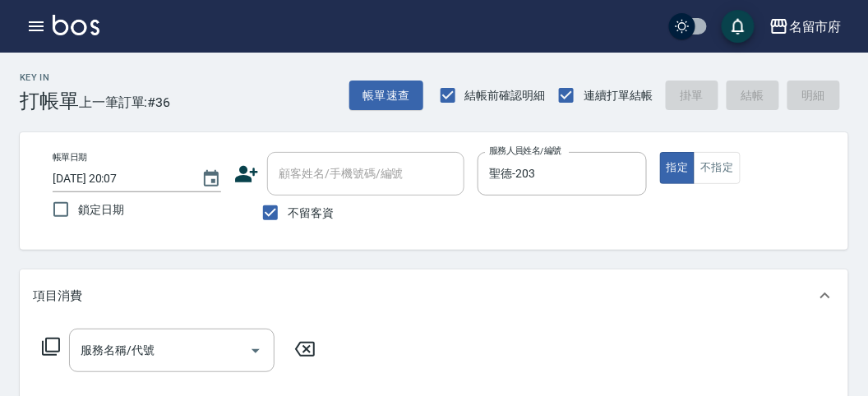
click at [53, 338] on icon at bounding box center [51, 347] width 18 height 18
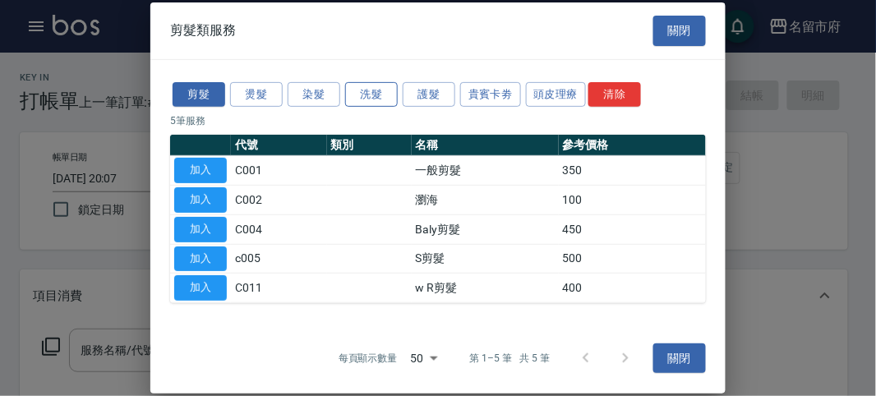
drag, startPoint x: 373, startPoint y: 89, endPoint x: 319, endPoint y: 137, distance: 72.7
click at [374, 91] on button "洗髮" at bounding box center [371, 93] width 53 height 25
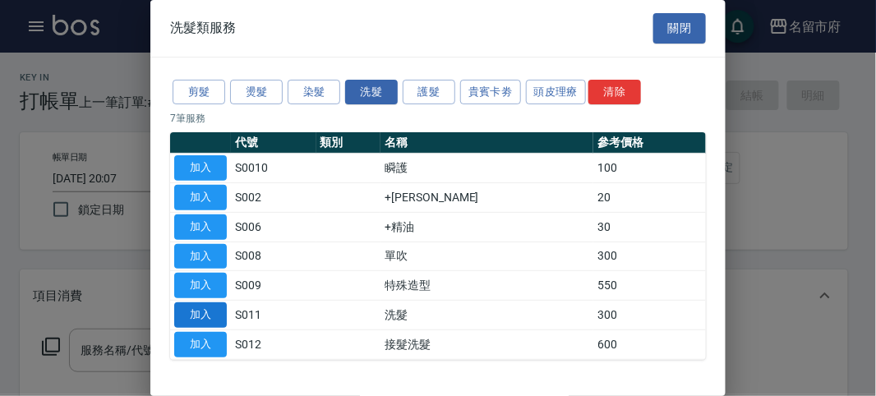
drag, startPoint x: 195, startPoint y: 310, endPoint x: 340, endPoint y: 360, distance: 153.8
click at [196, 309] on button "加入" at bounding box center [200, 314] width 53 height 25
type input "洗髮(S011)"
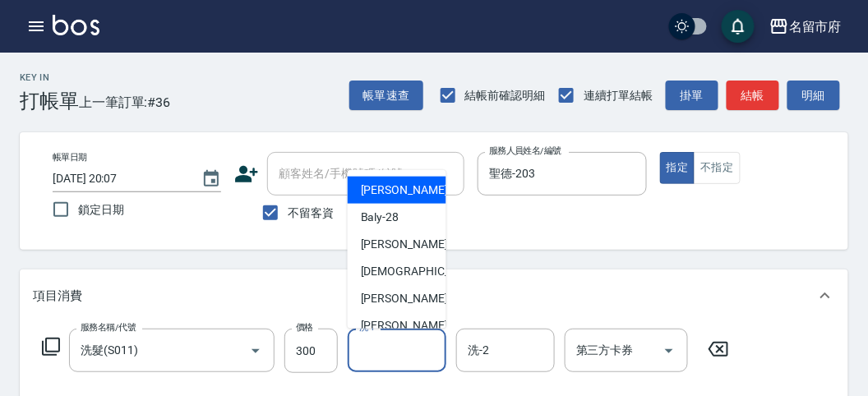
click at [375, 359] on input "洗-1" at bounding box center [397, 350] width 84 height 29
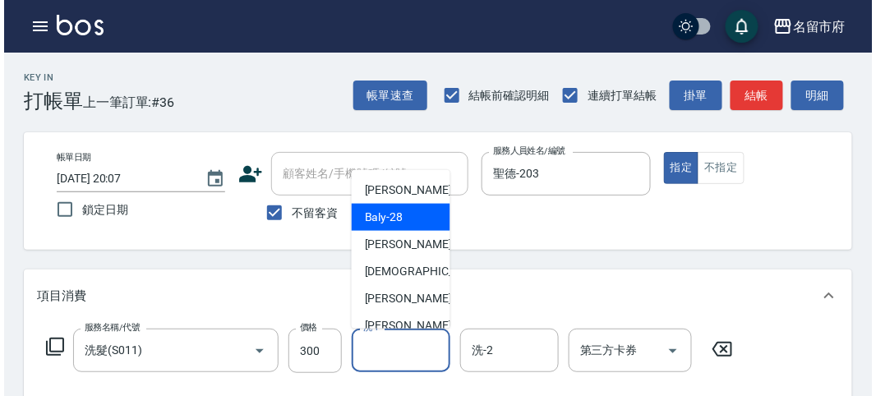
scroll to position [179, 0]
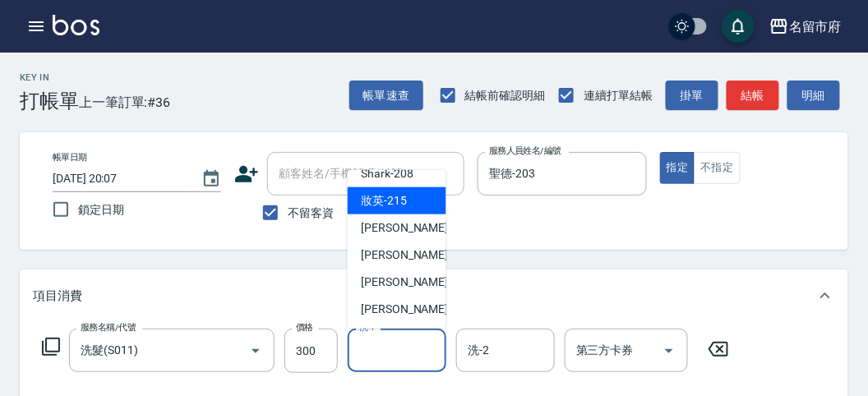
click at [387, 196] on span "妝英 -215" at bounding box center [384, 200] width 46 height 17
type input "妝英-215"
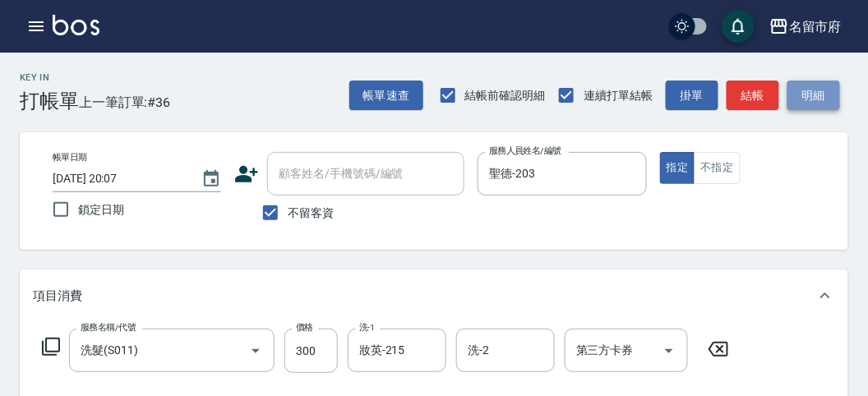
click at [822, 95] on button "明細" at bounding box center [813, 96] width 53 height 30
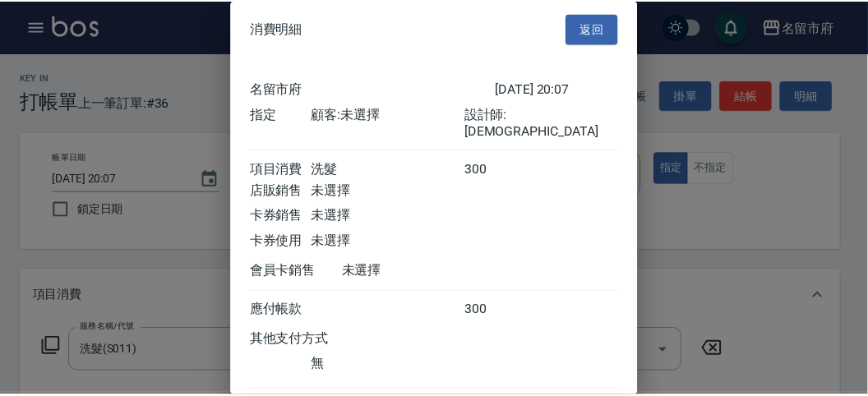
scroll to position [91, 0]
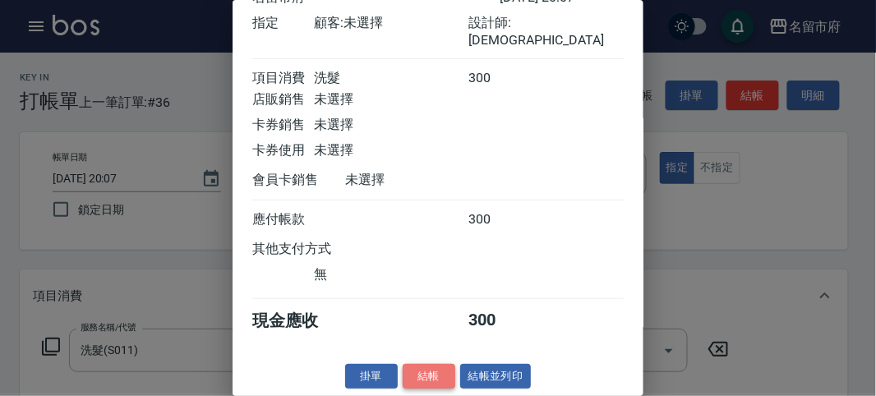
click at [441, 373] on button "結帳" at bounding box center [429, 376] width 53 height 25
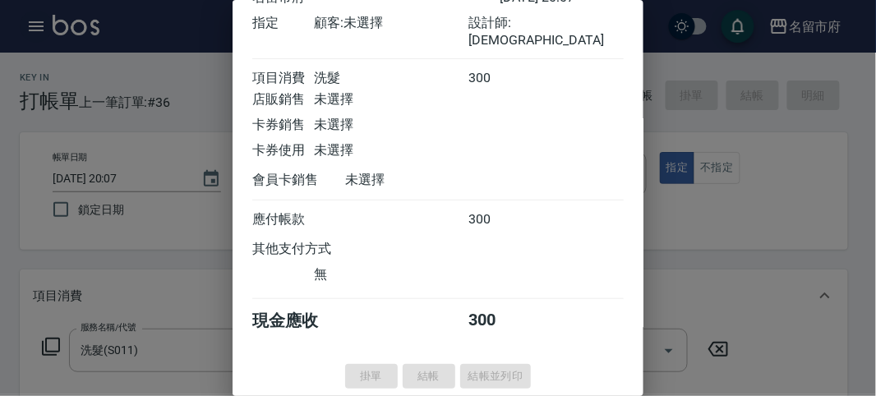
type input "[DATE] 20:08"
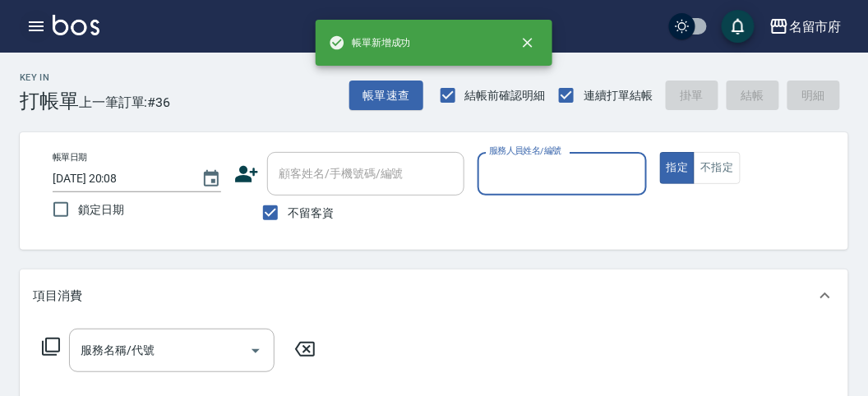
click at [33, 25] on icon "button" at bounding box center [36, 26] width 20 height 20
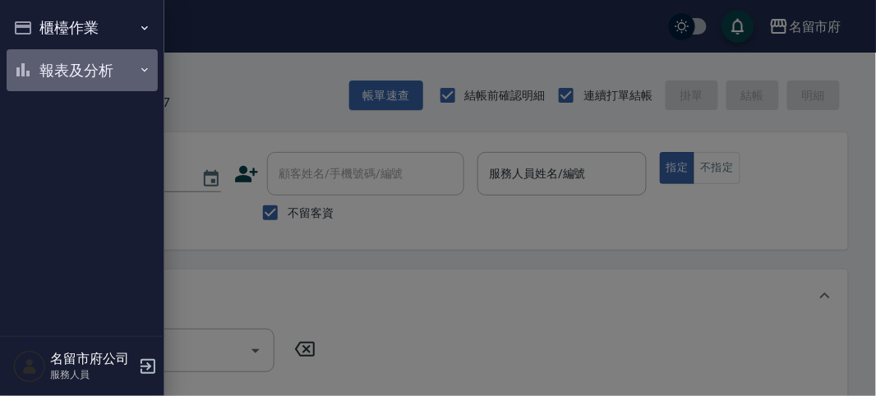
click at [60, 76] on button "報表及分析" at bounding box center [82, 70] width 151 height 43
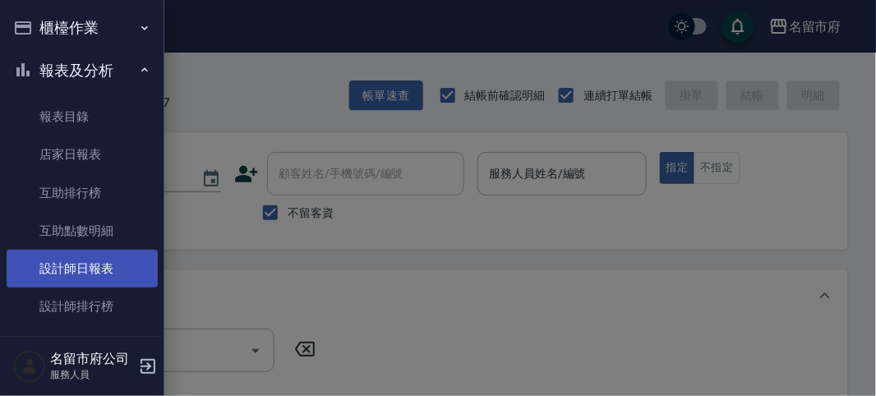
click at [84, 258] on link "設計師日報表" at bounding box center [82, 269] width 151 height 38
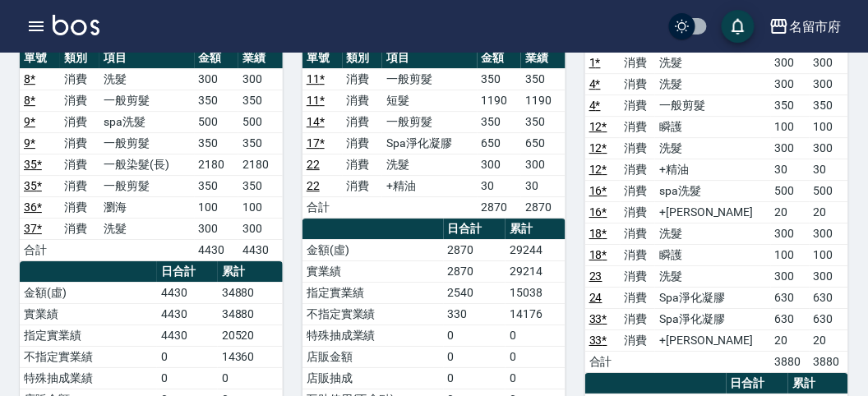
scroll to position [913, 0]
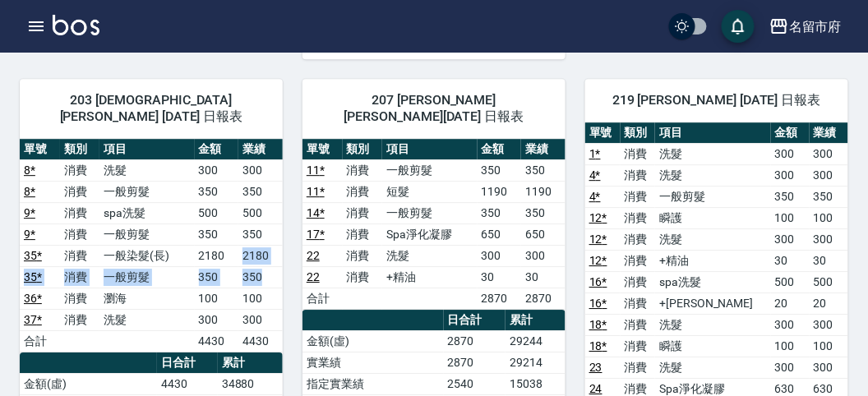
drag, startPoint x: 237, startPoint y: 220, endPoint x: 270, endPoint y: 245, distance: 41.7
click at [270, 245] on tbody "8 * 消費 洗髮 300 300 8 * 消費 一般剪髮 350 350 9 * 消費 spa洗髮 500 500 9 * 消費 一般剪髮 350 350 …" at bounding box center [151, 255] width 263 height 192
drag, startPoint x: 270, startPoint y: 245, endPoint x: 251, endPoint y: 256, distance: 22.4
click at [271, 266] on td "350" at bounding box center [260, 276] width 44 height 21
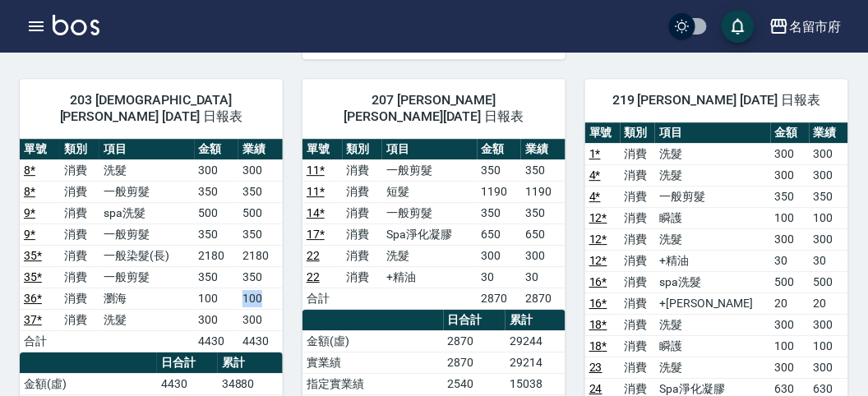
drag, startPoint x: 232, startPoint y: 266, endPoint x: 269, endPoint y: 266, distance: 37.8
click at [269, 288] on tr "36 * 消費 瀏海 100 100" at bounding box center [151, 298] width 263 height 21
click at [269, 288] on td "100" at bounding box center [260, 298] width 44 height 21
click at [260, 330] on td "4430" at bounding box center [260, 340] width 44 height 21
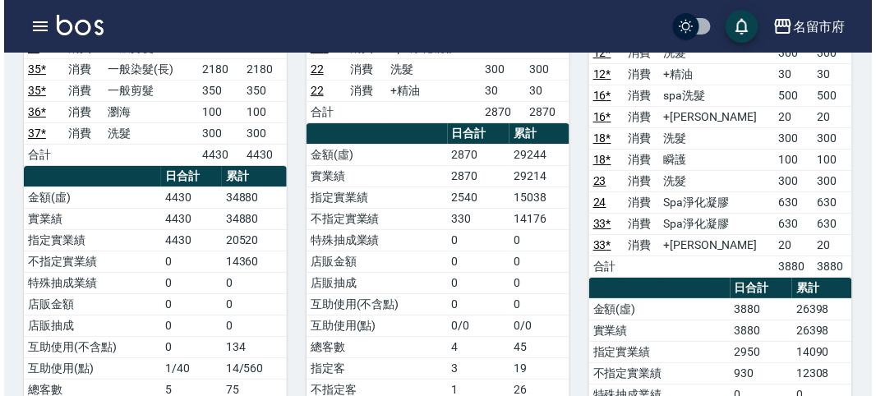
scroll to position [1008, 0]
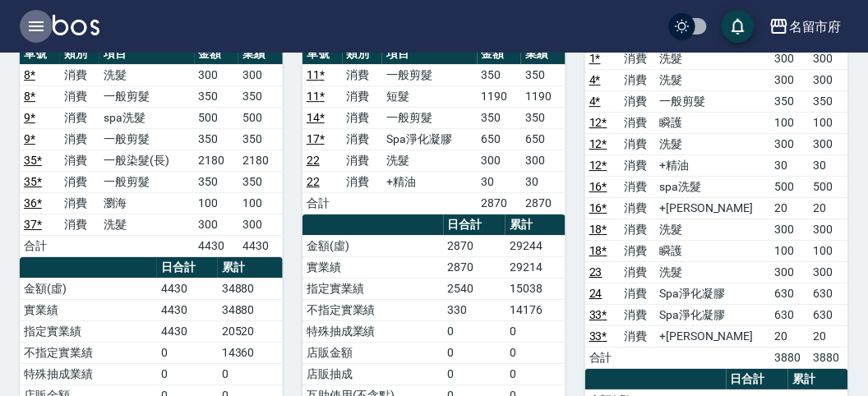
click at [25, 22] on button "button" at bounding box center [36, 26] width 33 height 33
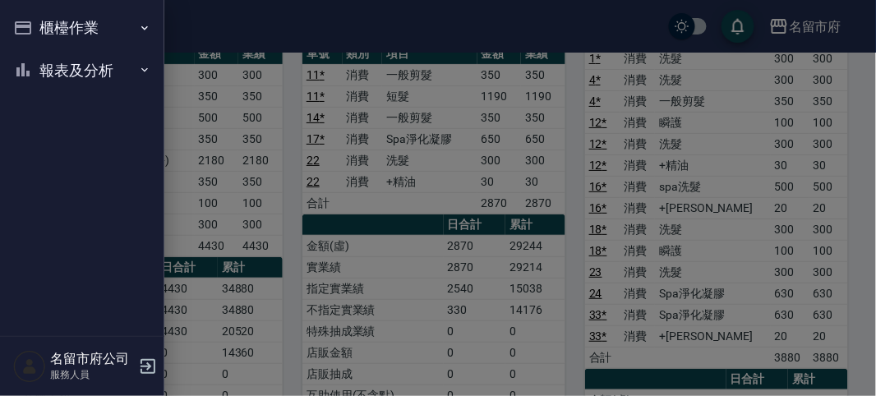
click at [25, 22] on button "櫃檯作業" at bounding box center [82, 28] width 151 height 43
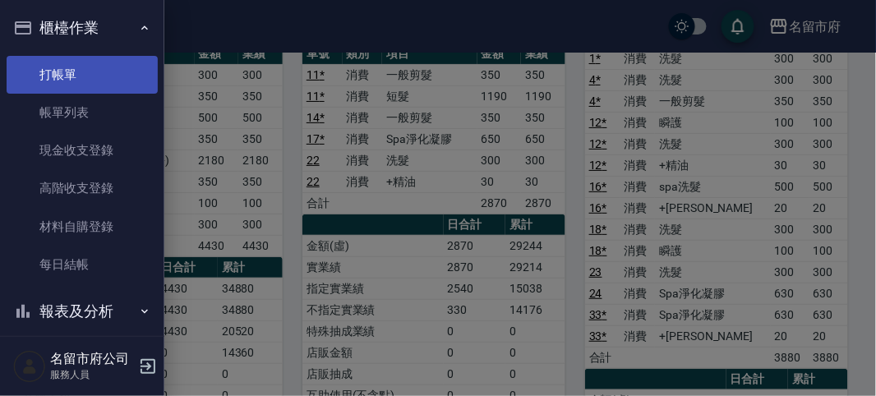
click at [70, 63] on link "打帳單" at bounding box center [82, 75] width 151 height 38
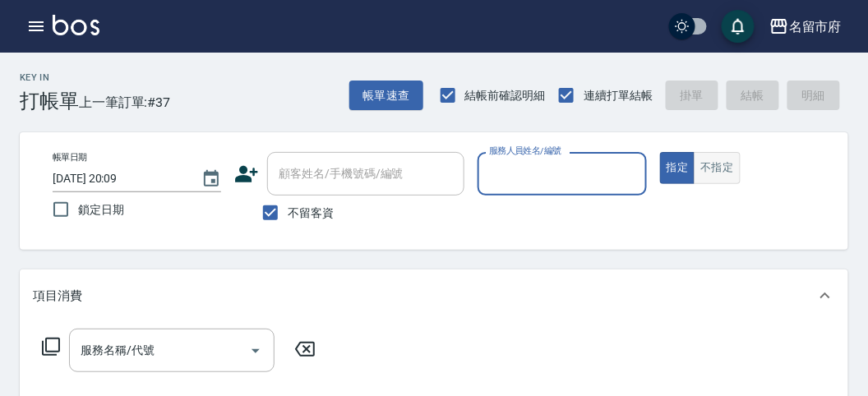
click at [707, 159] on button "不指定" at bounding box center [716, 168] width 46 height 32
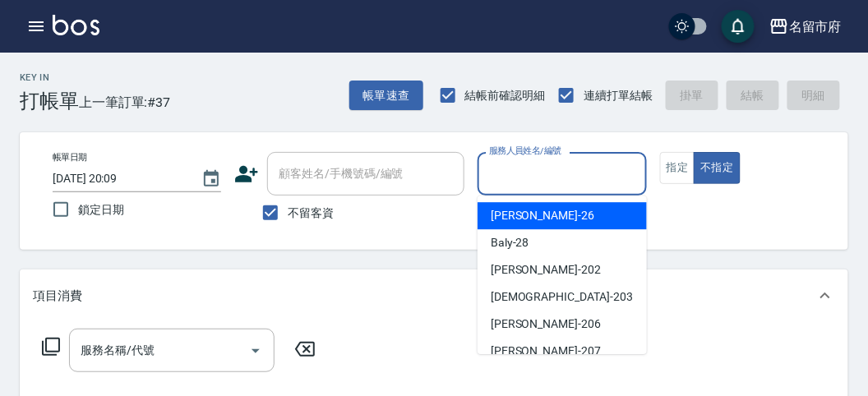
click at [600, 184] on input "服務人員姓名/編號" at bounding box center [562, 173] width 154 height 29
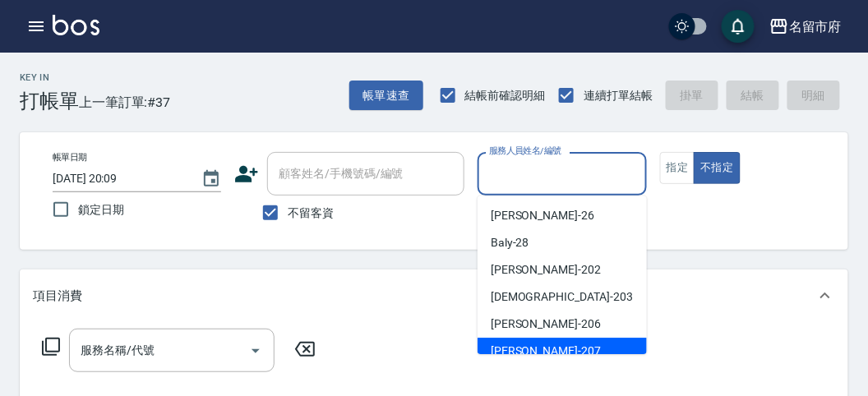
click at [592, 339] on div "[PERSON_NAME] -207" at bounding box center [561, 351] width 169 height 27
type input "[PERSON_NAME]-207"
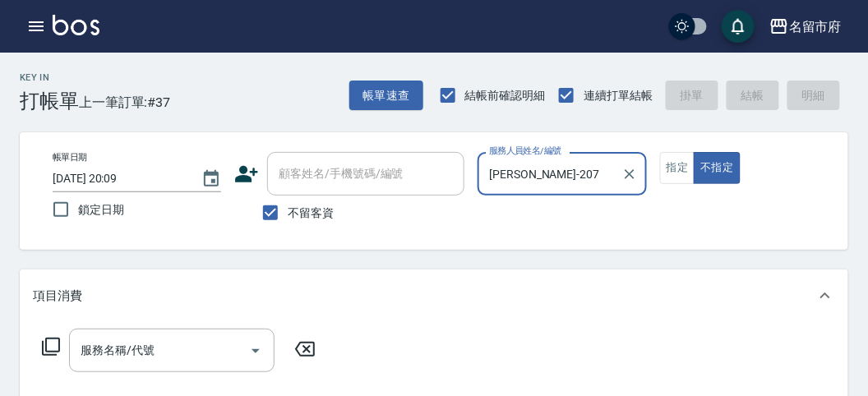
click at [50, 345] on icon at bounding box center [51, 347] width 20 height 20
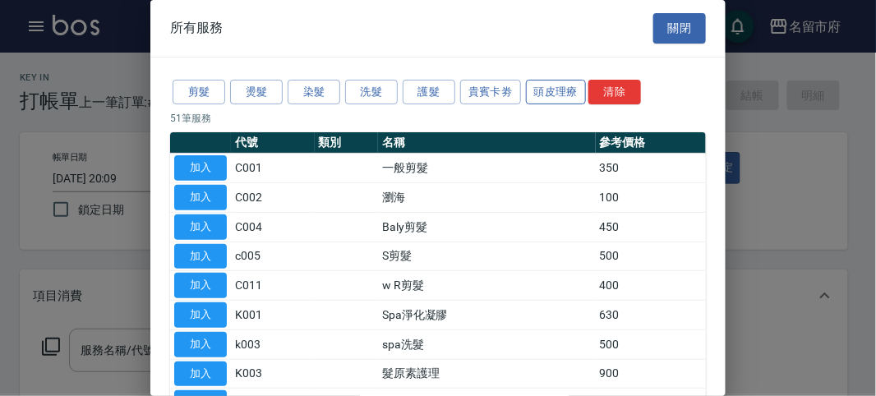
click at [547, 86] on button "頭皮理療" at bounding box center [556, 92] width 61 height 25
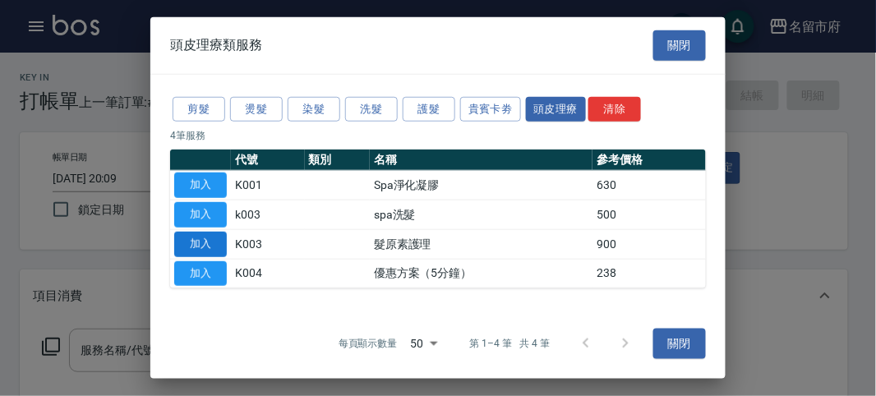
click at [204, 247] on button "加入" at bounding box center [200, 244] width 53 height 25
type input "髮原素護理(K003)"
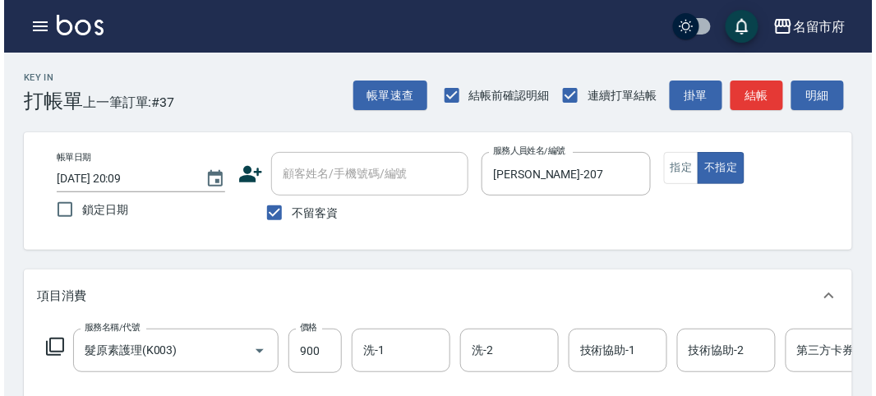
scroll to position [496, 0]
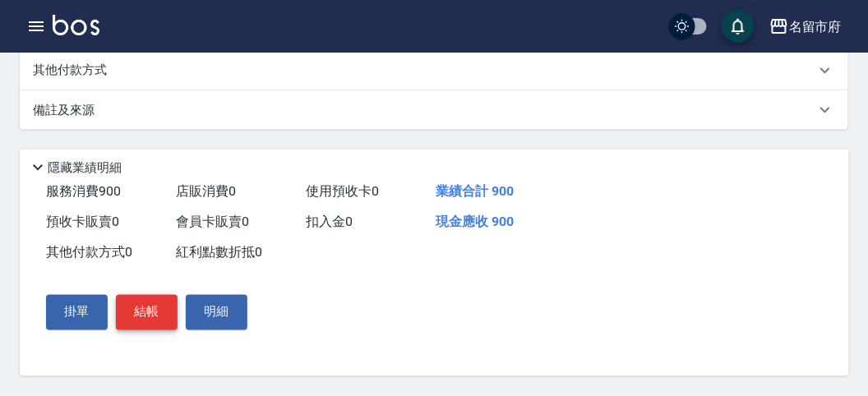
click at [160, 306] on button "結帳" at bounding box center [147, 312] width 62 height 35
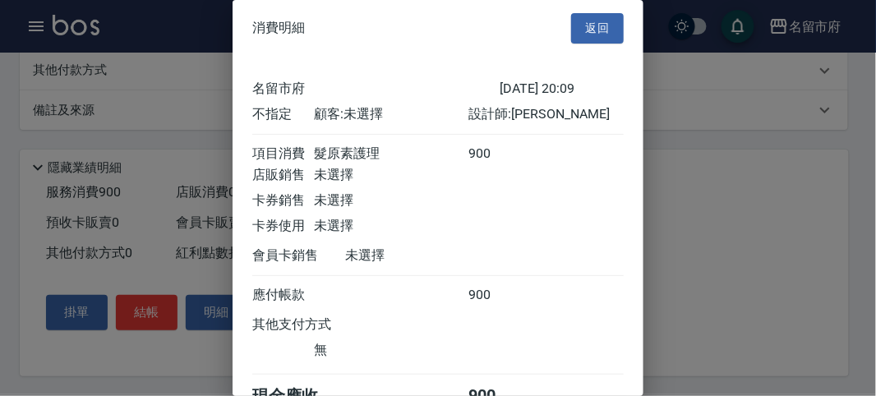
scroll to position [91, 0]
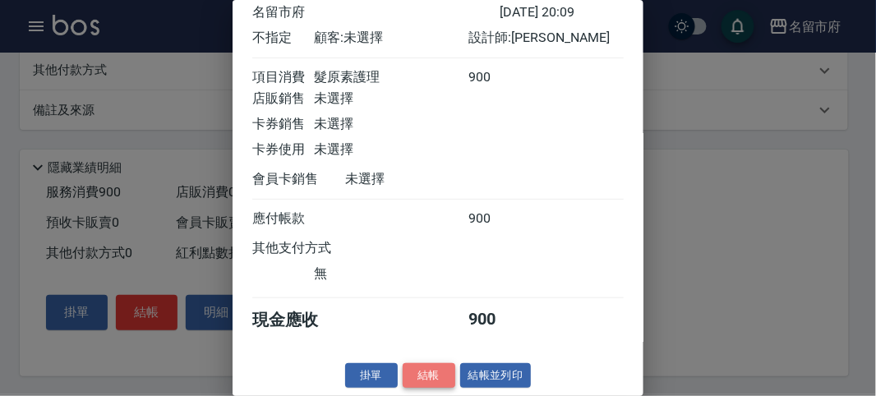
click at [440, 363] on button "結帳" at bounding box center [429, 375] width 53 height 25
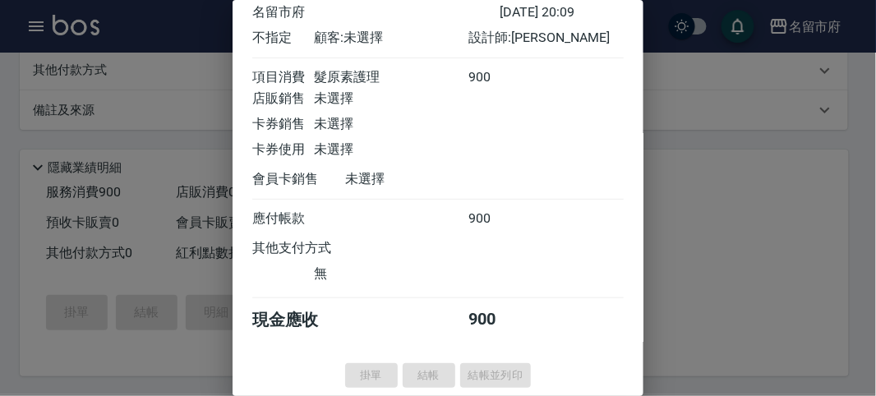
type input "[DATE] 20:10"
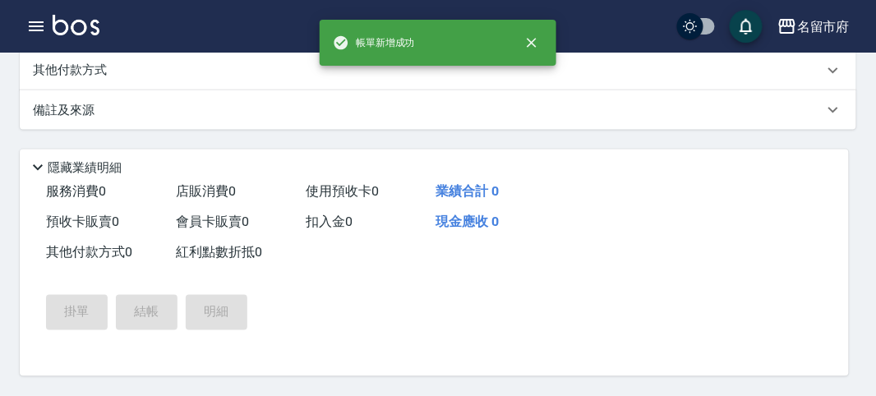
scroll to position [0, 0]
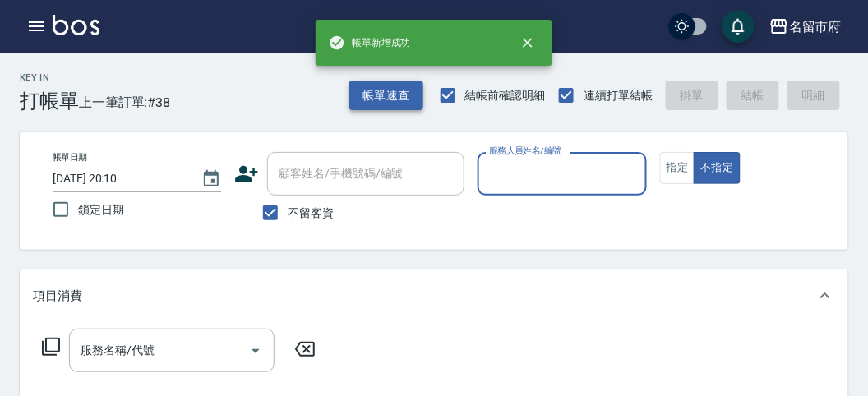
click at [404, 99] on button "帳單速查" at bounding box center [386, 96] width 74 height 30
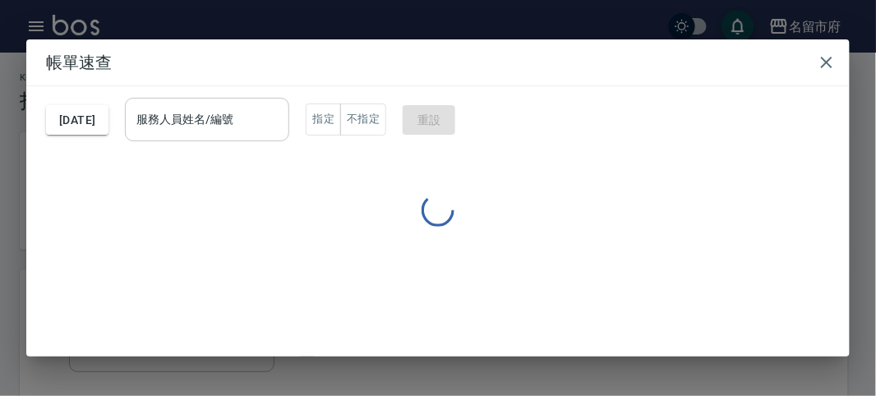
click at [282, 122] on input "服務人員姓名/編號" at bounding box center [207, 119] width 150 height 29
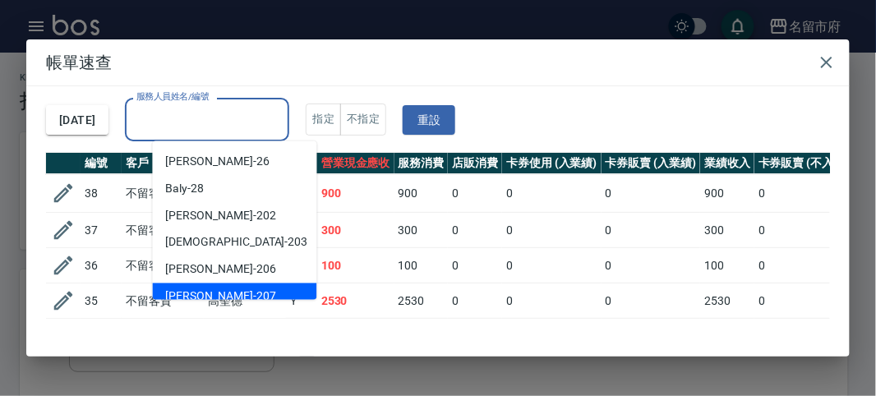
click at [246, 289] on div "[PERSON_NAME] -207" at bounding box center [235, 296] width 164 height 27
type input "[PERSON_NAME]-207"
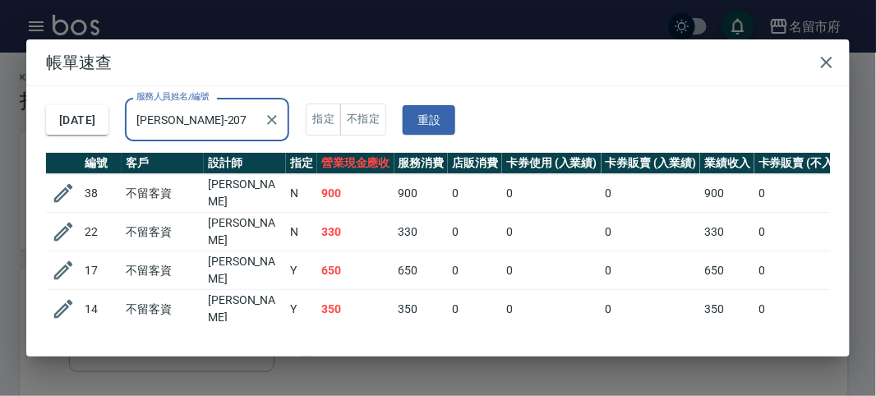
scroll to position [63, 0]
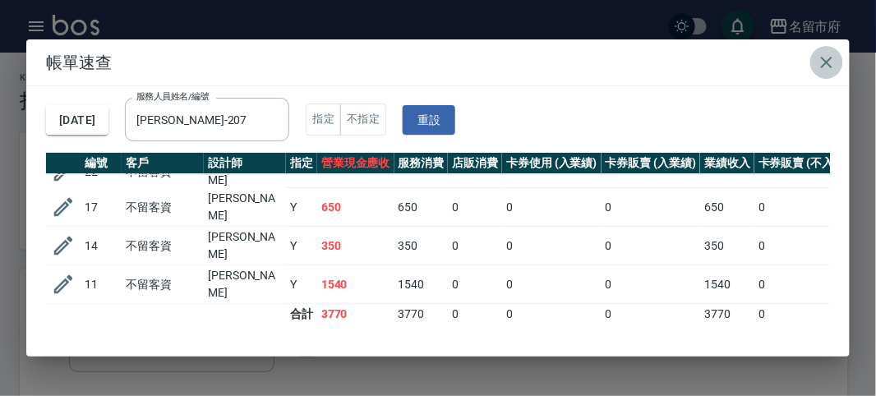
click at [827, 66] on icon "button" at bounding box center [827, 63] width 20 height 20
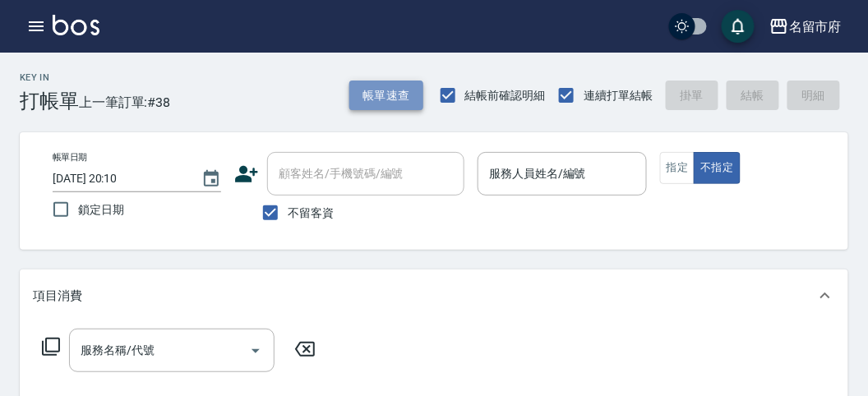
click at [358, 89] on button "帳單速查" at bounding box center [386, 96] width 74 height 30
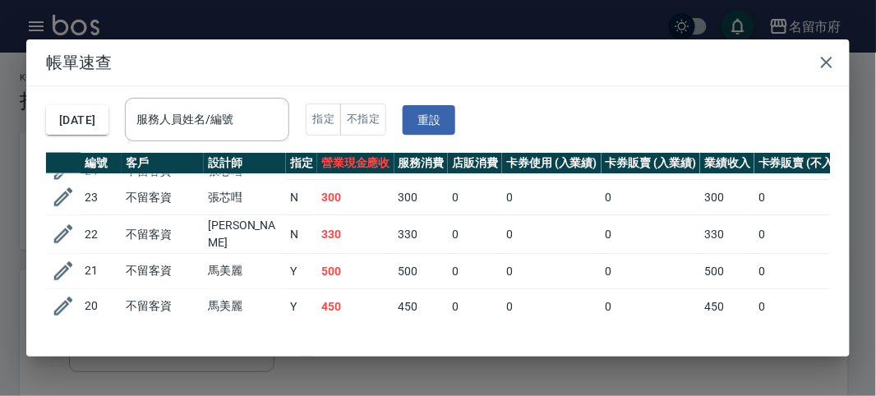
scroll to position [456, 0]
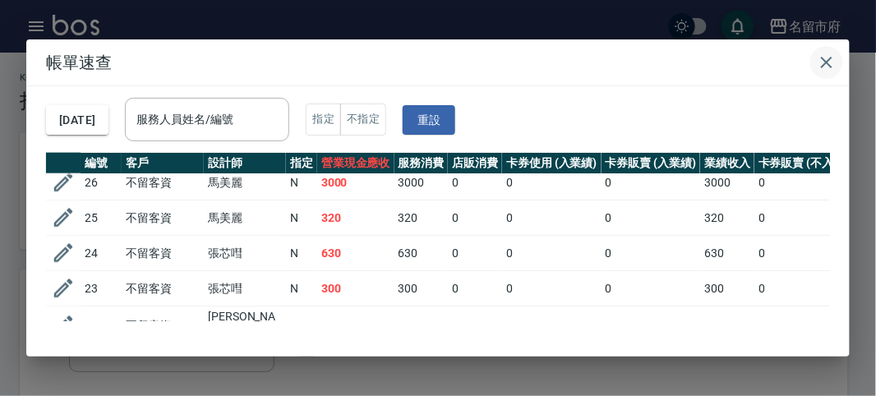
click at [819, 62] on icon "button" at bounding box center [827, 63] width 20 height 20
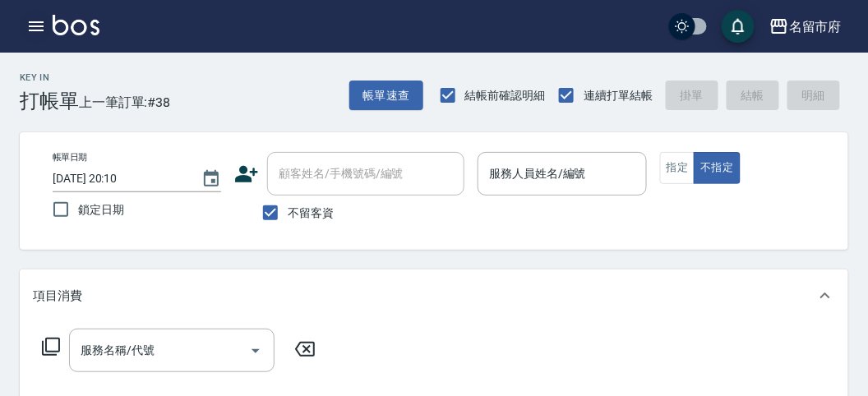
click at [24, 33] on button "button" at bounding box center [36, 26] width 33 height 33
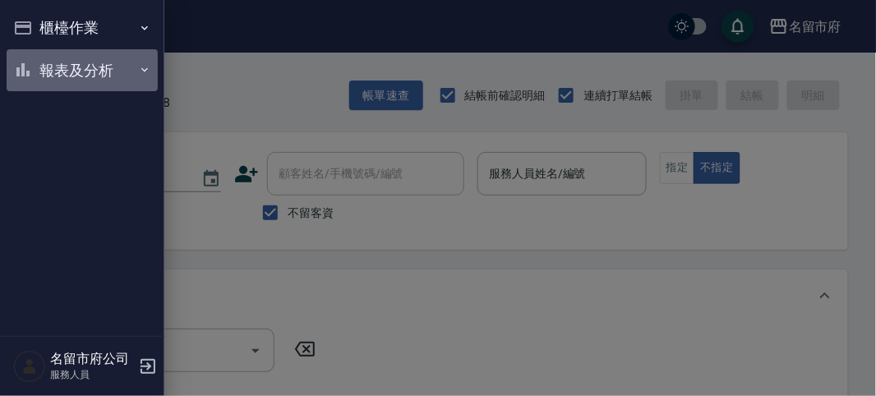
click at [38, 62] on button "報表及分析" at bounding box center [82, 70] width 151 height 43
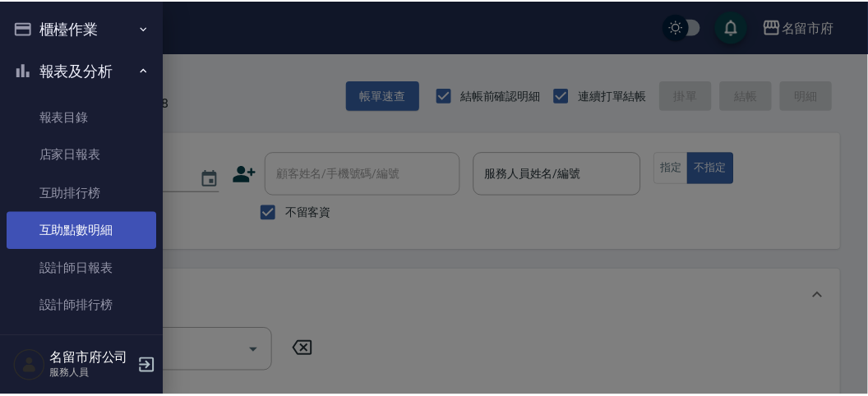
scroll to position [53, 0]
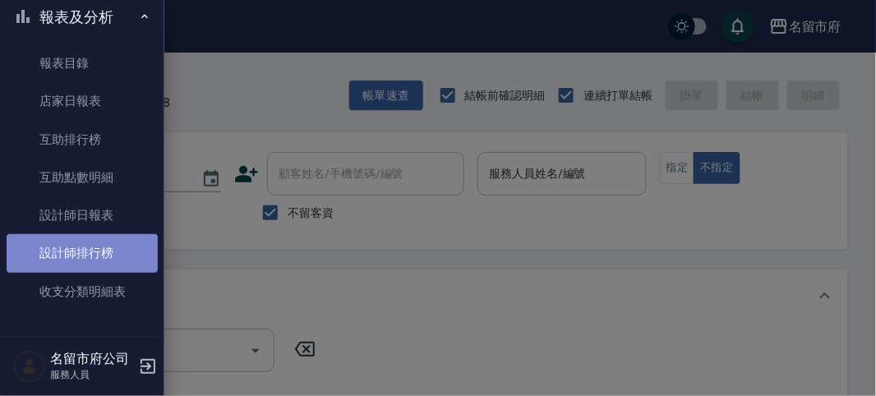
click at [93, 251] on link "設計師排行榜" at bounding box center [82, 253] width 151 height 38
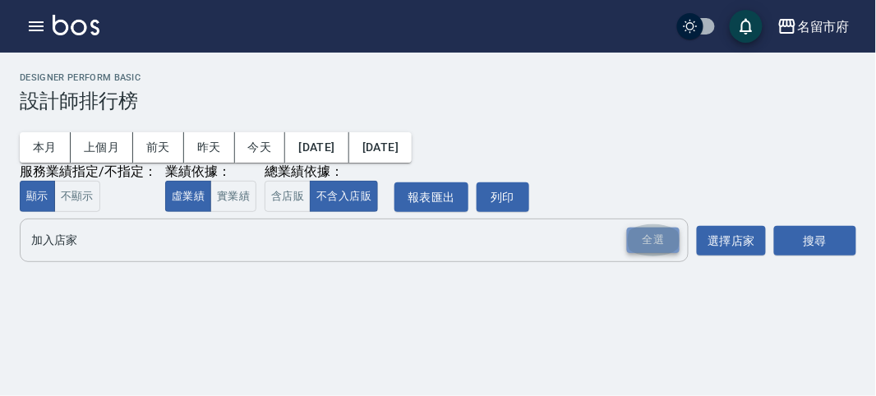
click at [675, 237] on div "全選" at bounding box center [653, 240] width 53 height 25
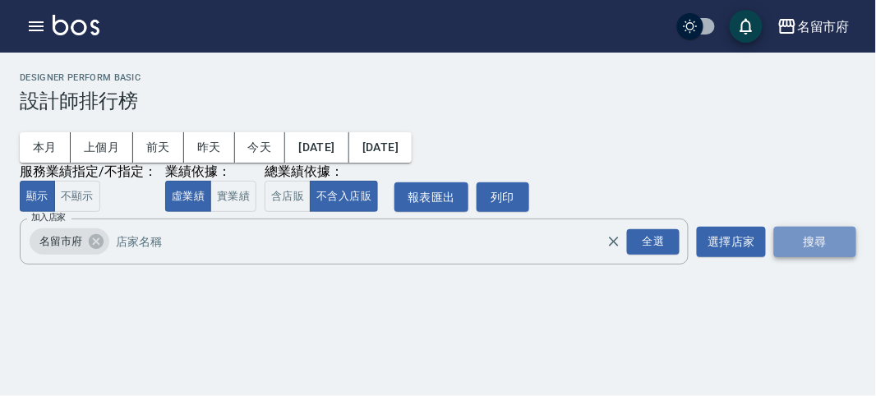
click at [811, 237] on button "搜尋" at bounding box center [815, 242] width 82 height 30
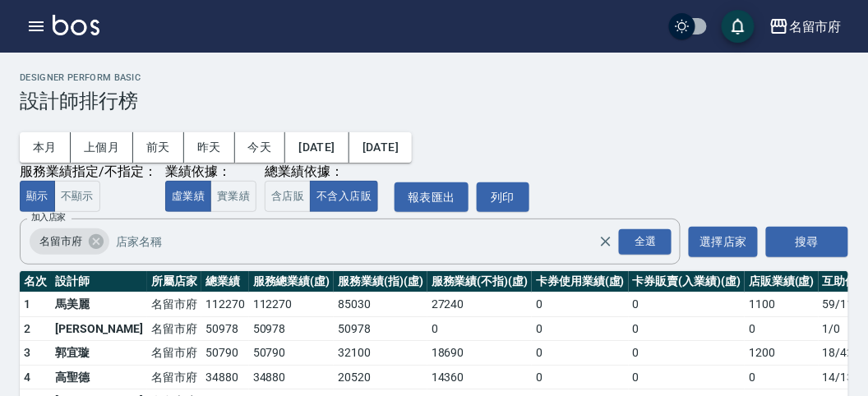
scroll to position [144, 0]
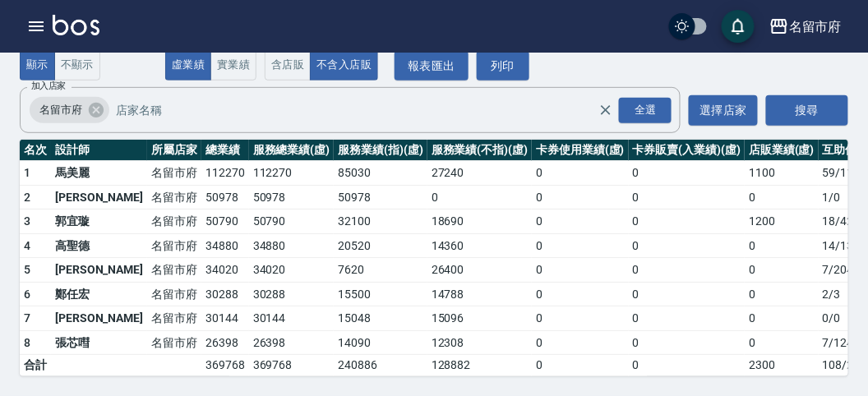
click at [72, 31] on img at bounding box center [76, 25] width 47 height 21
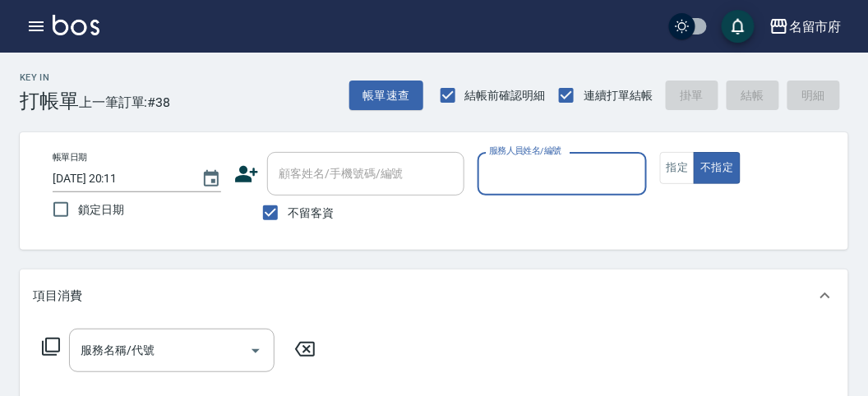
drag, startPoint x: 519, startPoint y: 185, endPoint x: 518, endPoint y: 177, distance: 8.4
click at [518, 177] on input "服務人員姓名/編號" at bounding box center [562, 173] width 154 height 29
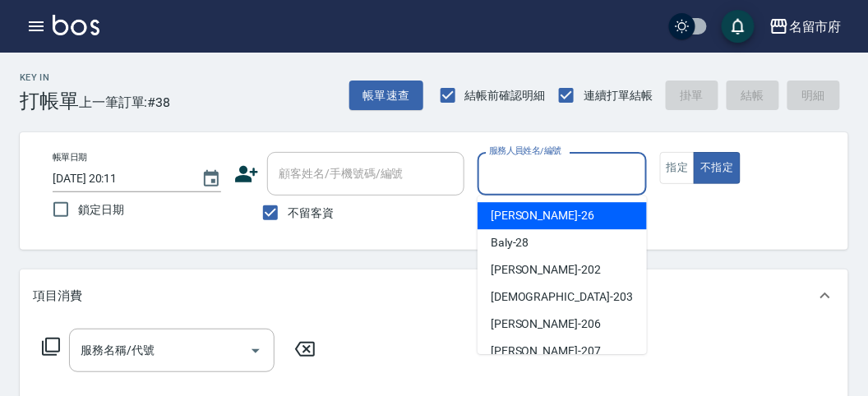
click at [552, 218] on div "[PERSON_NAME] -26" at bounding box center [561, 215] width 169 height 27
type input "[PERSON_NAME]-26"
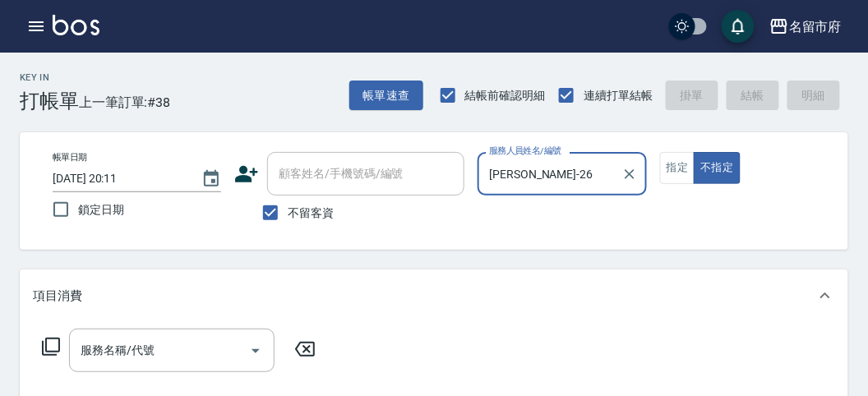
click at [53, 348] on icon at bounding box center [51, 347] width 20 height 20
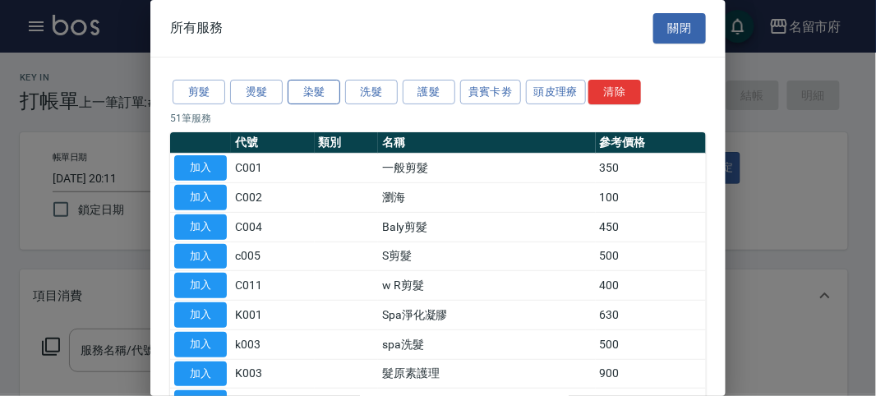
click at [311, 90] on button "染髮" at bounding box center [314, 92] width 53 height 25
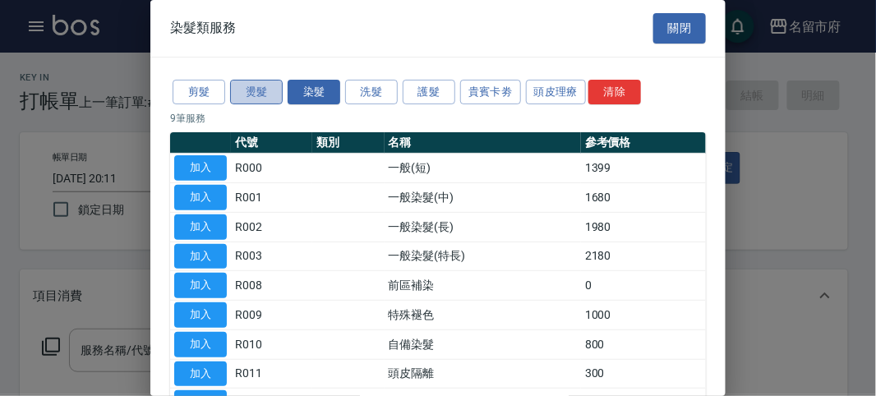
click at [259, 90] on button "燙髮" at bounding box center [256, 92] width 53 height 25
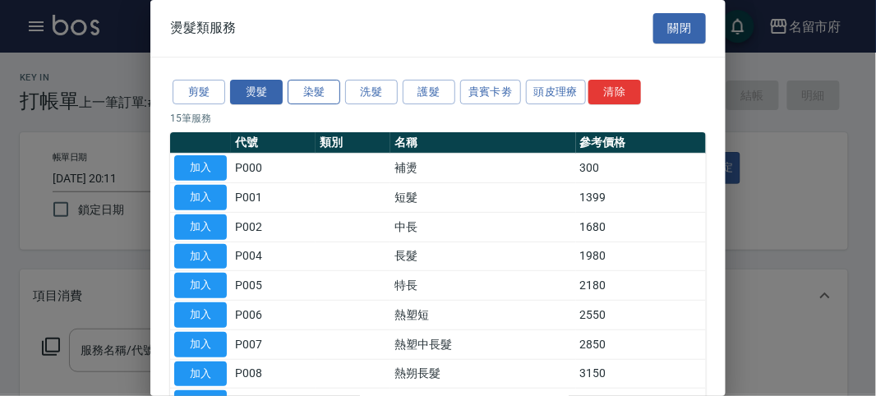
click at [330, 86] on button "染髮" at bounding box center [314, 92] width 53 height 25
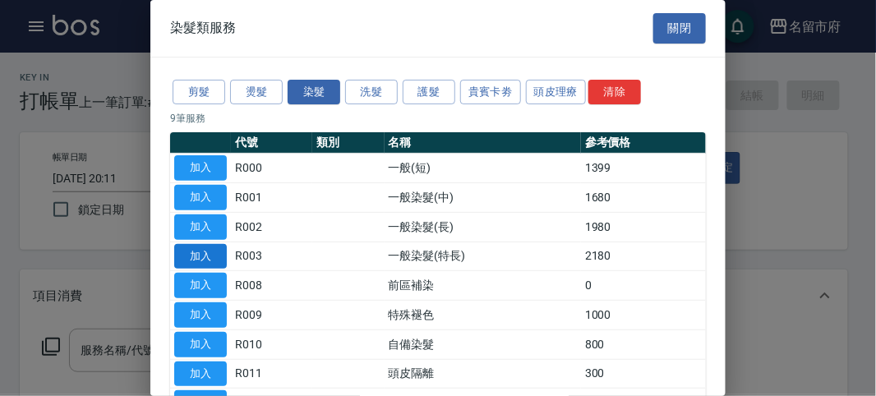
click at [200, 256] on button "加入" at bounding box center [200, 256] width 53 height 25
type input "一般染髮(特長)(R003)"
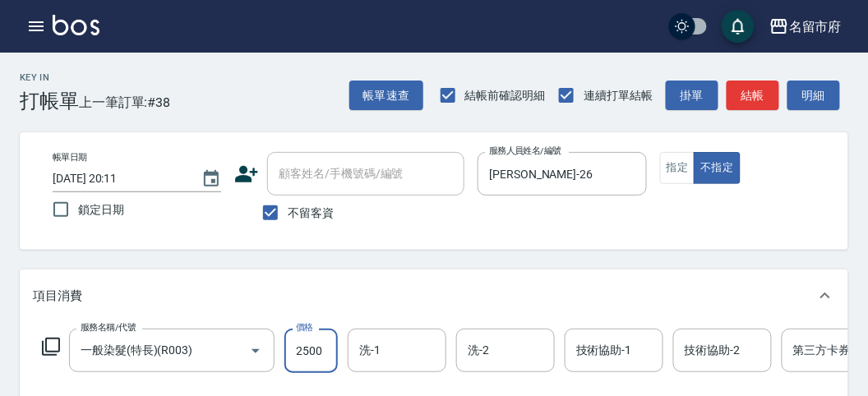
type input "2500"
click at [53, 348] on icon at bounding box center [51, 347] width 20 height 20
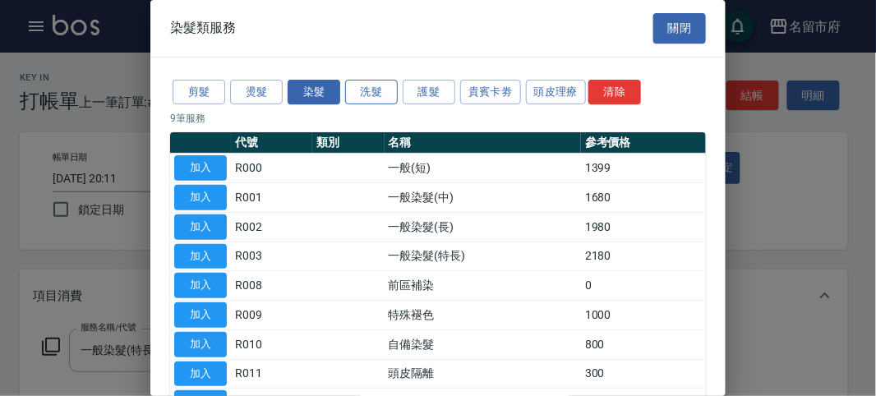
click at [384, 90] on button "洗髮" at bounding box center [371, 92] width 53 height 25
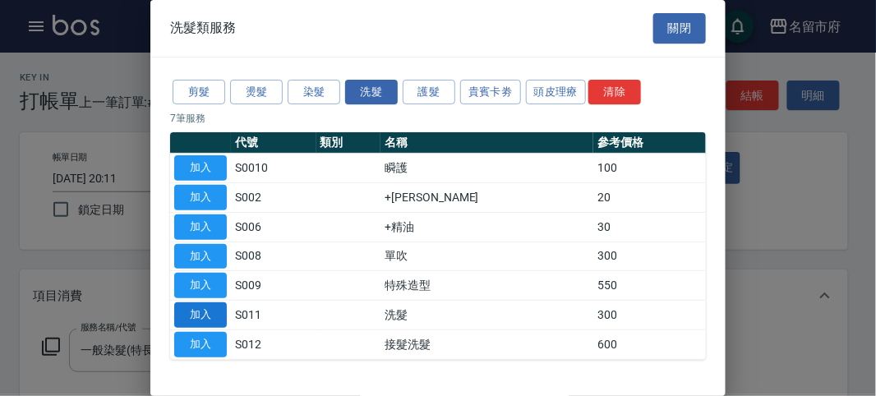
click at [213, 312] on button "加入" at bounding box center [200, 314] width 53 height 25
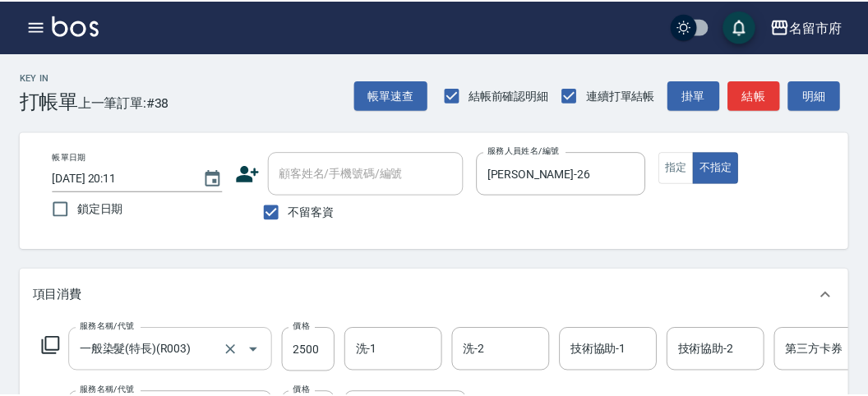
scroll to position [41, 0]
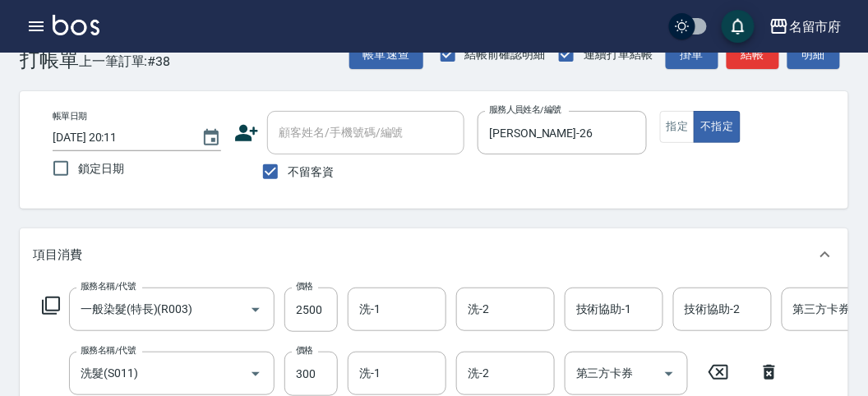
click at [135, 250] on div "項目消費" at bounding box center [424, 254] width 782 height 17
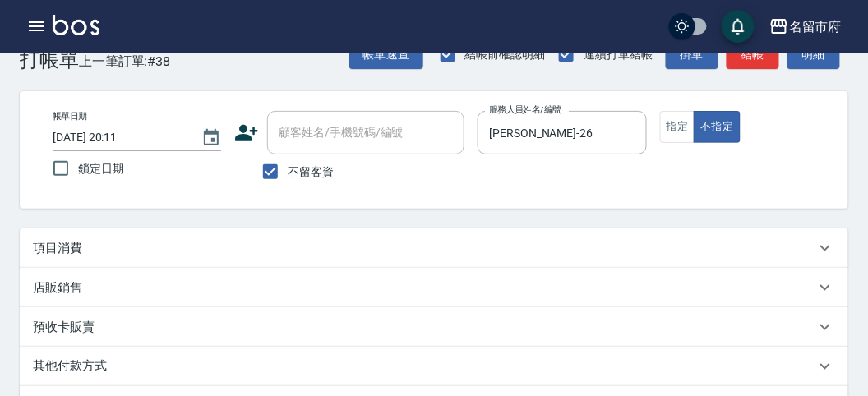
click at [67, 242] on p "項目消費" at bounding box center [57, 248] width 49 height 17
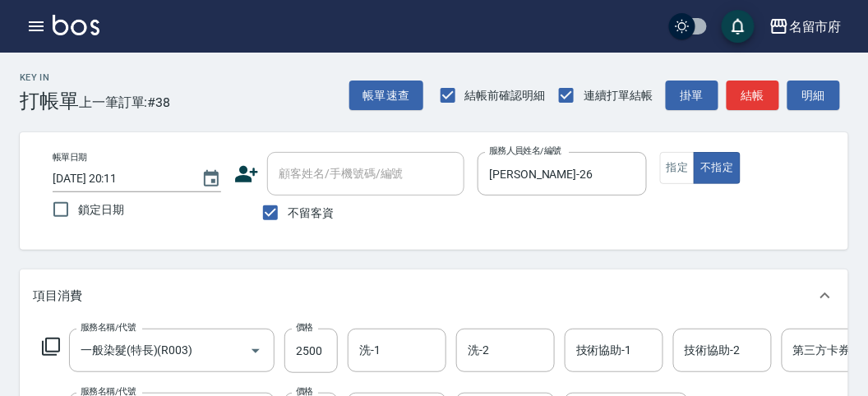
scroll to position [182, 0]
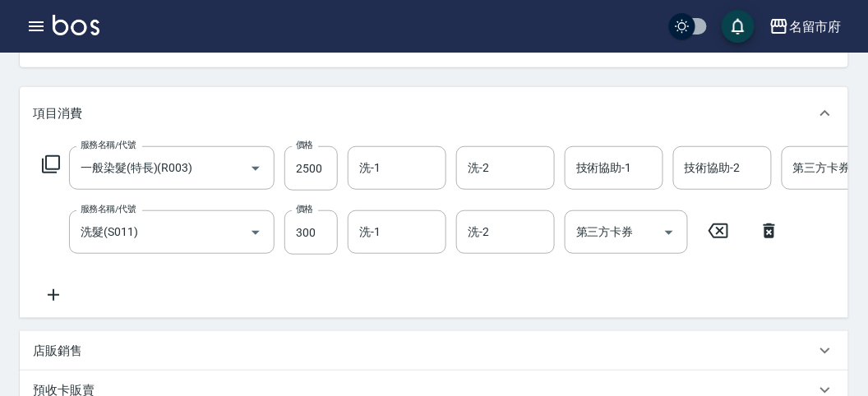
click at [47, 166] on icon at bounding box center [51, 164] width 20 height 20
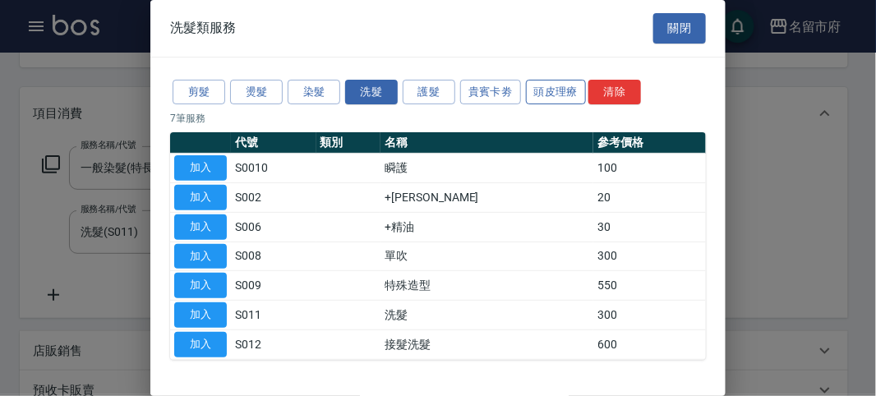
click at [548, 92] on button "頭皮理療" at bounding box center [556, 92] width 61 height 25
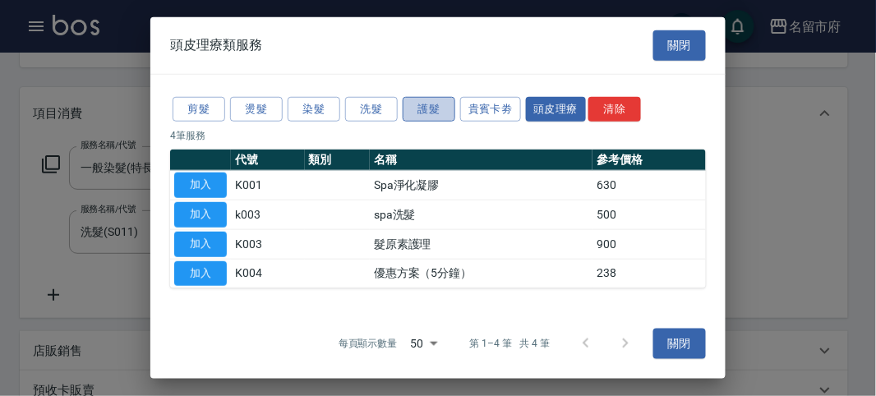
click at [428, 109] on button "護髮" at bounding box center [429, 108] width 53 height 25
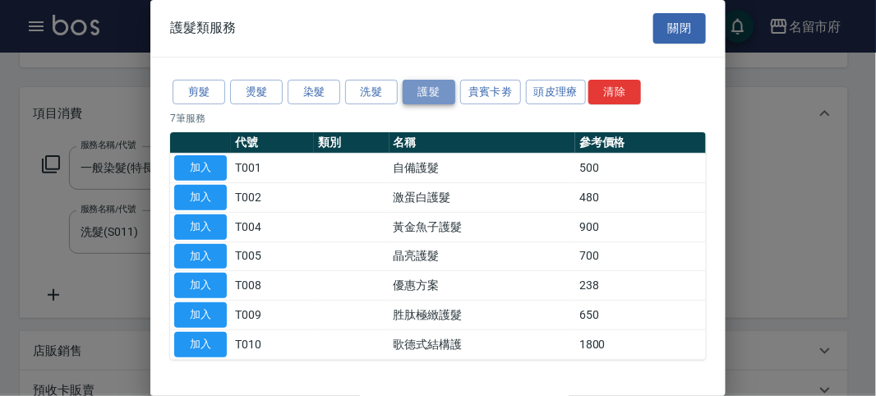
click at [431, 82] on button "護髮" at bounding box center [429, 92] width 53 height 25
click at [219, 186] on button "加入" at bounding box center [200, 197] width 53 height 25
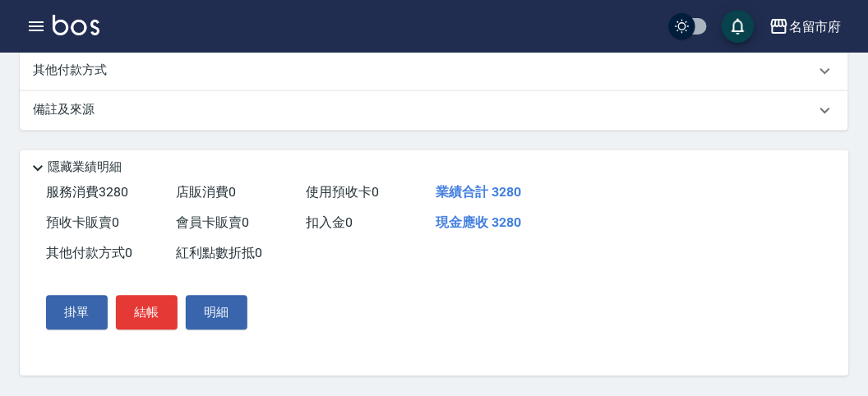
scroll to position [442, 0]
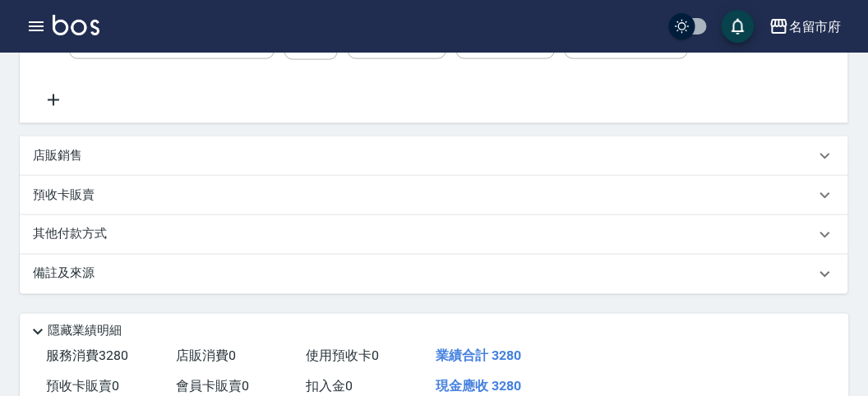
click at [104, 244] on p "其他付款方式" at bounding box center [74, 235] width 82 height 18
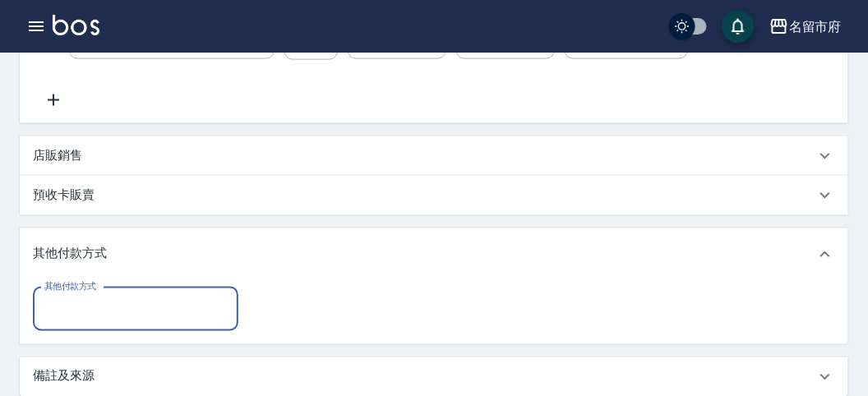
scroll to position [0, 0]
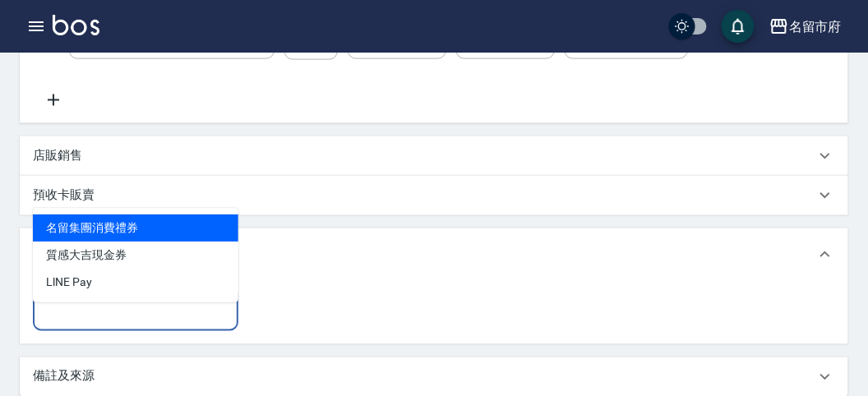
click at [131, 324] on input "其他付款方式" at bounding box center [135, 309] width 191 height 29
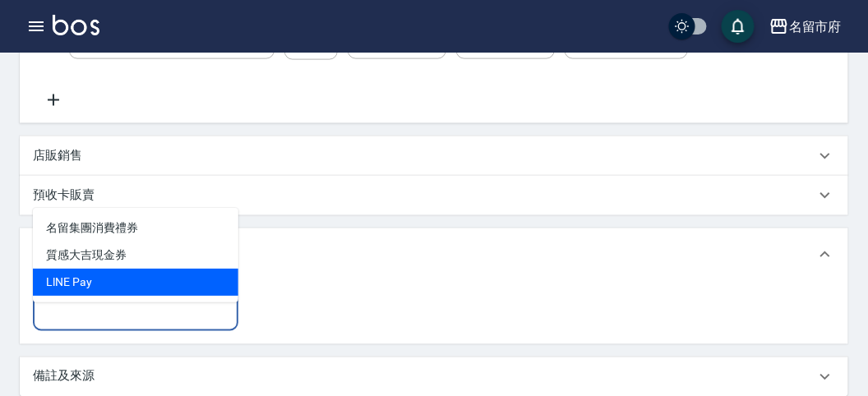
click at [177, 279] on span "LlNE Pay" at bounding box center [135, 282] width 205 height 27
type input "LlNE Pay"
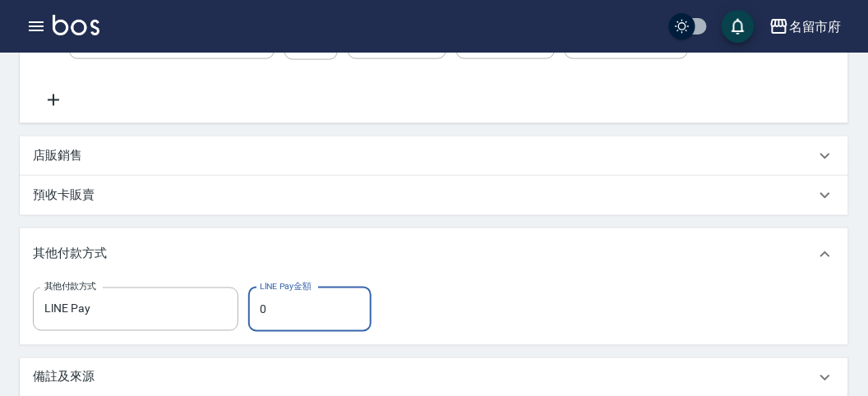
drag, startPoint x: 257, startPoint y: 326, endPoint x: 346, endPoint y: 311, distance: 90.0
click at [320, 308] on input "0" at bounding box center [309, 310] width 123 height 44
type input "2500"
click at [518, 302] on div "其他付款方式 LlNE Pay 其他付款方式 LlNE Pay金額 2500 LlNE Pay金額" at bounding box center [434, 310] width 802 height 44
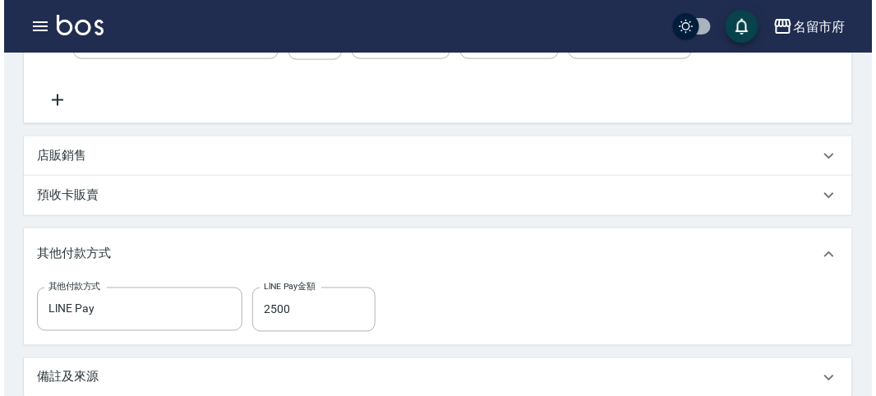
scroll to position [728, 0]
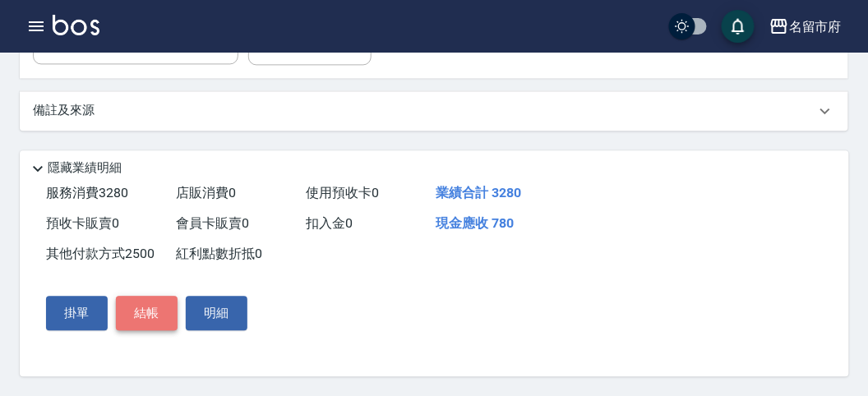
click at [148, 315] on button "結帳" at bounding box center [147, 313] width 62 height 35
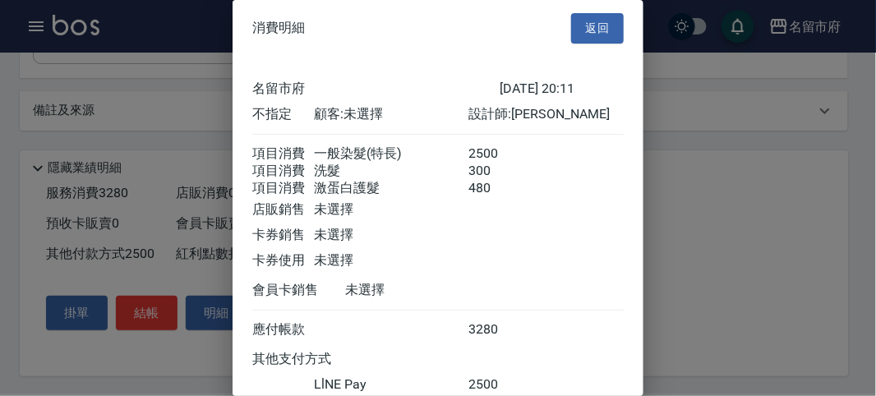
scroll to position [125, 0]
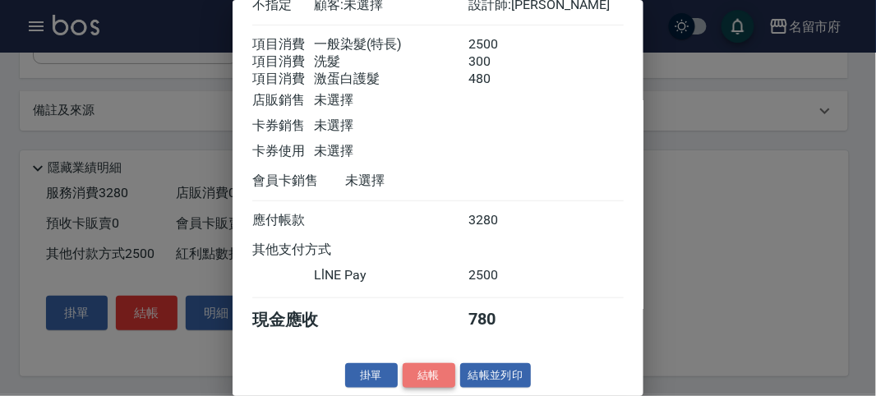
click at [426, 372] on button "結帳" at bounding box center [429, 375] width 53 height 25
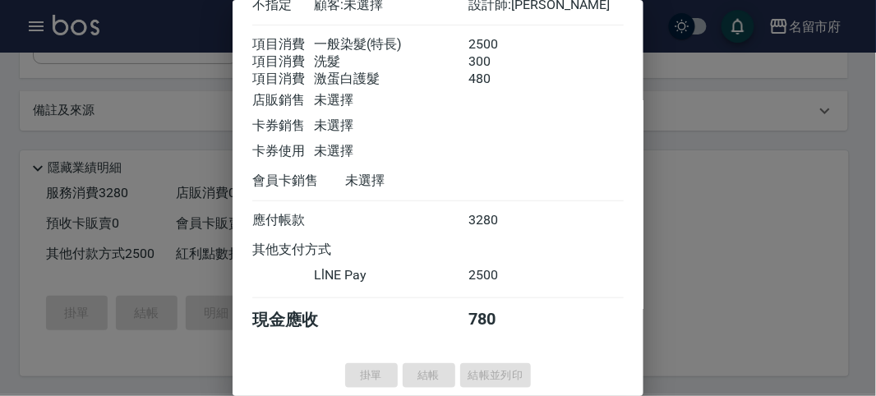
type input "[DATE] 20:30"
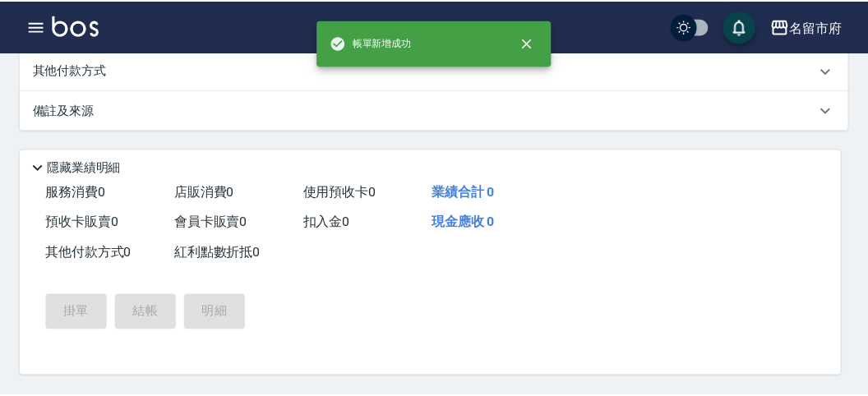
scroll to position [0, 0]
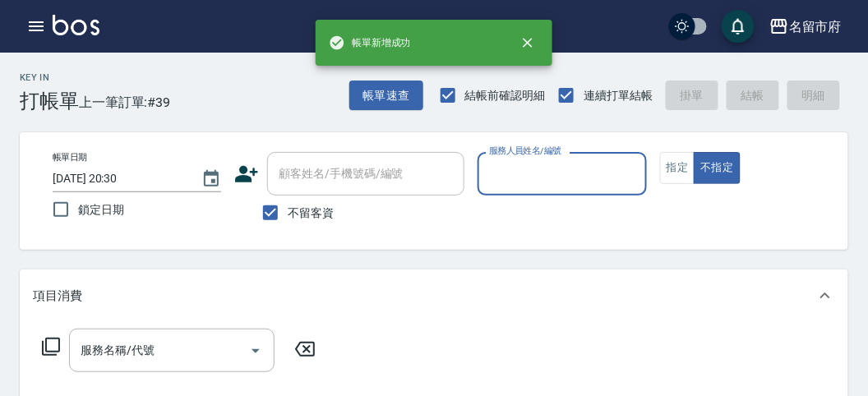
click at [547, 171] on input "服務人員姓名/編號" at bounding box center [562, 173] width 154 height 29
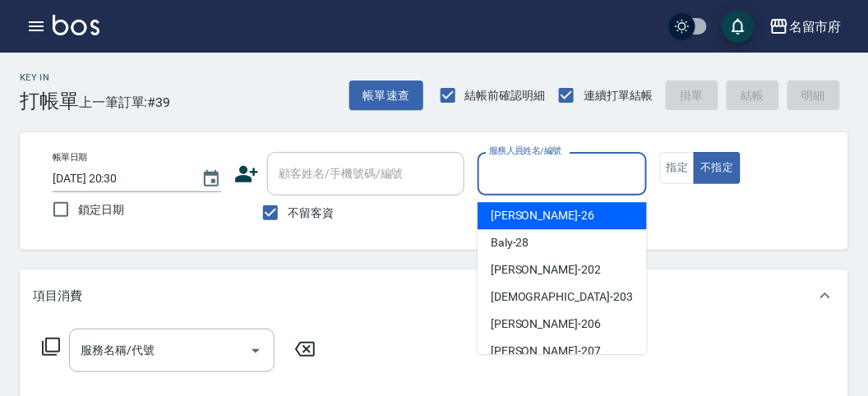
click at [539, 219] on div "[PERSON_NAME] -26" at bounding box center [561, 215] width 169 height 27
type input "[PERSON_NAME]-26"
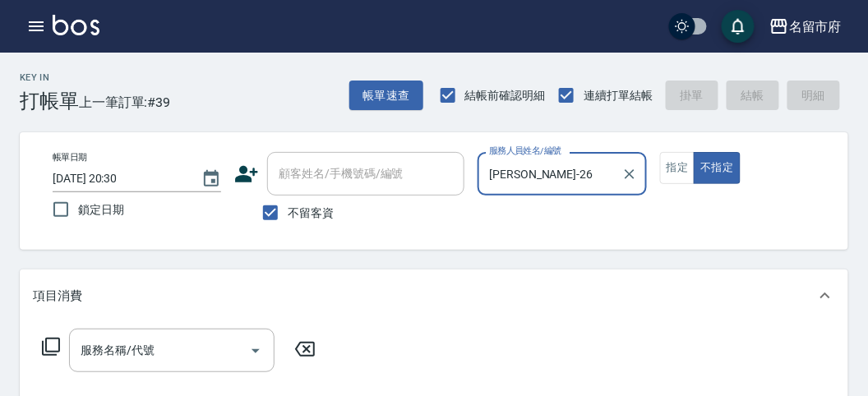
click at [53, 341] on icon at bounding box center [51, 347] width 20 height 20
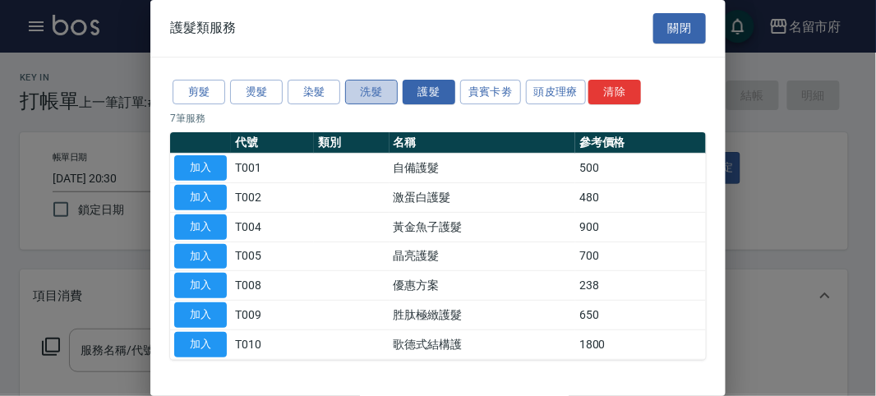
click at [372, 92] on button "洗髮" at bounding box center [371, 92] width 53 height 25
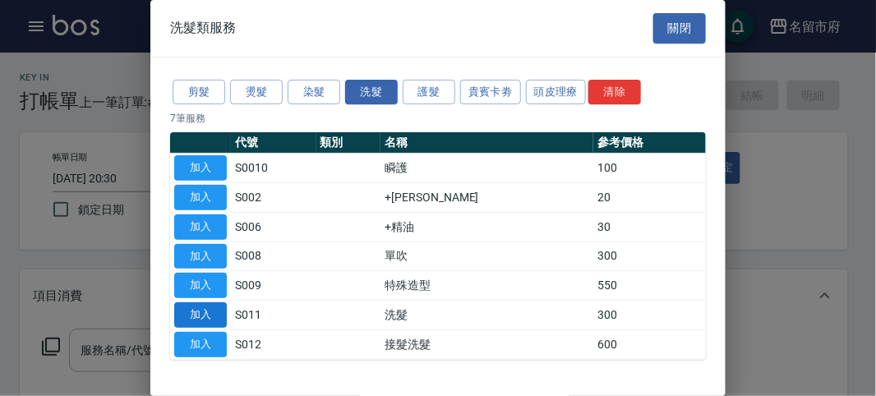
click at [219, 309] on button "加入" at bounding box center [200, 314] width 53 height 25
type input "洗髮(S011)"
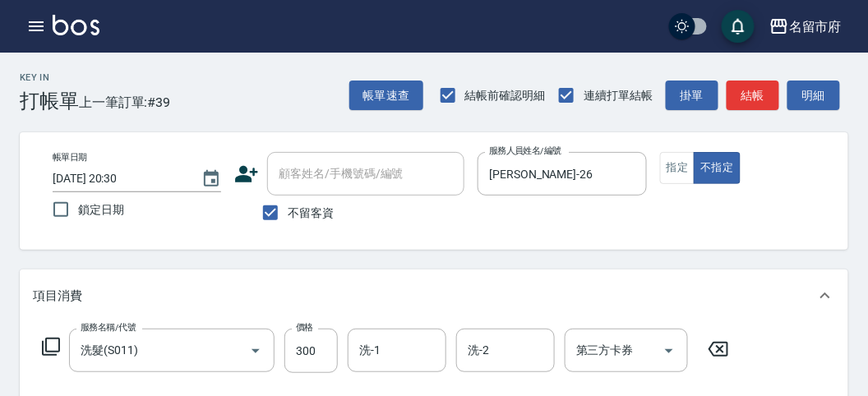
click at [44, 346] on icon at bounding box center [51, 347] width 20 height 20
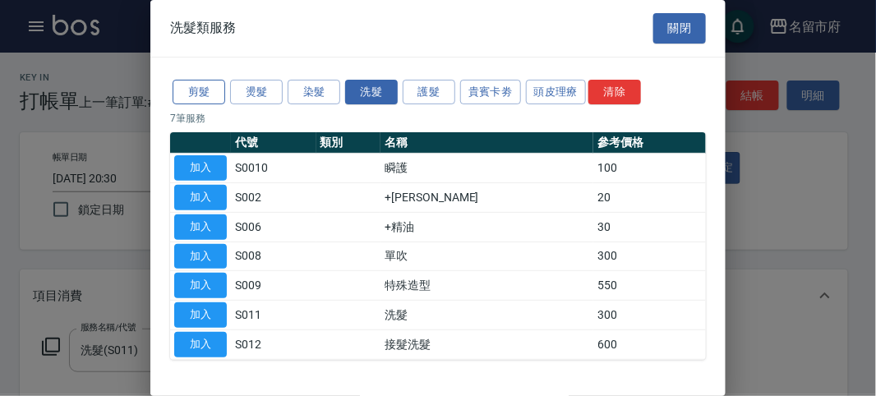
click at [191, 92] on button "剪髮" at bounding box center [199, 92] width 53 height 25
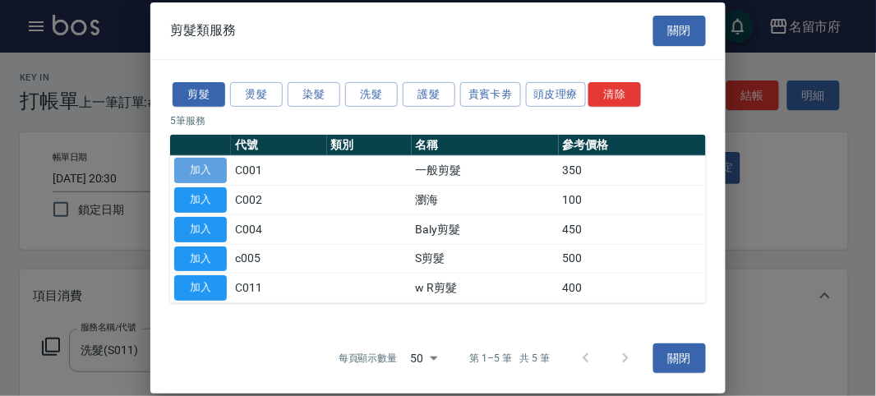
click at [223, 169] on button "加入" at bounding box center [200, 170] width 53 height 25
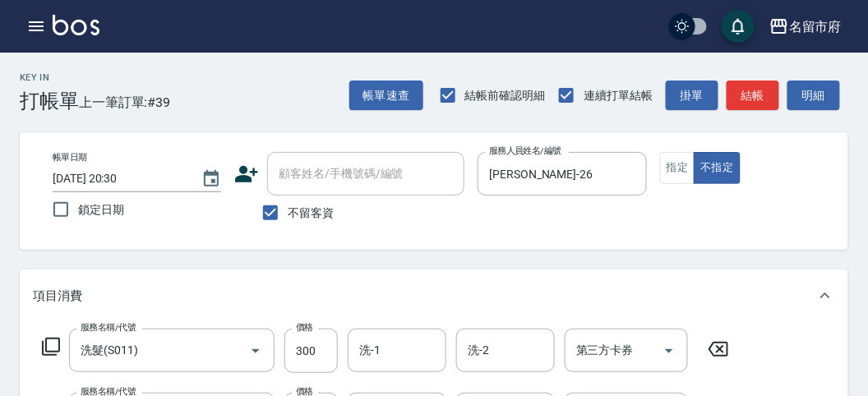
click at [48, 347] on icon at bounding box center [51, 347] width 20 height 20
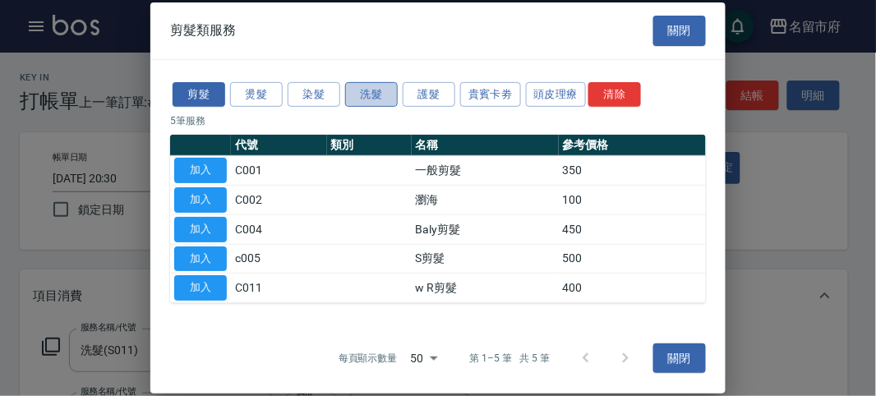
click at [361, 90] on button "洗髮" at bounding box center [371, 93] width 53 height 25
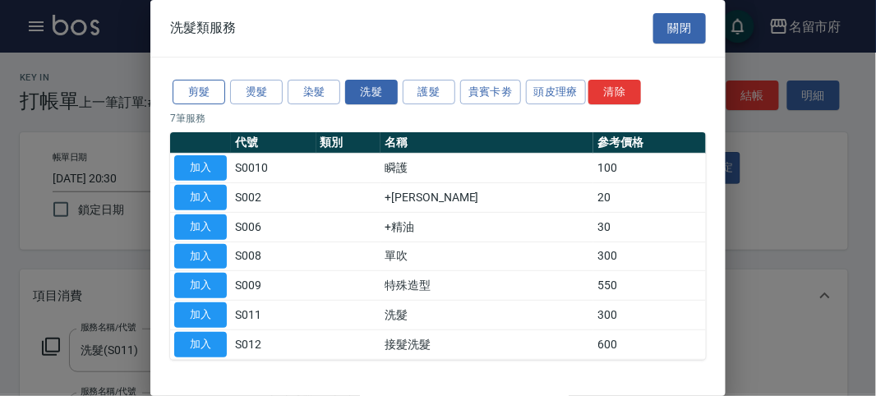
click at [200, 96] on button "剪髮" at bounding box center [199, 92] width 53 height 25
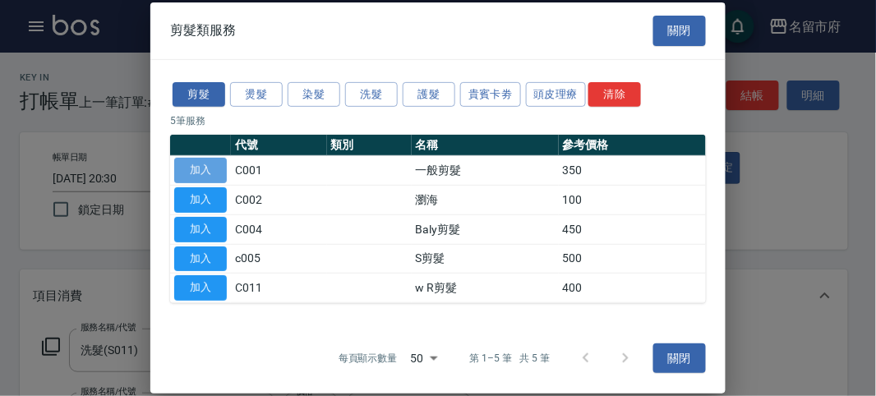
click at [198, 168] on button "加入" at bounding box center [200, 170] width 53 height 25
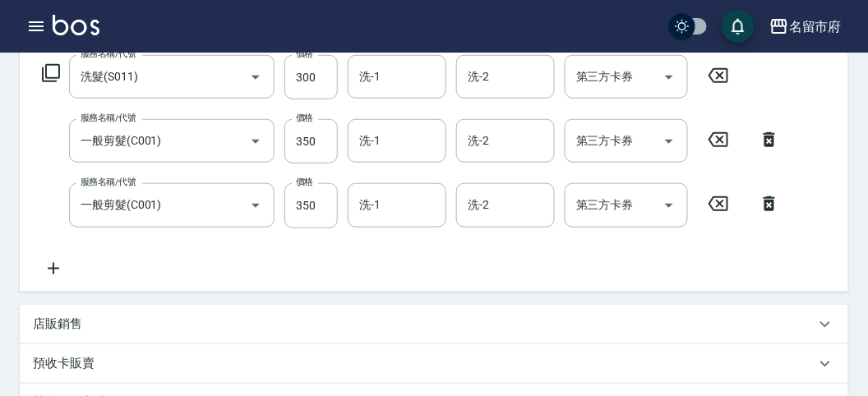
scroll to position [182, 0]
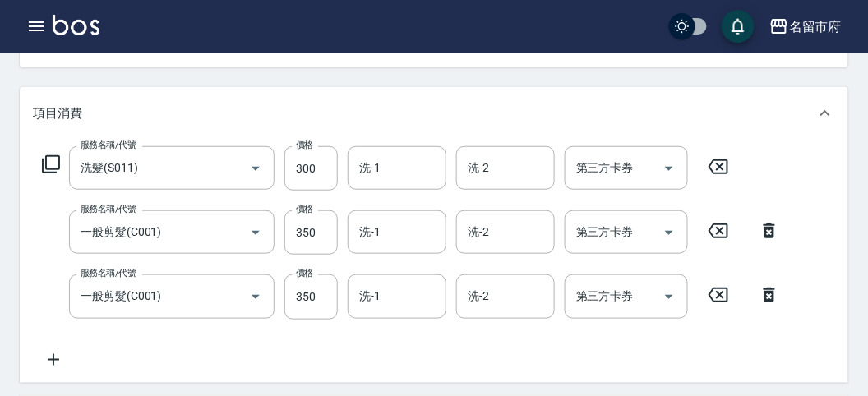
click at [49, 165] on icon at bounding box center [51, 164] width 20 height 20
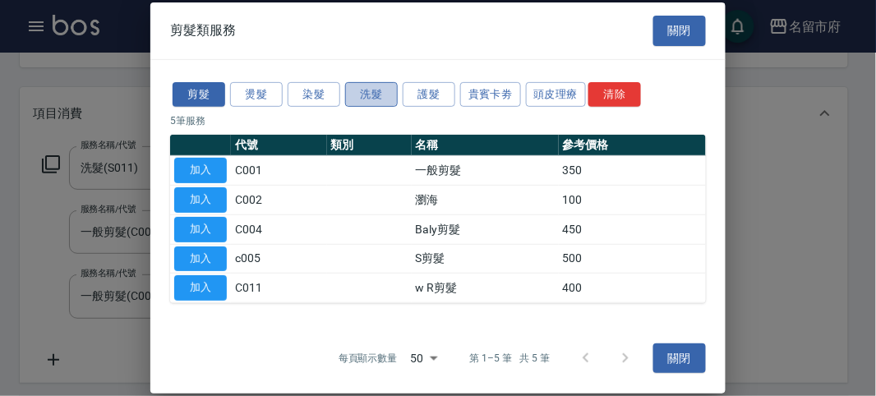
click at [376, 96] on button "洗髮" at bounding box center [371, 93] width 53 height 25
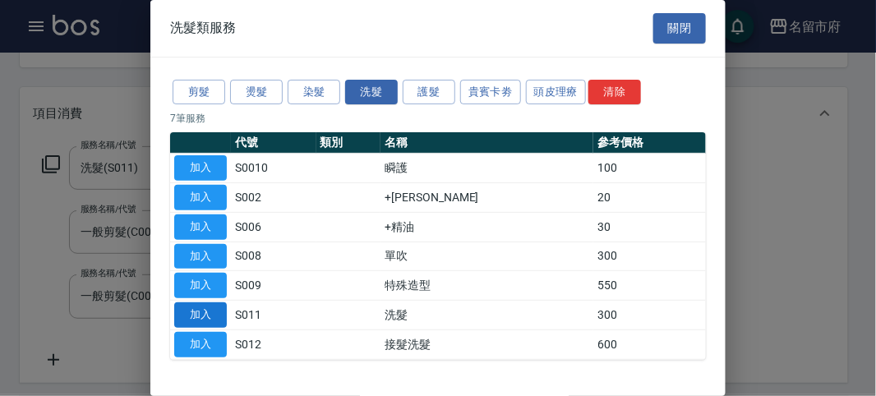
click at [209, 303] on button "加入" at bounding box center [200, 314] width 53 height 25
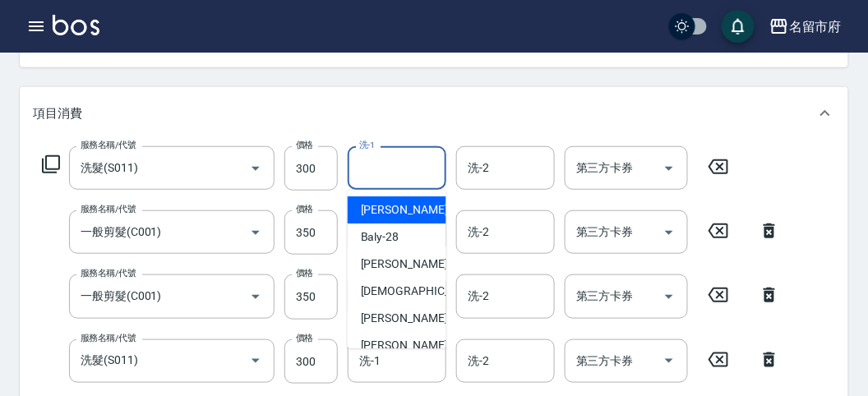
click at [374, 163] on div "洗-1 洗-1" at bounding box center [397, 168] width 99 height 44
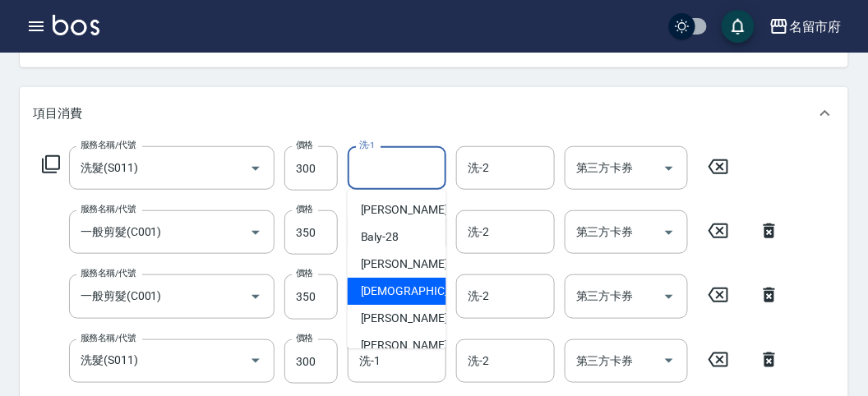
scroll to position [179, 0]
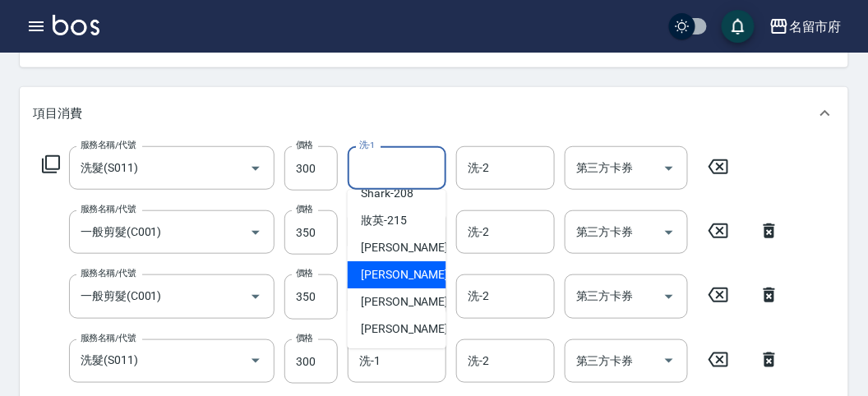
click at [414, 279] on span "Min Min -218" at bounding box center [416, 274] width 110 height 17
type input "Min Min-218"
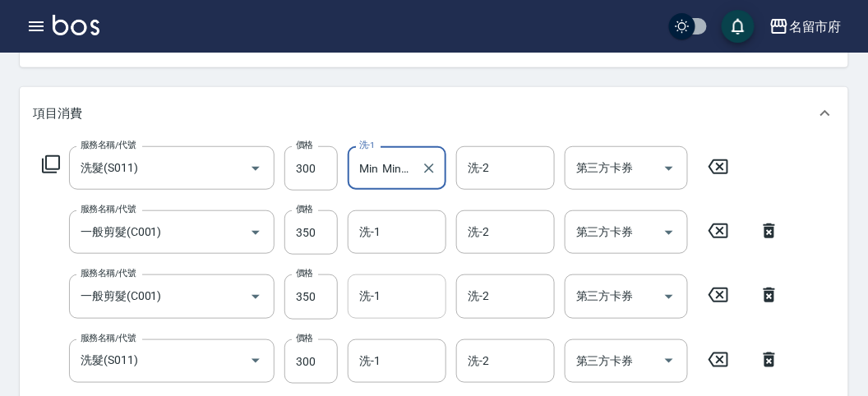
click at [371, 302] on input "洗-1" at bounding box center [397, 296] width 84 height 29
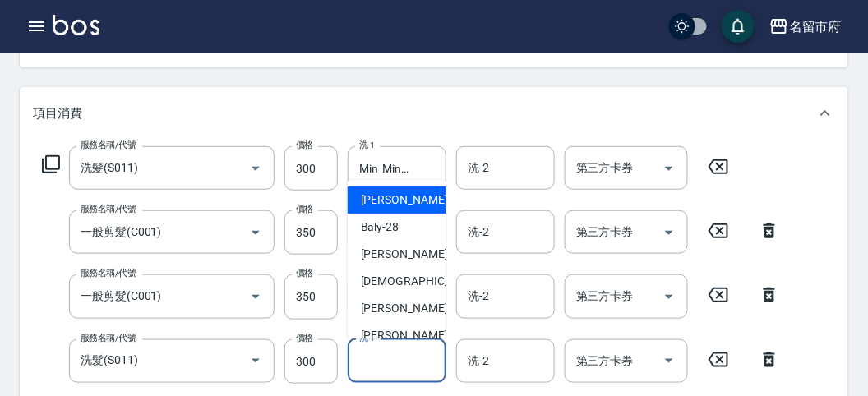
click at [411, 372] on input "洗-1" at bounding box center [397, 361] width 84 height 29
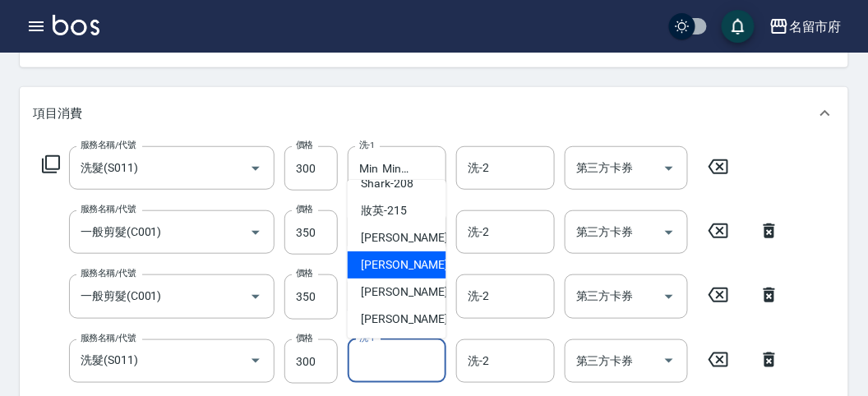
click at [403, 266] on span "Min Min -218" at bounding box center [416, 264] width 110 height 17
type input "Min Min-218"
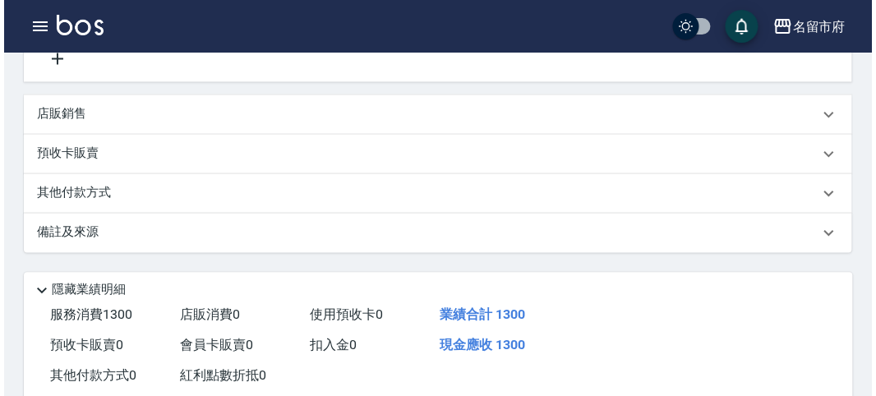
scroll to position [673, 0]
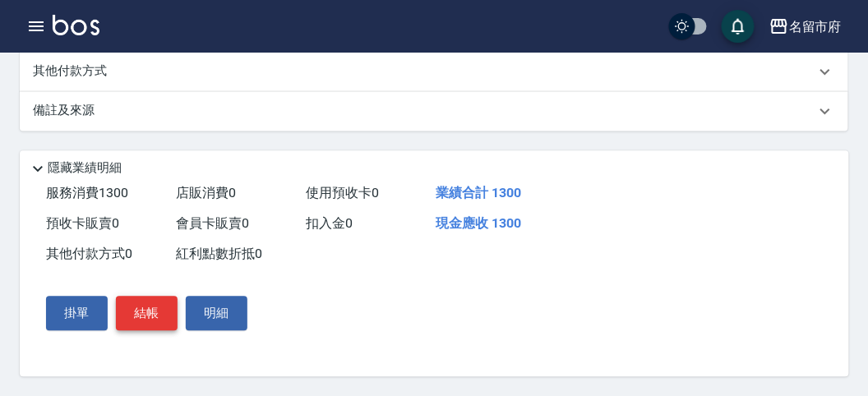
click at [146, 306] on button "結帳" at bounding box center [147, 313] width 62 height 35
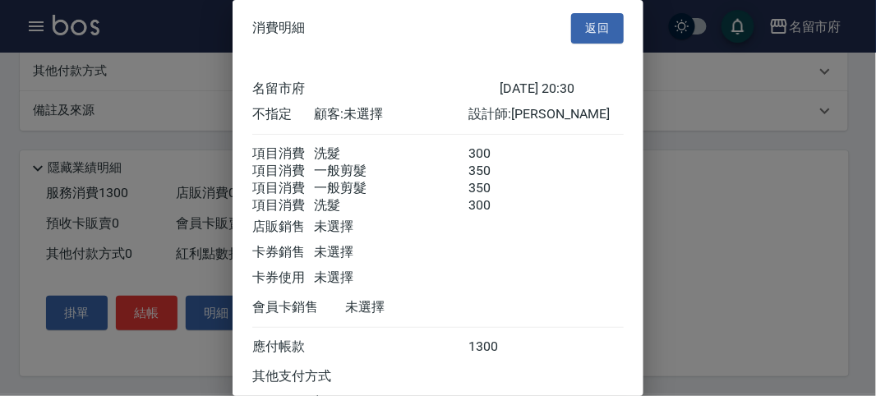
scroll to position [147, 0]
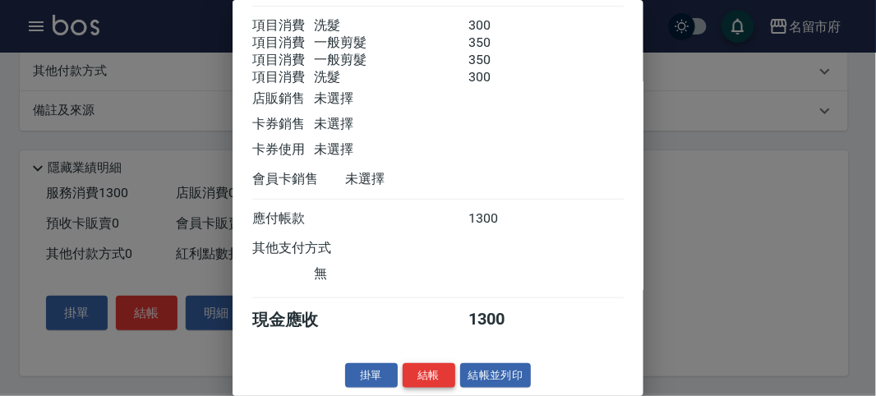
click at [431, 376] on button "結帳" at bounding box center [429, 375] width 53 height 25
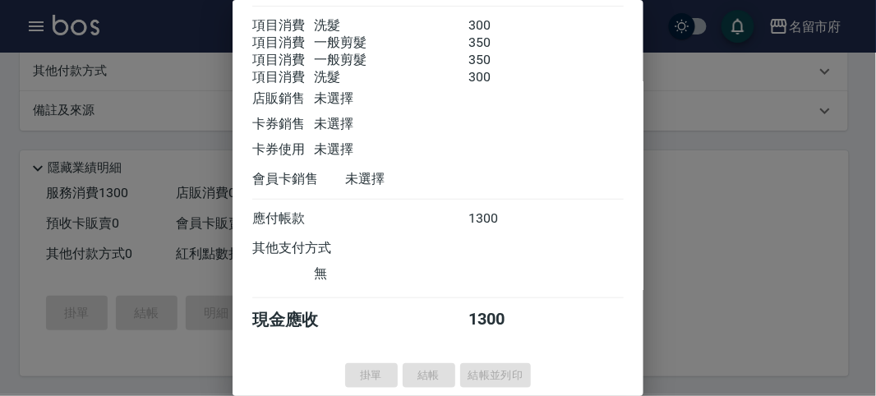
type input "[DATE] 20:31"
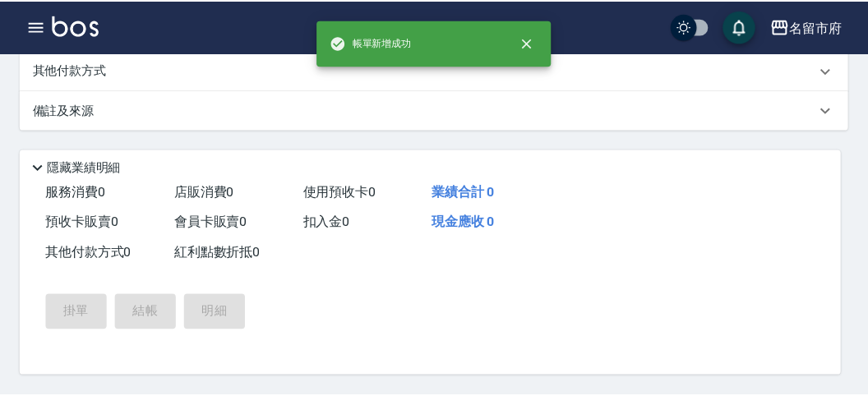
scroll to position [0, 0]
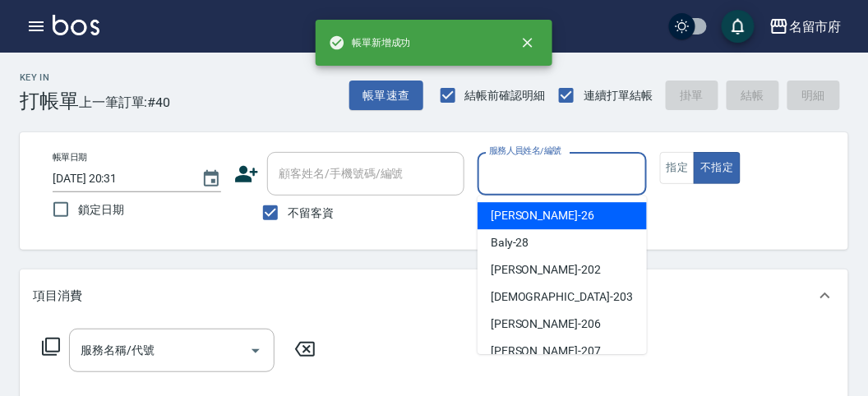
click at [546, 180] on input "服務人員姓名/編號" at bounding box center [562, 173] width 154 height 29
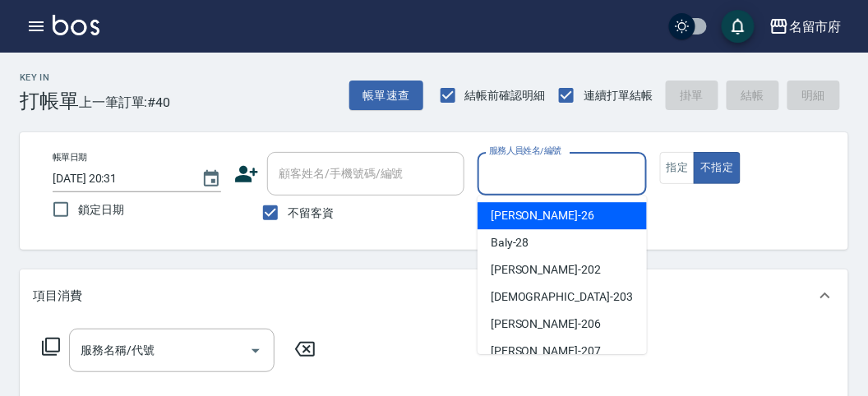
click at [559, 221] on div "[PERSON_NAME] -26" at bounding box center [561, 215] width 169 height 27
type input "[PERSON_NAME]-26"
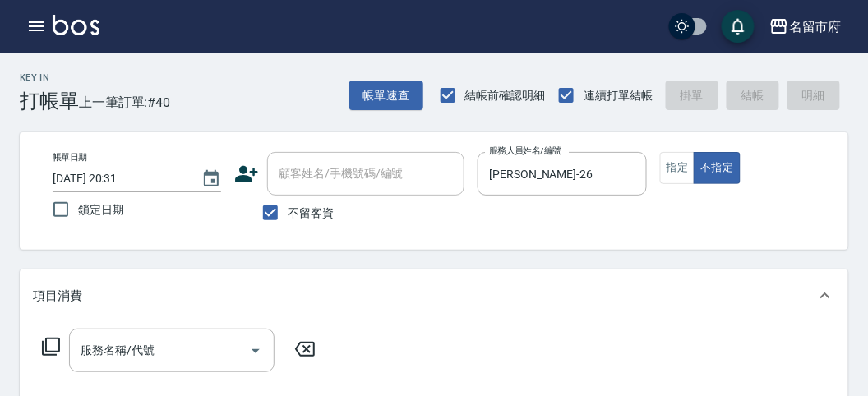
click at [62, 346] on div "服務名稱/代號 服務名稱/代號" at bounding box center [179, 351] width 292 height 44
click at [55, 343] on icon at bounding box center [51, 347] width 20 height 20
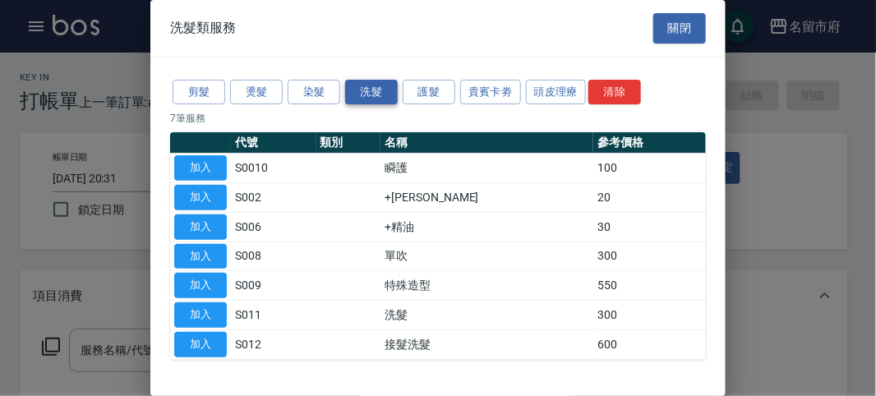
click at [363, 97] on button "洗髮" at bounding box center [371, 92] width 53 height 25
click at [194, 314] on button "加入" at bounding box center [200, 314] width 53 height 25
type input "洗髮(S011)"
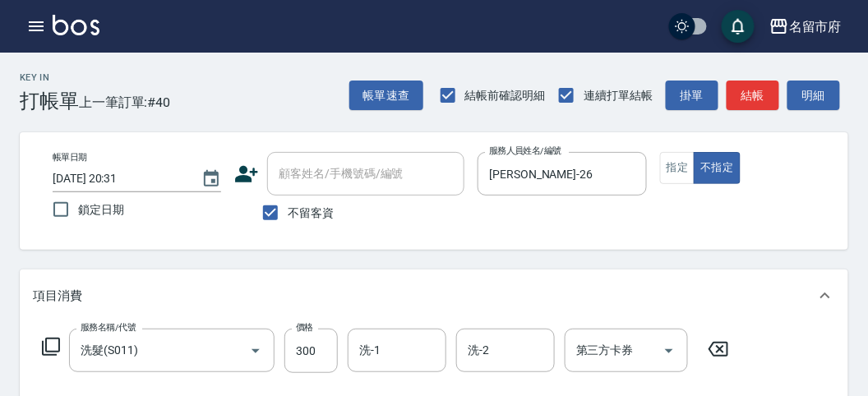
click at [48, 342] on icon at bounding box center [51, 347] width 20 height 20
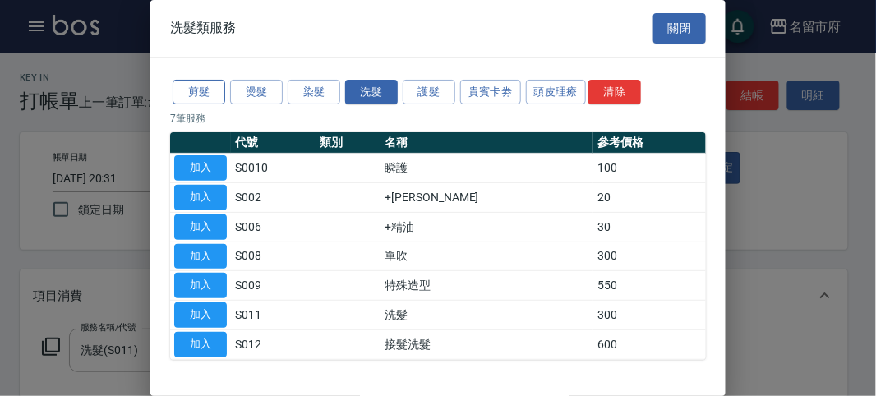
click at [215, 86] on button "剪髮" at bounding box center [199, 92] width 53 height 25
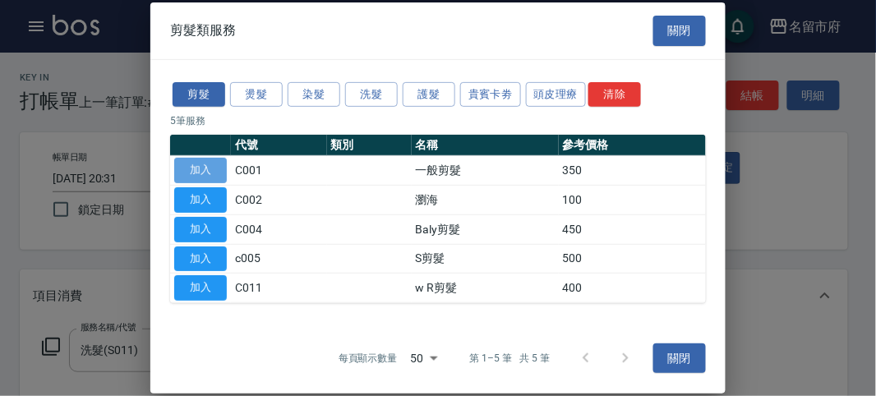
click at [196, 169] on button "加入" at bounding box center [200, 170] width 53 height 25
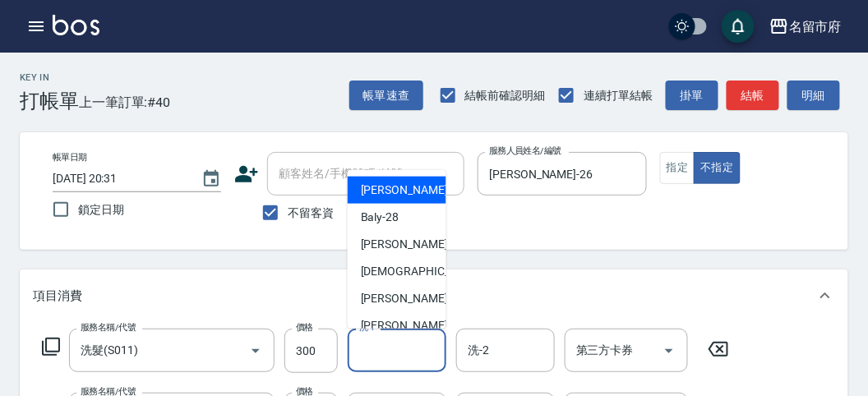
click at [388, 337] on input "洗-1" at bounding box center [397, 350] width 84 height 29
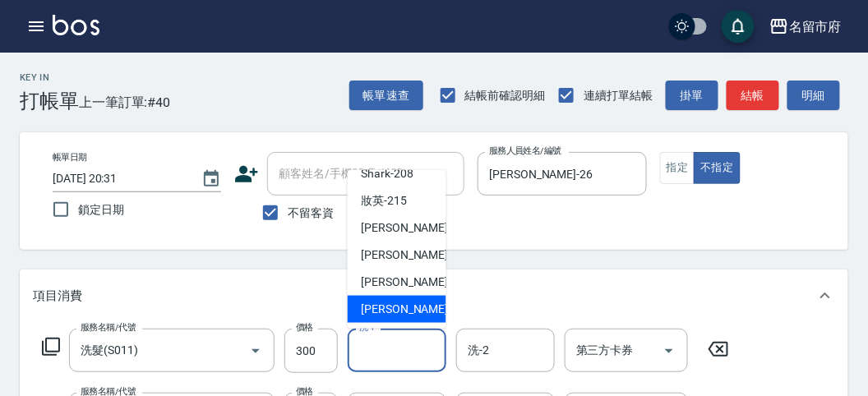
click at [416, 299] on div "[PERSON_NAME] -222" at bounding box center [397, 309] width 99 height 27
type input "[PERSON_NAME]-222"
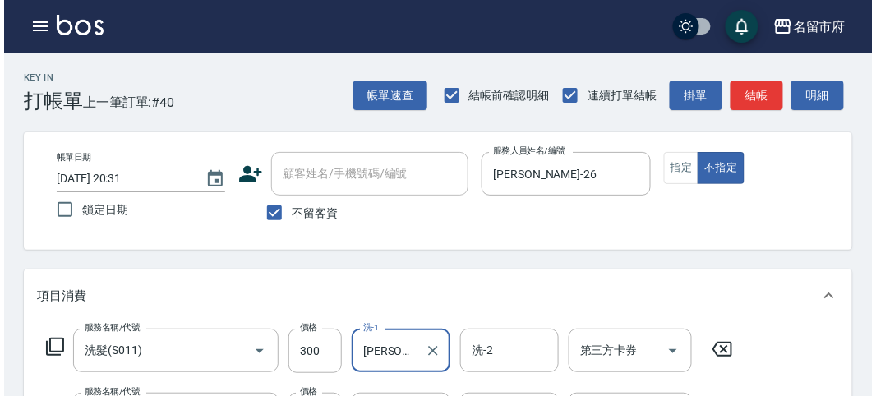
scroll to position [545, 0]
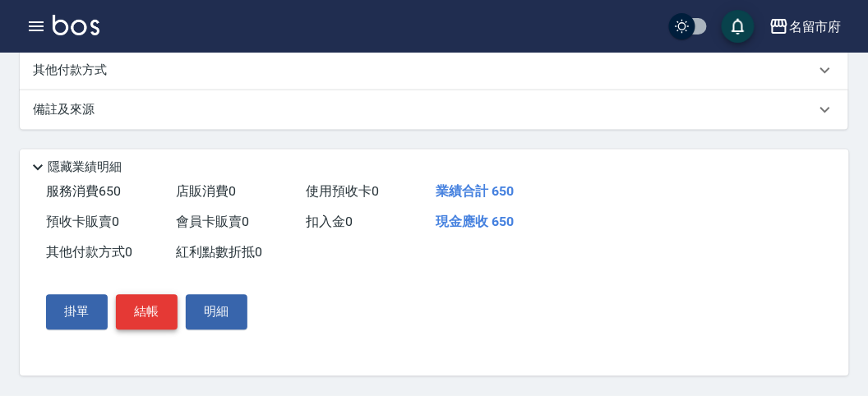
click at [163, 320] on button "結帳" at bounding box center [147, 312] width 62 height 35
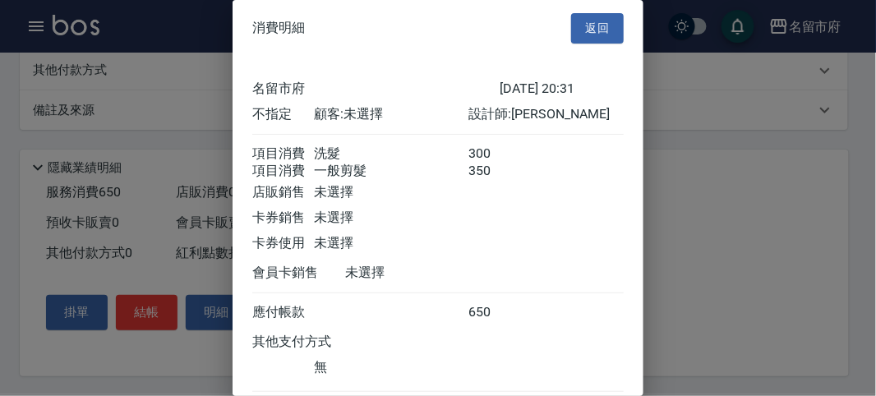
scroll to position [109, 0]
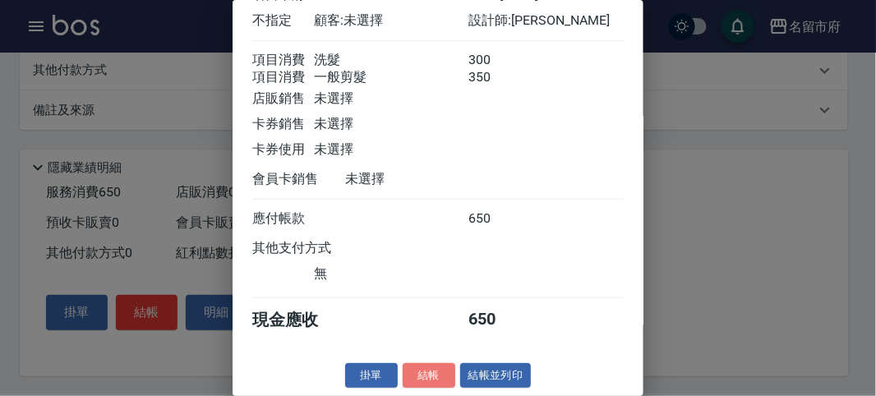
click at [431, 366] on button "結帳" at bounding box center [429, 375] width 53 height 25
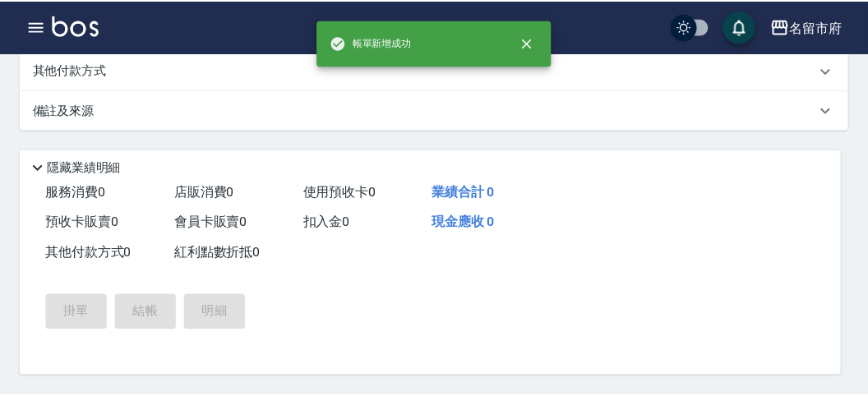
scroll to position [0, 0]
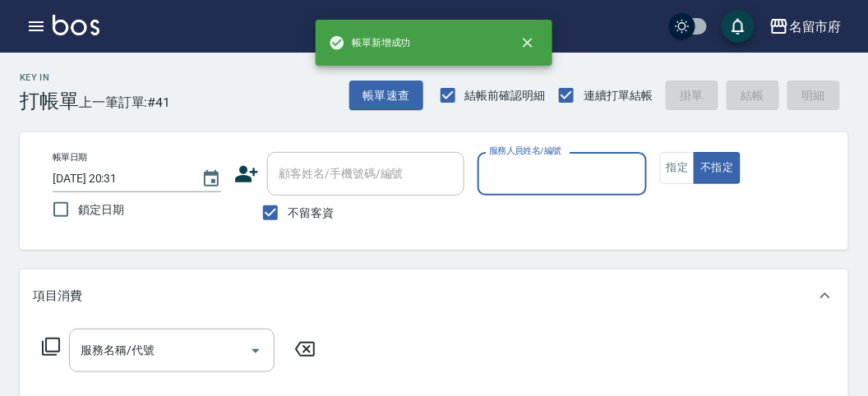
drag, startPoint x: 506, startPoint y: 170, endPoint x: 514, endPoint y: 195, distance: 26.0
click at [506, 171] on input "服務人員姓名/編號" at bounding box center [562, 173] width 154 height 29
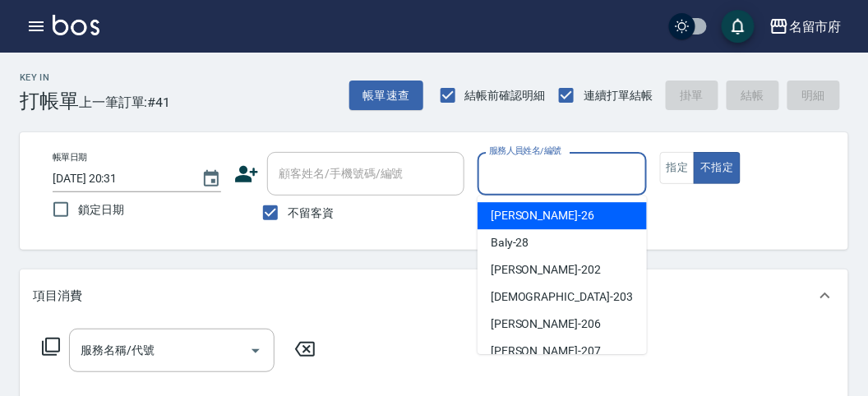
drag, startPoint x: 518, startPoint y: 209, endPoint x: 507, endPoint y: 214, distance: 12.5
click at [518, 210] on span "[PERSON_NAME] -26" at bounding box center [542, 215] width 104 height 17
type input "[PERSON_NAME]-26"
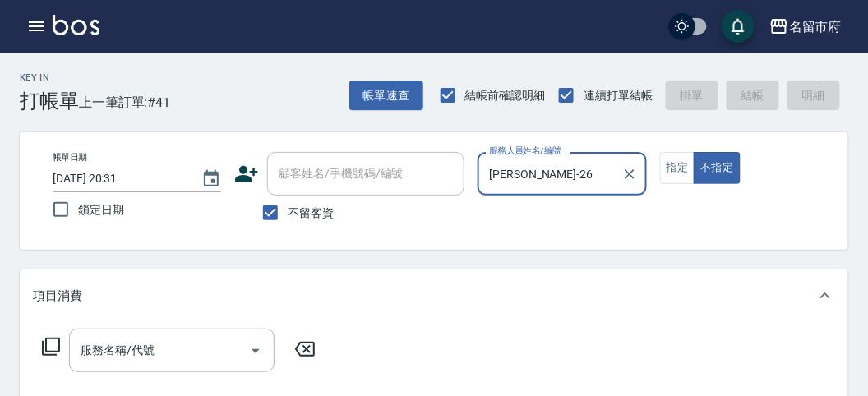
click at [48, 343] on icon at bounding box center [51, 347] width 20 height 20
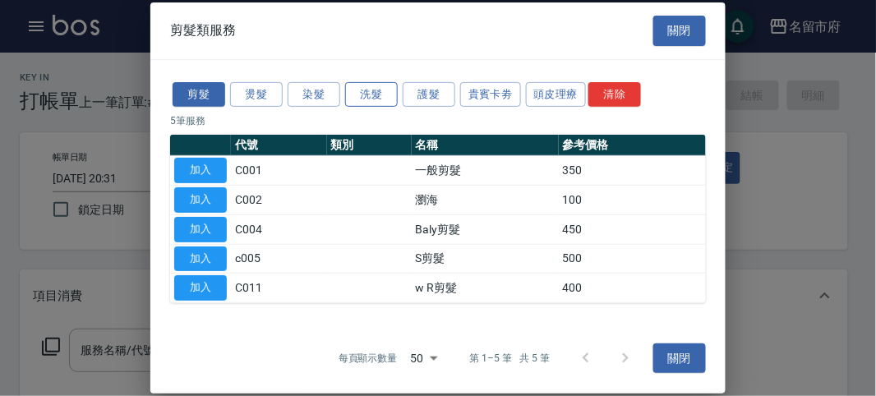
click at [358, 99] on button "洗髮" at bounding box center [371, 93] width 53 height 25
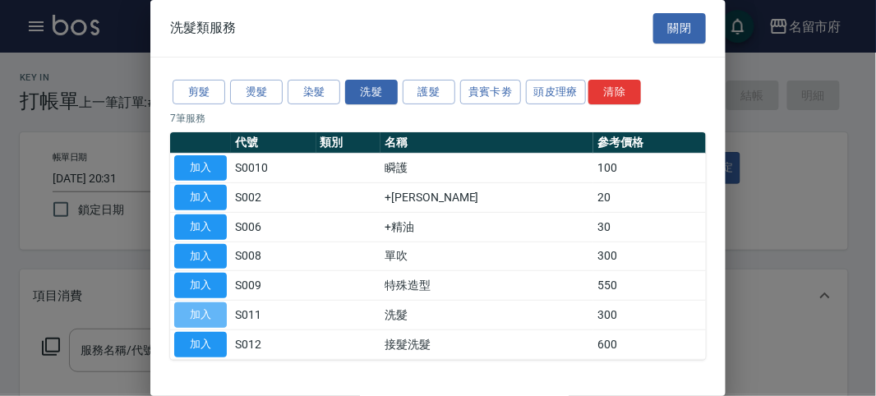
click at [210, 314] on button "加入" at bounding box center [200, 314] width 53 height 25
type input "洗髮(S011)"
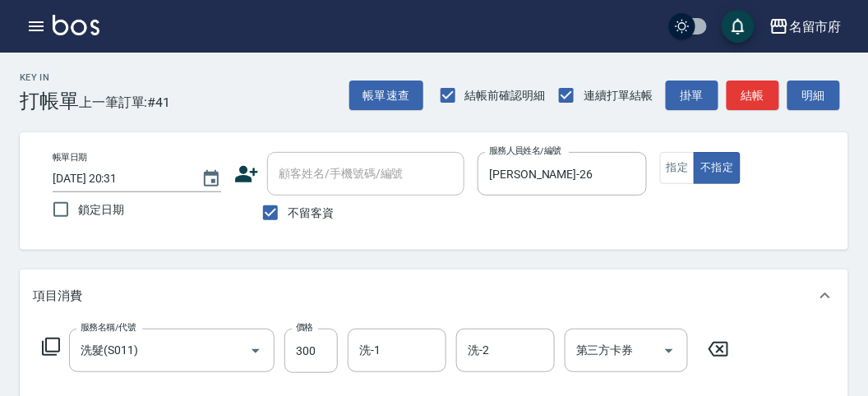
click at [55, 348] on icon at bounding box center [51, 347] width 20 height 20
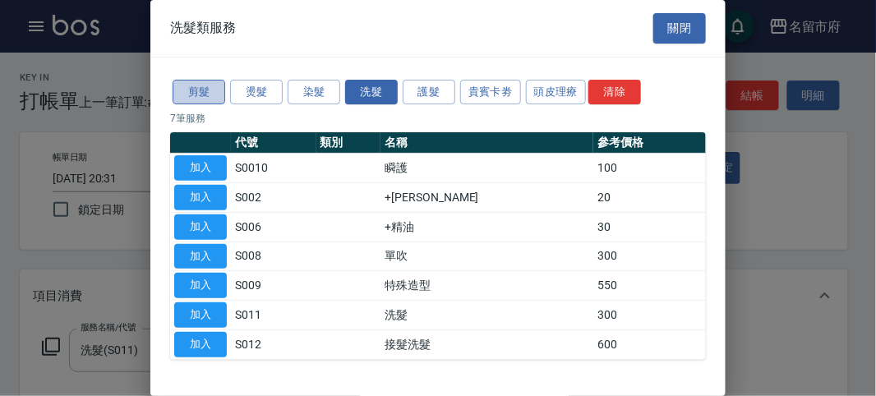
click at [205, 92] on button "剪髮" at bounding box center [199, 92] width 53 height 25
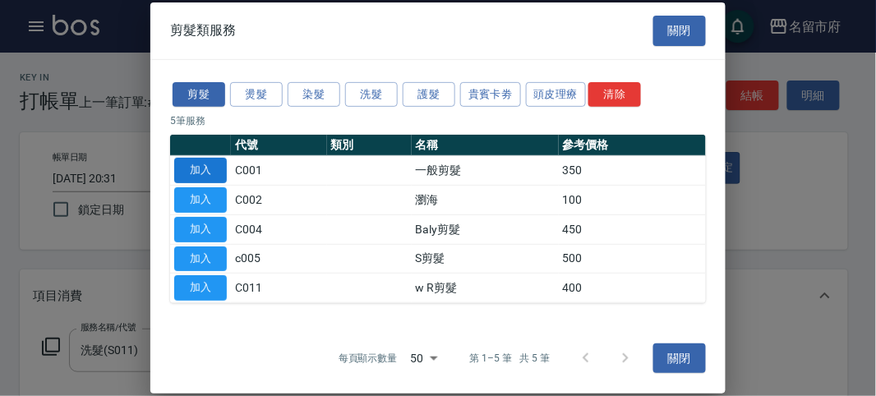
click at [199, 173] on button "加入" at bounding box center [200, 170] width 53 height 25
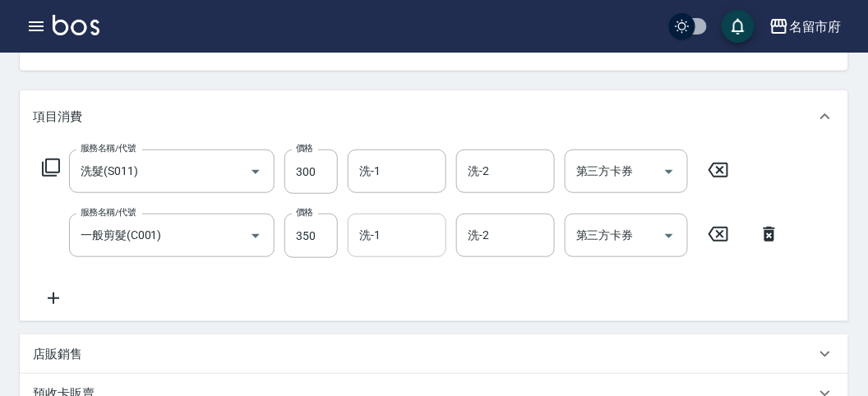
scroll to position [271, 0]
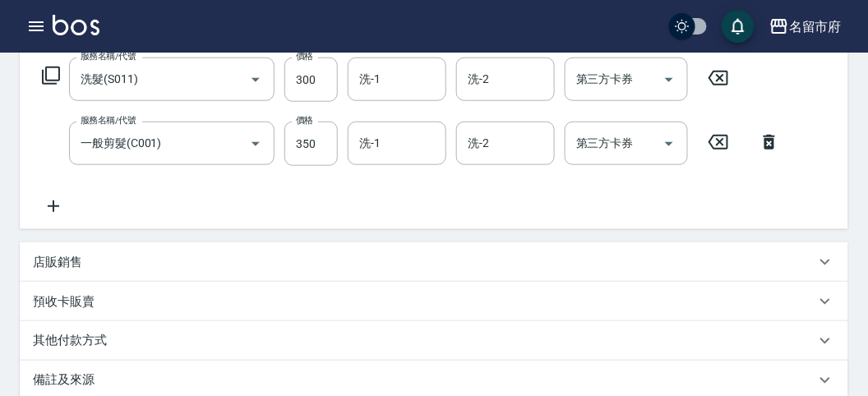
click at [53, 70] on icon at bounding box center [51, 76] width 20 height 20
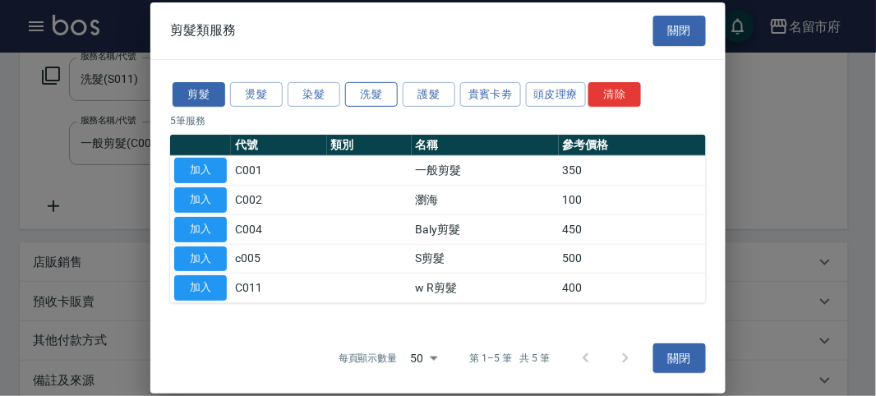
click at [378, 99] on button "洗髮" at bounding box center [371, 93] width 53 height 25
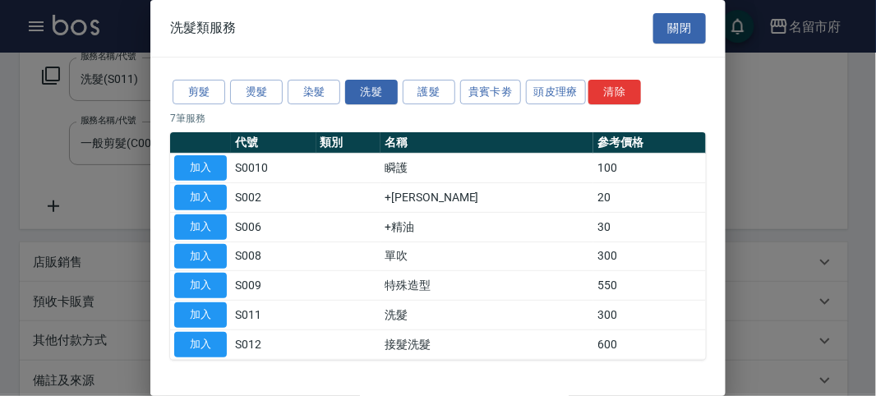
drag, startPoint x: 214, startPoint y: 311, endPoint x: 146, endPoint y: 236, distance: 101.2
click at [214, 311] on button "加入" at bounding box center [200, 314] width 53 height 25
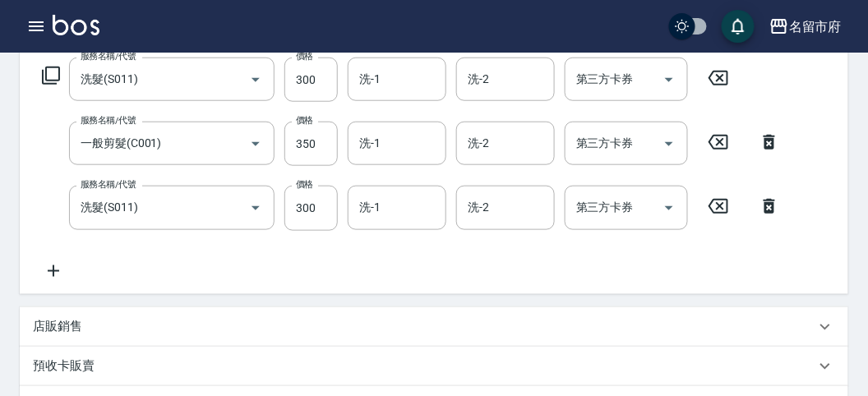
click at [53, 78] on icon at bounding box center [51, 76] width 20 height 20
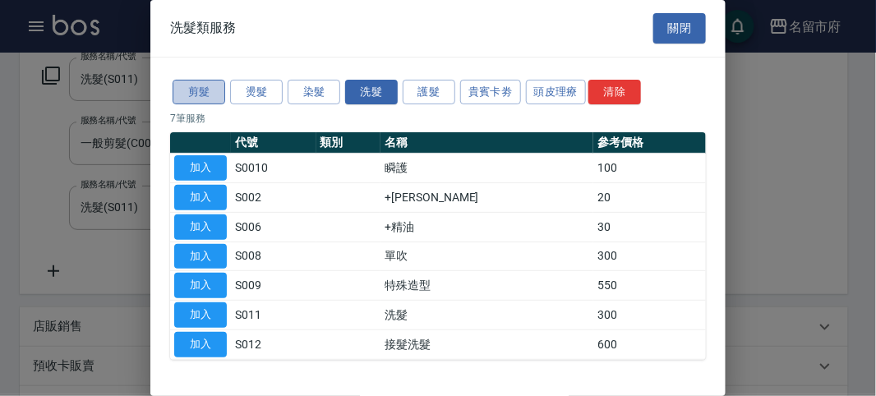
click at [197, 92] on button "剪髮" at bounding box center [199, 92] width 53 height 25
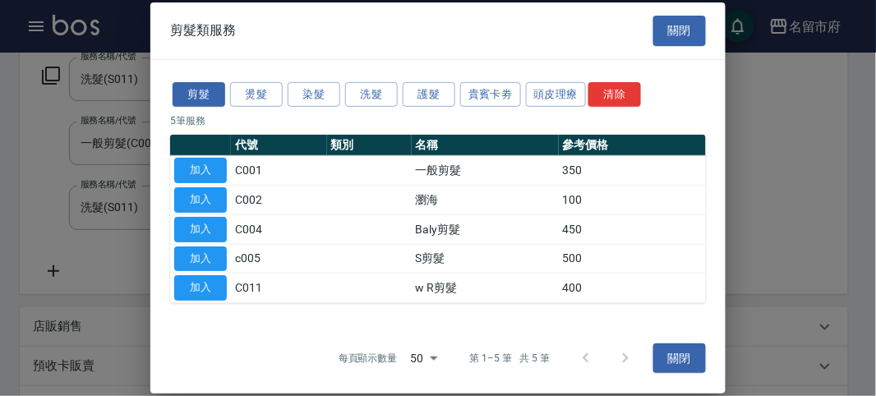
click at [209, 166] on button "加入" at bounding box center [200, 170] width 53 height 25
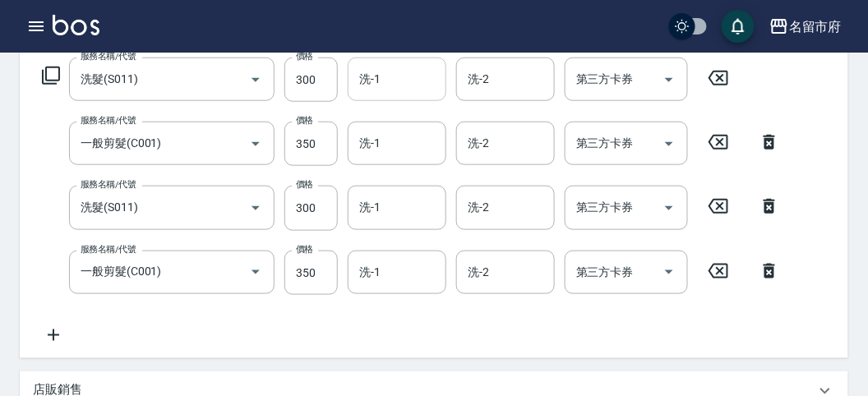
click at [375, 88] on input "洗-1" at bounding box center [397, 79] width 84 height 29
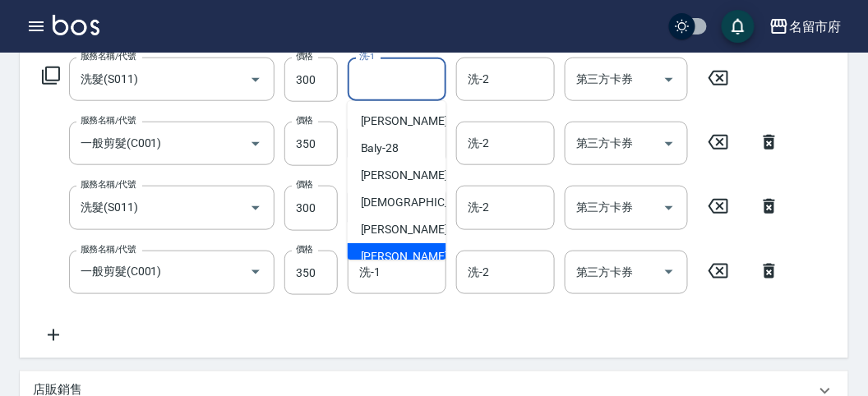
scroll to position [179, 0]
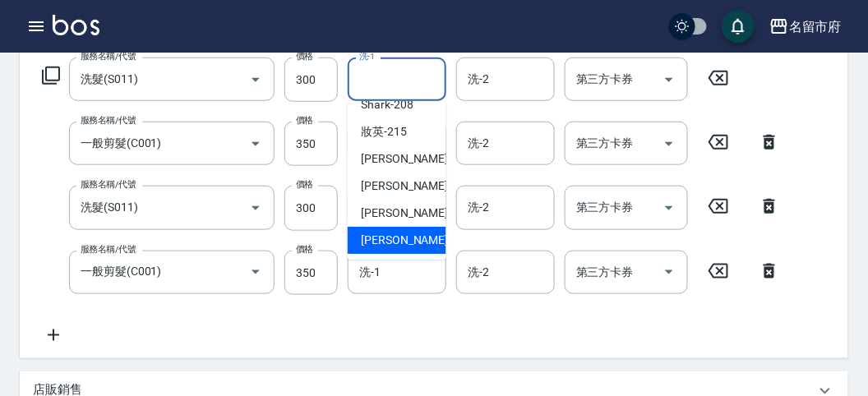
click at [412, 232] on span "[PERSON_NAME] -222" at bounding box center [416, 240] width 110 height 17
type input "[PERSON_NAME]-222"
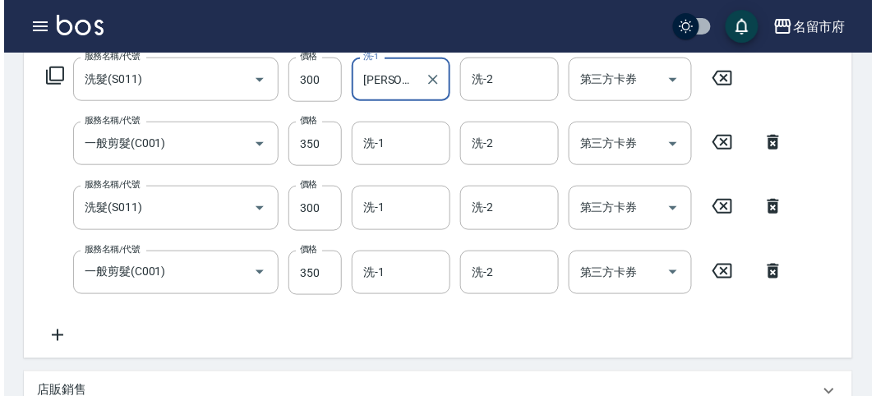
scroll to position [673, 0]
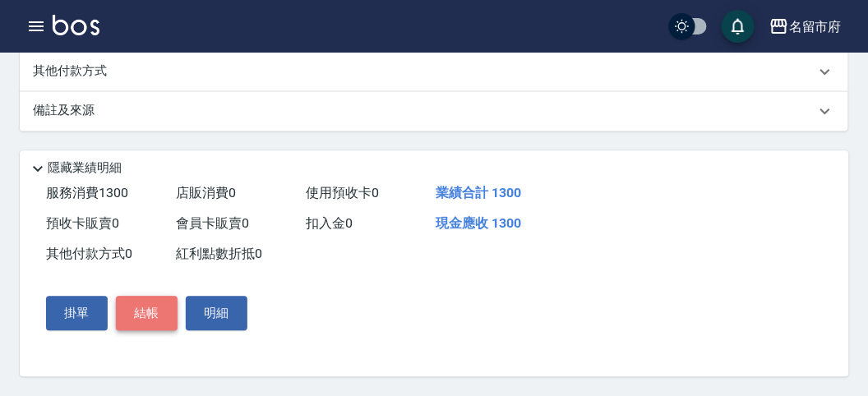
click at [154, 314] on button "結帳" at bounding box center [147, 313] width 62 height 35
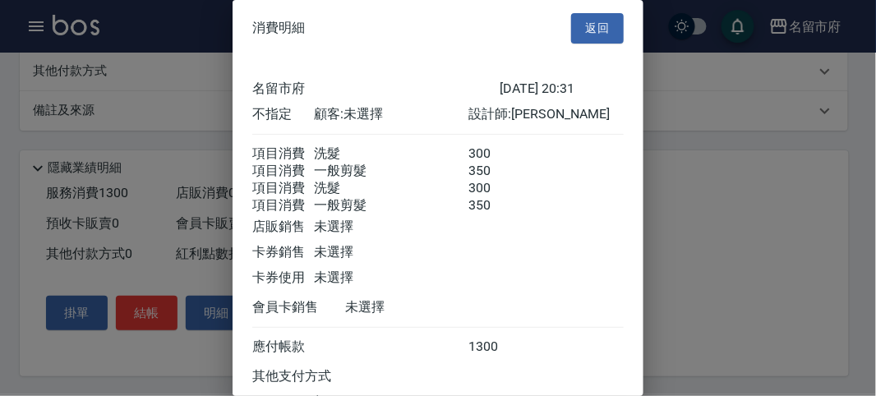
scroll to position [147, 0]
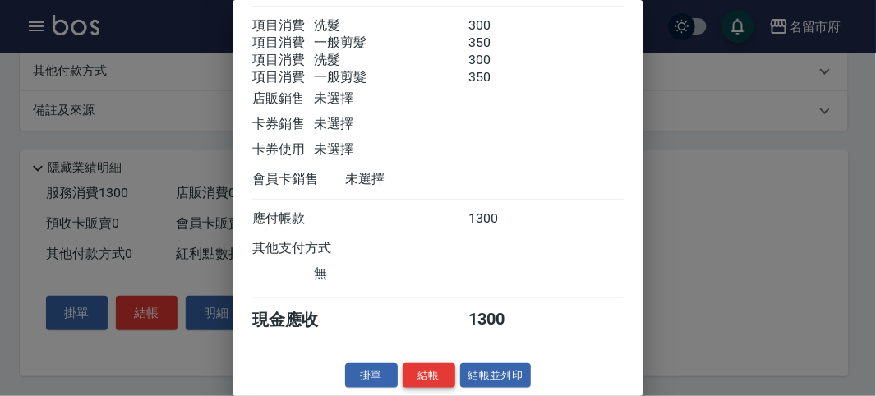
click at [421, 368] on button "結帳" at bounding box center [429, 375] width 53 height 25
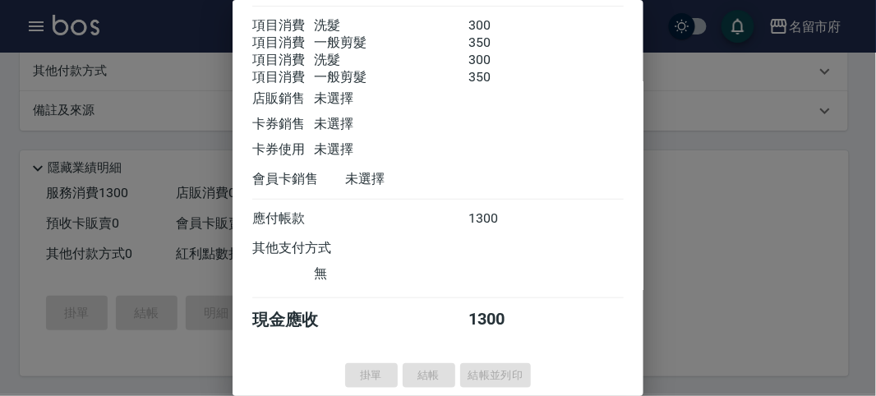
type input "[DATE] 20:32"
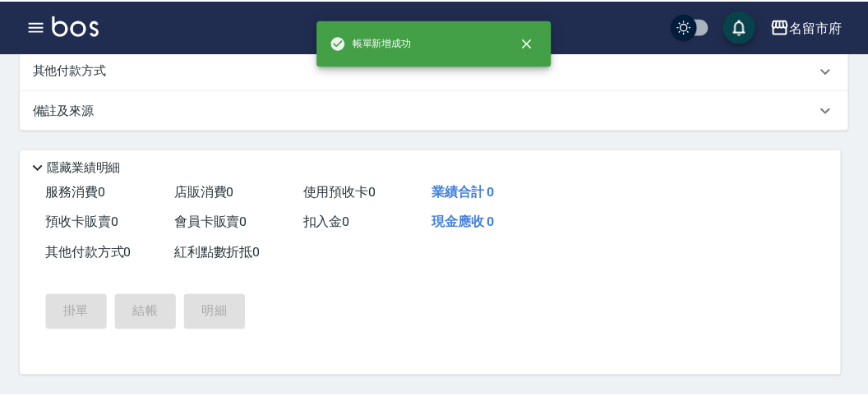
scroll to position [0, 0]
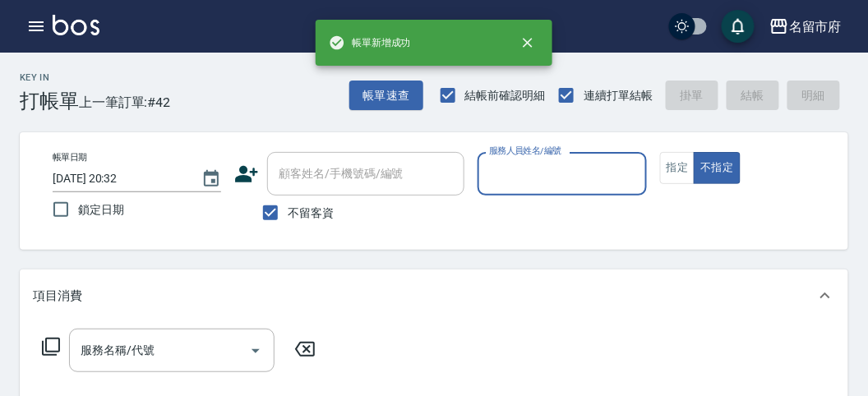
click at [529, 166] on input "服務人員姓名/編號" at bounding box center [562, 173] width 154 height 29
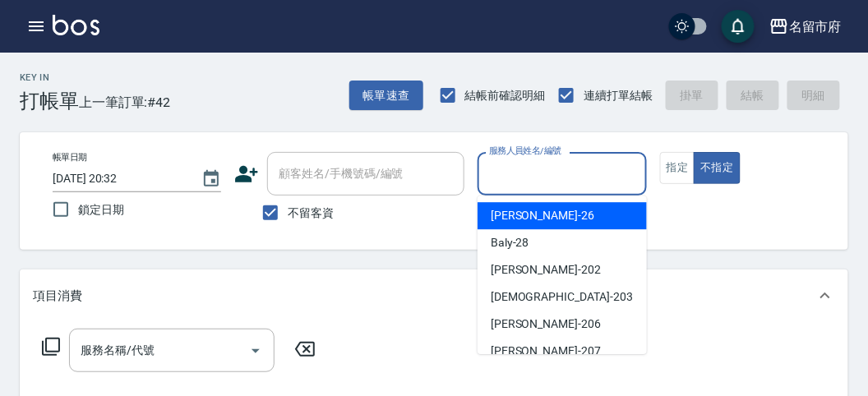
click at [523, 219] on span "[PERSON_NAME] -26" at bounding box center [542, 215] width 104 height 17
type input "[PERSON_NAME]-26"
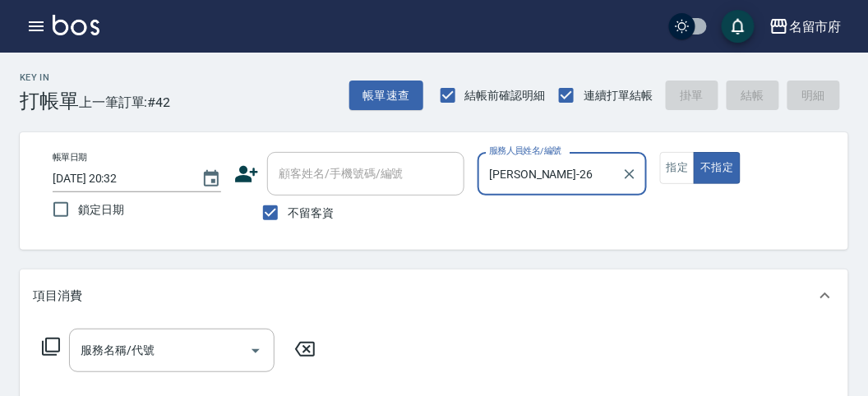
click at [45, 345] on icon at bounding box center [51, 347] width 20 height 20
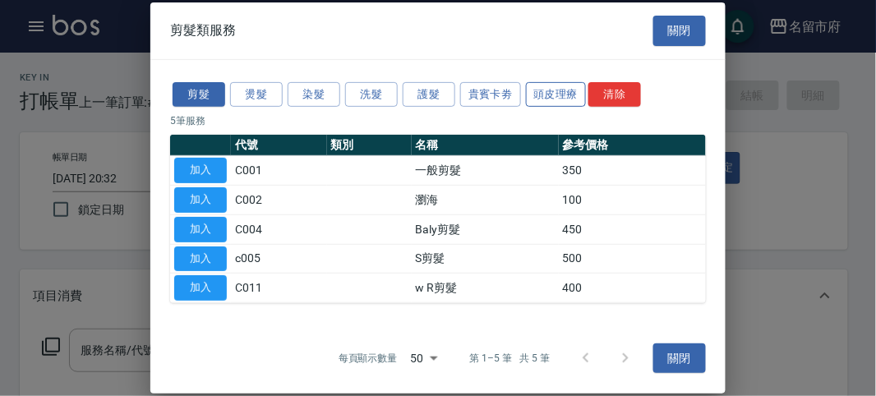
click at [578, 87] on button "頭皮理療" at bounding box center [556, 93] width 61 height 25
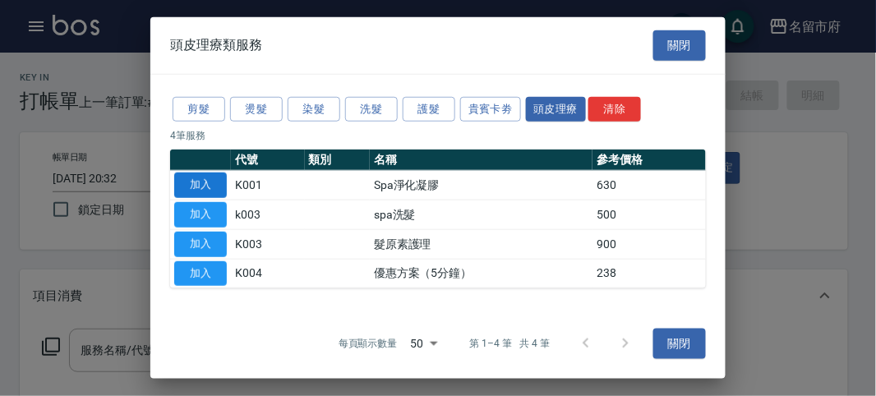
click at [219, 188] on button "加入" at bounding box center [200, 185] width 53 height 25
type input "Spa淨化凝膠(K001)"
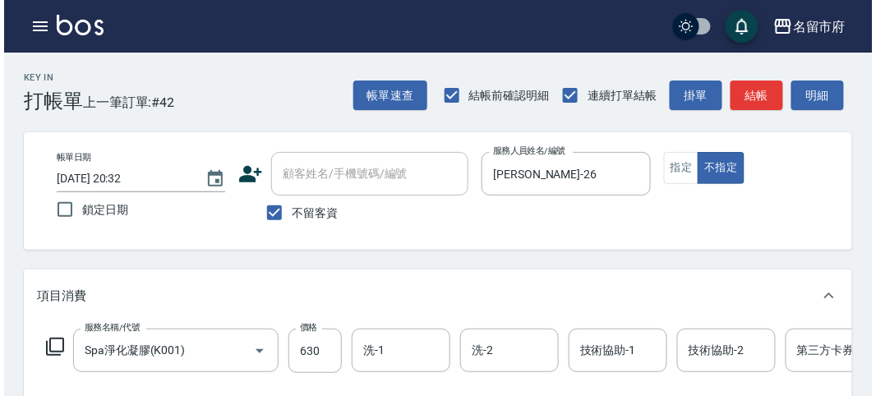
scroll to position [496, 0]
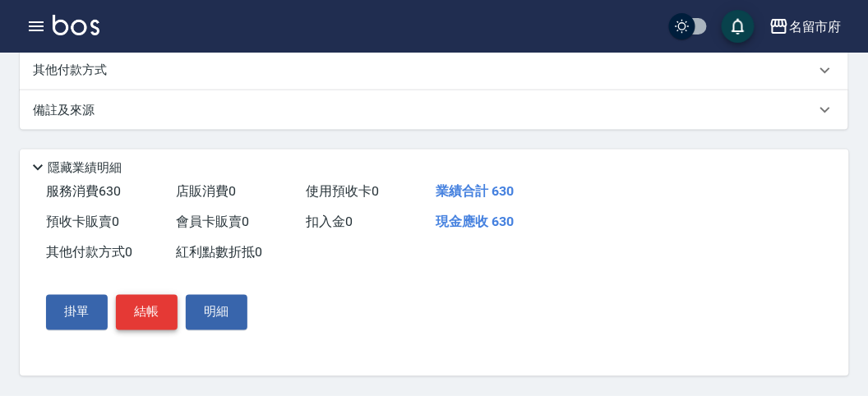
click at [140, 319] on button "結帳" at bounding box center [147, 312] width 62 height 35
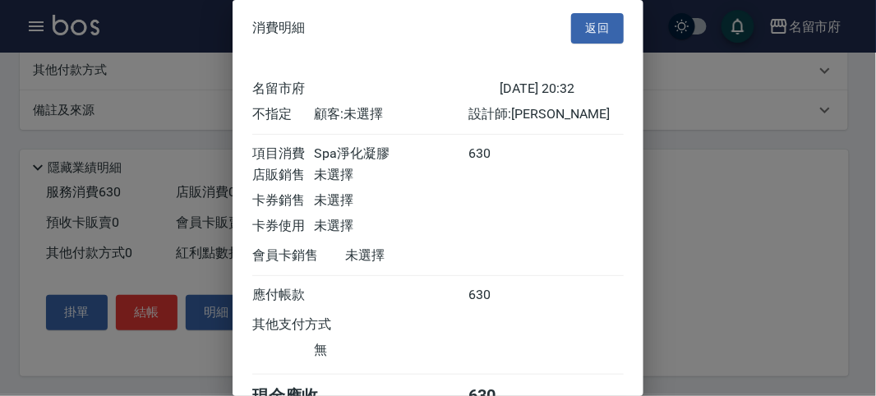
scroll to position [91, 0]
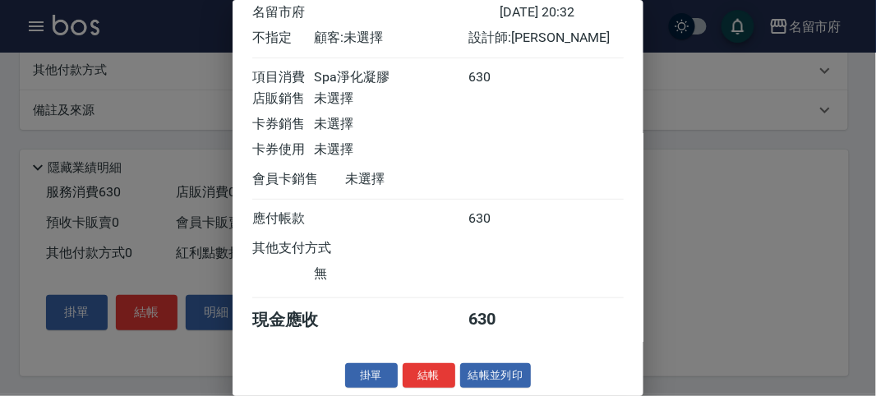
click at [419, 375] on button "結帳" at bounding box center [429, 375] width 53 height 25
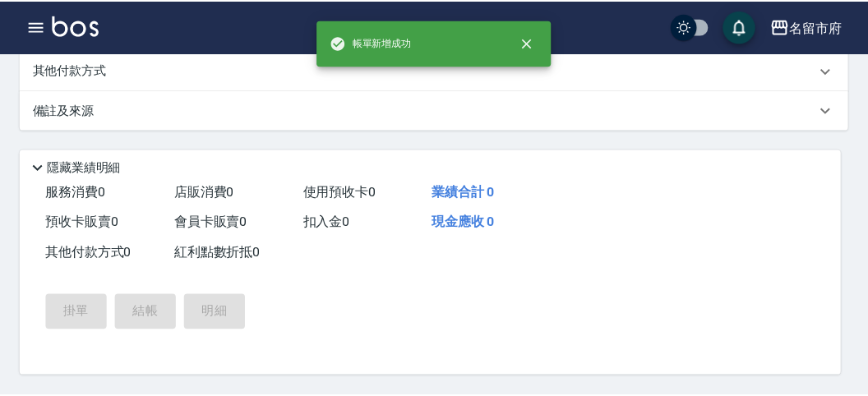
scroll to position [0, 0]
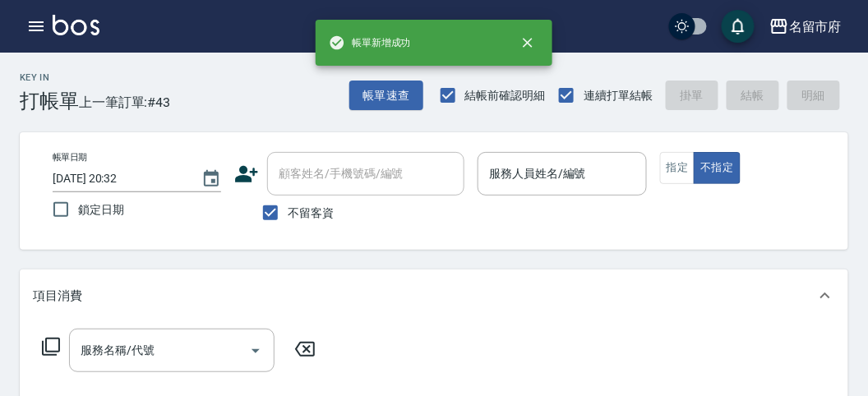
click at [195, 112] on div "Key In 打帳單 上一筆訂單:#43 帳單速查 結帳前確認明細 連續打單結帳 掛單 結帳 明細" at bounding box center [424, 83] width 848 height 60
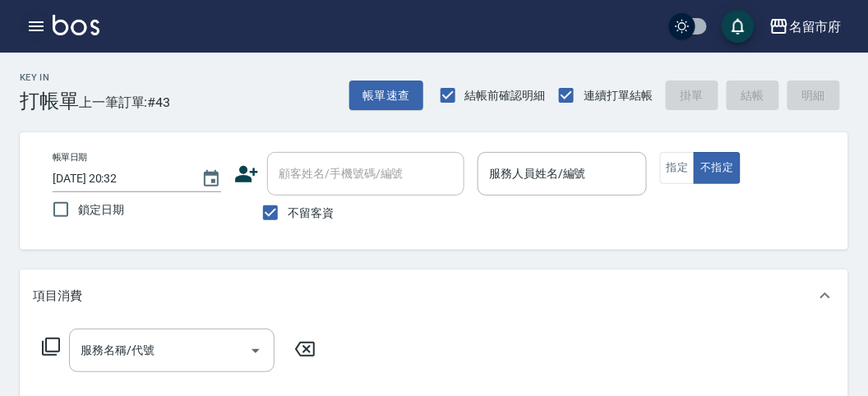
click at [35, 28] on icon "button" at bounding box center [36, 26] width 20 height 20
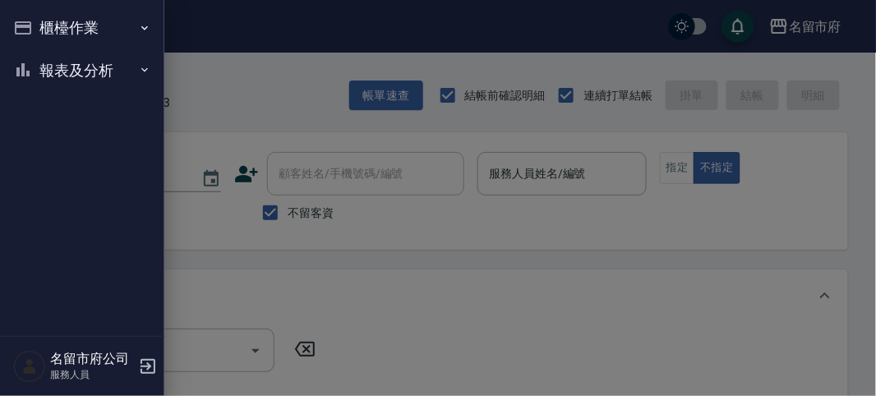
click at [59, 20] on button "櫃檯作業" at bounding box center [82, 28] width 151 height 43
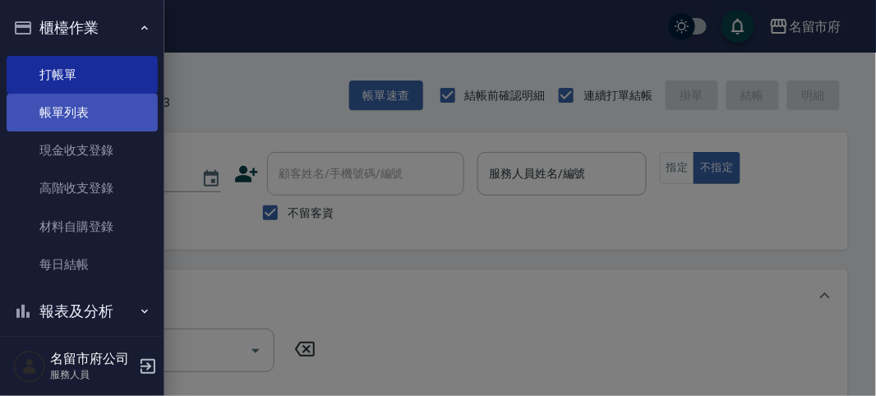
click at [63, 109] on link "帳單列表" at bounding box center [82, 113] width 151 height 38
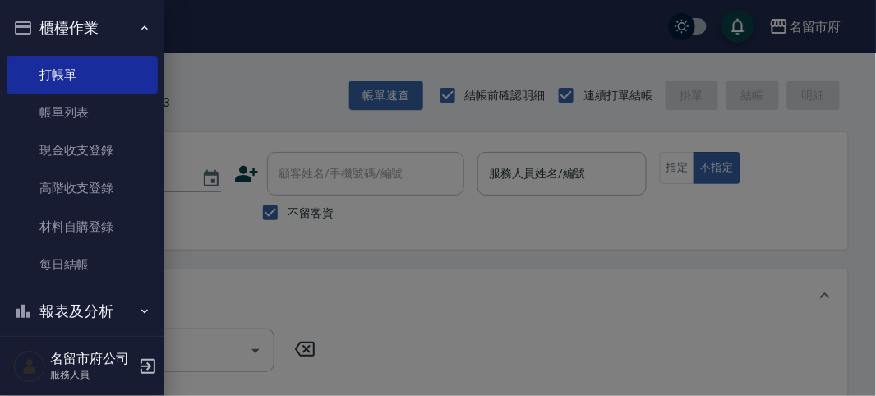
click at [60, 109] on link "帳單列表" at bounding box center [82, 113] width 151 height 38
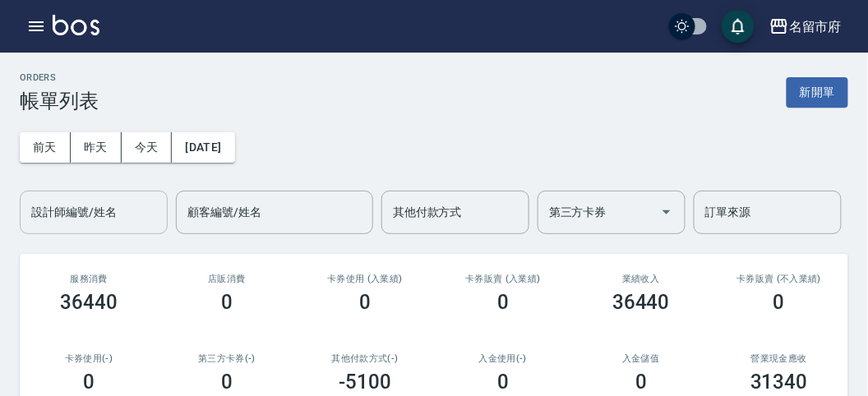
click at [92, 210] on input "設計師編號/姓名" at bounding box center [93, 212] width 133 height 29
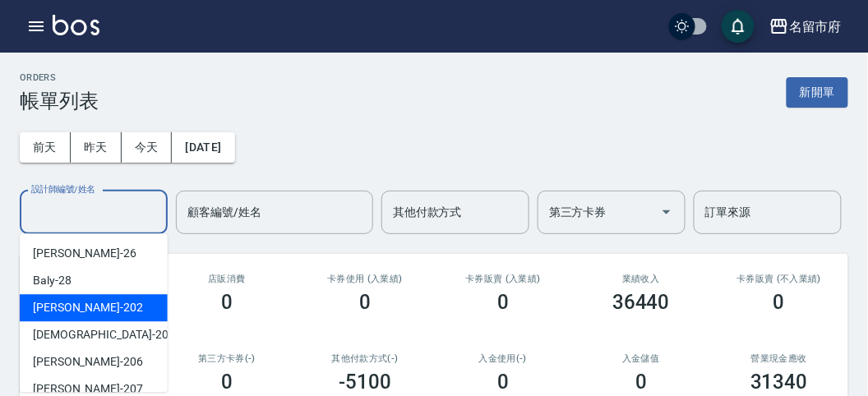
scroll to position [179, 0]
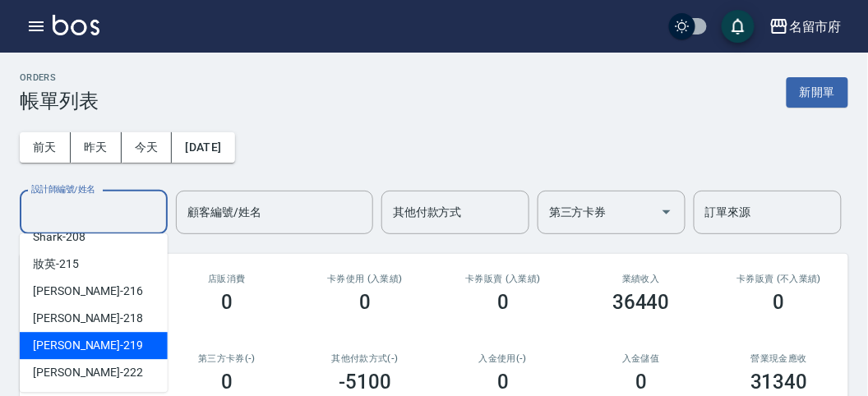
click at [105, 352] on div "[PERSON_NAME] -219" at bounding box center [94, 345] width 148 height 27
type input "[PERSON_NAME]-219"
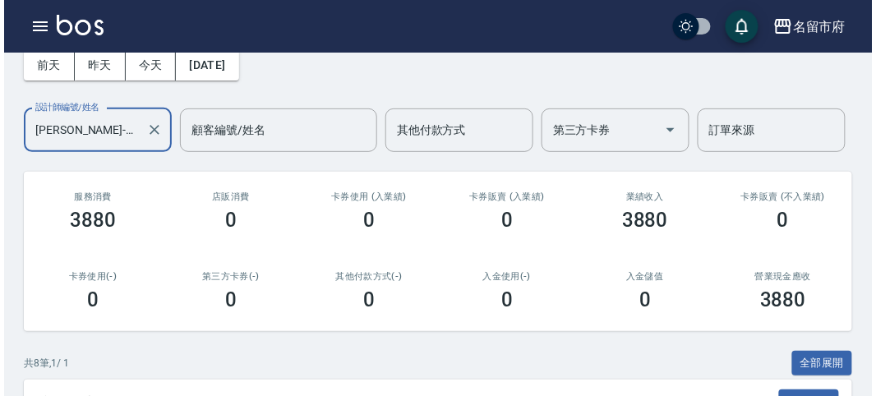
scroll to position [0, 0]
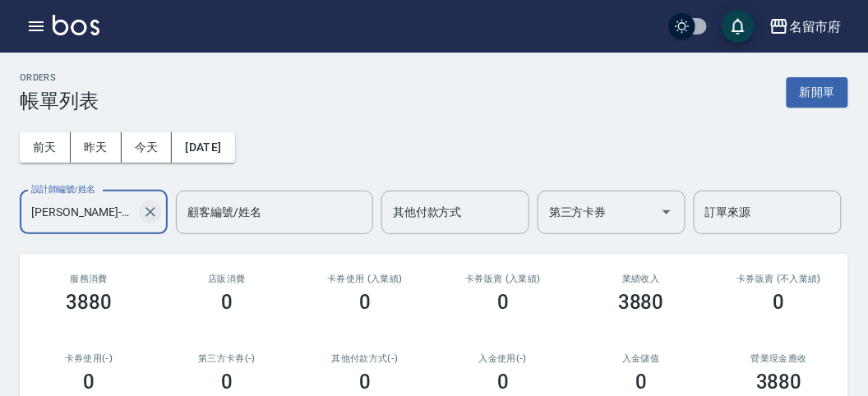
click at [150, 212] on icon "Clear" at bounding box center [150, 212] width 10 height 10
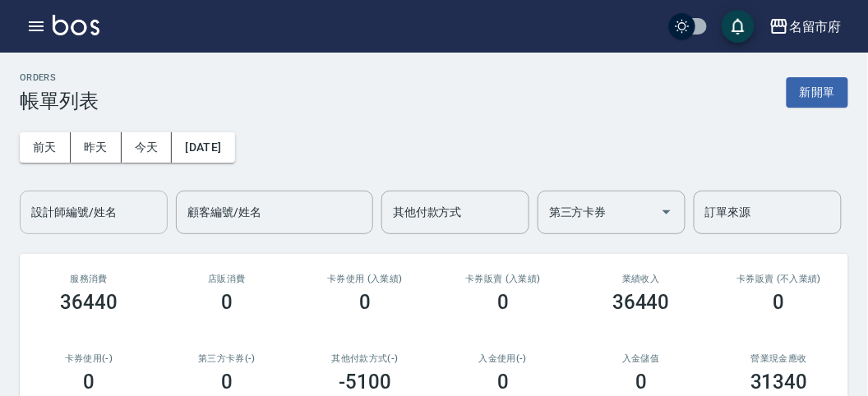
click at [401, 93] on div "ORDERS 帳單列表 新開單" at bounding box center [434, 92] width 828 height 40
click at [39, 25] on icon "button" at bounding box center [36, 26] width 15 height 10
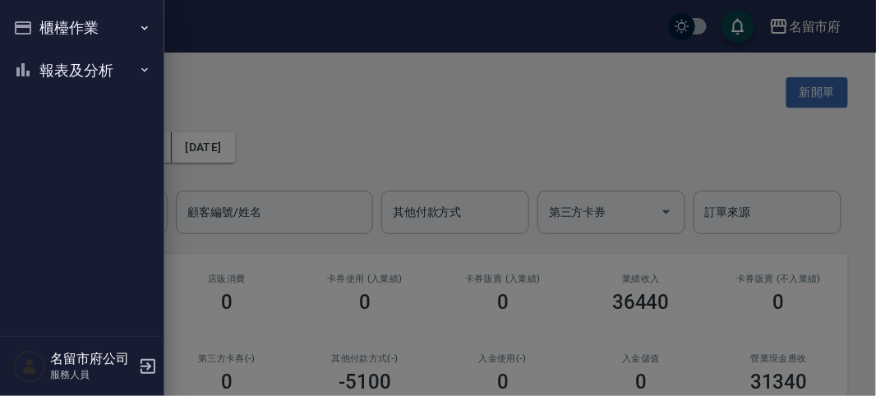
click at [39, 26] on button "櫃檯作業" at bounding box center [82, 28] width 151 height 43
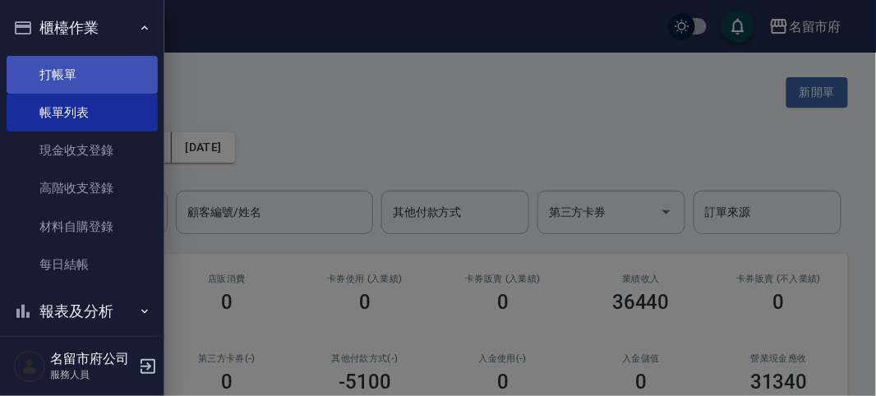
click at [67, 76] on link "打帳單" at bounding box center [82, 75] width 151 height 38
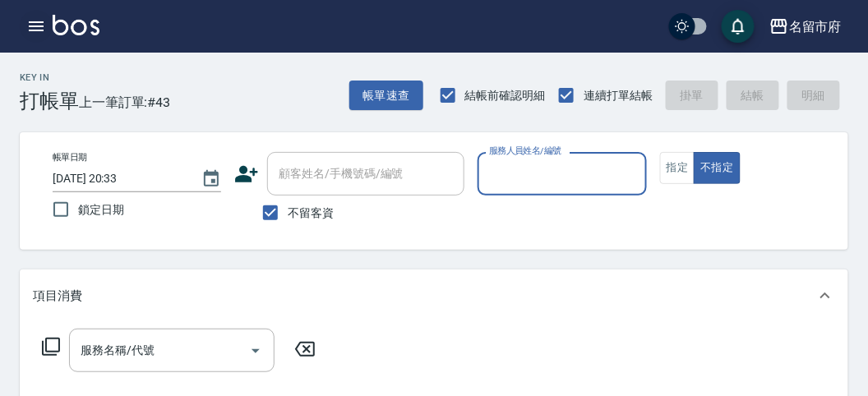
click at [37, 25] on icon "button" at bounding box center [36, 26] width 20 height 20
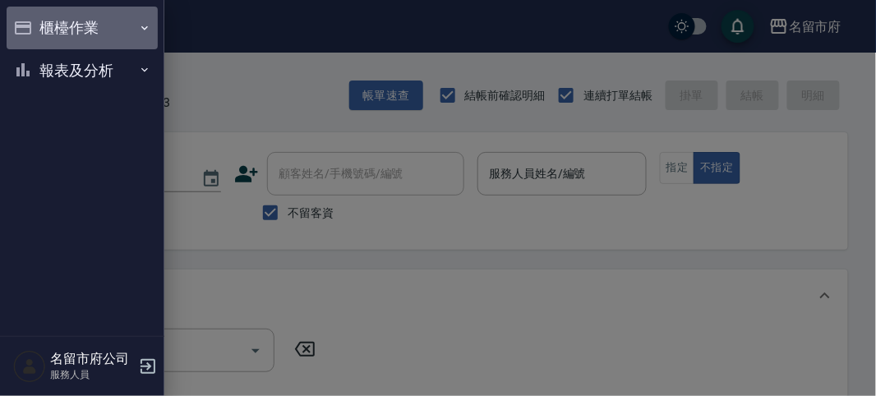
drag, startPoint x: 47, startPoint y: 25, endPoint x: 76, endPoint y: 60, distance: 45.6
click at [48, 26] on button "櫃檯作業" at bounding box center [82, 28] width 151 height 43
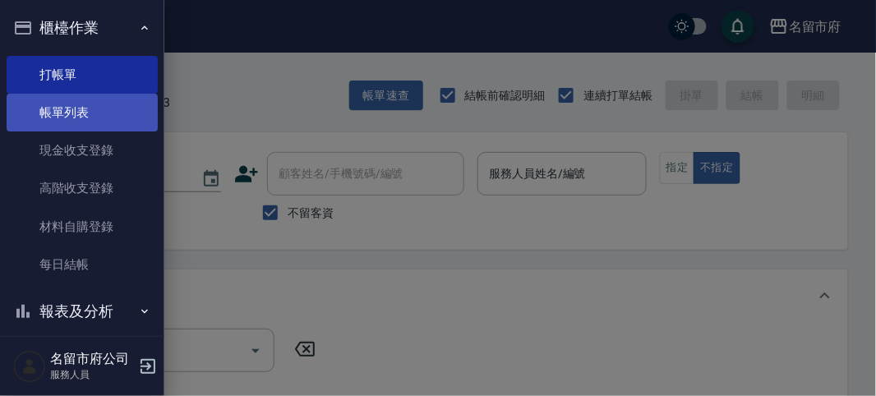
click at [86, 104] on link "帳單列表" at bounding box center [82, 113] width 151 height 38
click at [93, 113] on link "帳單列表" at bounding box center [82, 113] width 151 height 38
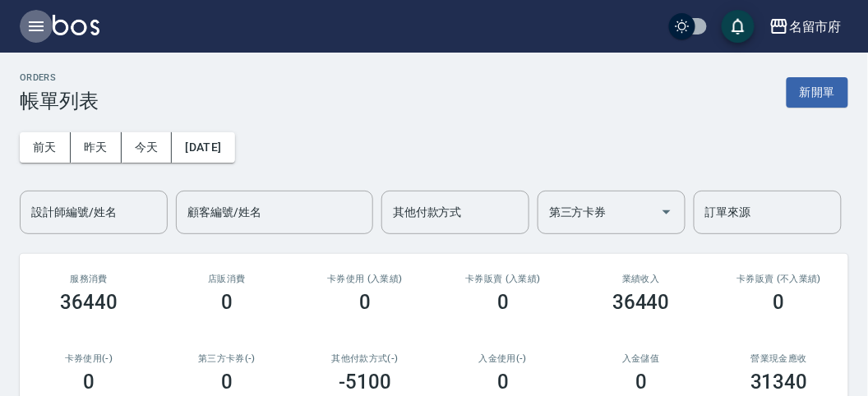
click at [30, 26] on icon "button" at bounding box center [36, 26] width 15 height 10
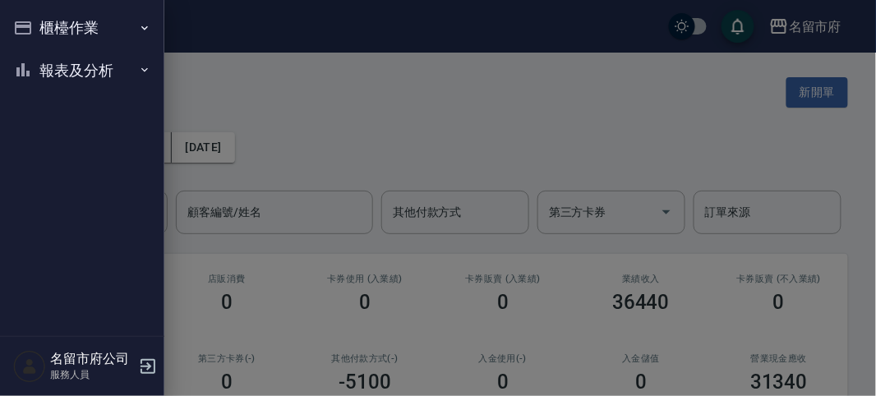
drag, startPoint x: 44, startPoint y: 25, endPoint x: 54, endPoint y: 32, distance: 12.5
click at [45, 25] on button "櫃檯作業" at bounding box center [82, 28] width 151 height 43
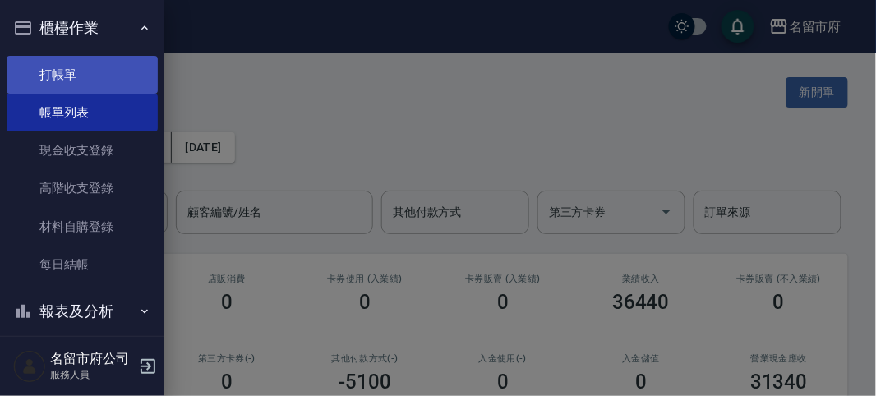
click at [79, 81] on link "打帳單" at bounding box center [82, 75] width 151 height 38
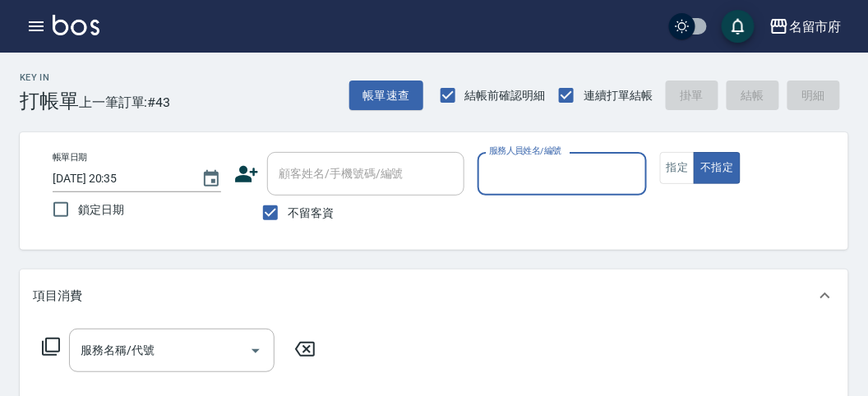
click at [199, 92] on div "Key In 打帳單 上一筆訂單:#43 帳單速查 結帳前確認明細 連續打單結帳 掛單 結帳 明細" at bounding box center [424, 83] width 848 height 60
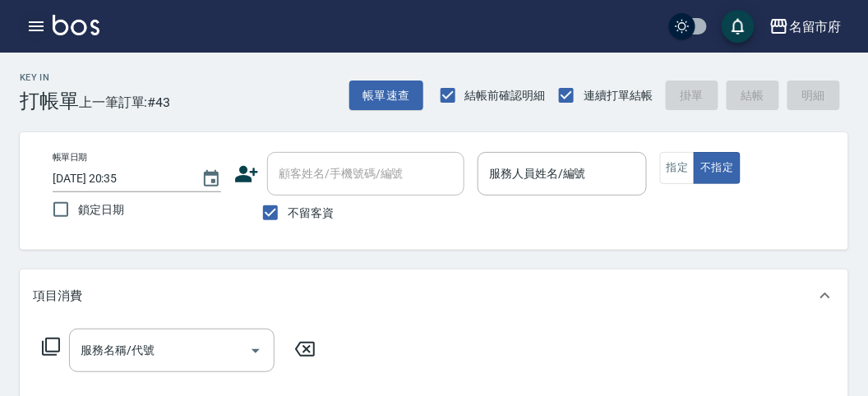
click at [39, 25] on icon "button" at bounding box center [36, 26] width 15 height 10
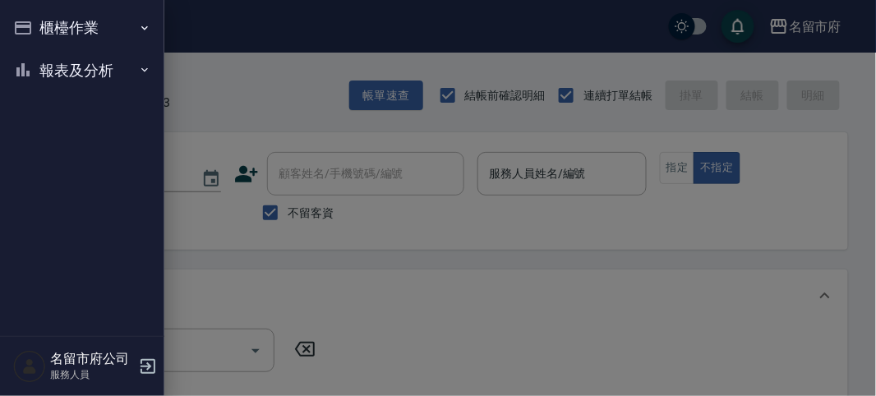
click at [59, 28] on button "櫃檯作業" at bounding box center [82, 28] width 151 height 43
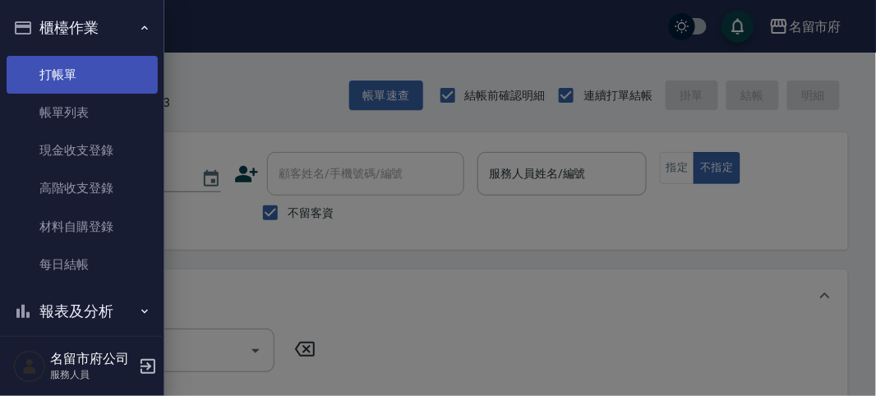
click at [73, 74] on link "打帳單" at bounding box center [82, 75] width 151 height 38
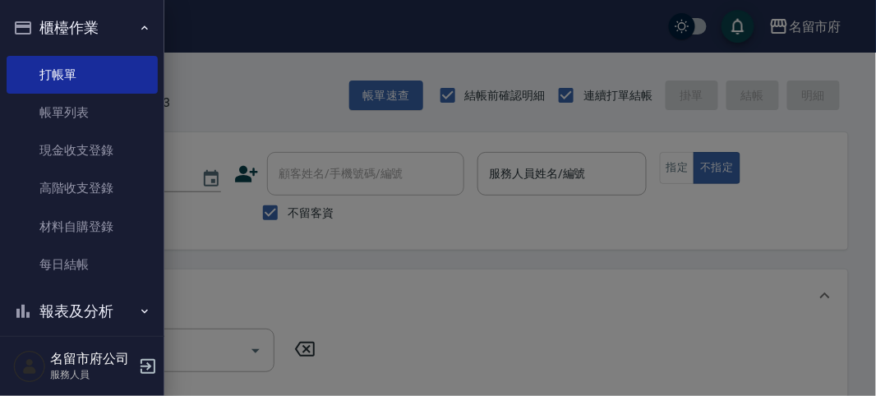
click at [321, 84] on div at bounding box center [438, 198] width 876 height 396
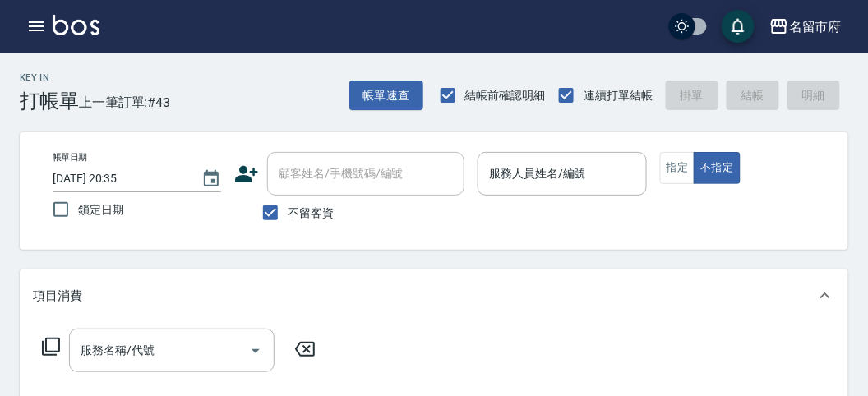
drag, startPoint x: 337, startPoint y: 136, endPoint x: 343, endPoint y: 43, distance: 93.1
click at [343, 43] on div "名留市府 登出" at bounding box center [434, 26] width 868 height 53
